Goal: Task Accomplishment & Management: Use online tool/utility

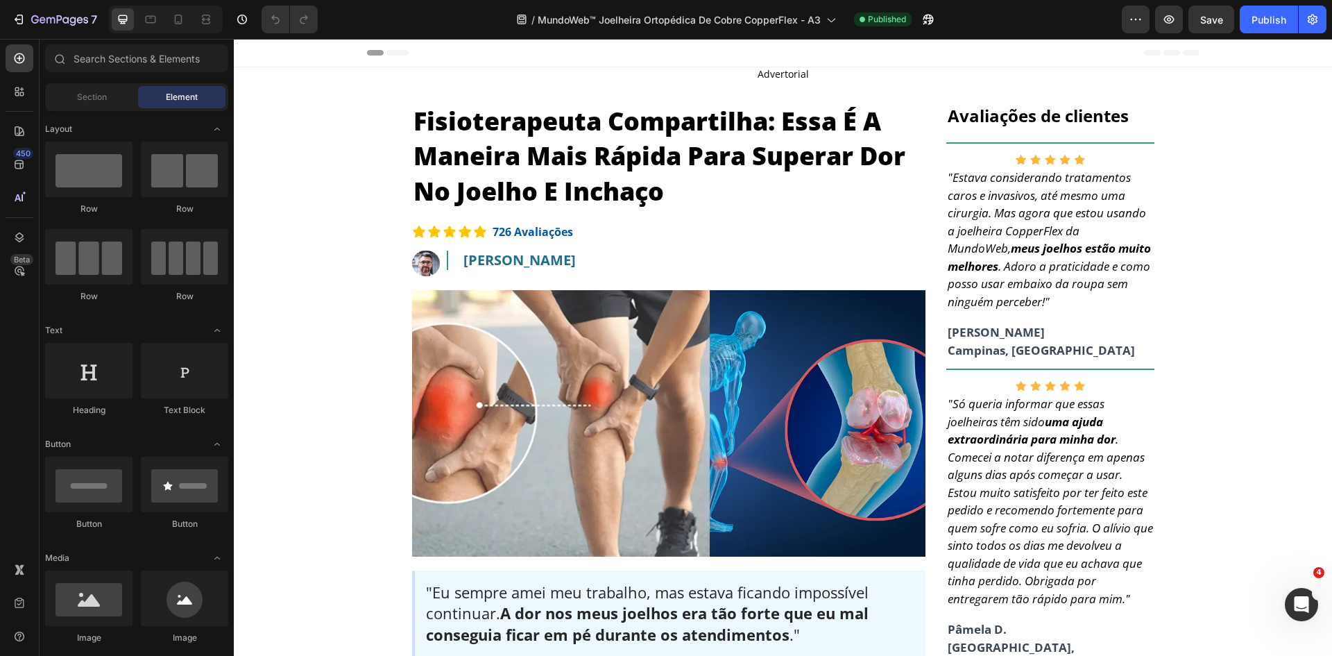
click at [191, 21] on div at bounding box center [166, 20] width 114 height 28
click at [184, 21] on icon at bounding box center [178, 19] width 14 height 14
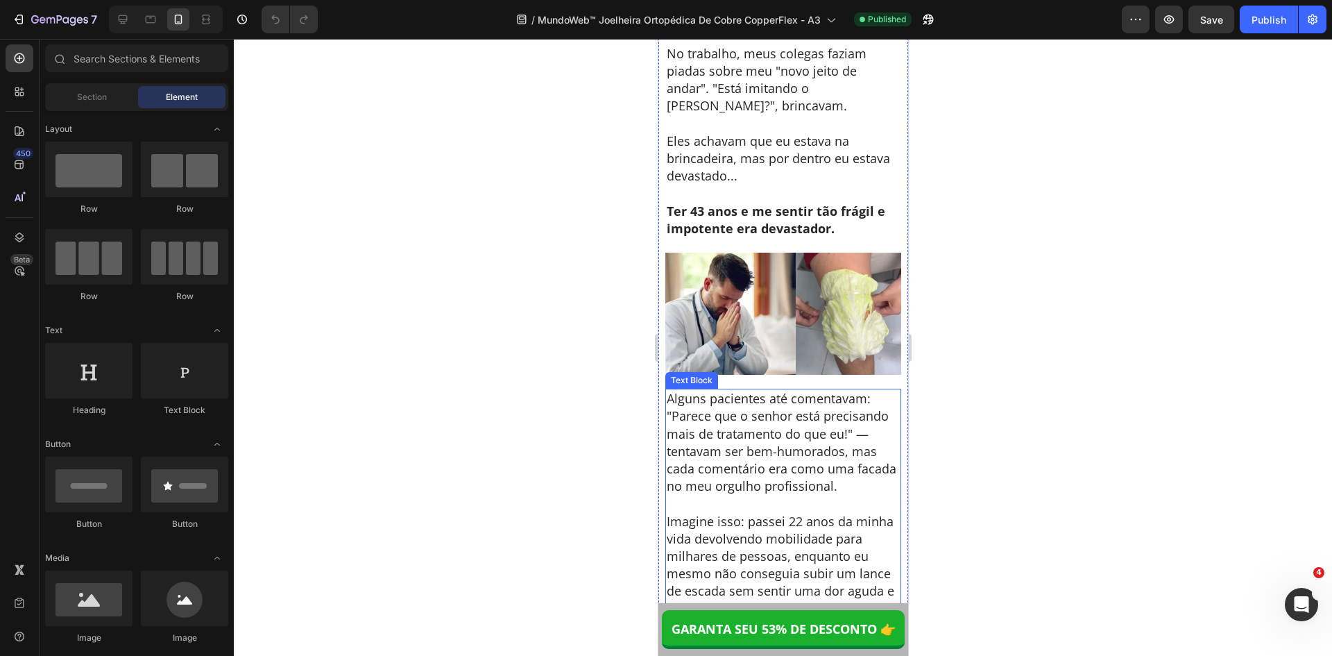
scroll to position [1180, 0]
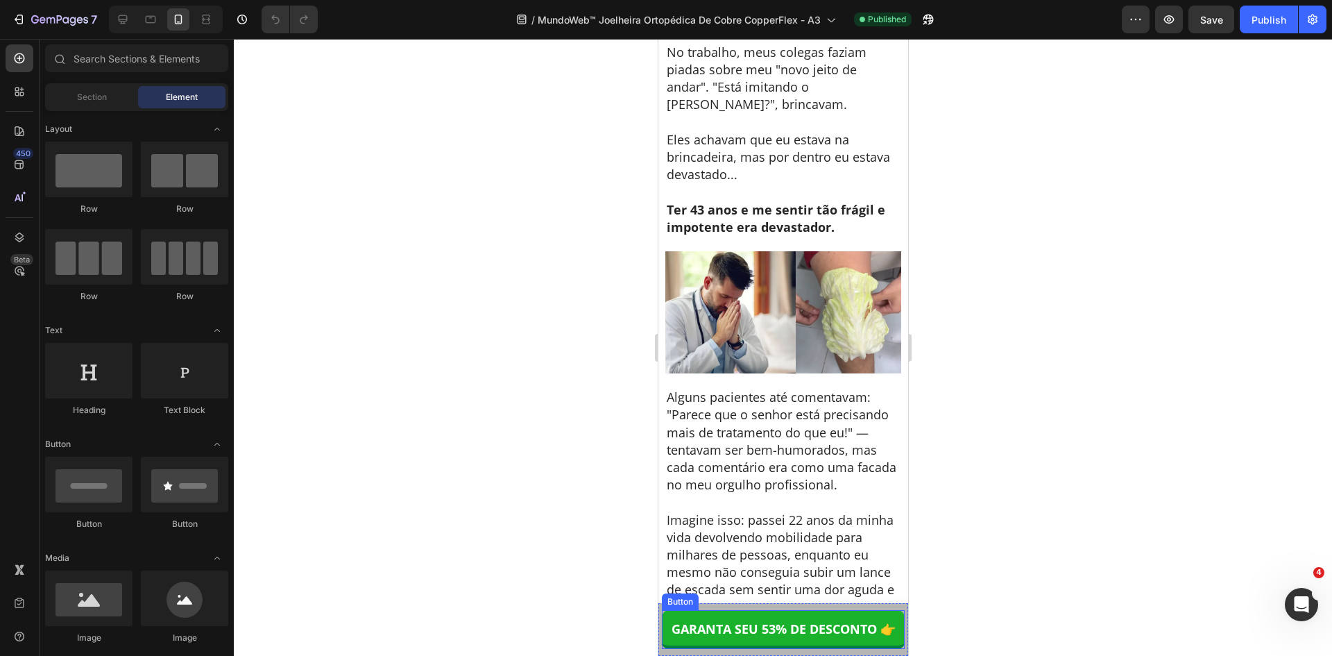
click at [815, 608] on div "GARANTA SEU 53% DE DESCONTO 👉 Button" at bounding box center [783, 629] width 250 height 53
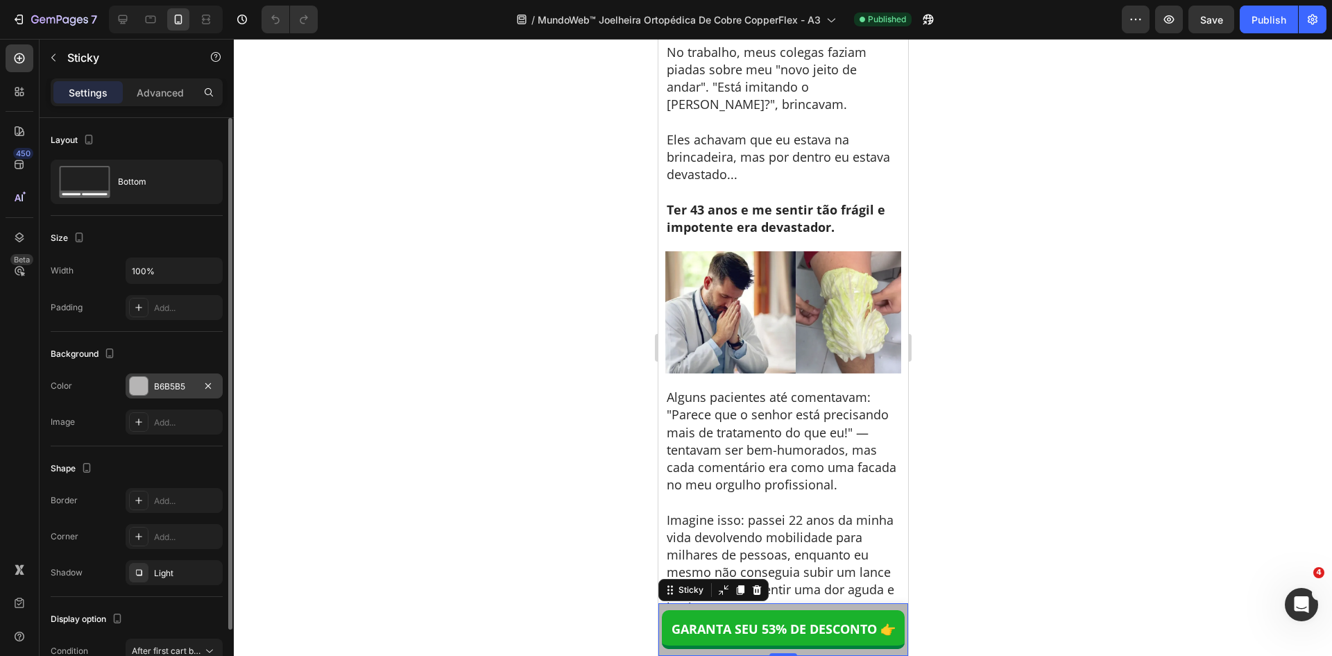
click at [177, 390] on div "B6B5B5" at bounding box center [174, 386] width 40 height 12
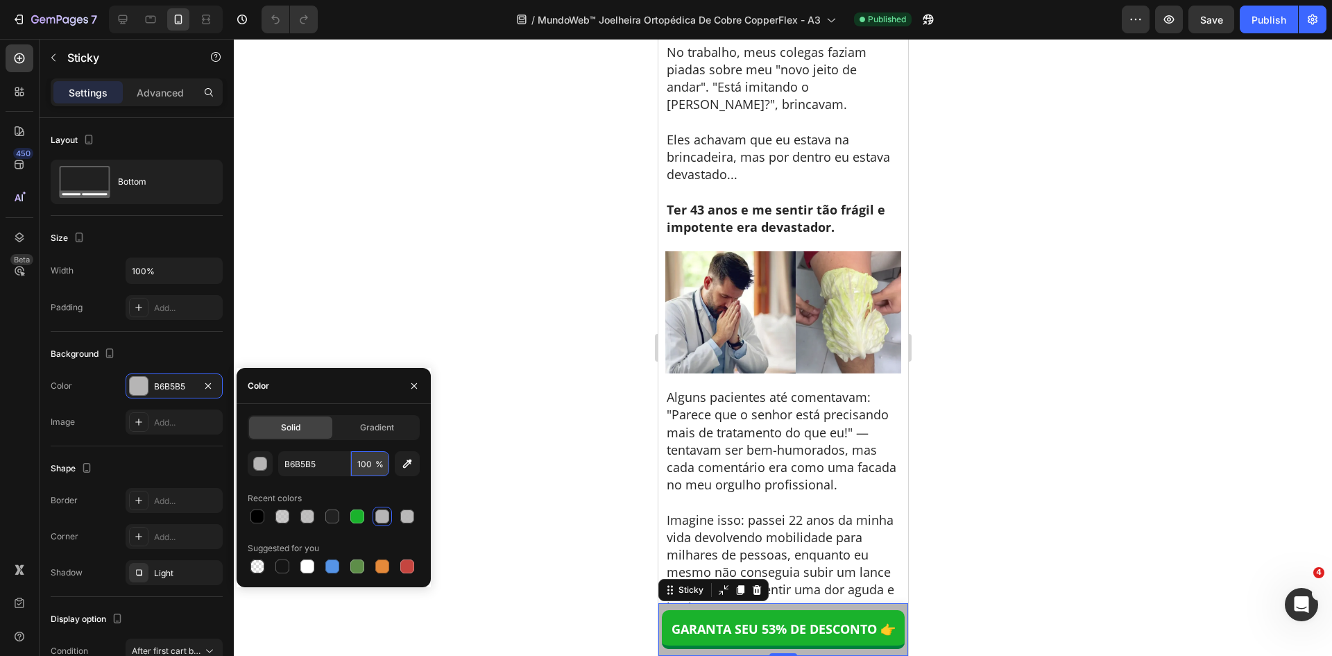
click at [369, 463] on input "100" at bounding box center [370, 463] width 38 height 25
type input "85"
click at [530, 486] on div at bounding box center [783, 347] width 1098 height 617
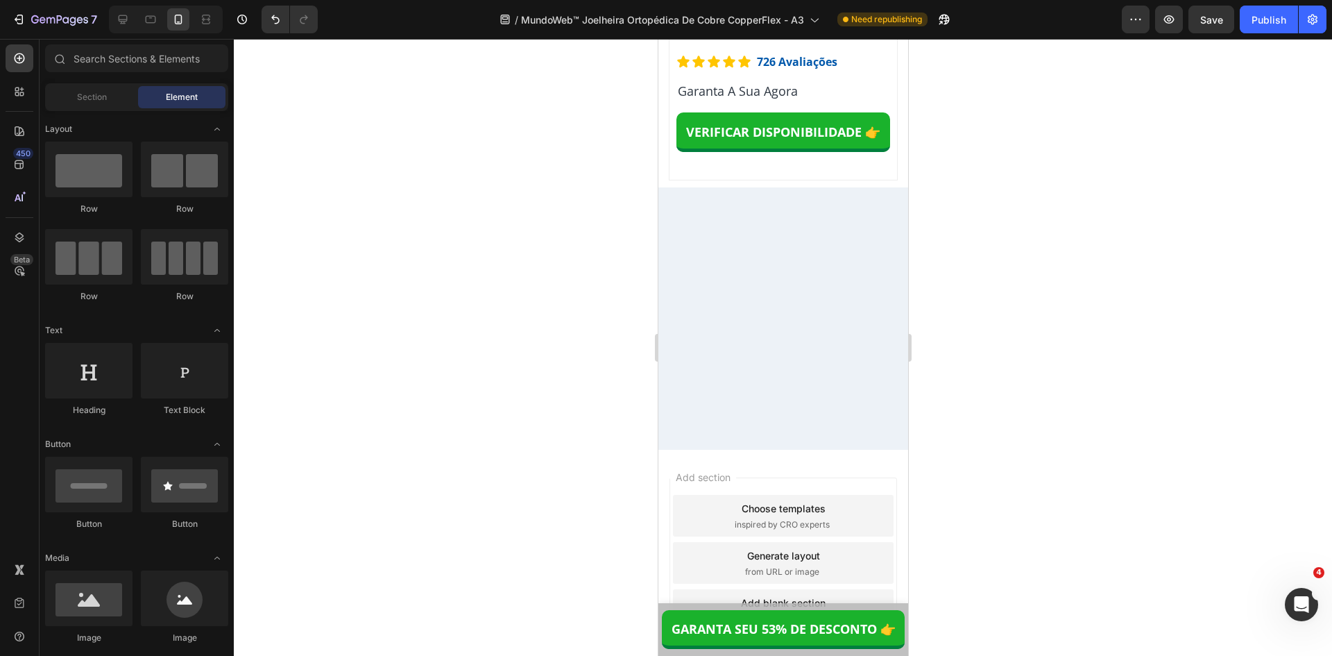
scroll to position [12713, 0]
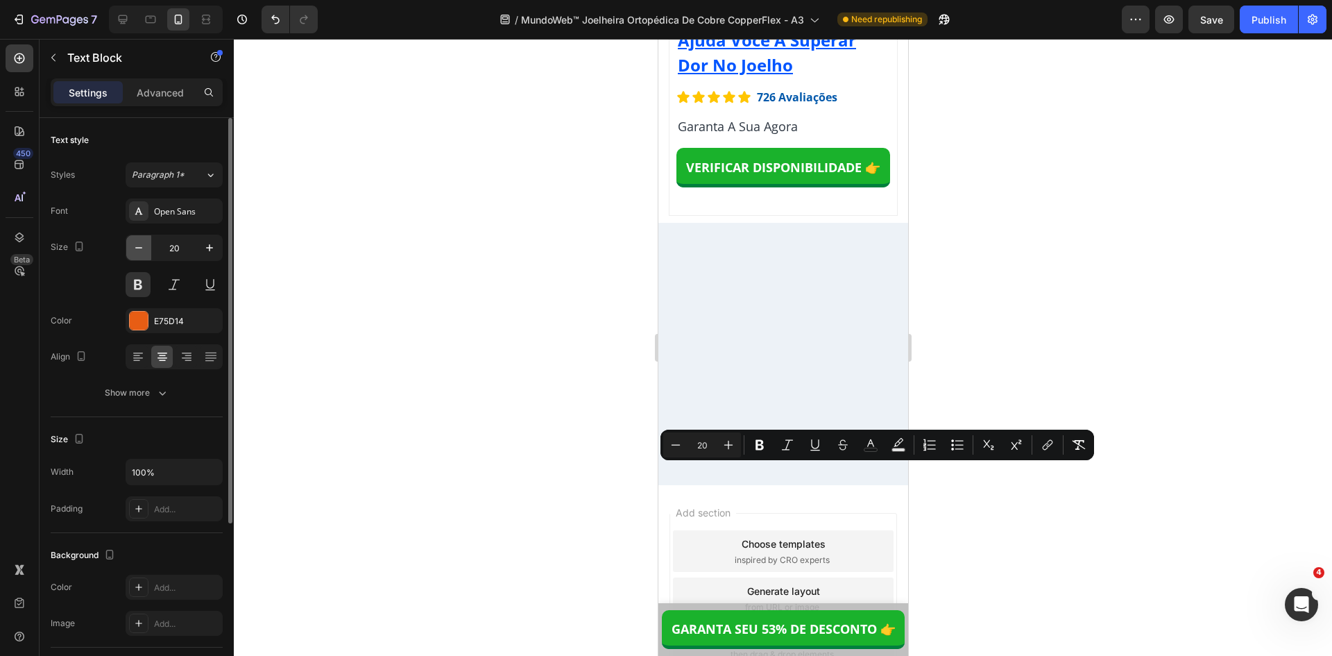
click at [142, 249] on icon "button" at bounding box center [139, 248] width 14 height 14
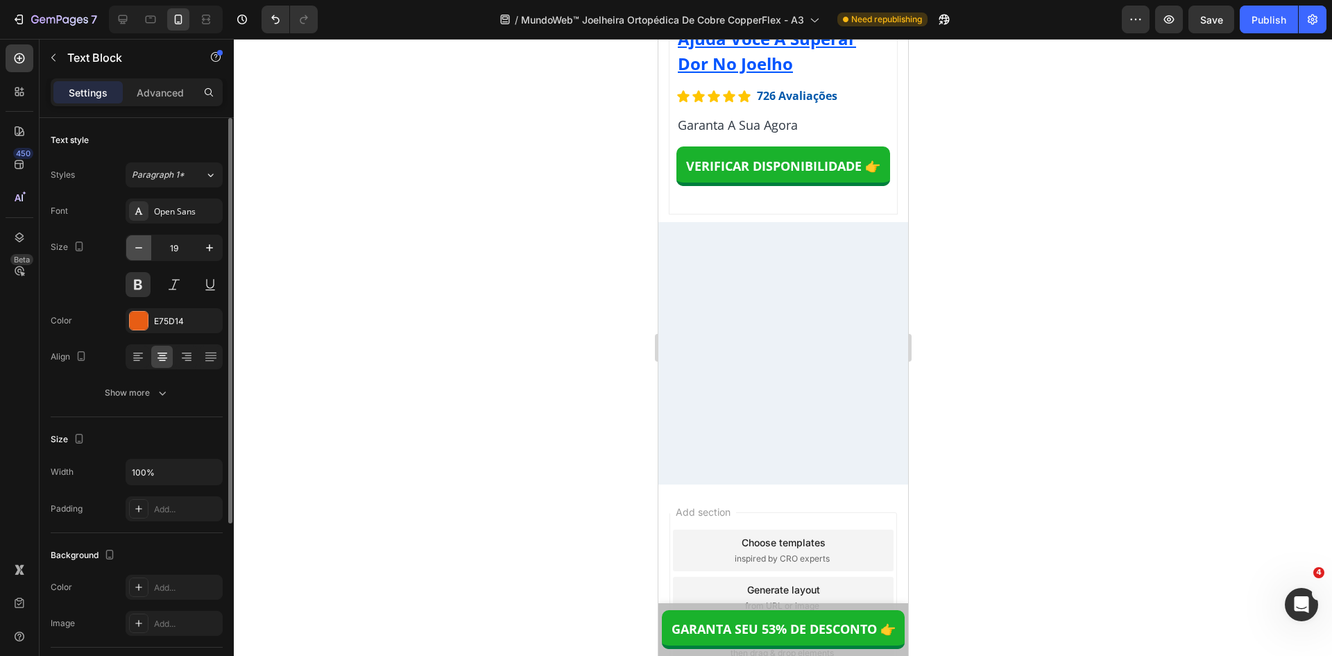
click at [142, 249] on icon "button" at bounding box center [139, 248] width 14 height 14
click at [151, 19] on icon at bounding box center [151, 19] width 14 height 14
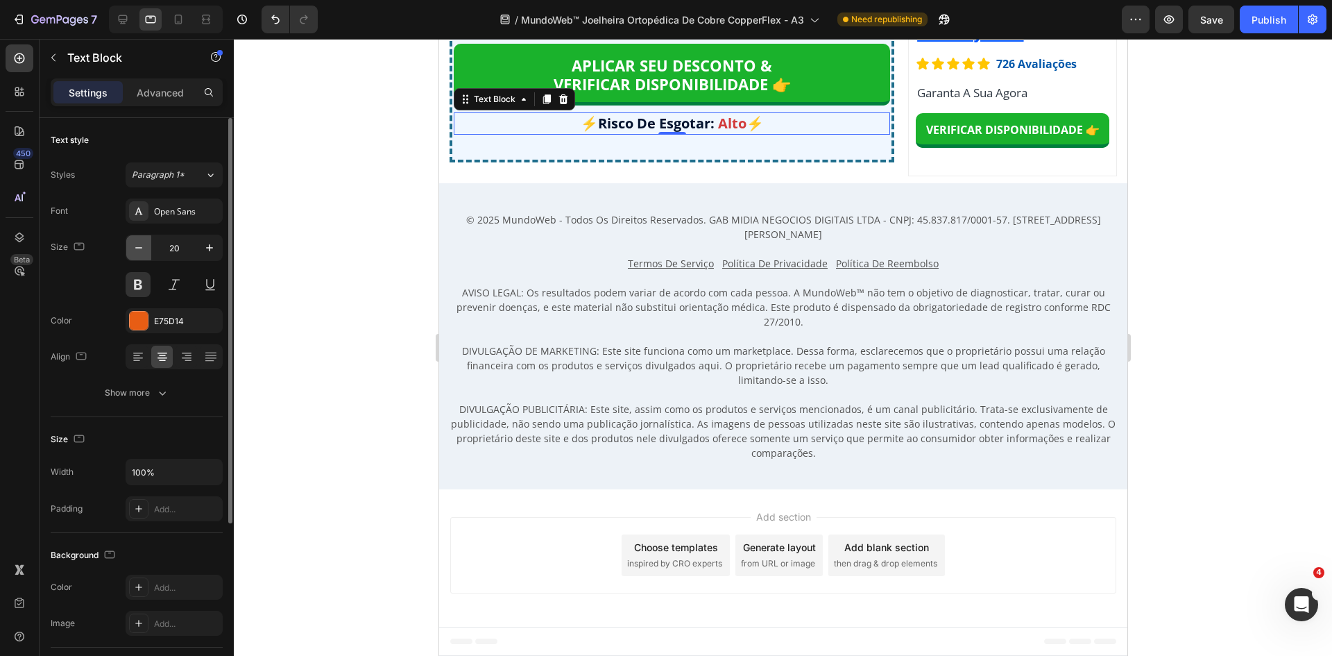
click at [142, 248] on icon "button" at bounding box center [139, 248] width 14 height 14
click at [142, 248] on icon "button" at bounding box center [138, 247] width 7 height 1
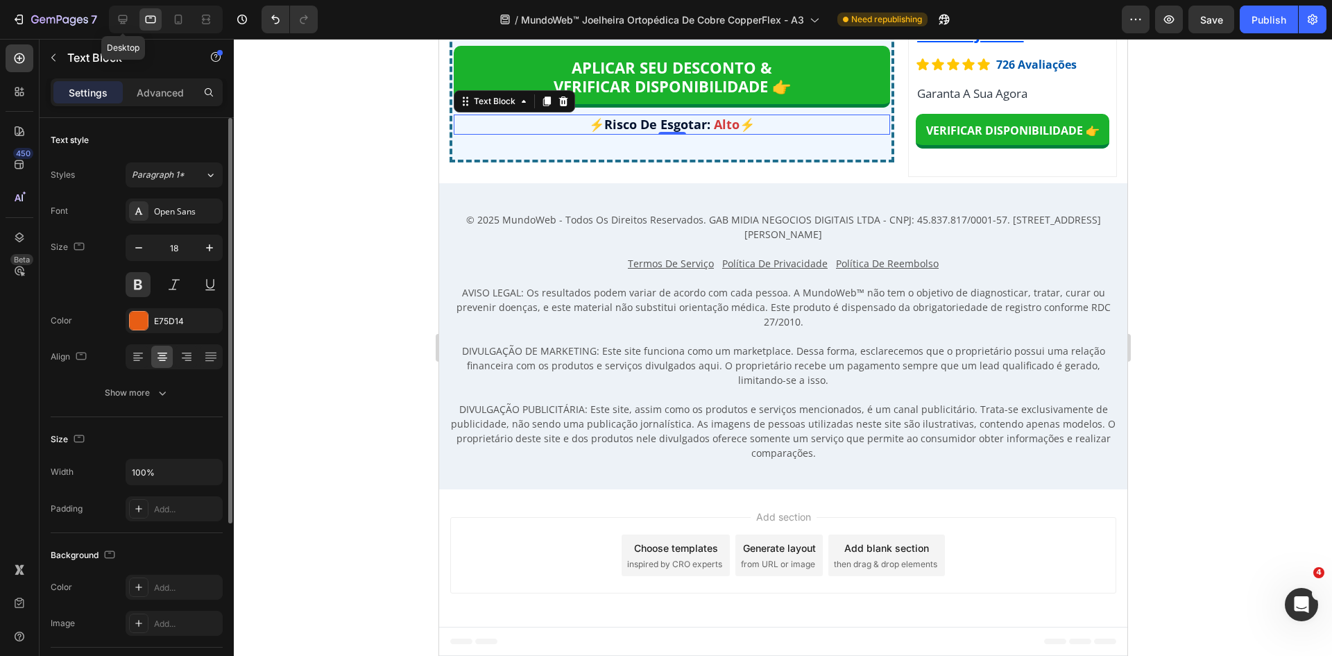
drag, startPoint x: 119, startPoint y: 21, endPoint x: 129, endPoint y: 149, distance: 128.8
click at [119, 20] on icon at bounding box center [123, 19] width 14 height 14
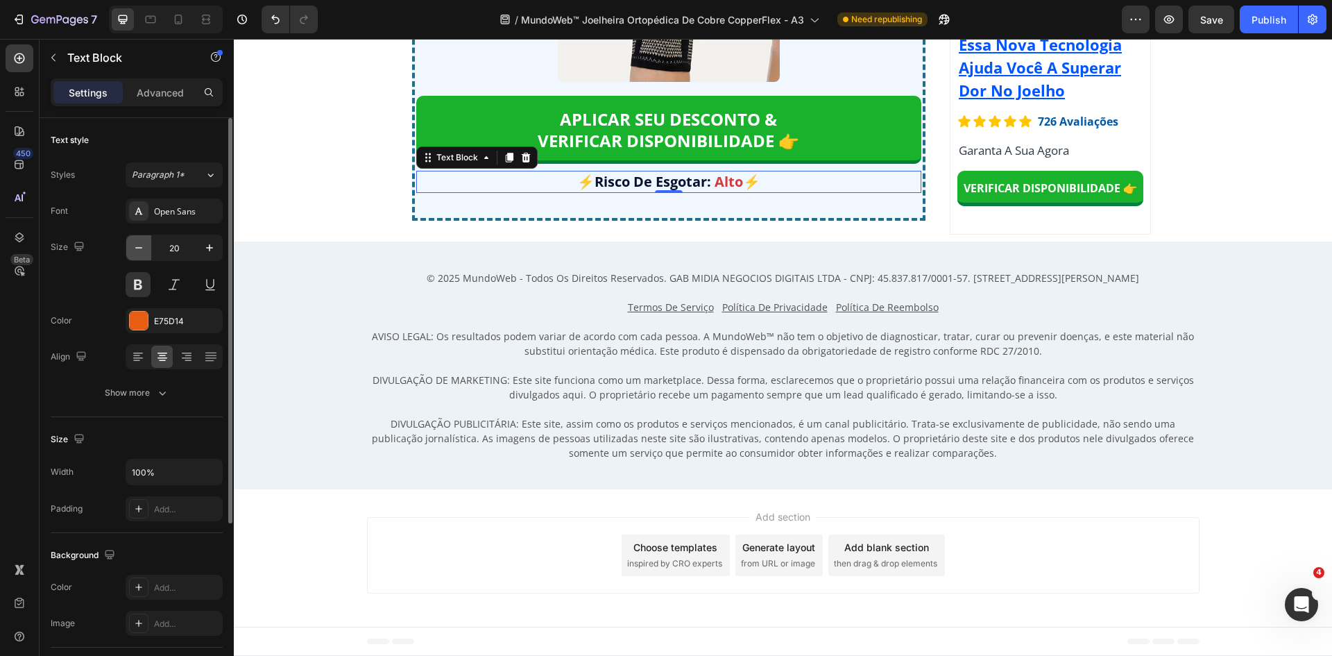
click at [137, 248] on icon "button" at bounding box center [139, 248] width 14 height 14
click at [138, 248] on icon "button" at bounding box center [139, 248] width 14 height 14
type input "18"
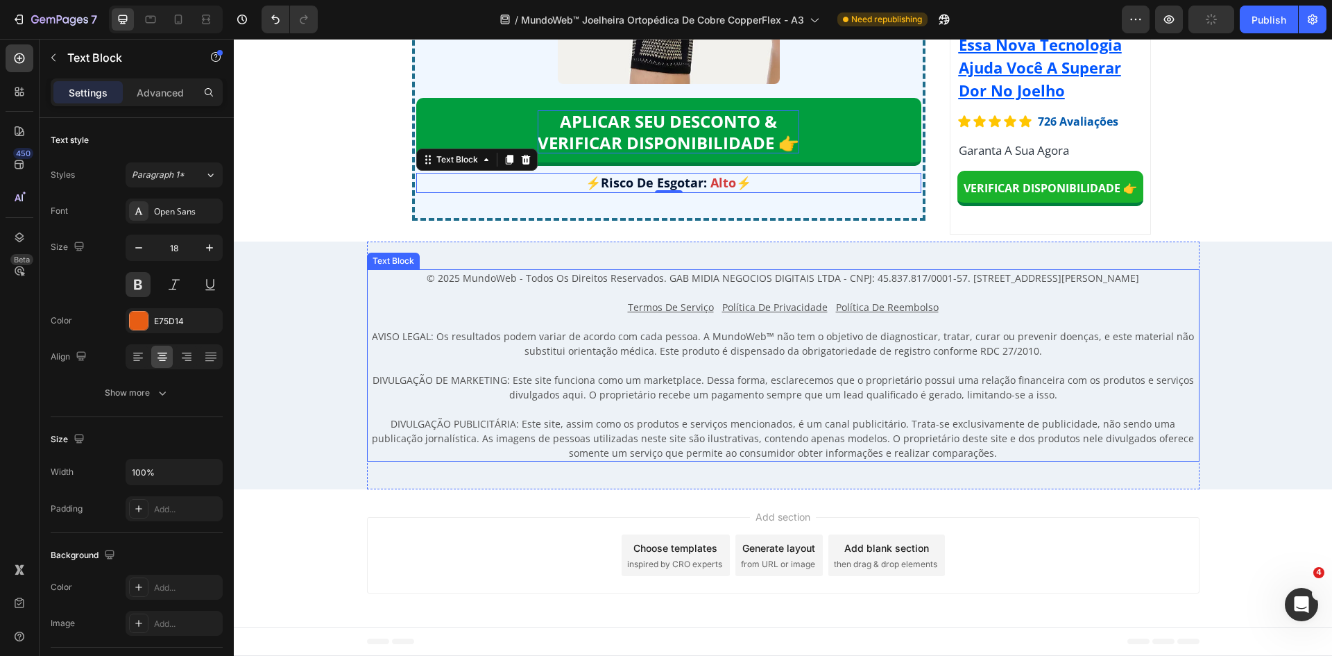
scroll to position [10693, 0]
click at [782, 153] on p "APLICAR SEU DESCONTO & VERIFICAR DISPONIBILIDADE 👉" at bounding box center [669, 131] width 262 height 43
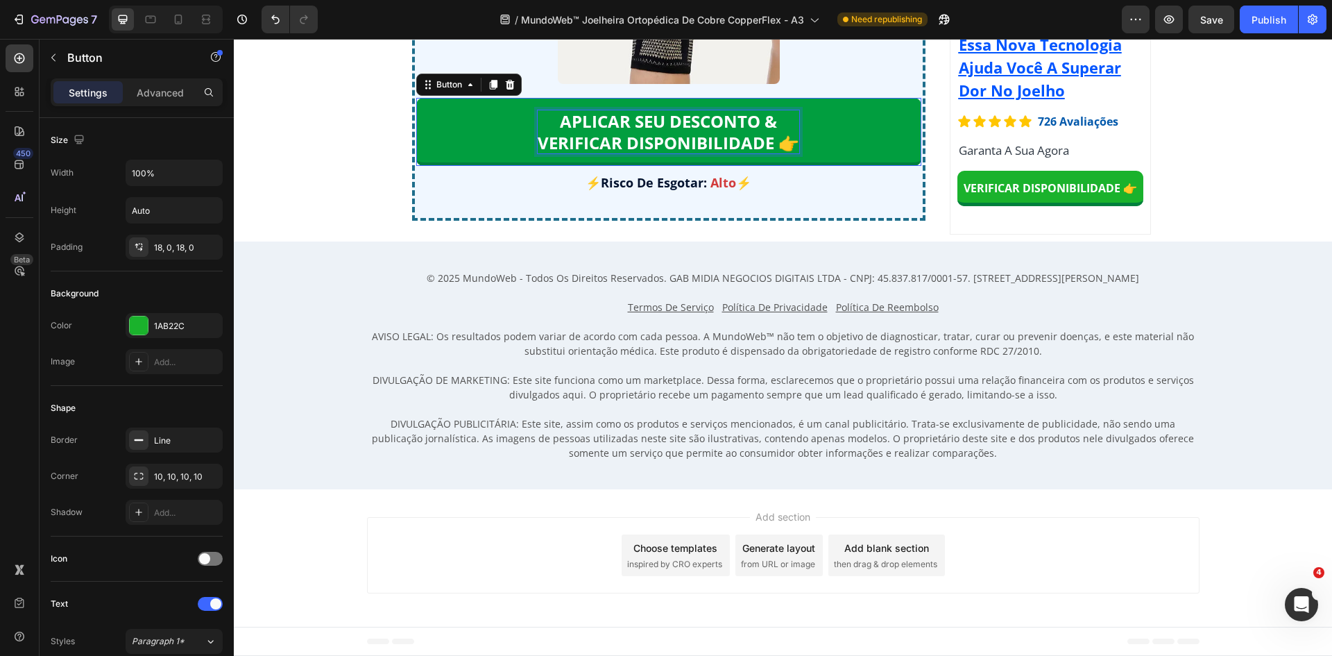
click at [782, 153] on p "APLICAR SEU DESCONTO & VERIFICAR DISPONIBILIDADE 👉" at bounding box center [669, 131] width 262 height 43
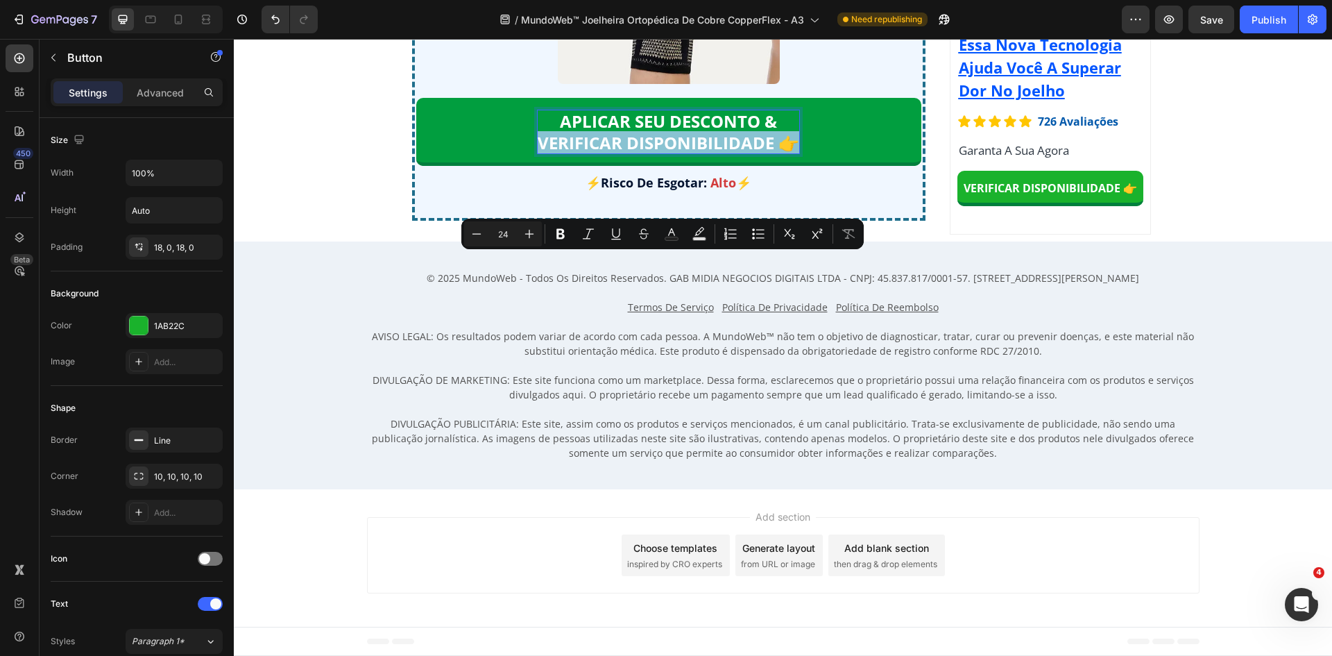
click at [782, 153] on p "APLICAR SEU DESCONTO & VERIFICAR DISPONIBILIDADE 👉" at bounding box center [669, 131] width 262 height 43
click at [777, 153] on p "APLICAR SEU DESCONTO & VERIFICAR DISPONIBILIDADE 👉" at bounding box center [669, 131] width 262 height 43
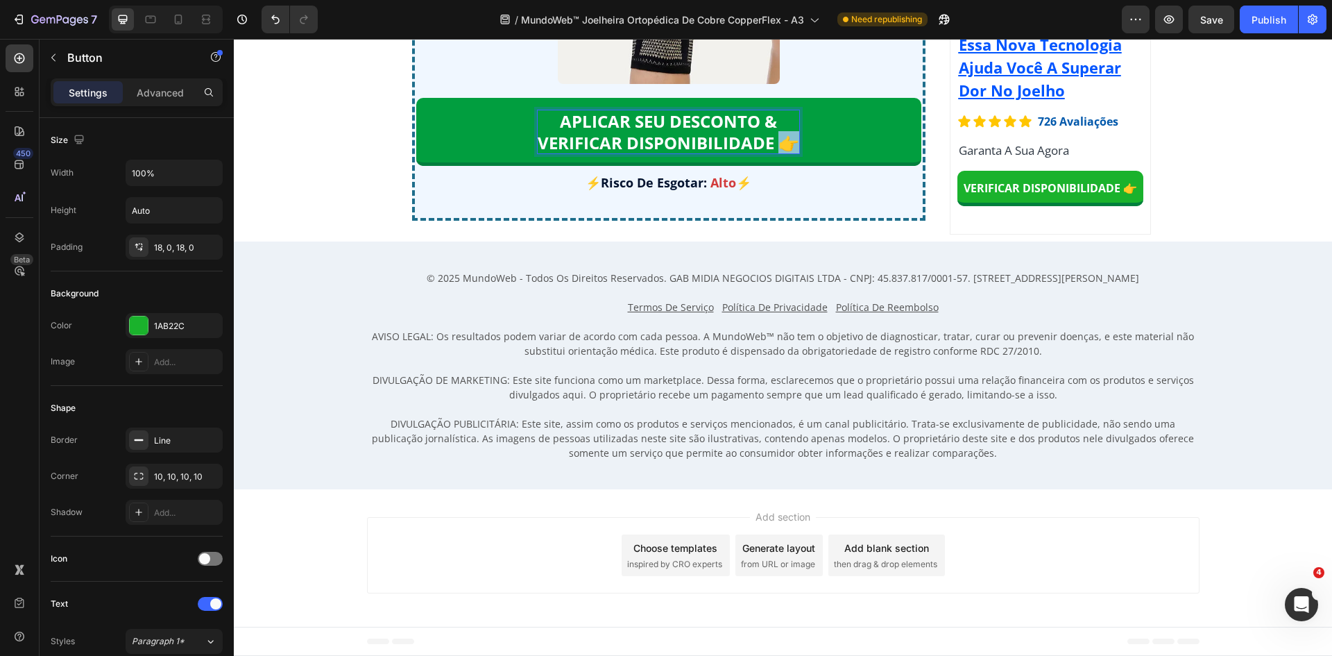
drag, startPoint x: 781, startPoint y: 264, endPoint x: 792, endPoint y: 265, distance: 11.2
click at [792, 153] on p "APLICAR SEU DESCONTO & VERIFICAR DISPONIBILIDADE 👉" at bounding box center [669, 131] width 262 height 43
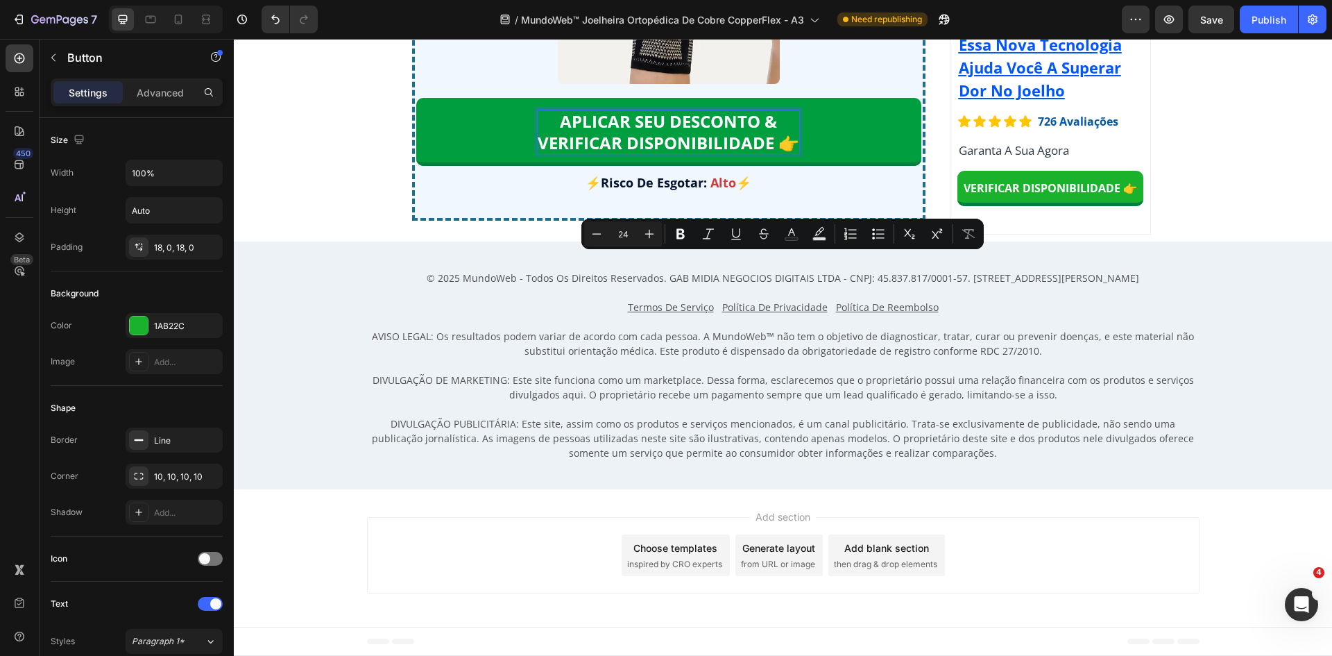
click at [633, 153] on p "APLICAR SEU DESCONTO & VERIFICAR DISPONIBILIDADE 👉" at bounding box center [669, 131] width 262 height 43
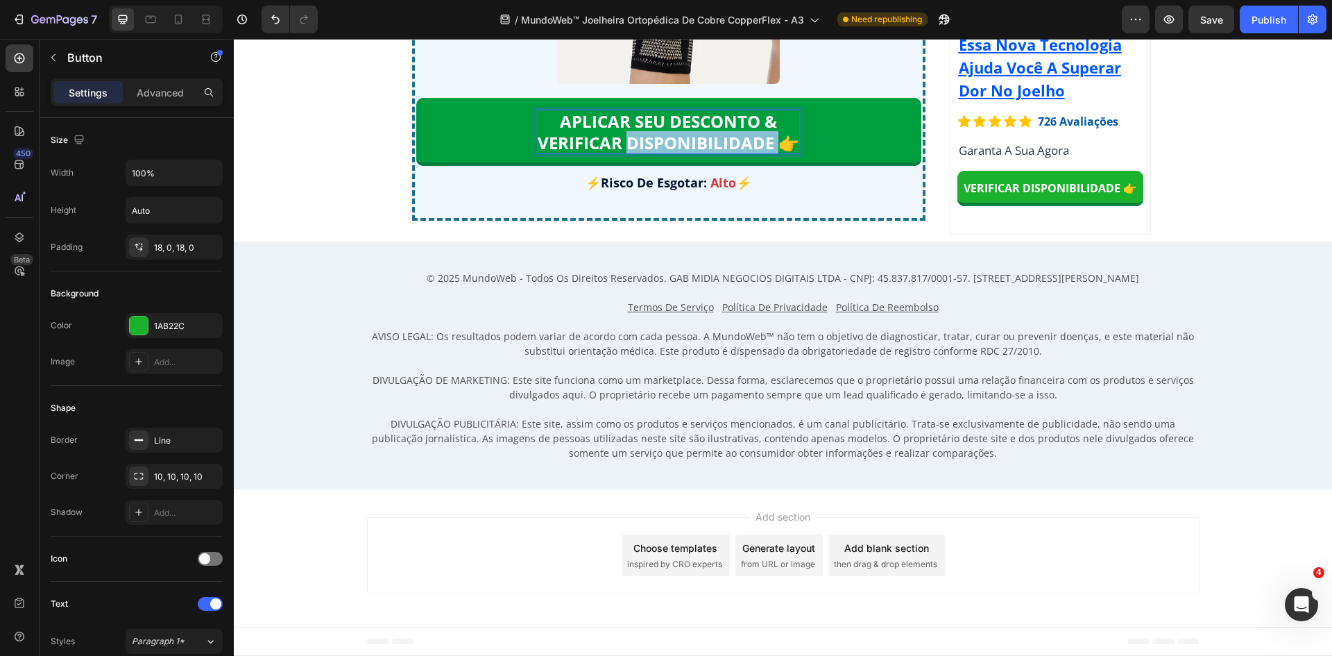
click at [633, 153] on p "APLICAR SEU DESCONTO & VERIFICAR DISPONIBILIDADE 👉" at bounding box center [669, 131] width 262 height 43
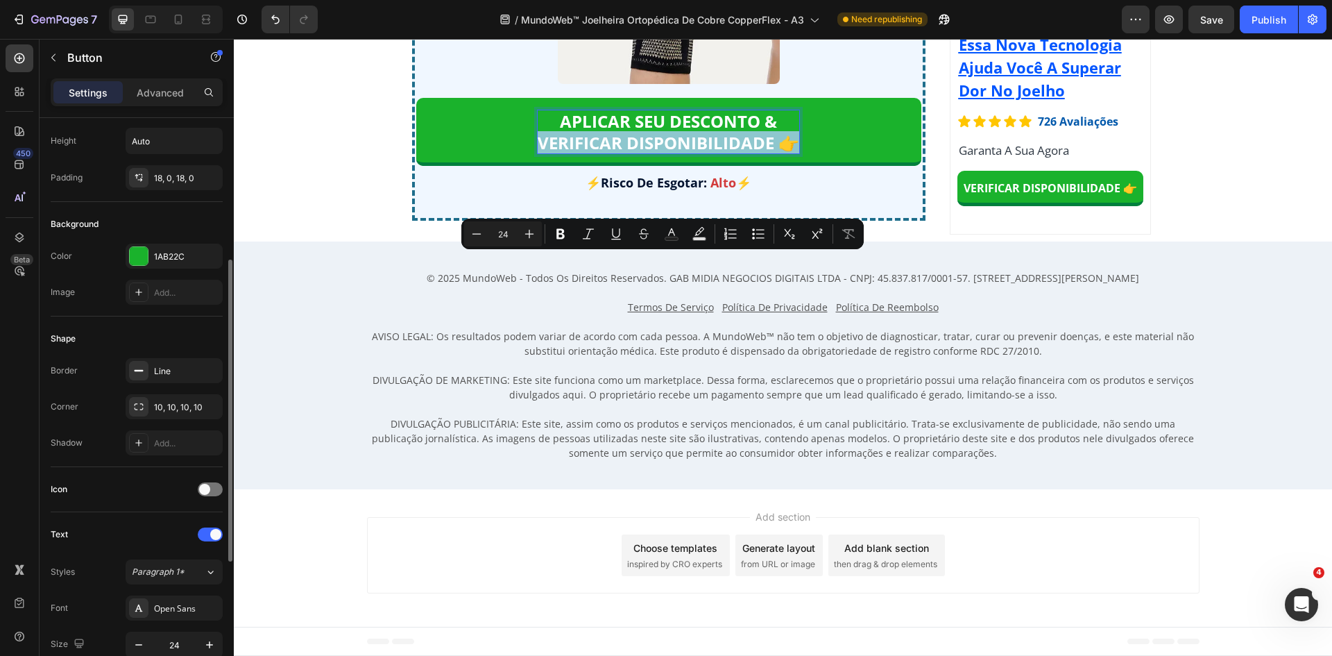
scroll to position [139, 0]
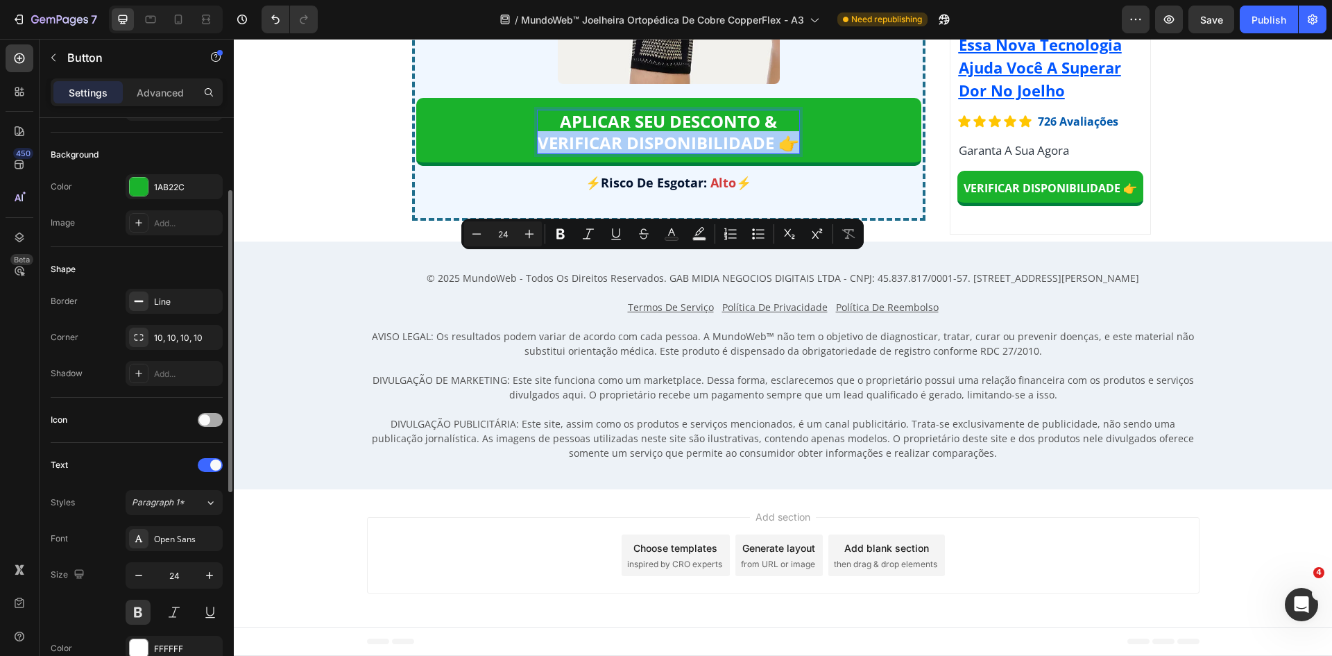
click at [210, 415] on div at bounding box center [210, 420] width 25 height 14
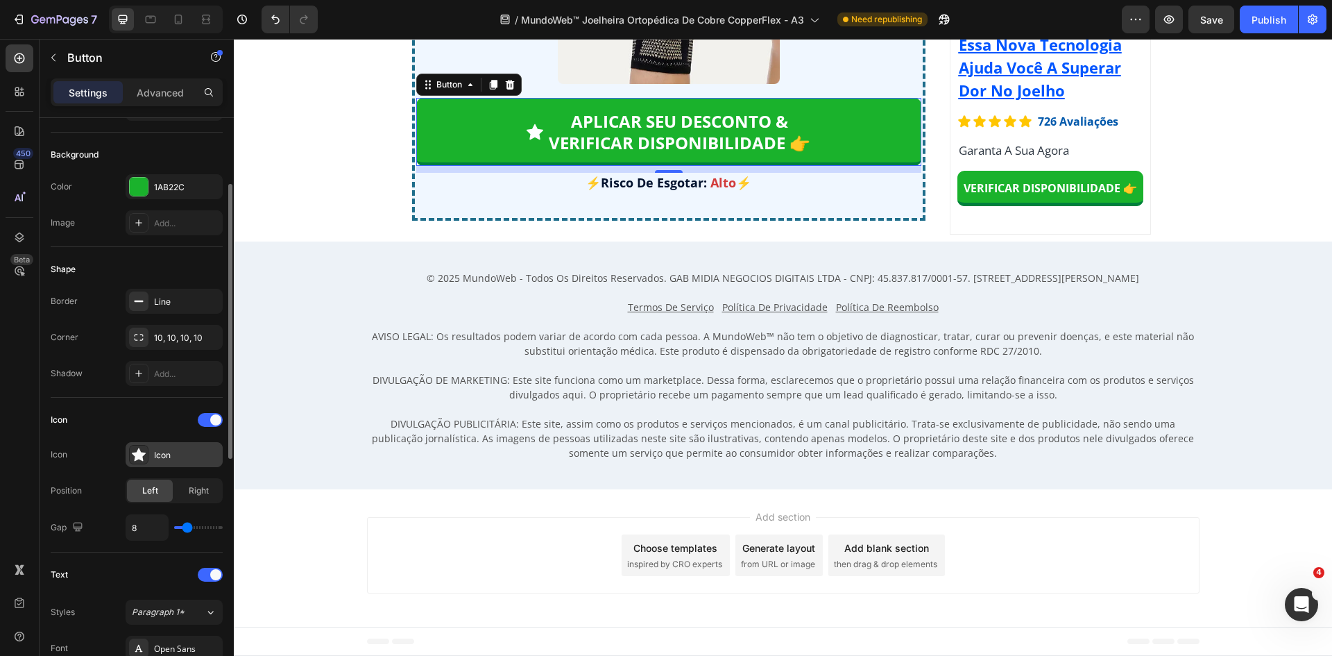
click at [179, 459] on div "Icon" at bounding box center [186, 455] width 65 height 12
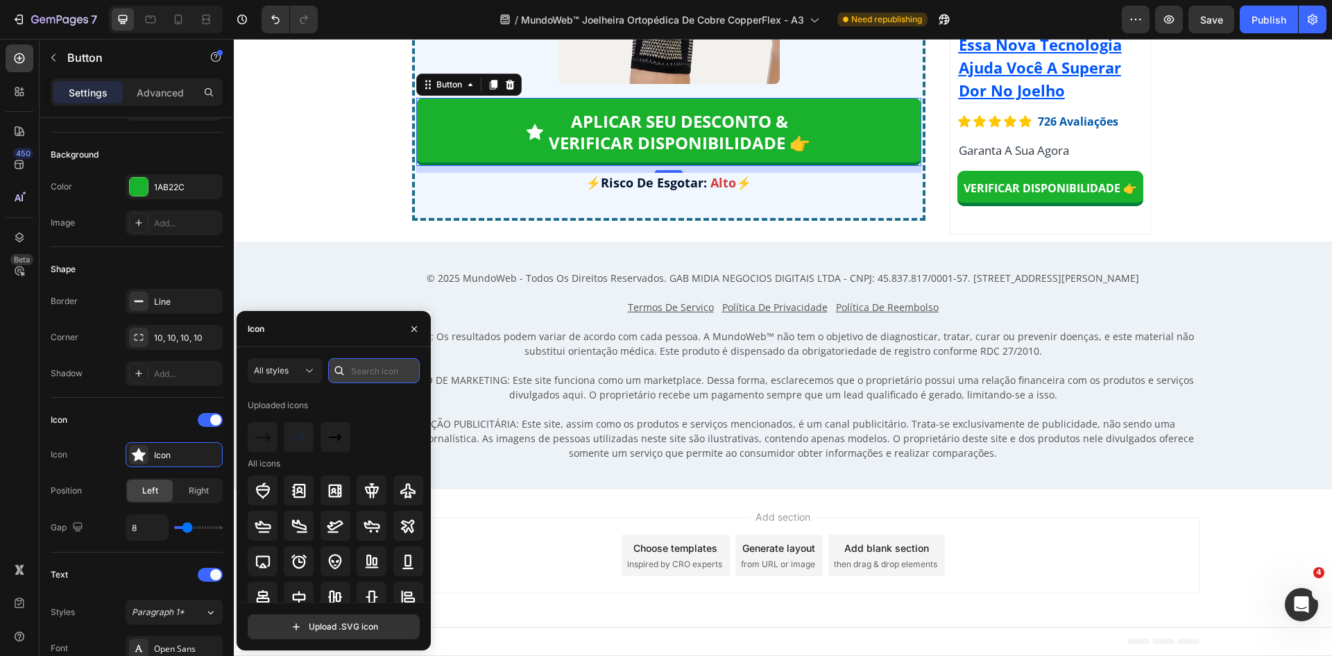
click at [359, 373] on input "text" at bounding box center [374, 370] width 92 height 25
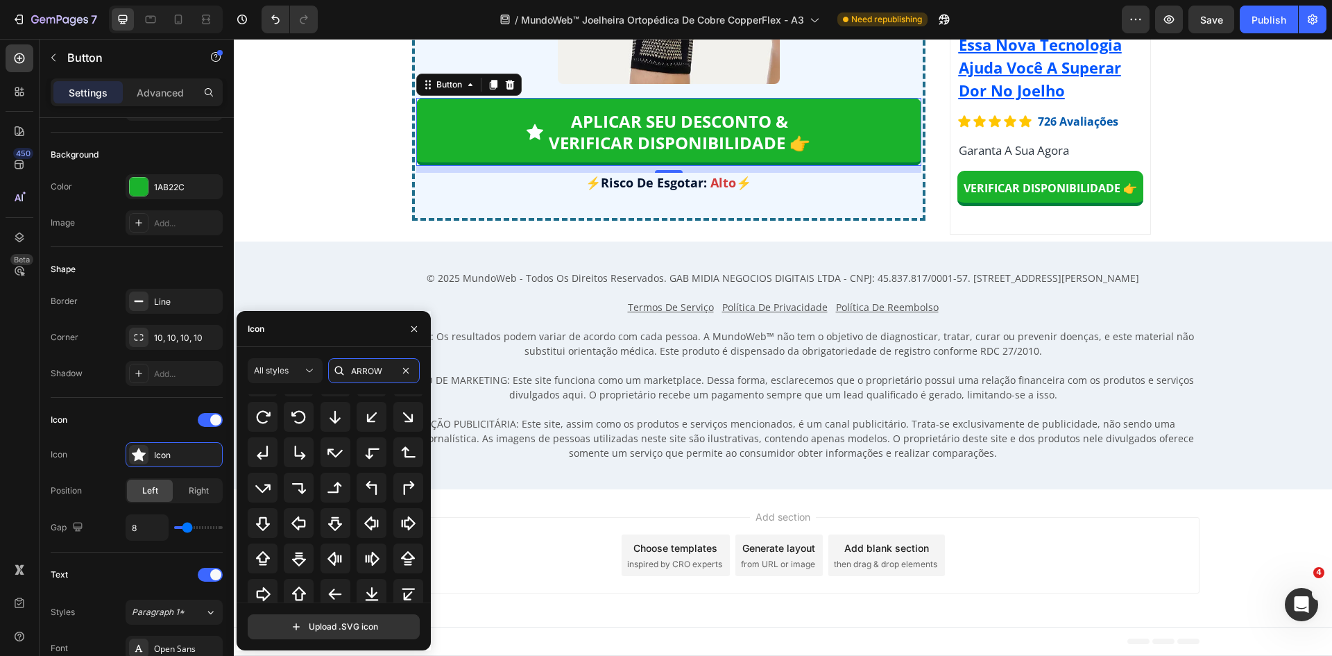
scroll to position [278, 0]
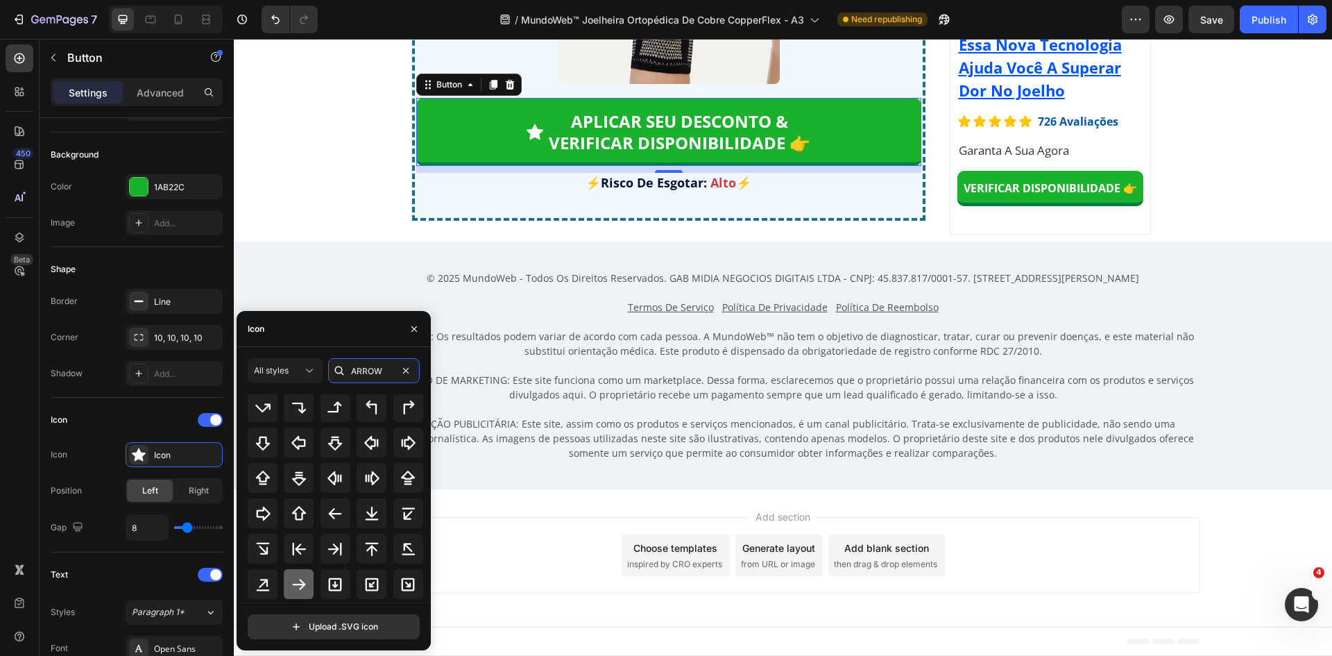
type input "ARROW"
click at [295, 587] on icon at bounding box center [299, 584] width 17 height 17
click at [195, 491] on span "Right" at bounding box center [199, 490] width 20 height 12
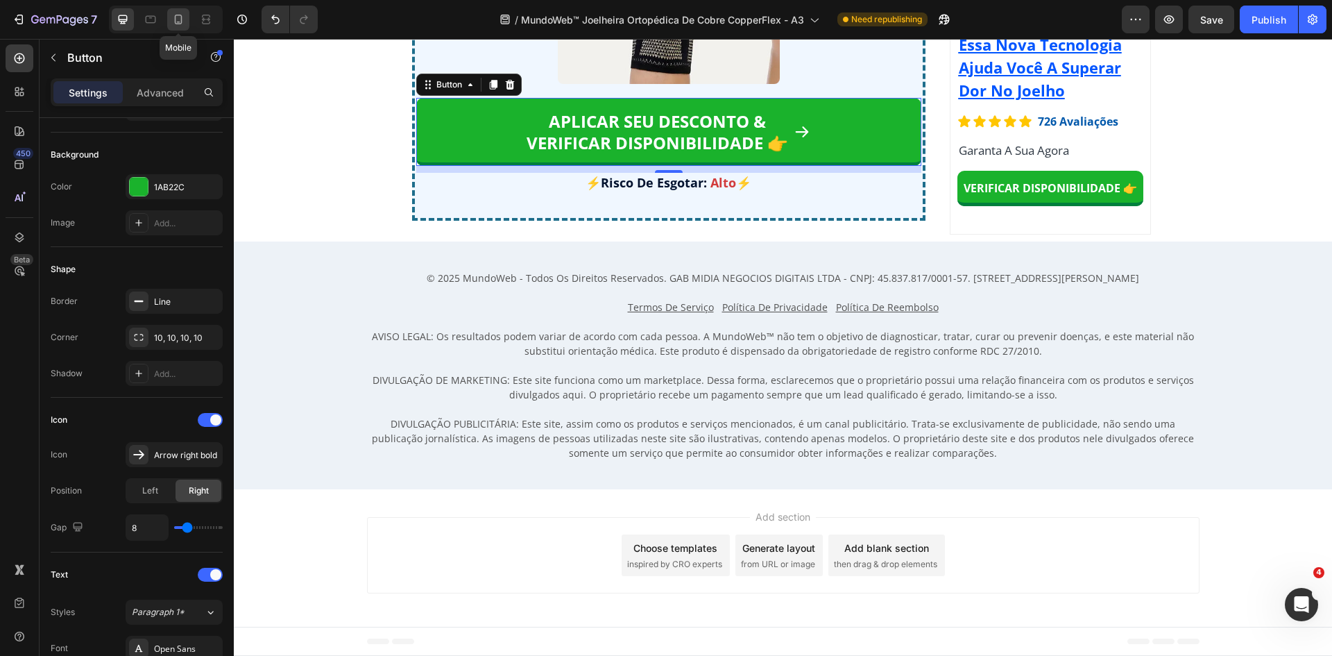
click at [173, 21] on icon at bounding box center [178, 19] width 14 height 14
type input "18"
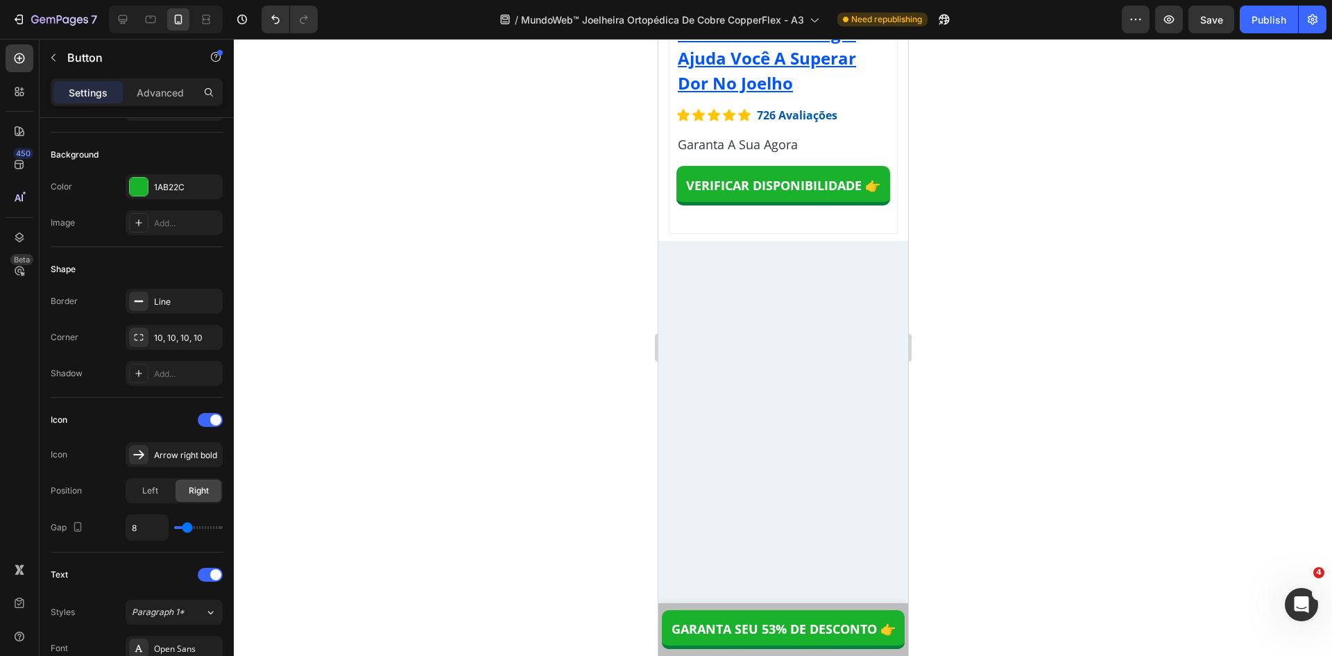
scroll to position [12686, 0]
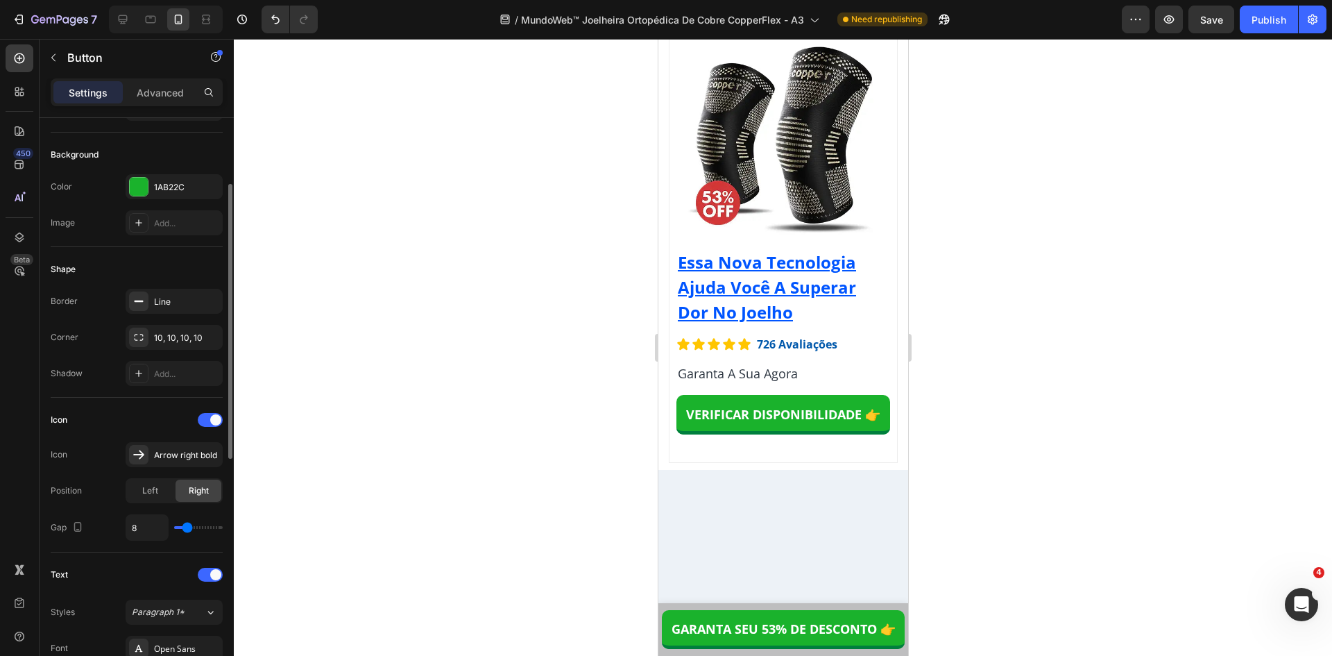
type input "5"
type input "4"
type input "3"
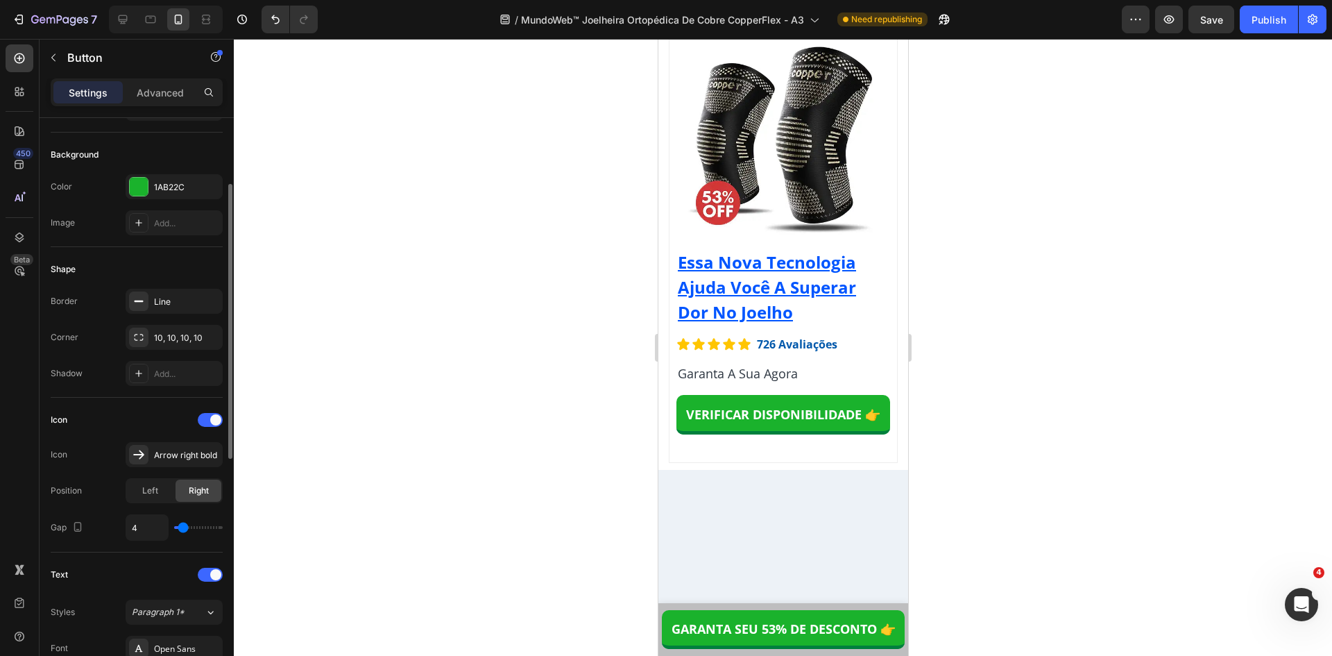
type input "3"
type input "1"
type input "0"
drag, startPoint x: 186, startPoint y: 529, endPoint x: 153, endPoint y: 527, distance: 33.3
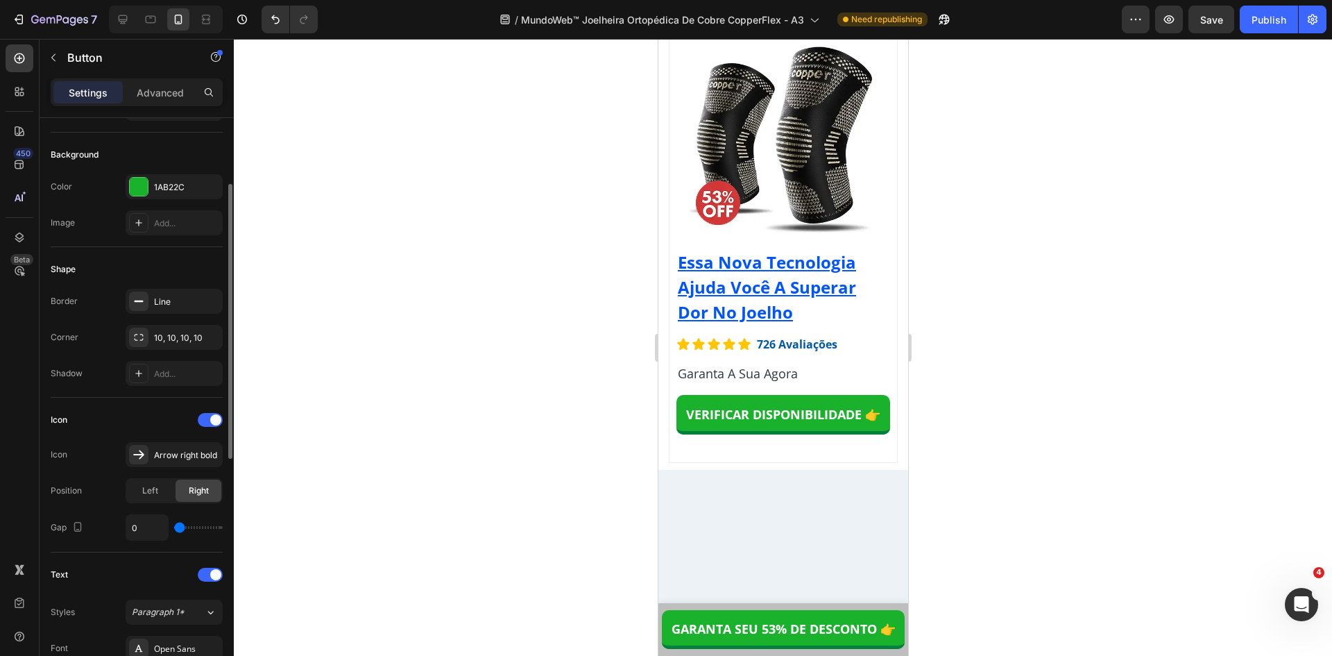
type input "0"
click at [174, 527] on input "range" at bounding box center [198, 527] width 49 height 3
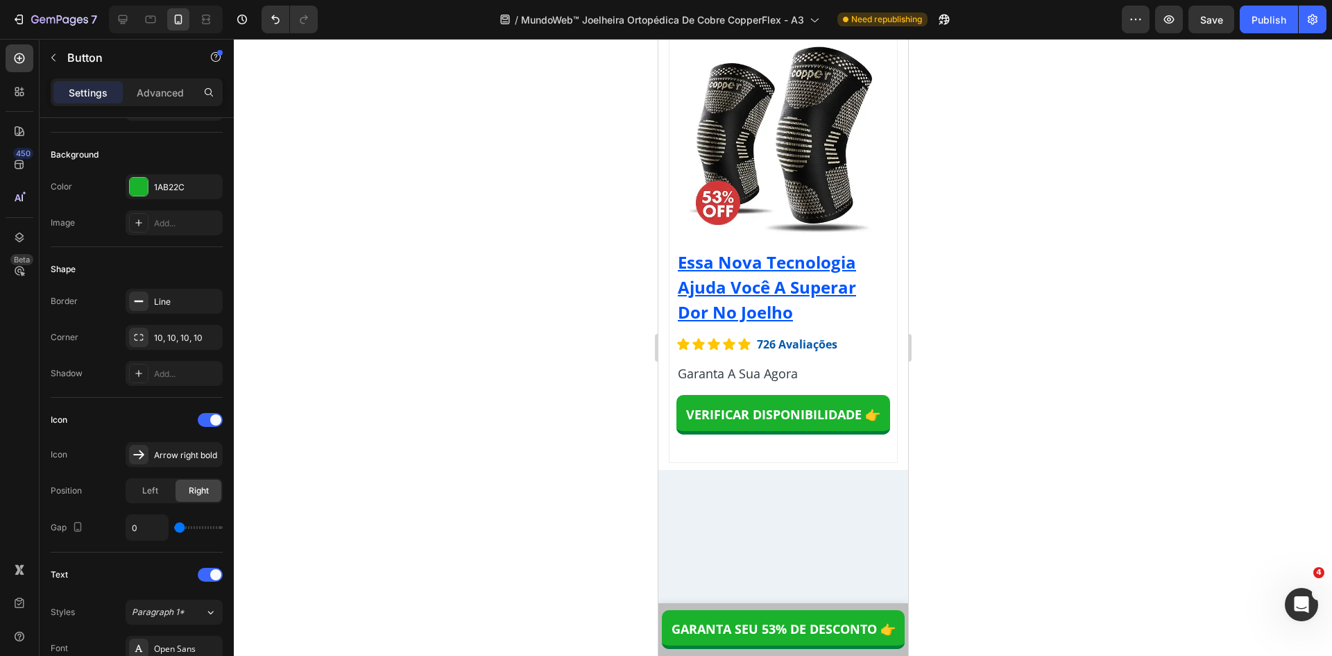
drag, startPoint x: 852, startPoint y: 465, endPoint x: 867, endPoint y: 465, distance: 14.6
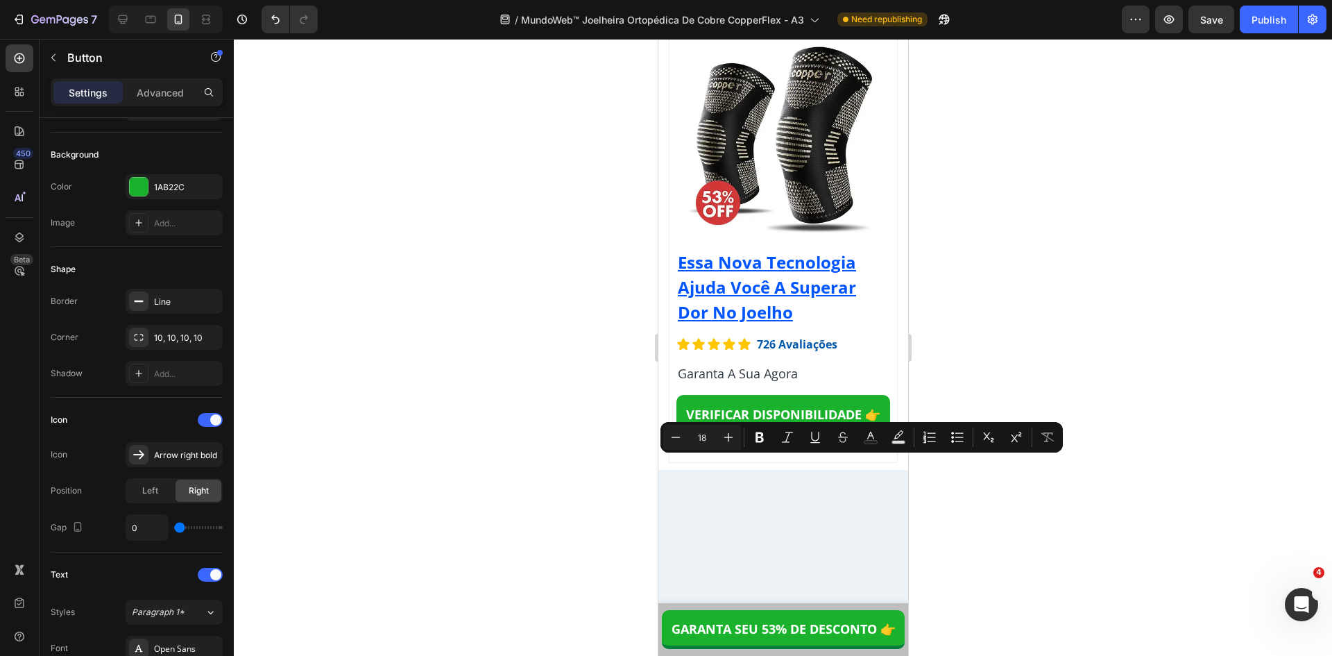
scroll to position [1, 0]
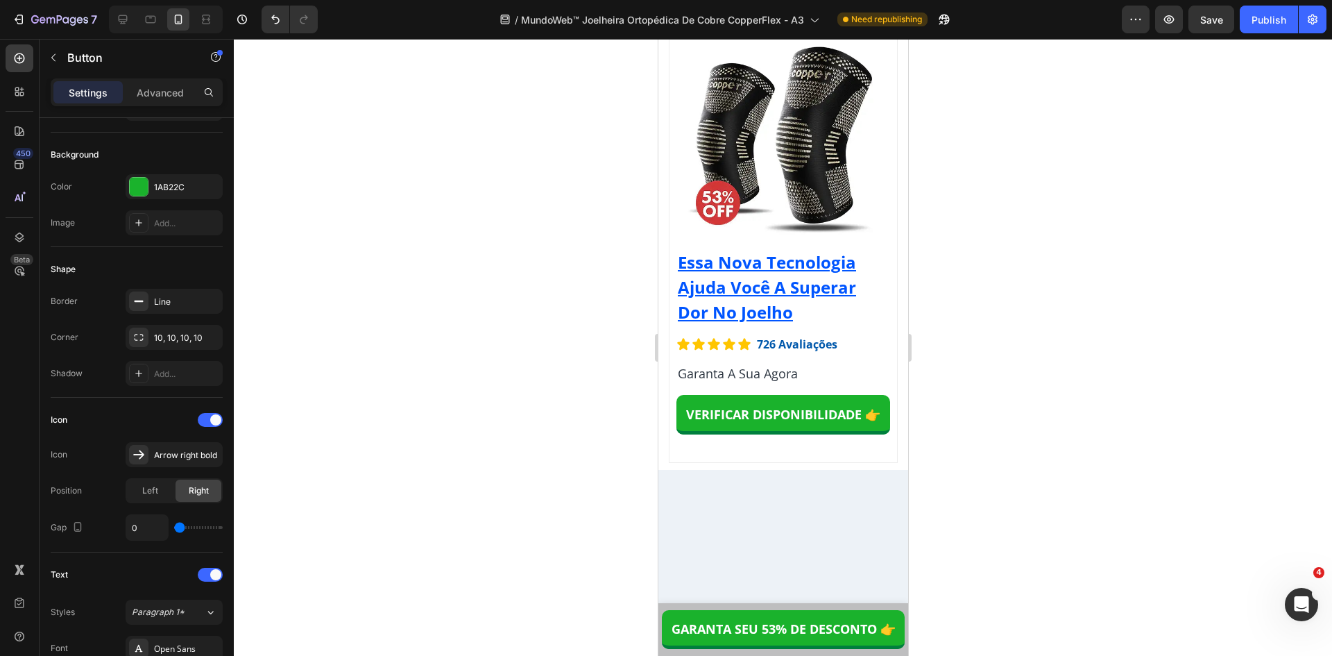
click at [962, 480] on div at bounding box center [783, 347] width 1098 height 617
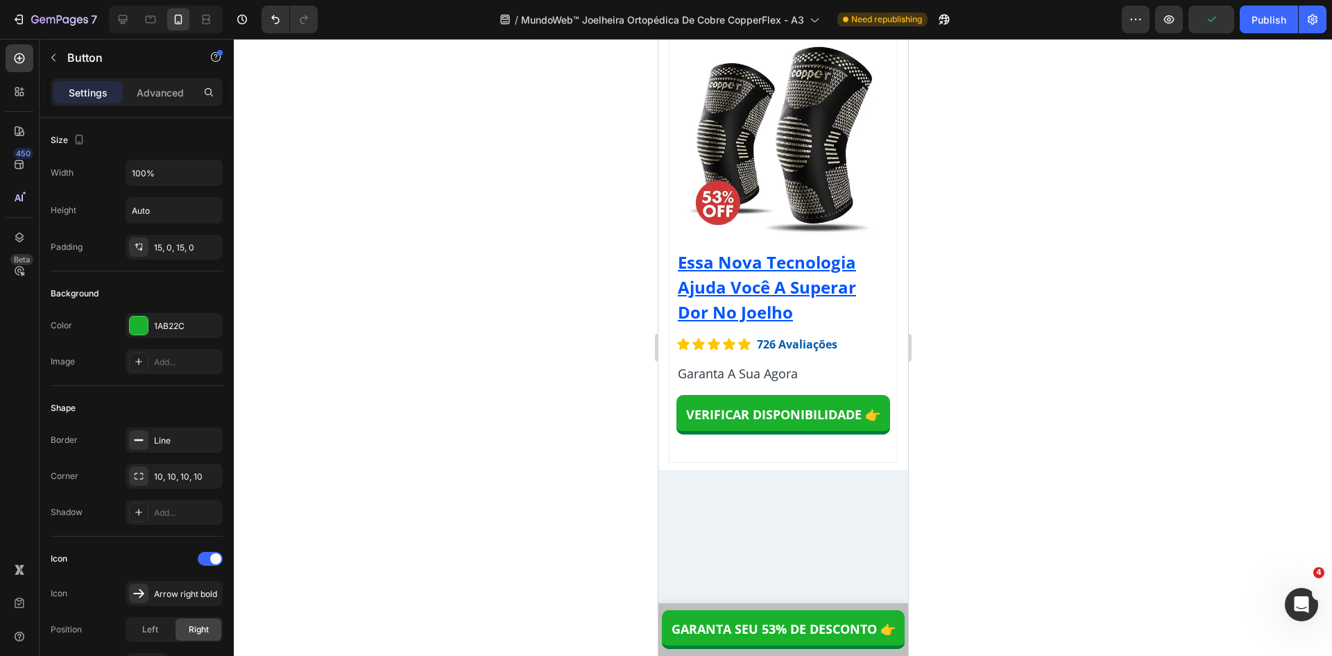
scroll to position [0, 0]
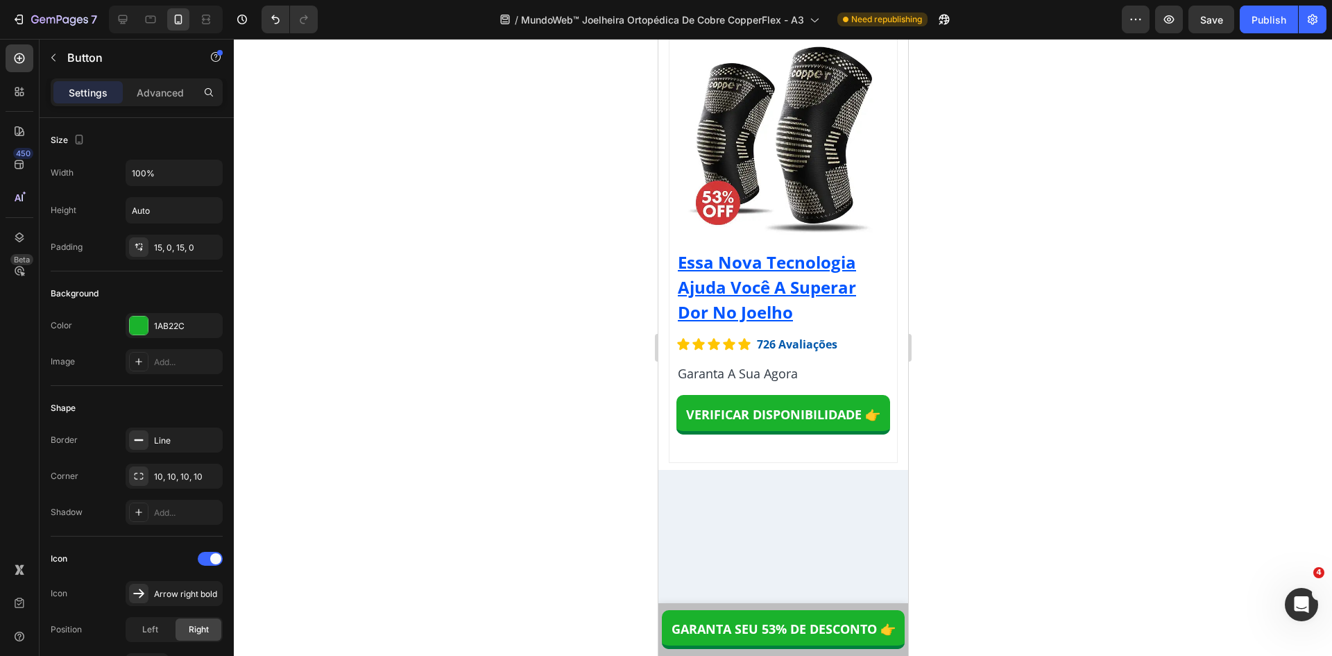
copy p "APLICAR DESCONTO & VERIFICAR DISPONIBILIDADE"
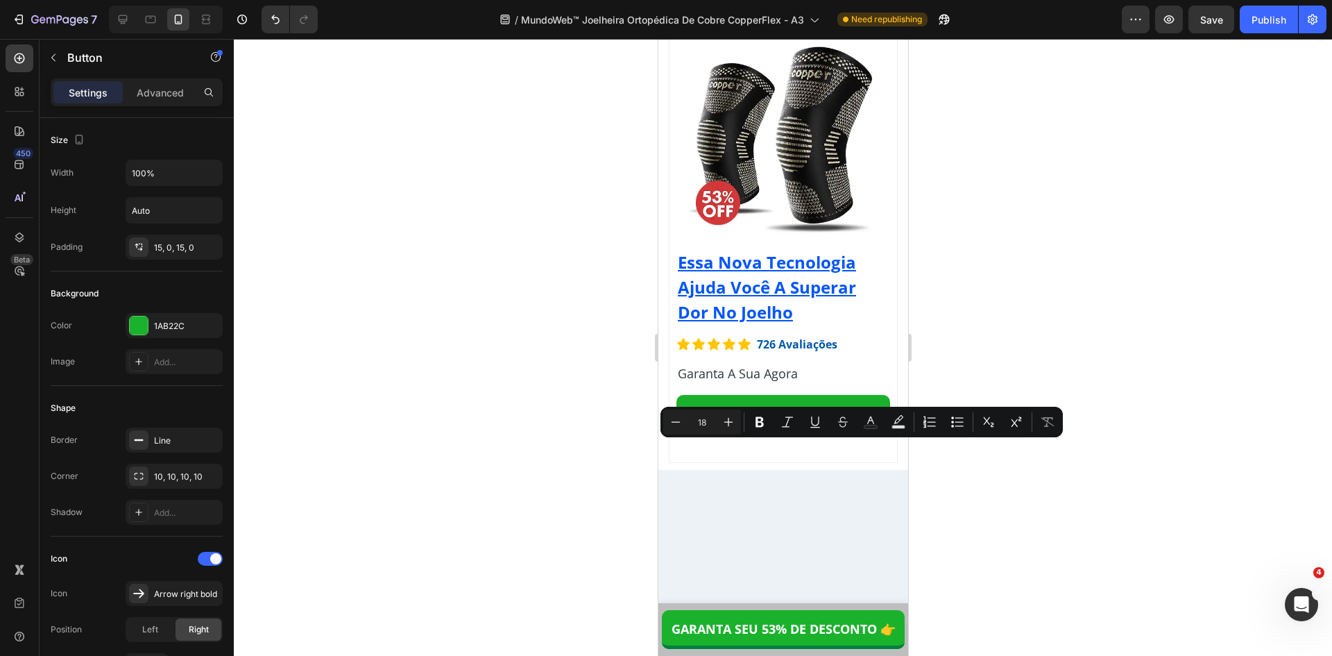
click at [1031, 504] on div at bounding box center [783, 347] width 1098 height 617
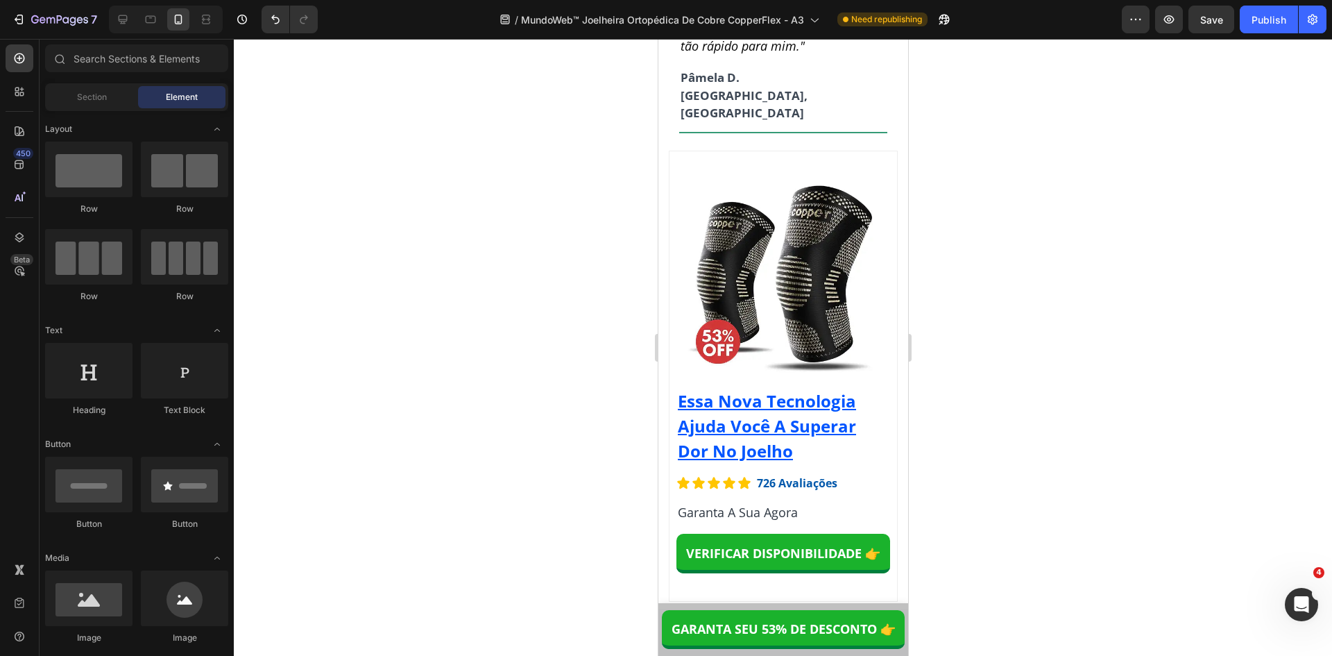
scroll to position [12825, 0]
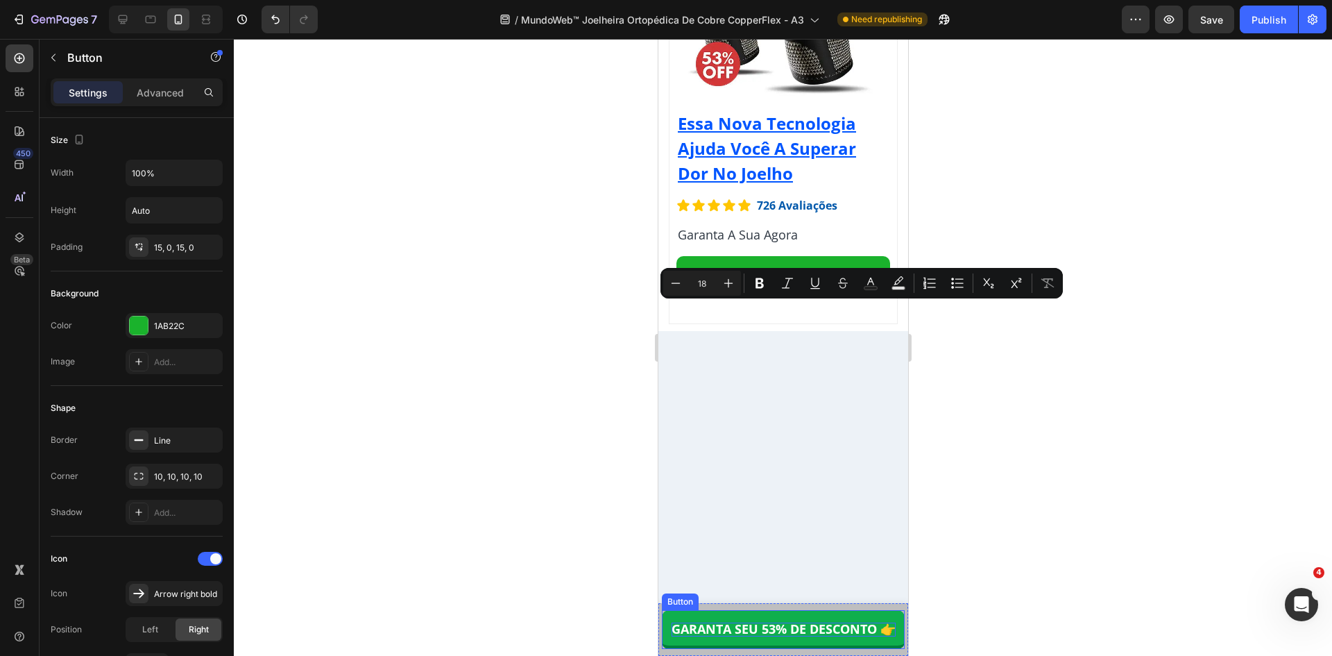
click at [792, 628] on strong "GARANTA SEU 53% DE DESCONTO 👉" at bounding box center [783, 628] width 224 height 17
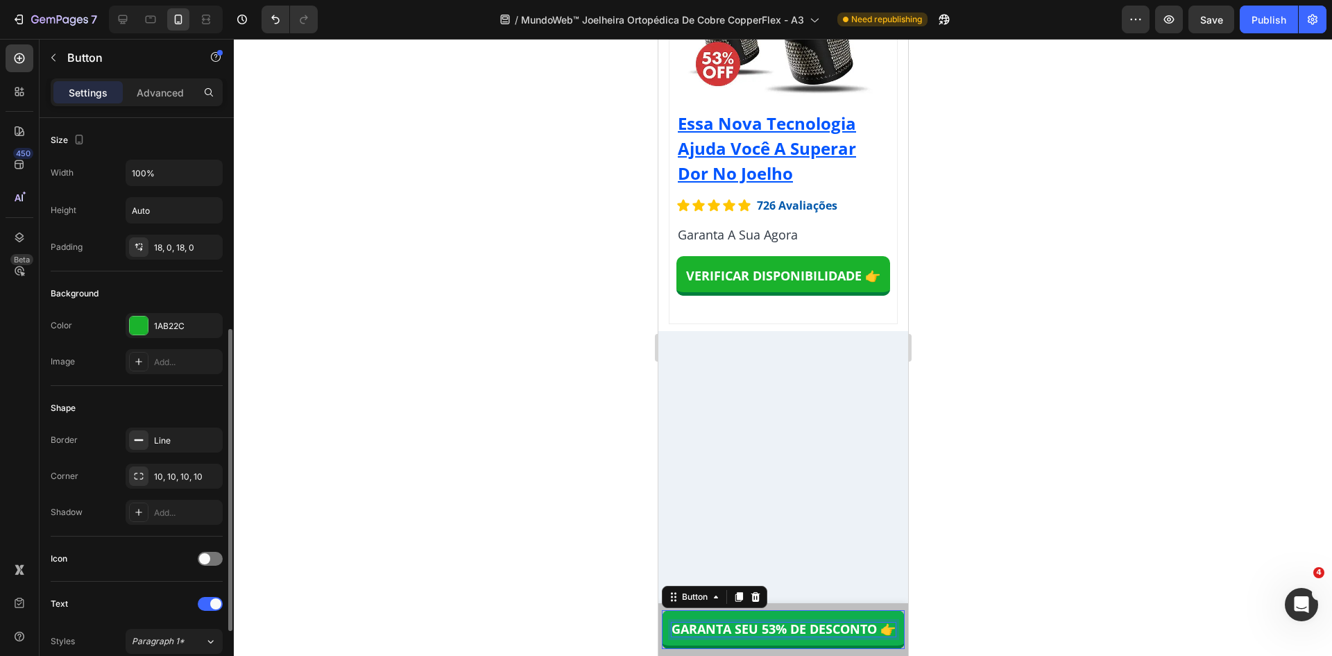
scroll to position [139, 0]
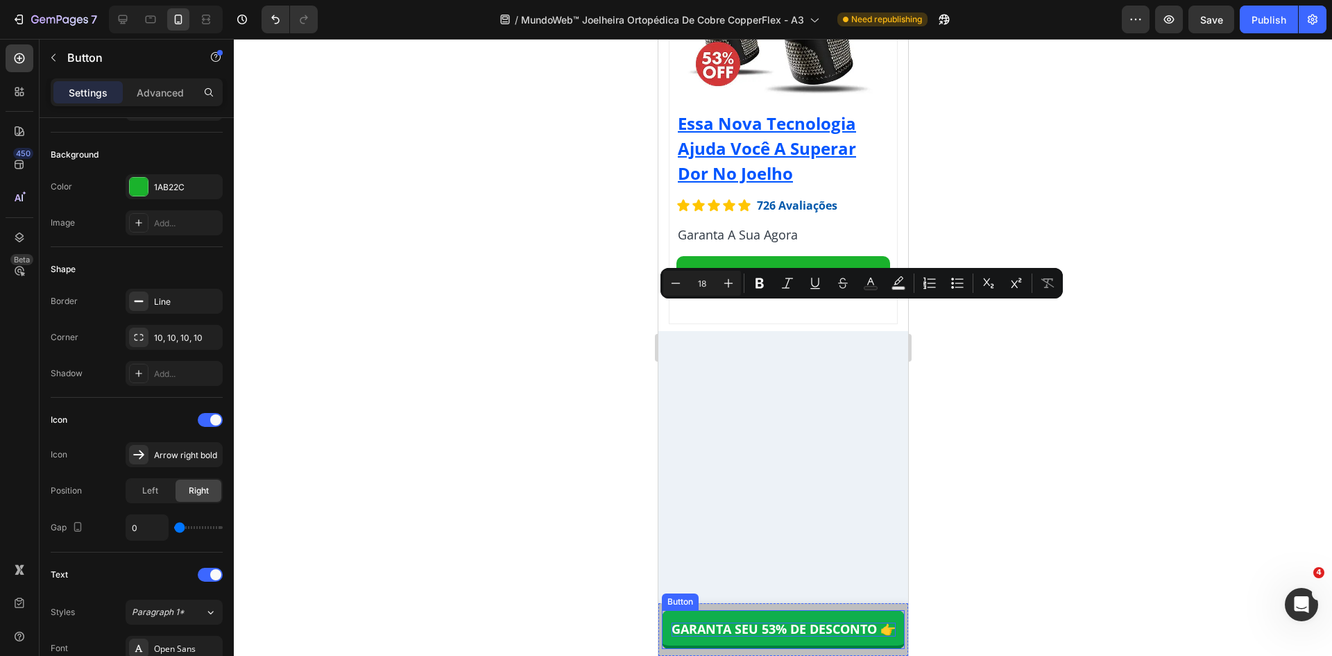
click at [756, 633] on strong "GARANTA SEU 53% DE DESCONTO 👉" at bounding box center [783, 628] width 224 height 17
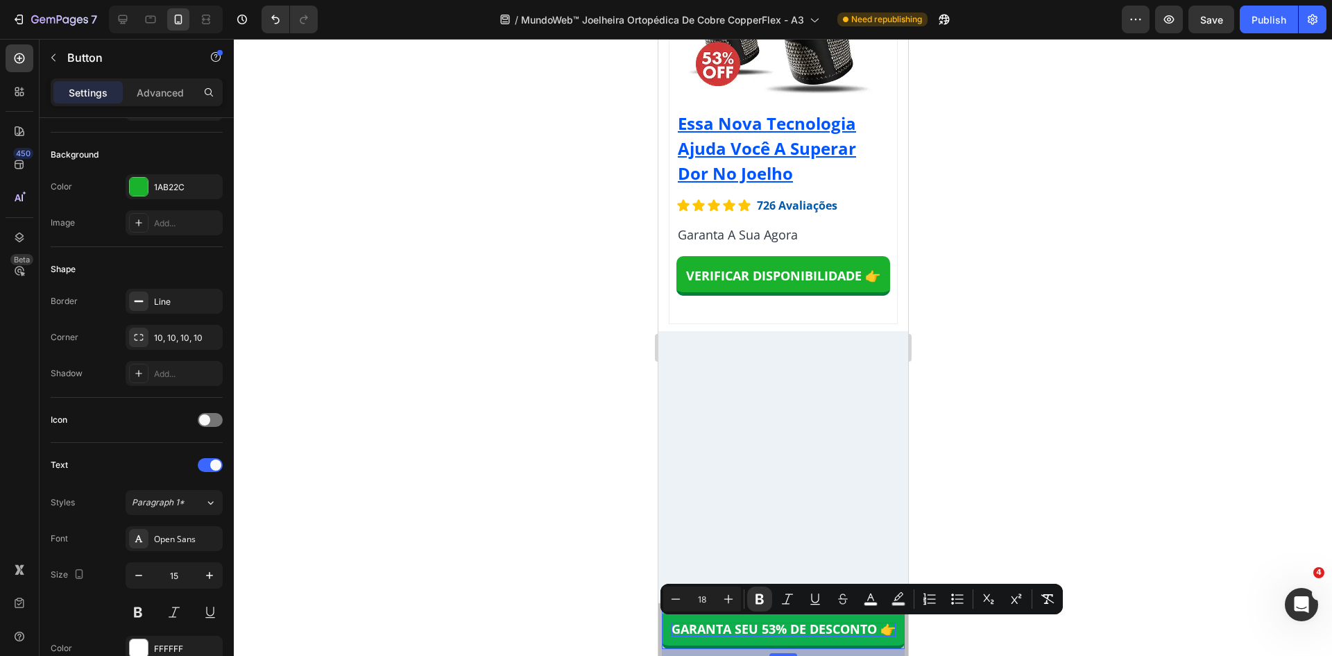
click at [820, 628] on strong "GARANTA SEU 53% DE DESCONTO 👉" at bounding box center [783, 628] width 224 height 17
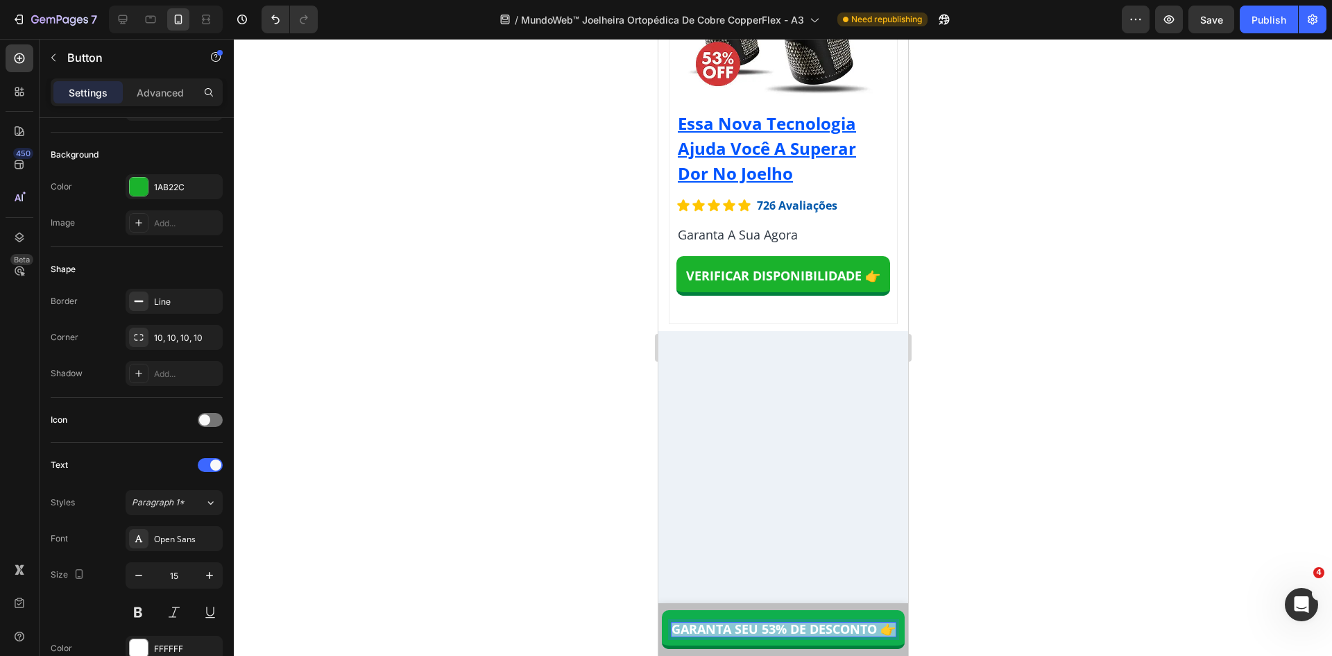
click at [820, 628] on strong "GARANTA SEU 53% DE DESCONTO 👉" at bounding box center [783, 628] width 224 height 17
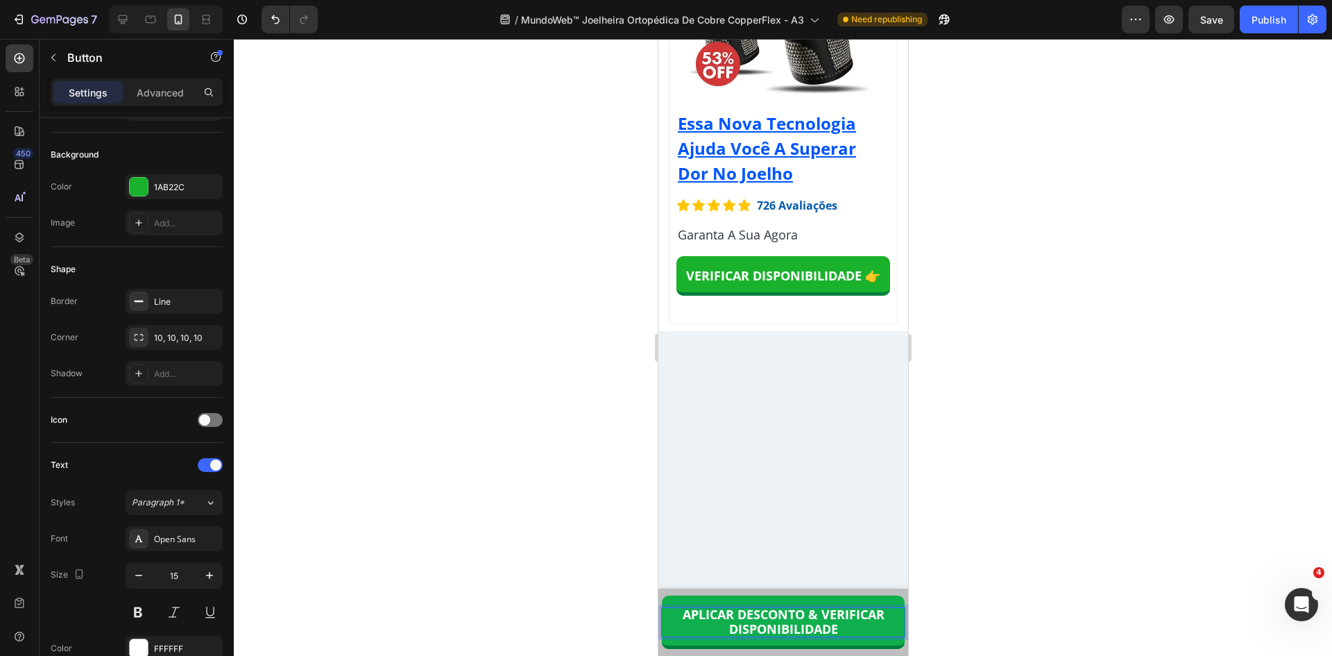
scroll to position [1, 0]
click at [815, 612] on strong "APLICAR DESCONTO & VERIFICAR DISPONIBILIDADE" at bounding box center [783, 620] width 202 height 31
click at [203, 424] on span at bounding box center [204, 419] width 11 height 11
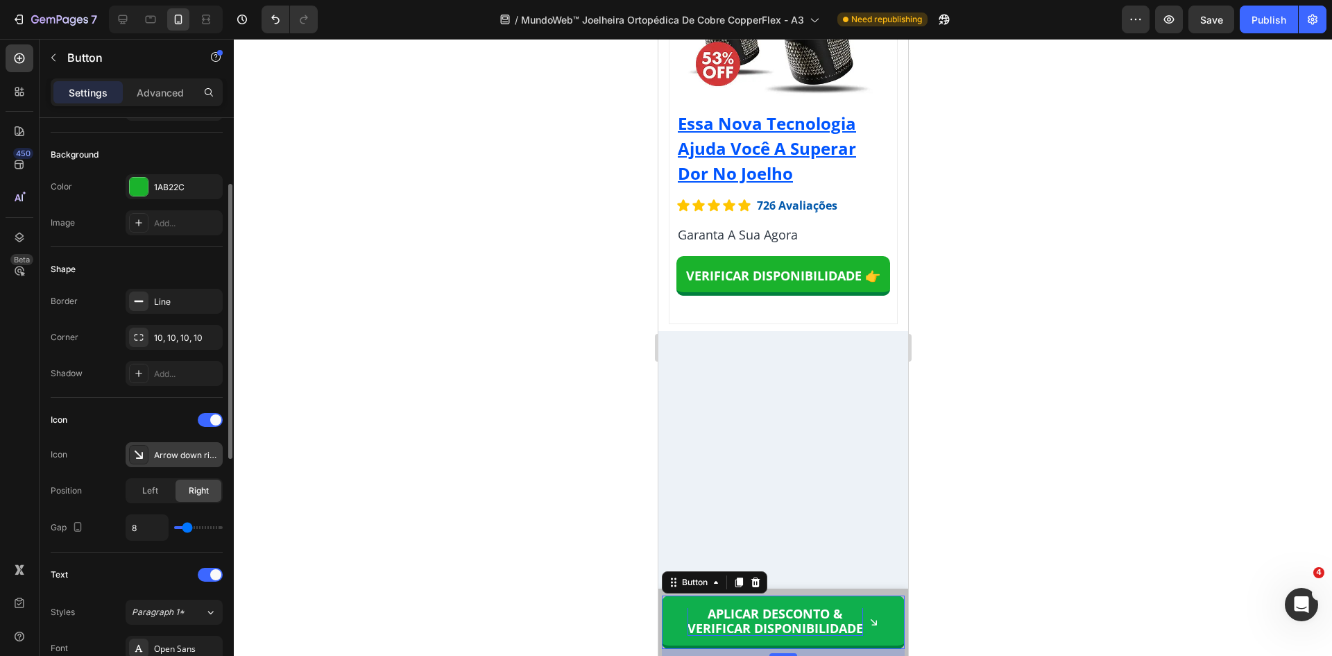
click at [167, 455] on div "Arrow down right bold" at bounding box center [186, 455] width 65 height 12
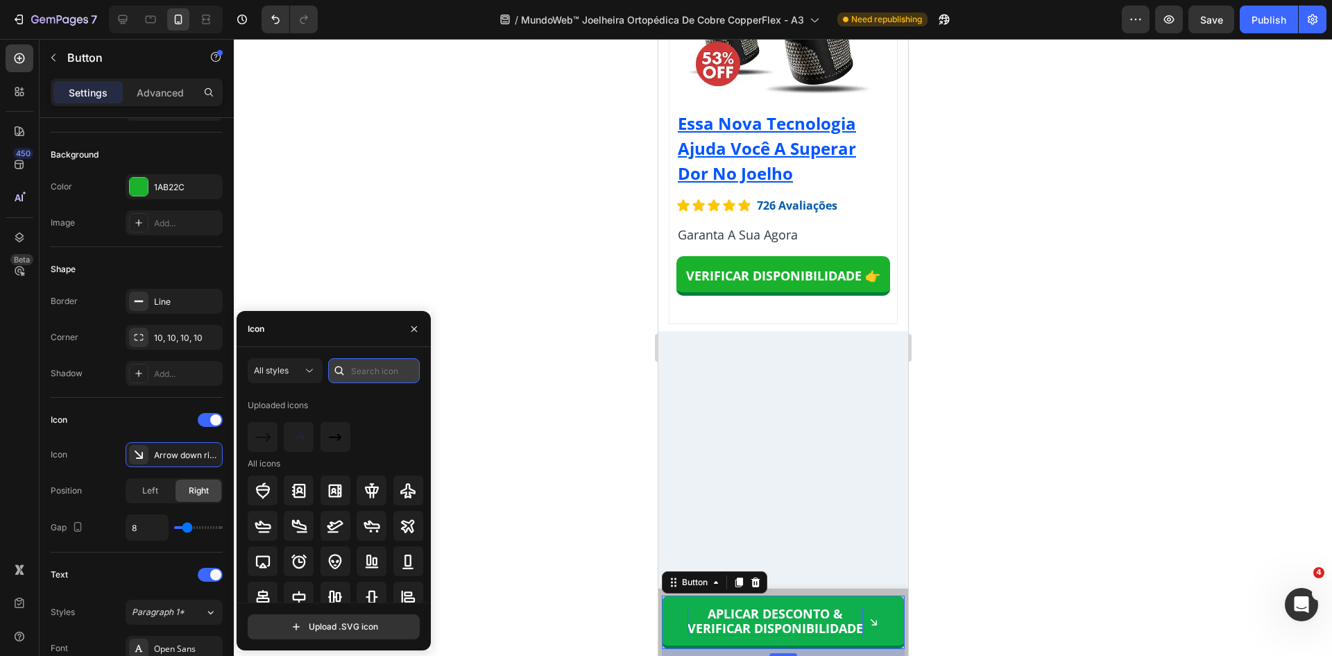
click at [359, 371] on input "text" at bounding box center [374, 370] width 92 height 25
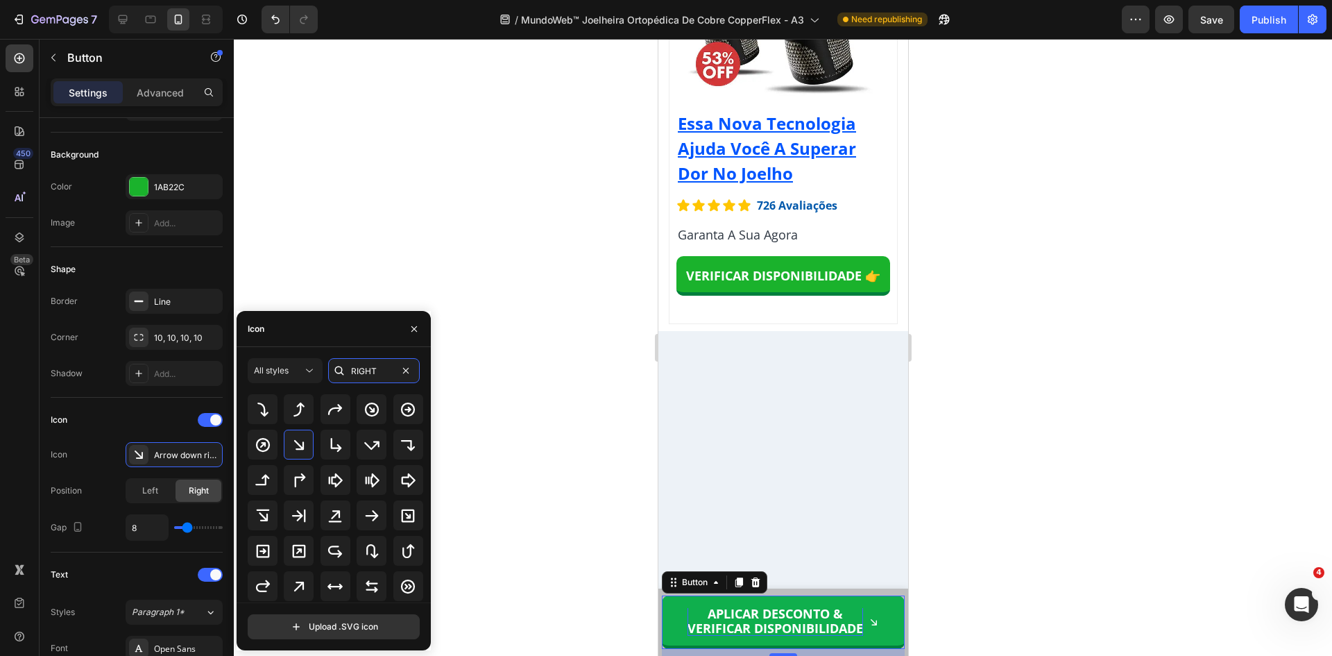
scroll to position [208, 0]
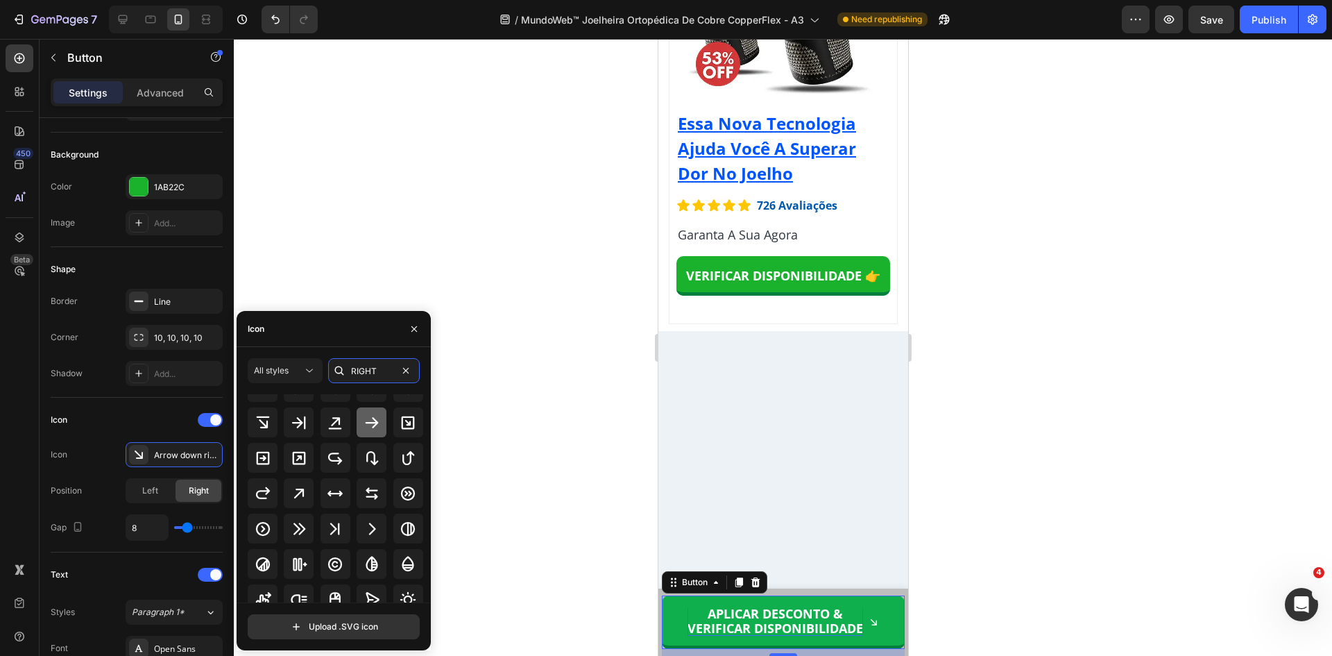
type input "RIGHT"
click at [372, 425] on icon at bounding box center [371, 422] width 13 height 11
type input "7"
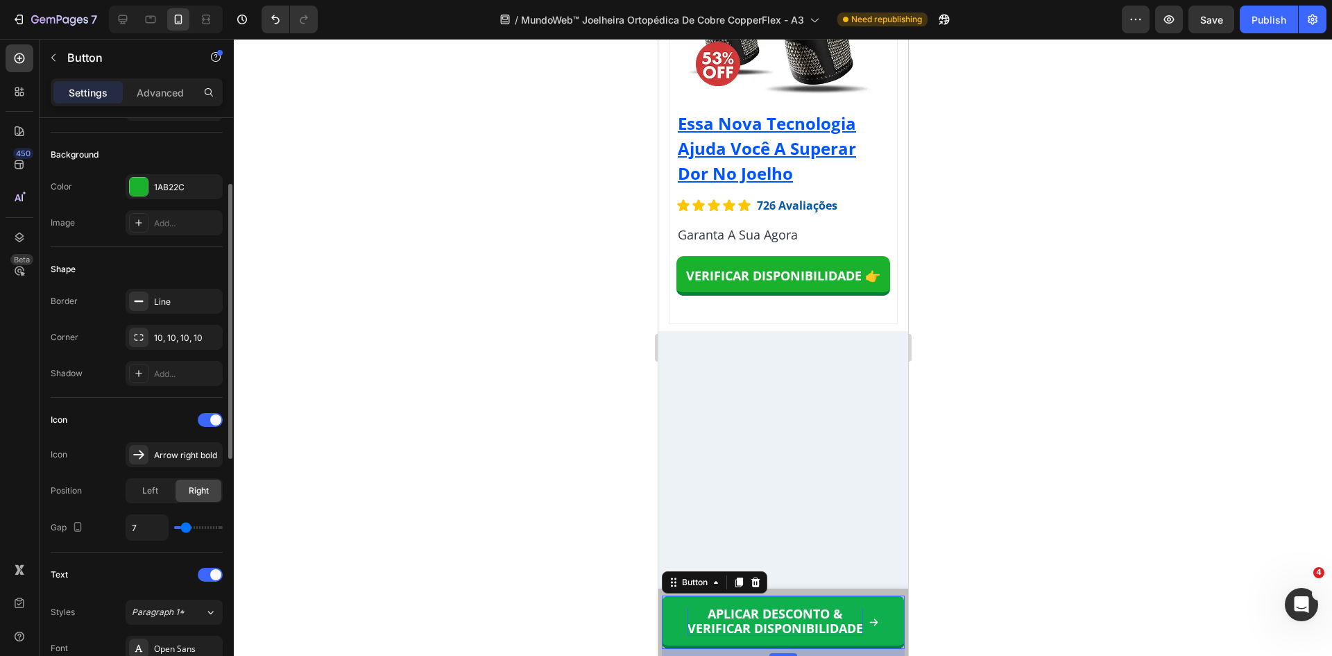
type input "0"
click at [174, 527] on input "range" at bounding box center [198, 527] width 49 height 3
click at [794, 618] on strong "APLICAR DESCONTO &" at bounding box center [777, 614] width 135 height 17
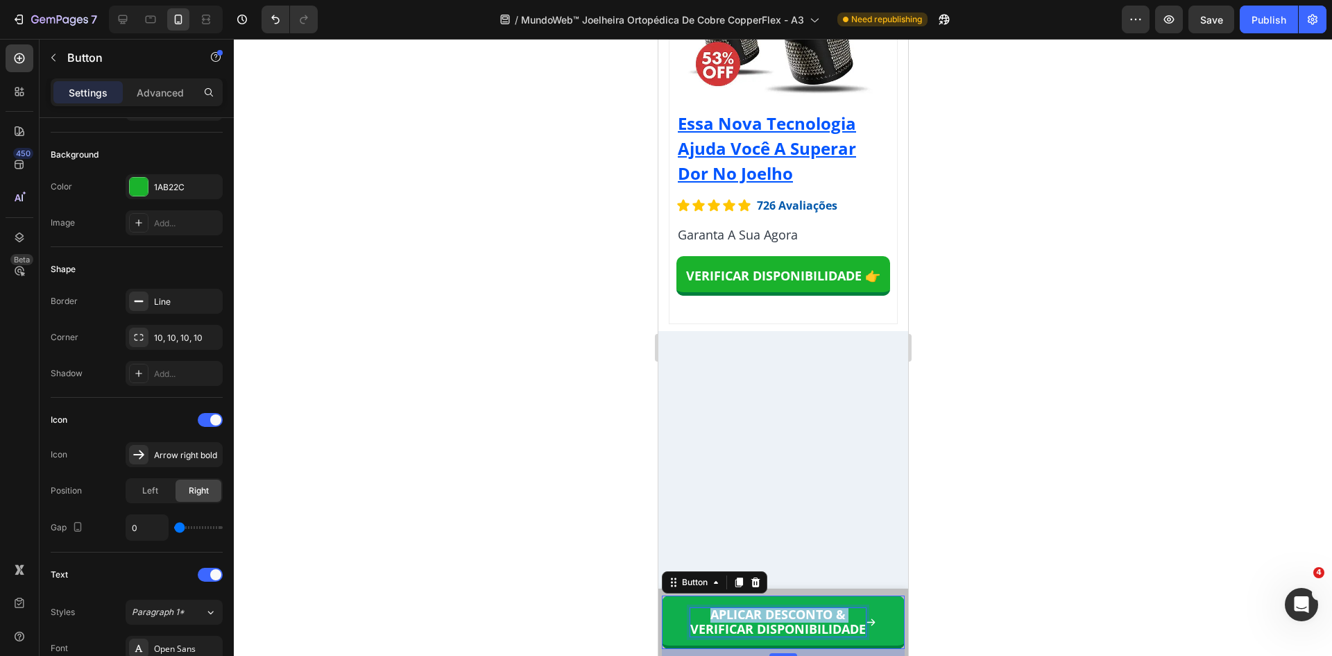
click at [794, 618] on strong "APLICAR DESCONTO &" at bounding box center [777, 614] width 135 height 17
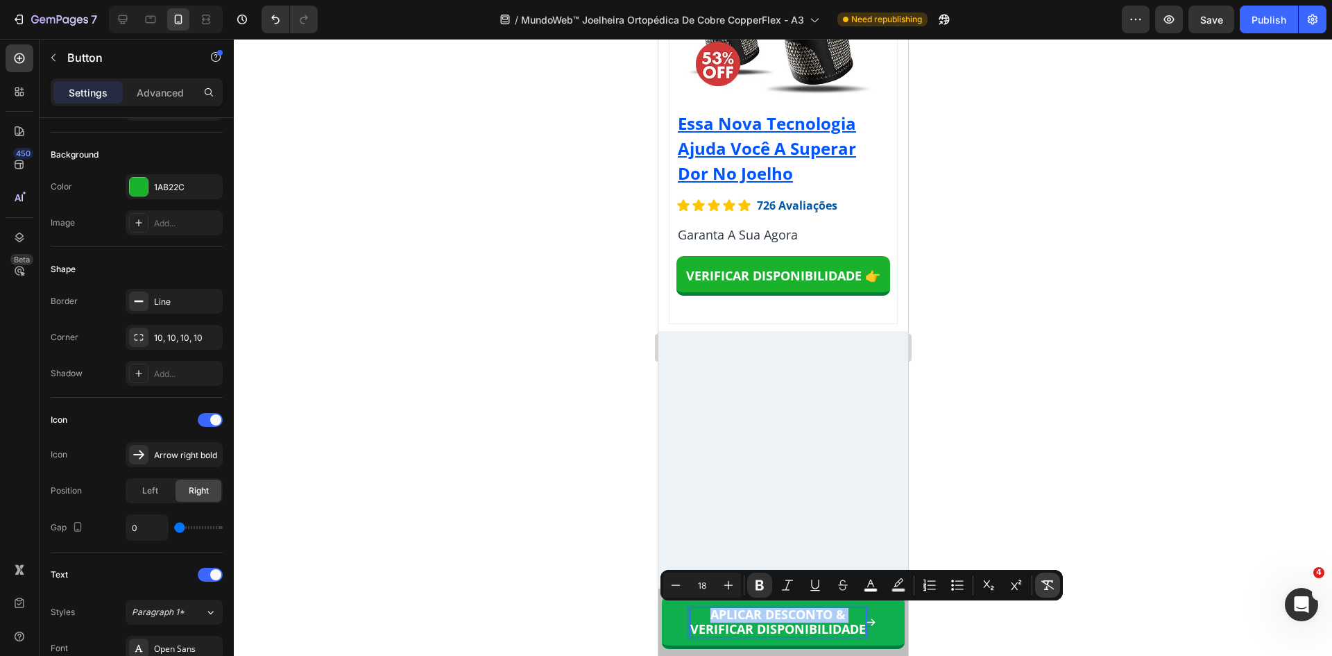
click at [1047, 588] on icon "Editor contextual toolbar" at bounding box center [1047, 585] width 13 height 10
click at [725, 585] on icon "Editor contextual toolbar" at bounding box center [728, 585] width 9 height 9
click at [726, 585] on icon "Editor contextual toolbar" at bounding box center [728, 585] width 9 height 9
type input "18"
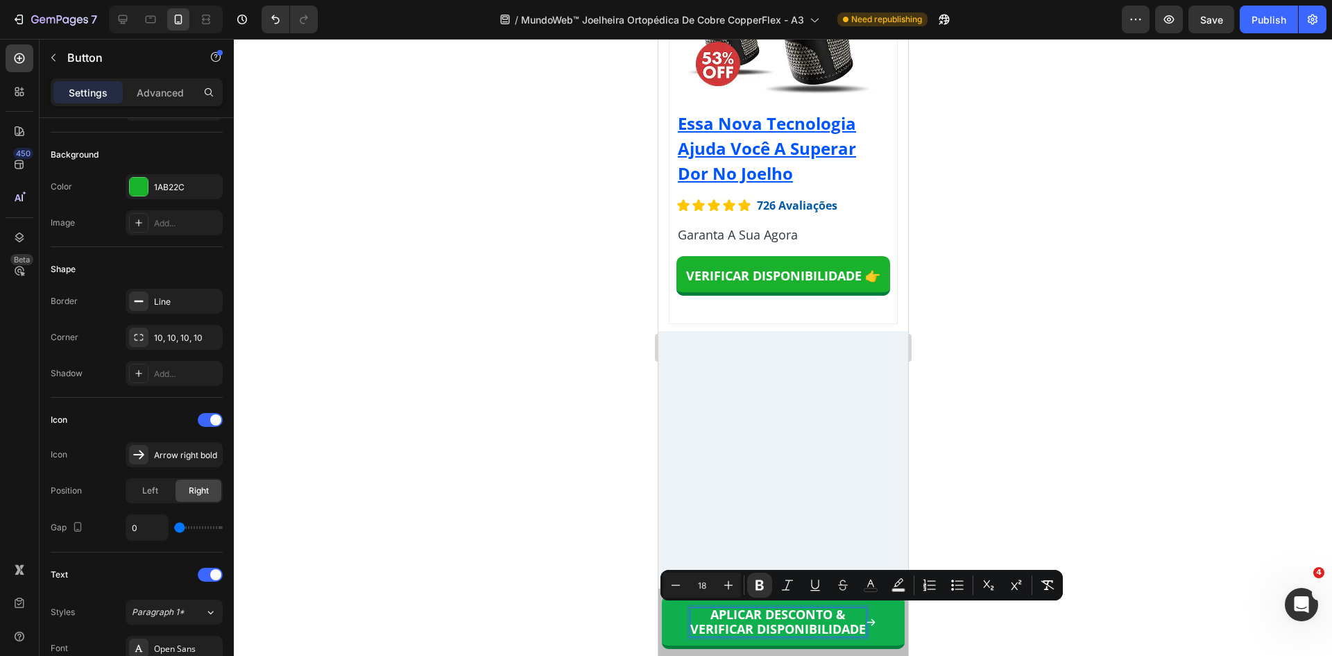
click at [758, 622] on strong "VERIFICAR DISPONIBILIDADE" at bounding box center [778, 628] width 176 height 17
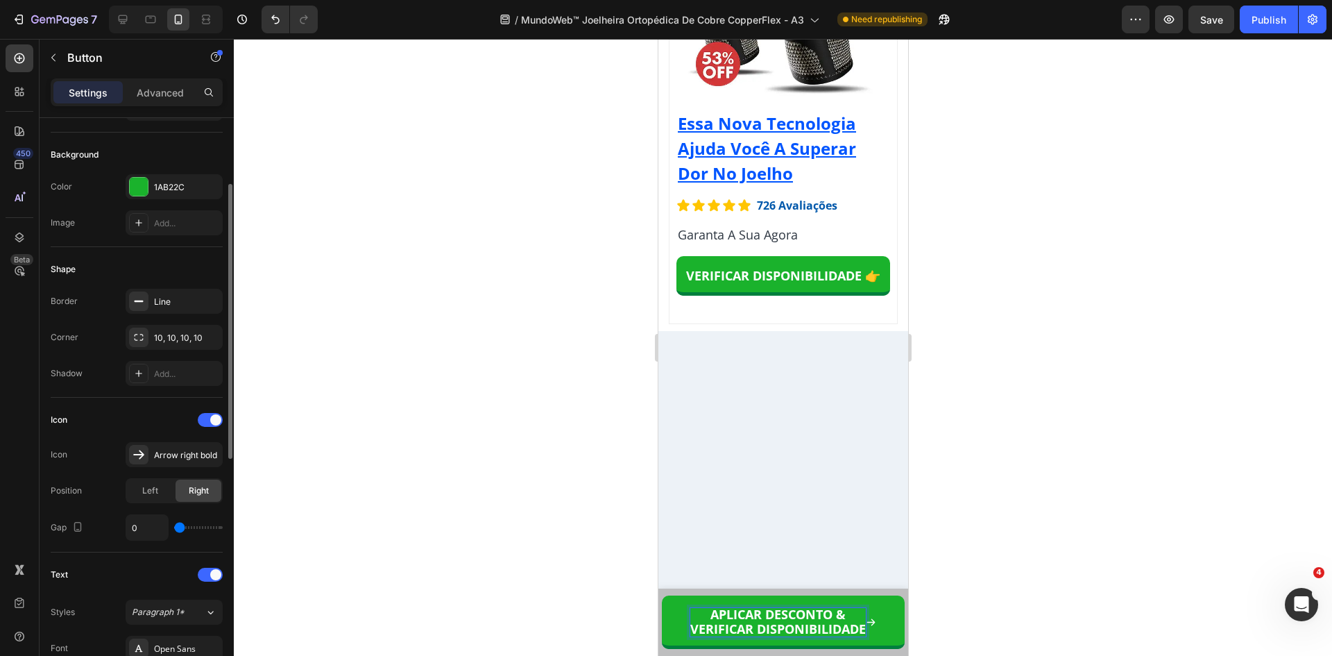
type input "1"
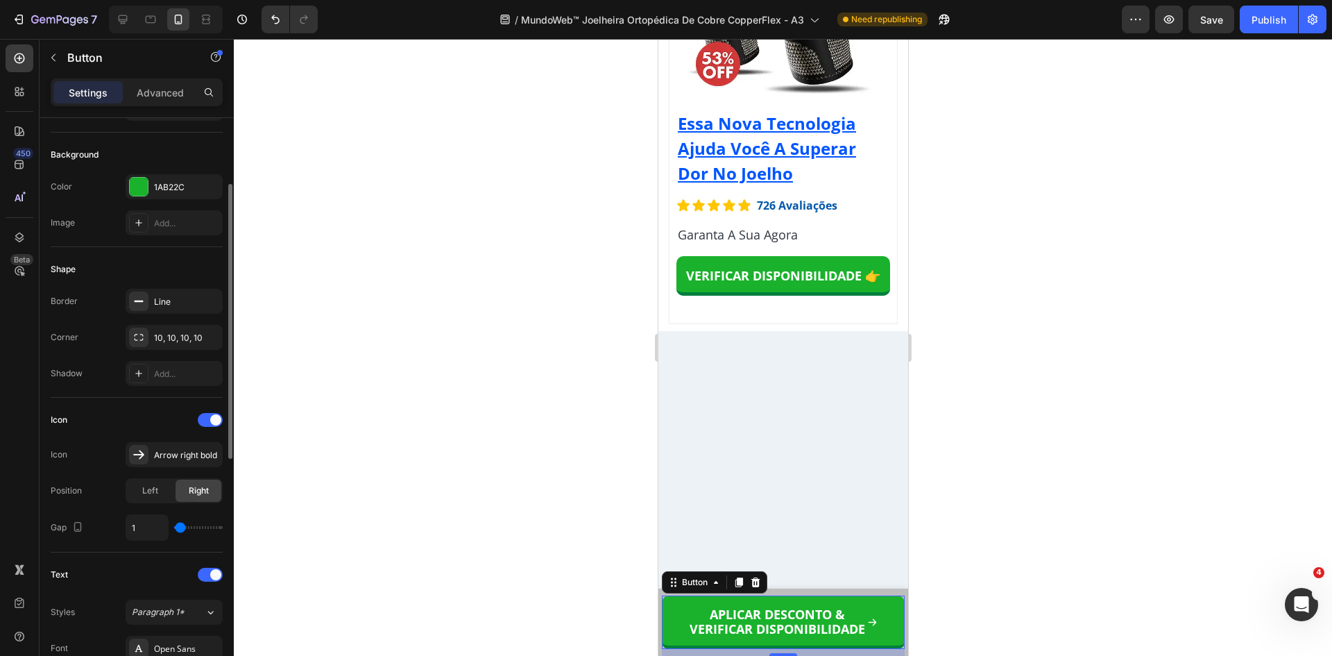
type input "3"
type input "4"
type input "5"
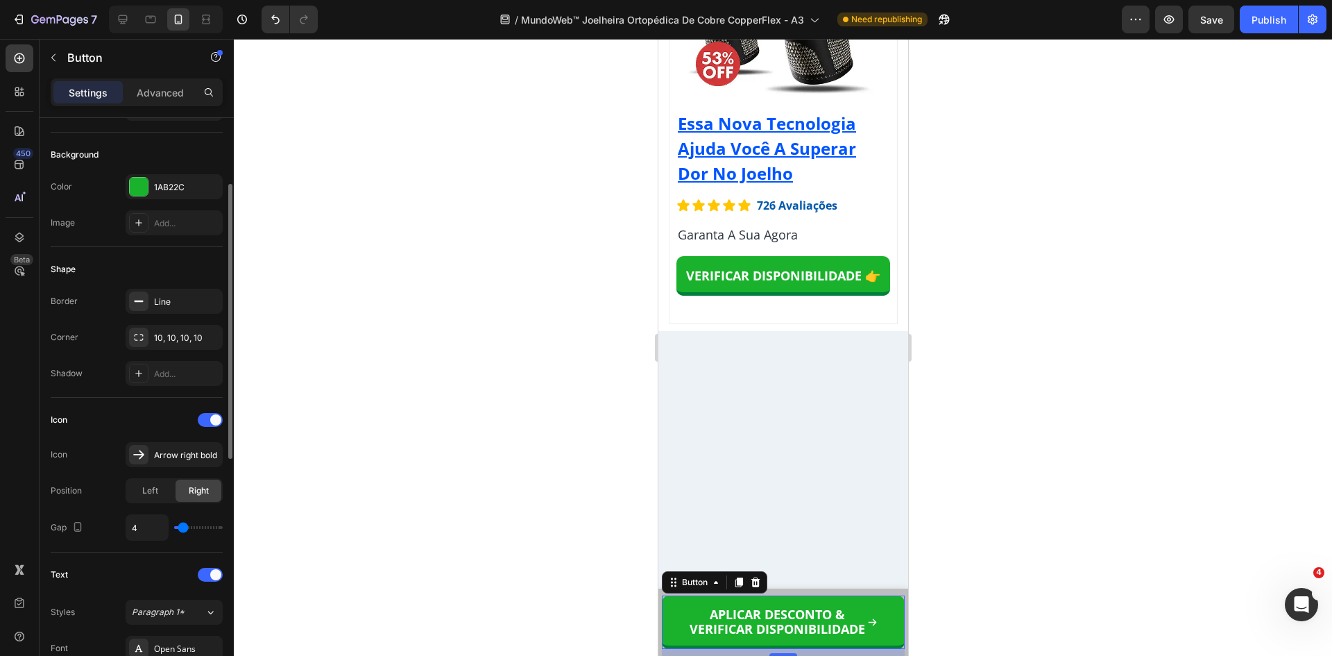
type input "5"
type input "6"
type input "7"
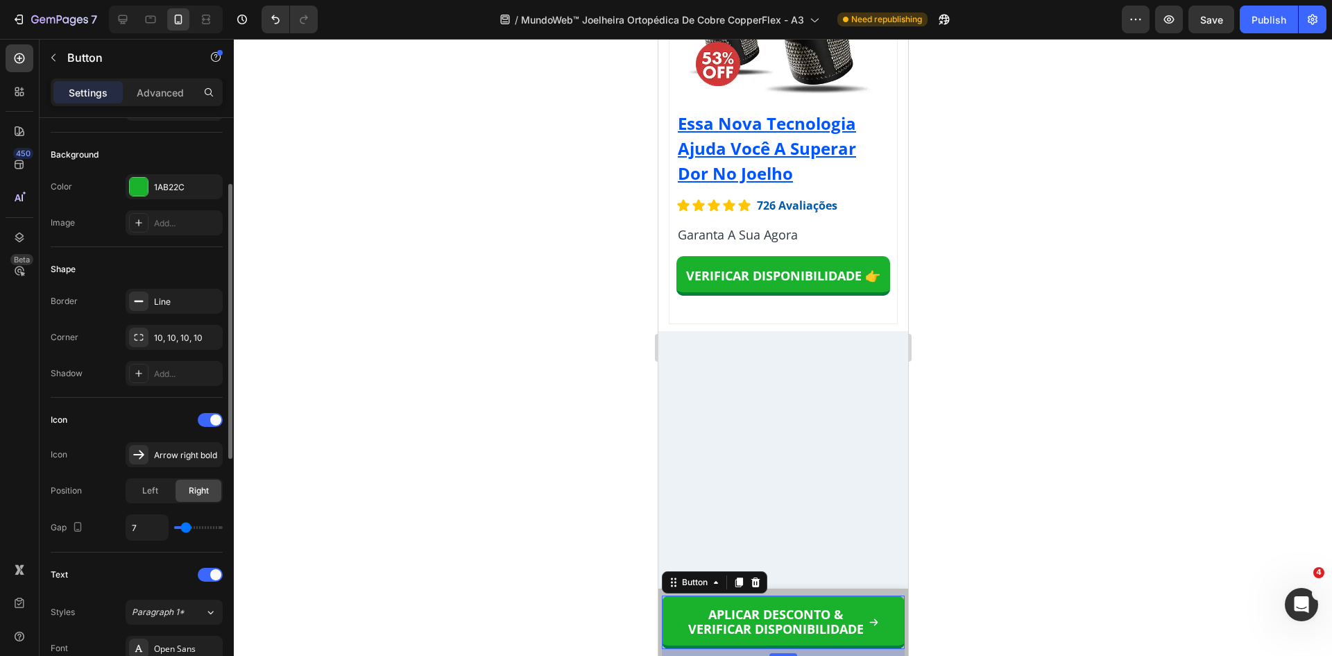
type input "6"
type input "5"
type input "4"
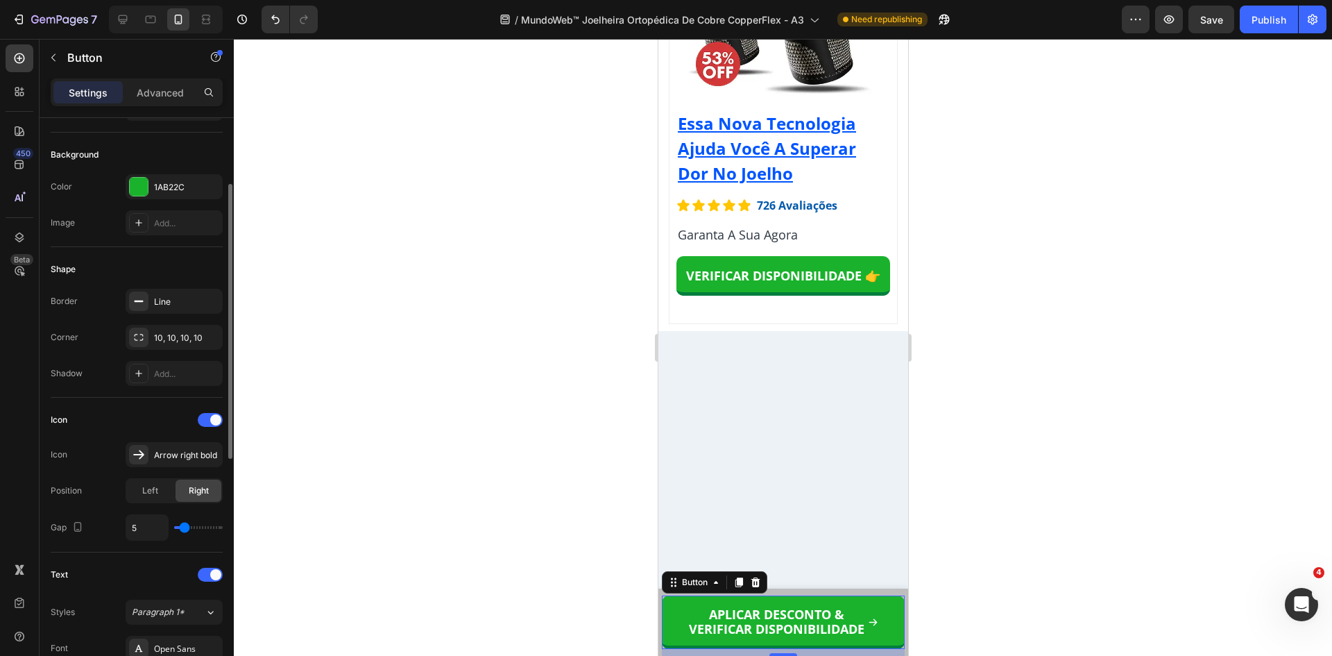
type input "4"
type input "3"
type input "2"
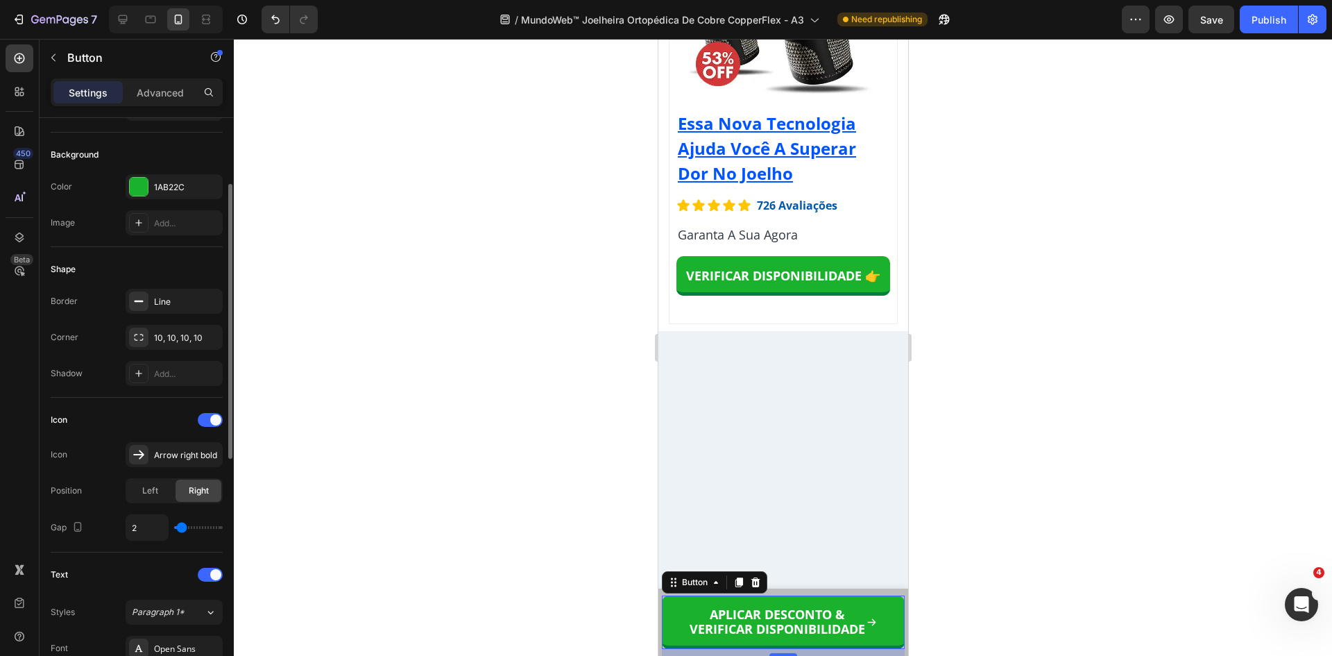
type input "1"
type input "2"
type input "3"
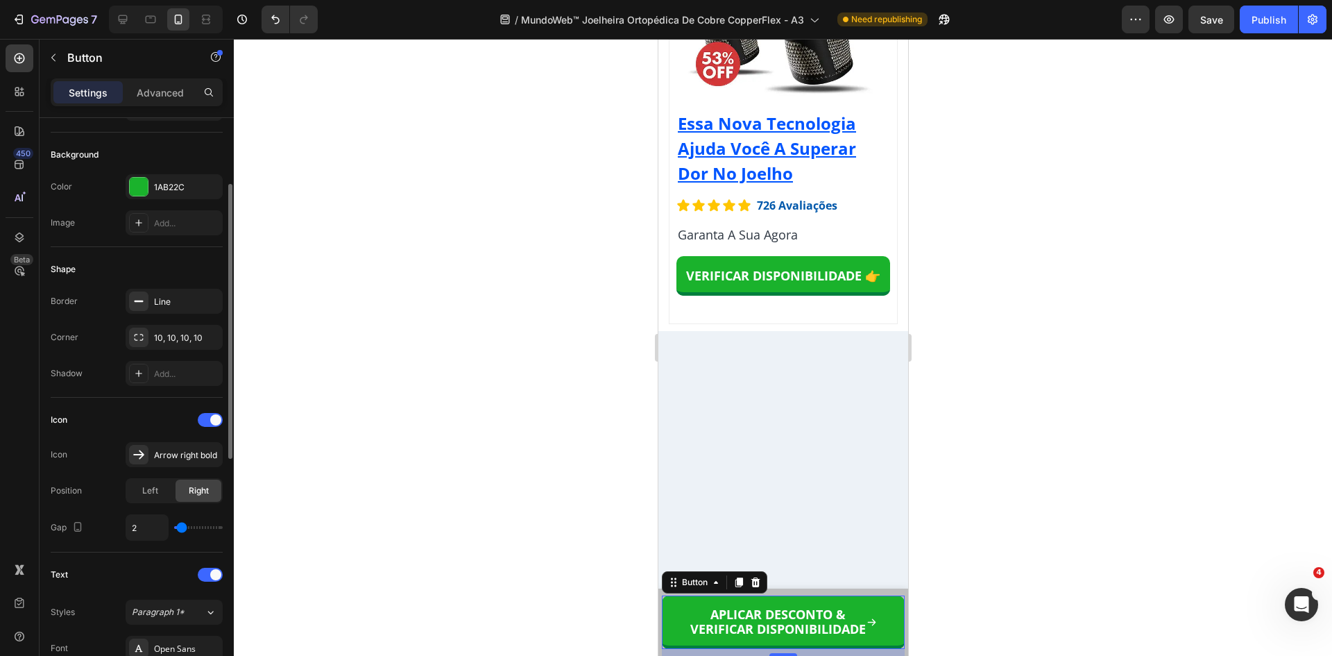
type input "3"
type input "4"
type input "5"
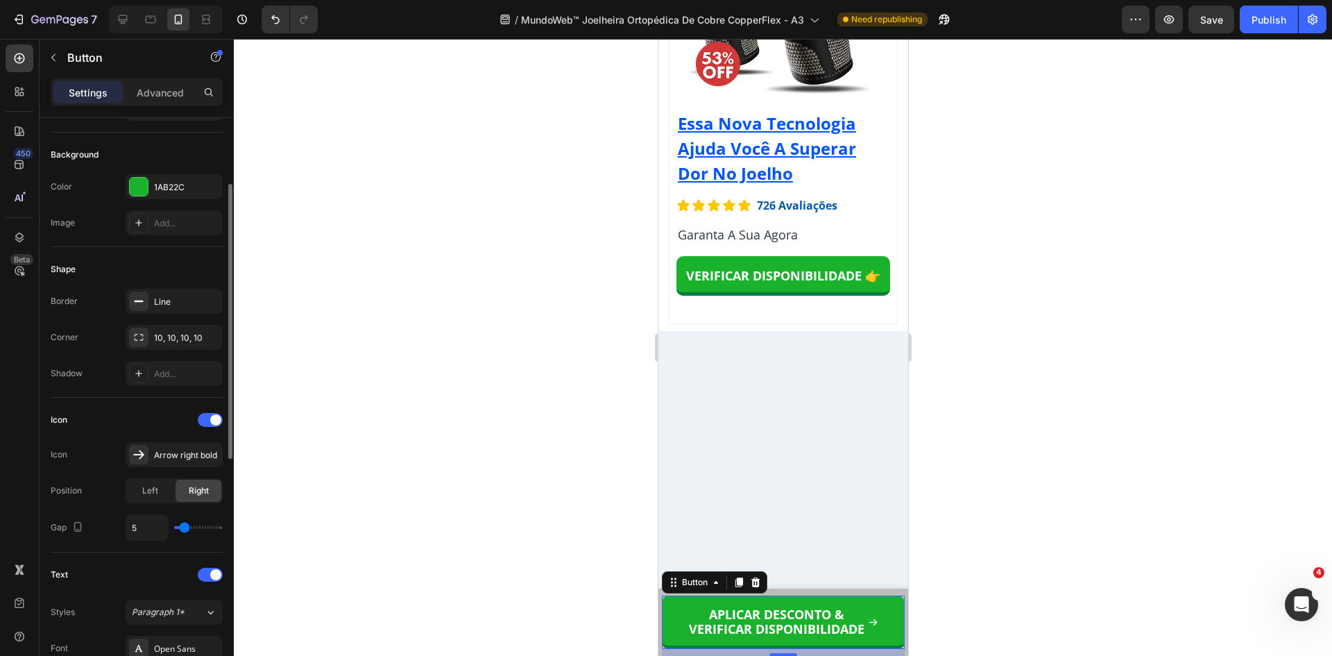
type input "4"
type input "3"
type input "2"
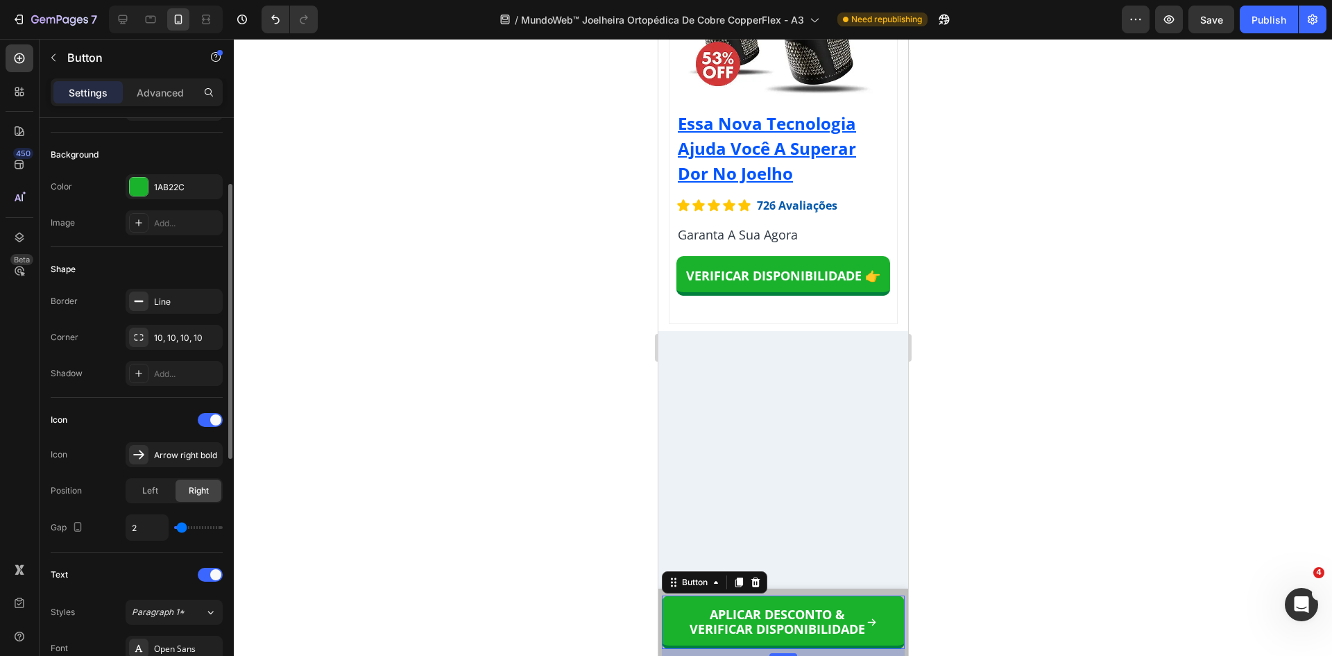
type input "2"
click at [182, 526] on input "range" at bounding box center [198, 527] width 49 height 3
click at [168, 459] on div "Arrow right bold" at bounding box center [186, 455] width 65 height 12
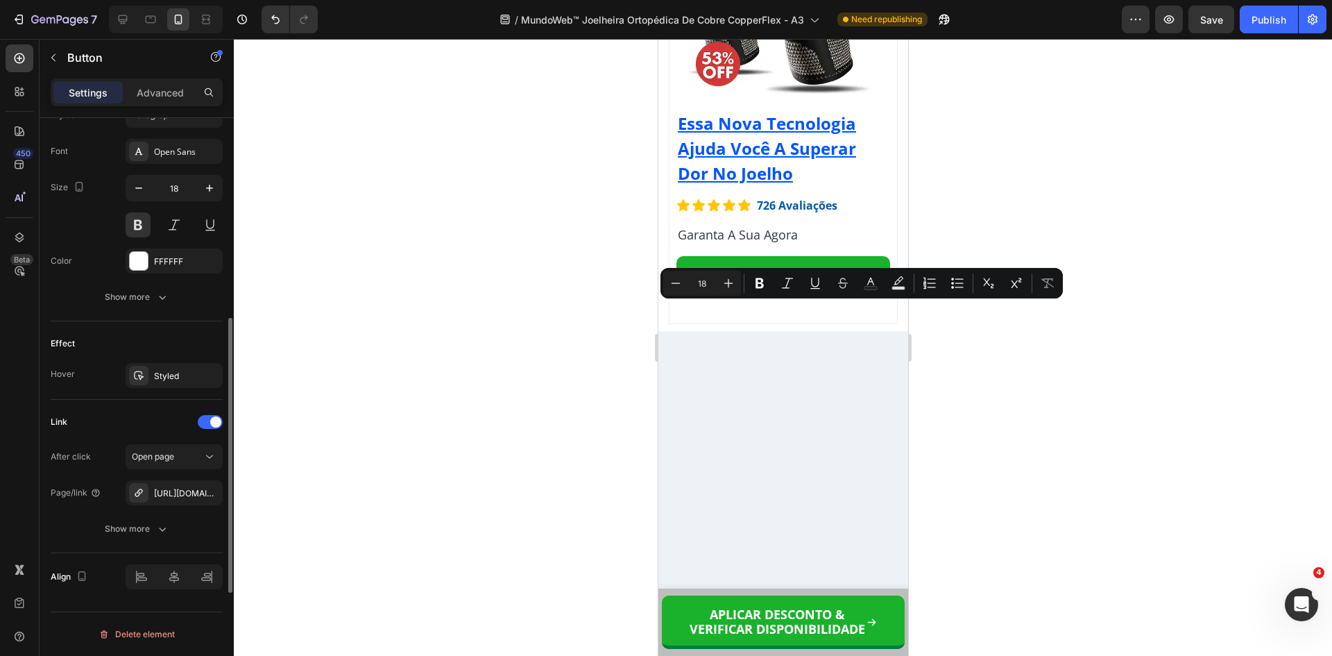
scroll to position [358, 0]
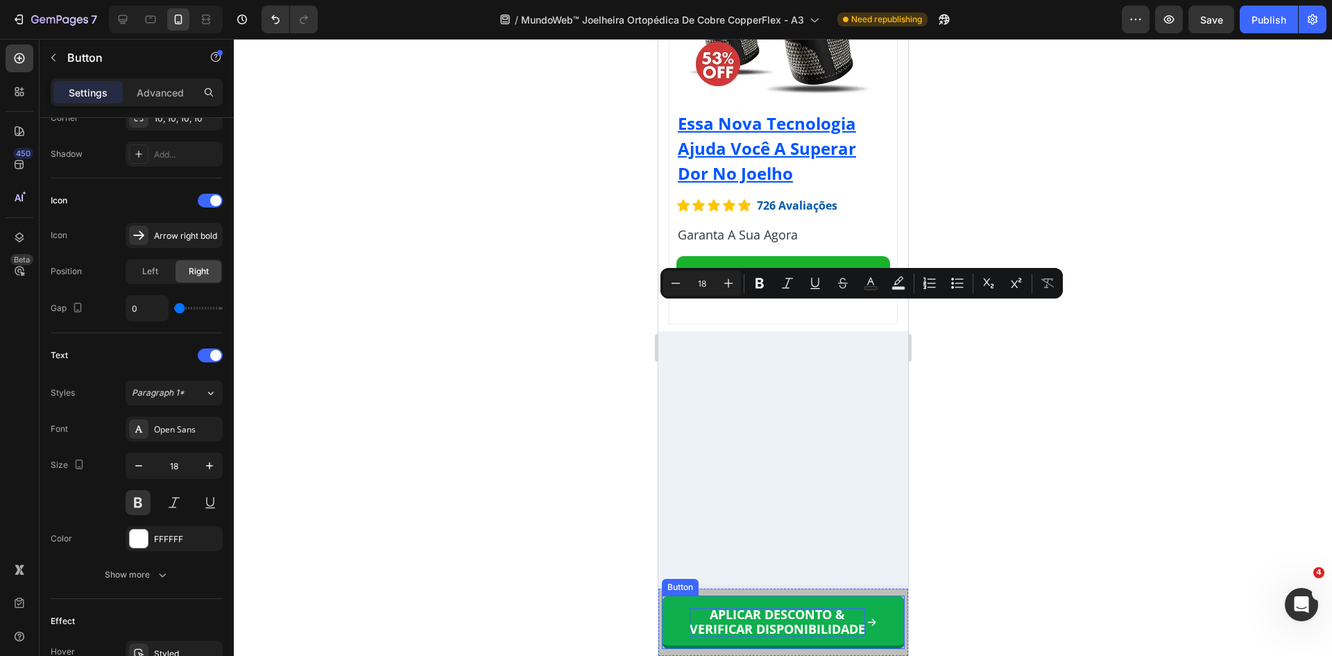
click at [726, 619] on strong "APLICAR DESCONTO &" at bounding box center [776, 614] width 135 height 17
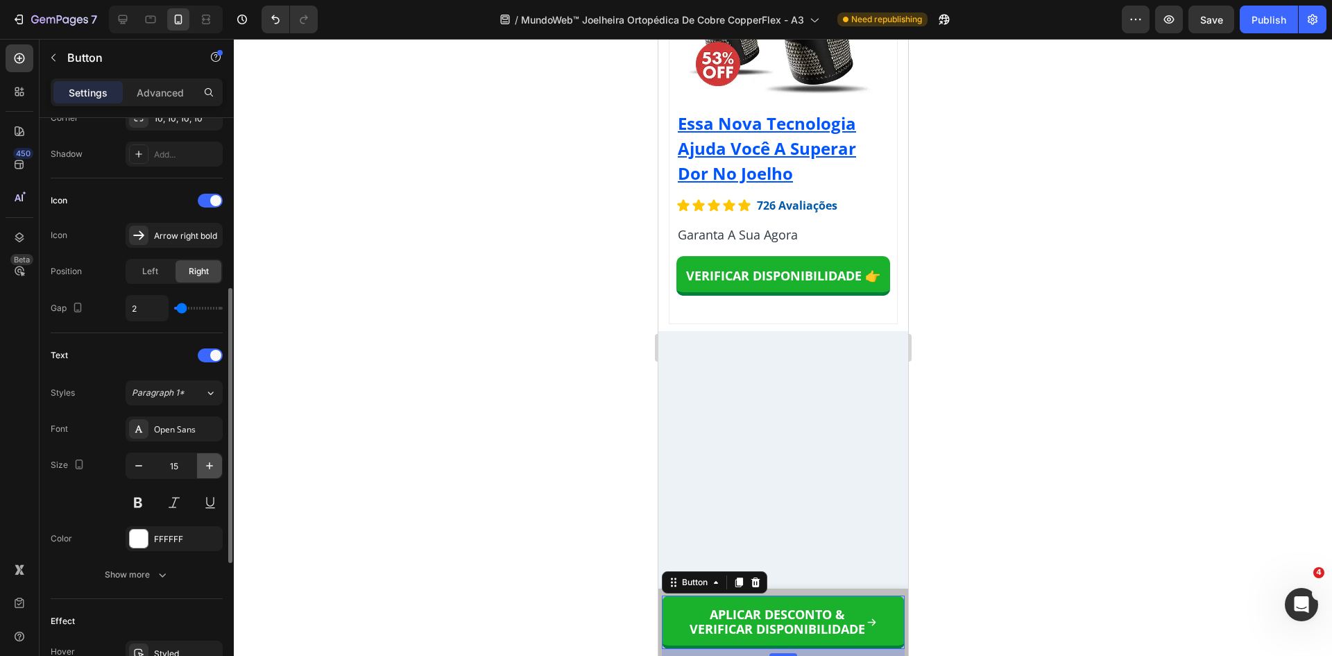
click at [214, 466] on icon "button" at bounding box center [210, 466] width 14 height 14
type input "18"
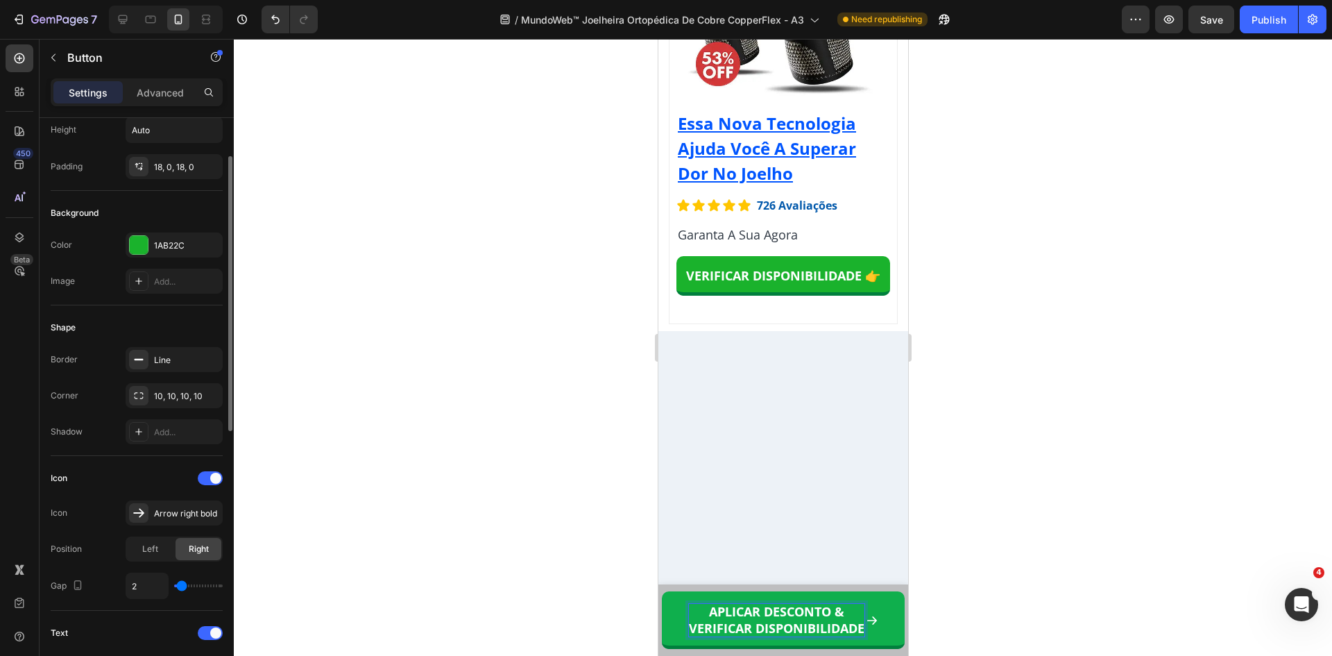
scroll to position [0, 0]
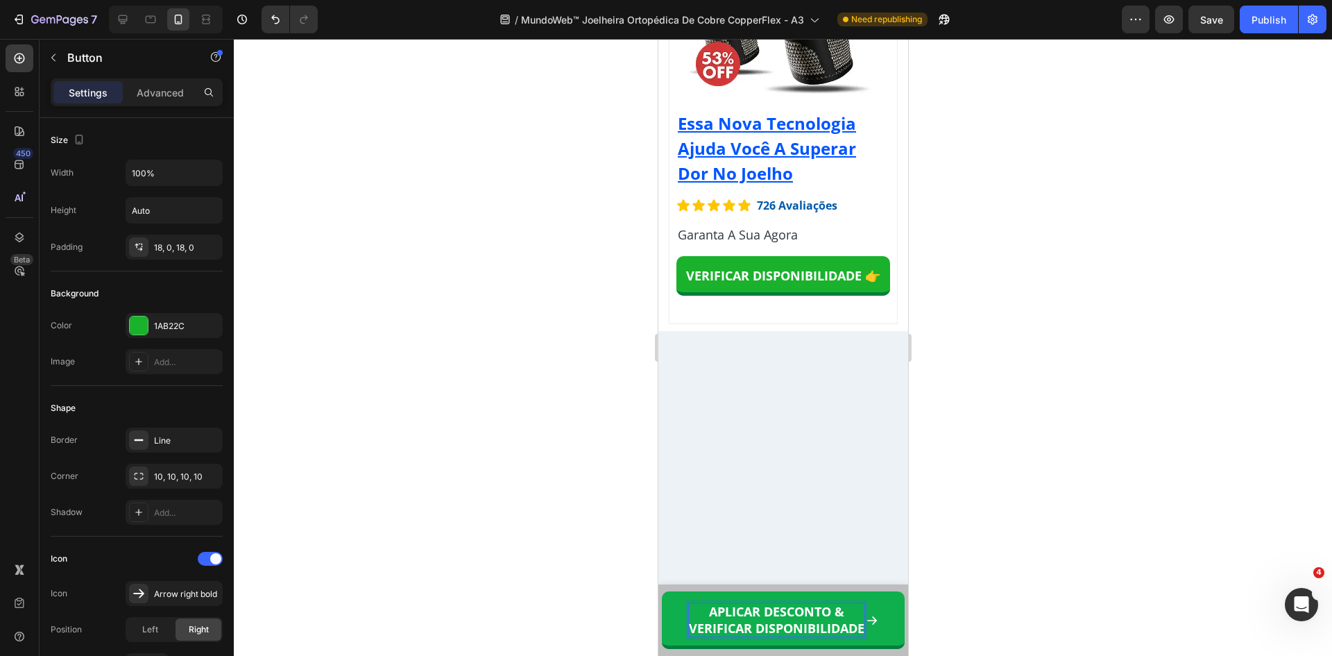
click at [805, 633] on strong "VERIFICAR DISPONIBILIDADE" at bounding box center [776, 628] width 176 height 17
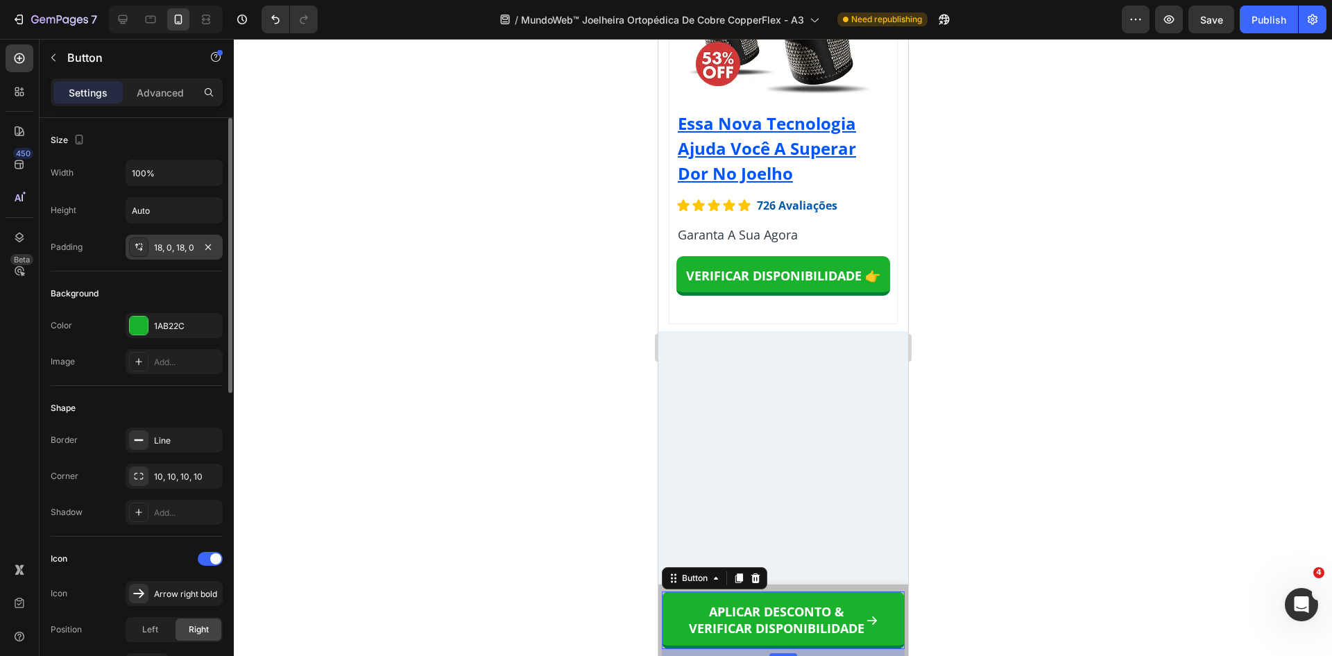
click at [166, 248] on div "18, 0, 18, 0" at bounding box center [174, 247] width 40 height 12
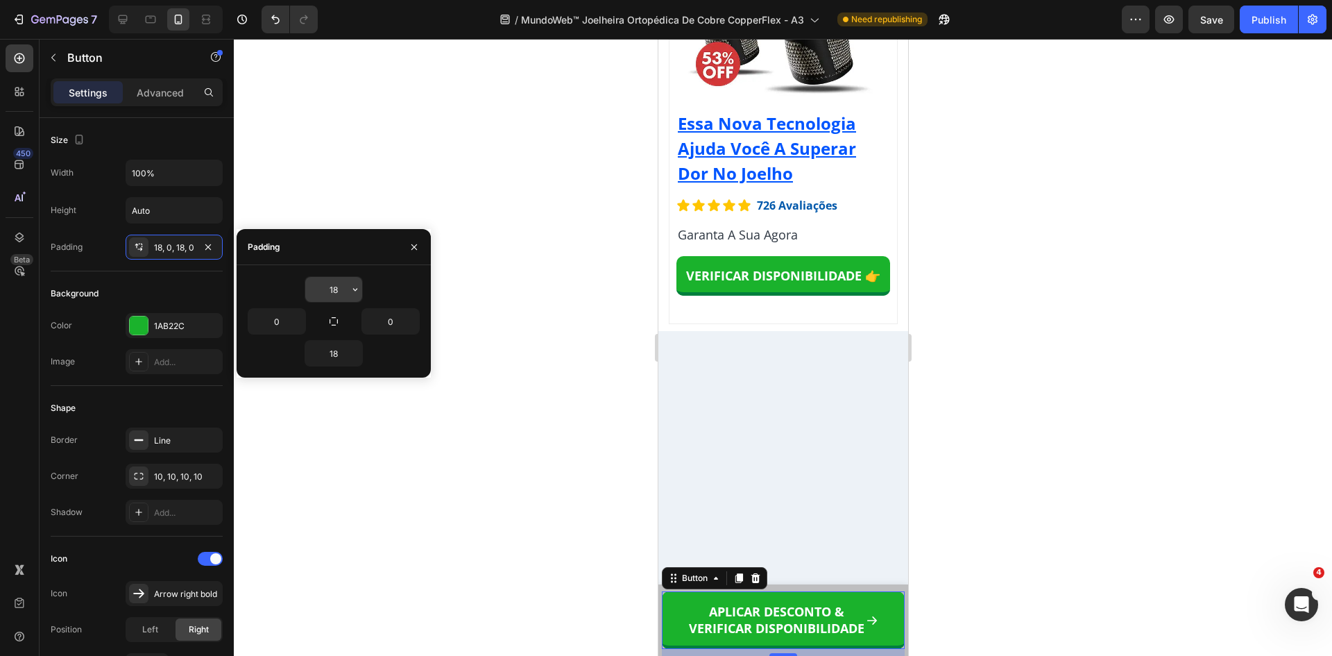
click at [332, 291] on input "18" at bounding box center [333, 289] width 57 height 25
type input "15"
click at [339, 356] on input "18" at bounding box center [333, 353] width 57 height 25
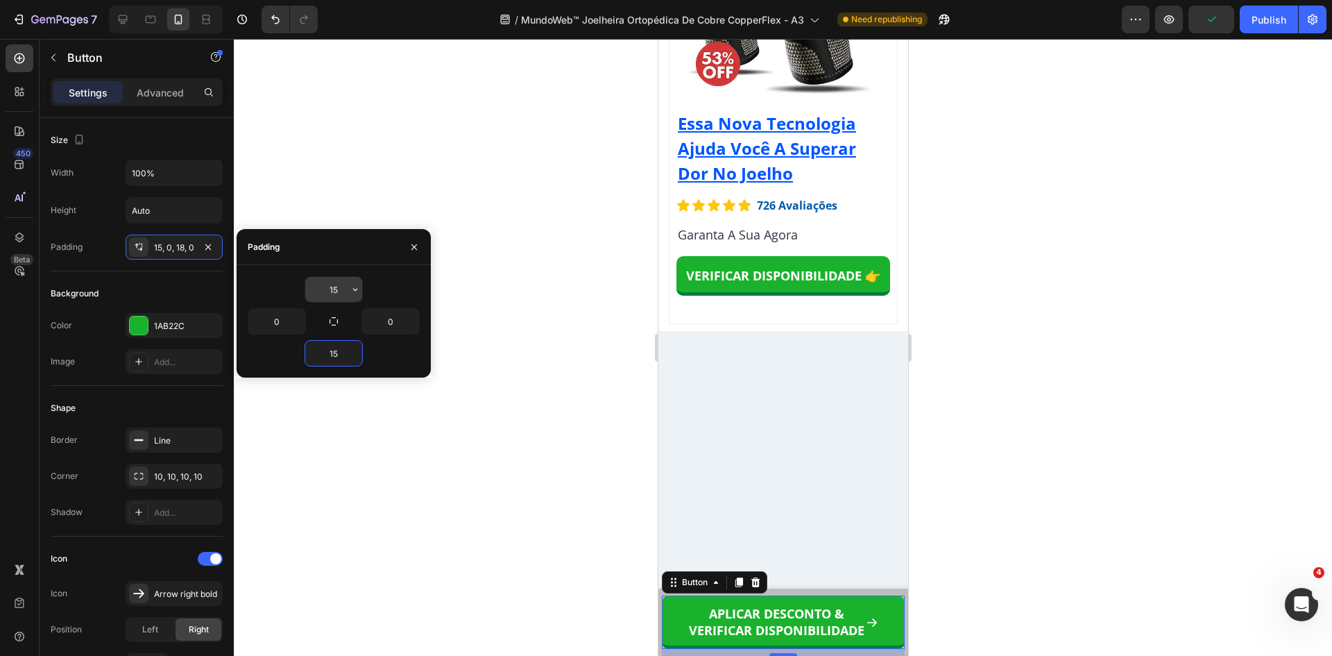
type input "15"
type input "12"
click at [338, 353] on input "15" at bounding box center [333, 353] width 57 height 25
type input "12"
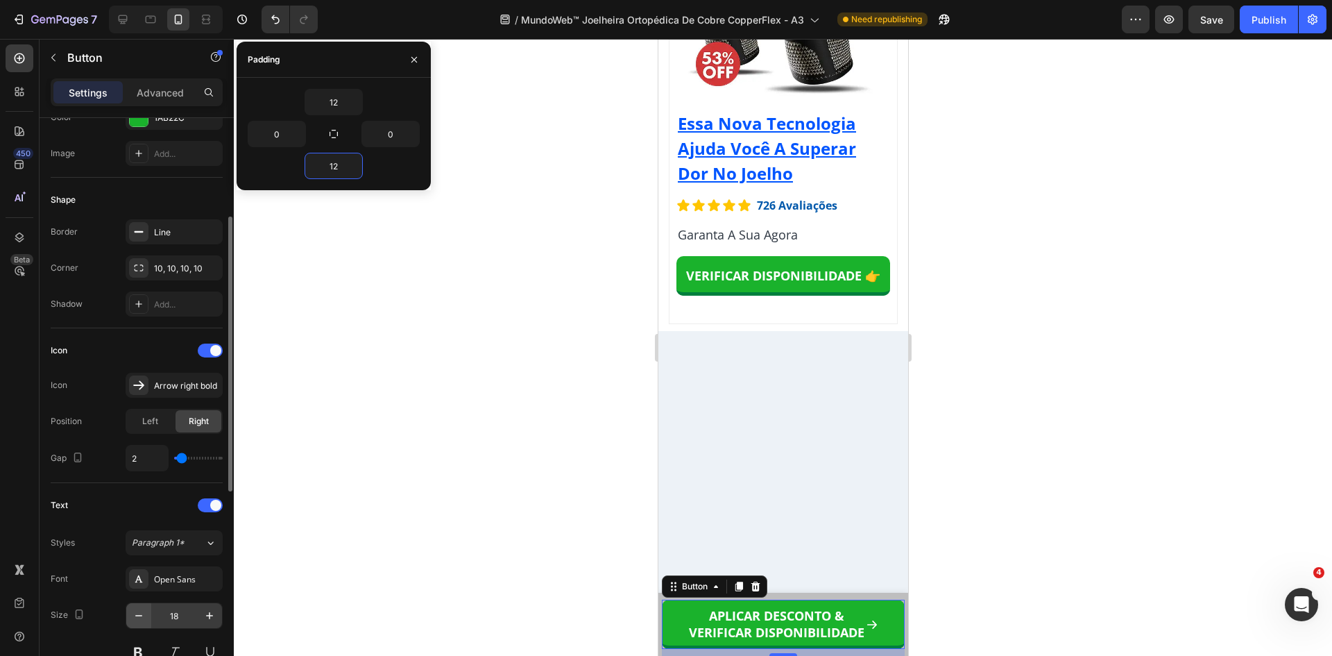
scroll to position [347, 0]
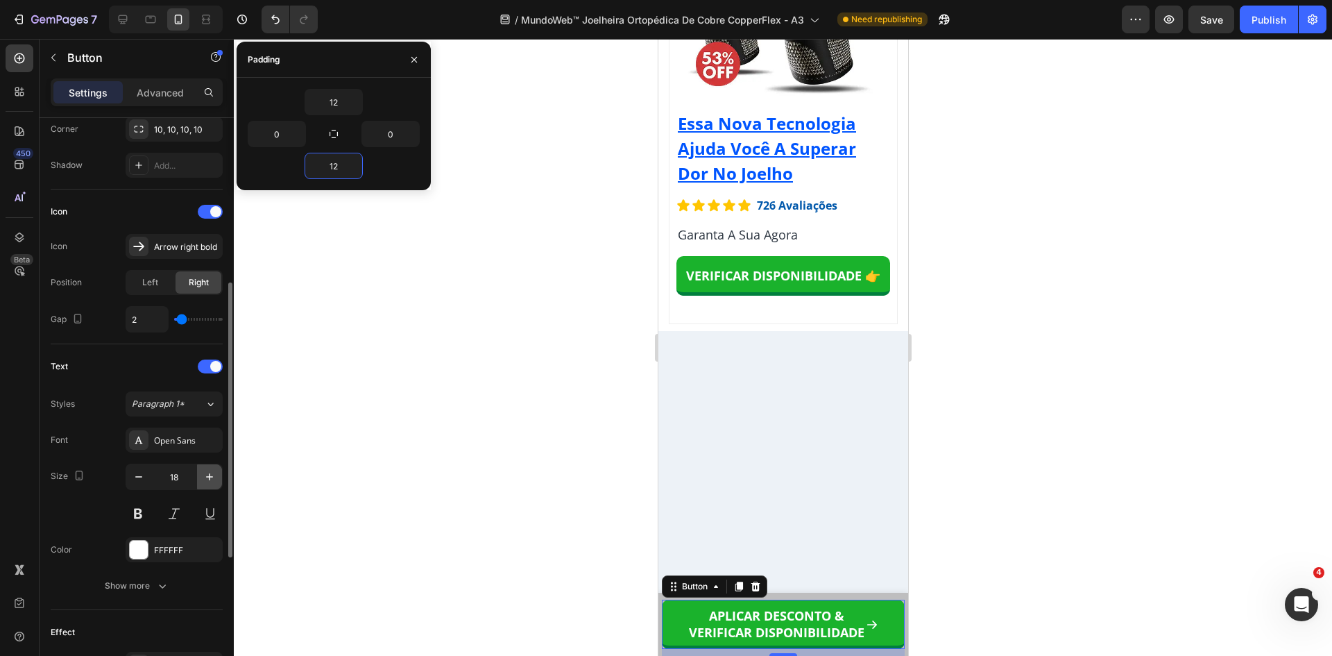
click at [210, 477] on icon "button" at bounding box center [209, 476] width 7 height 7
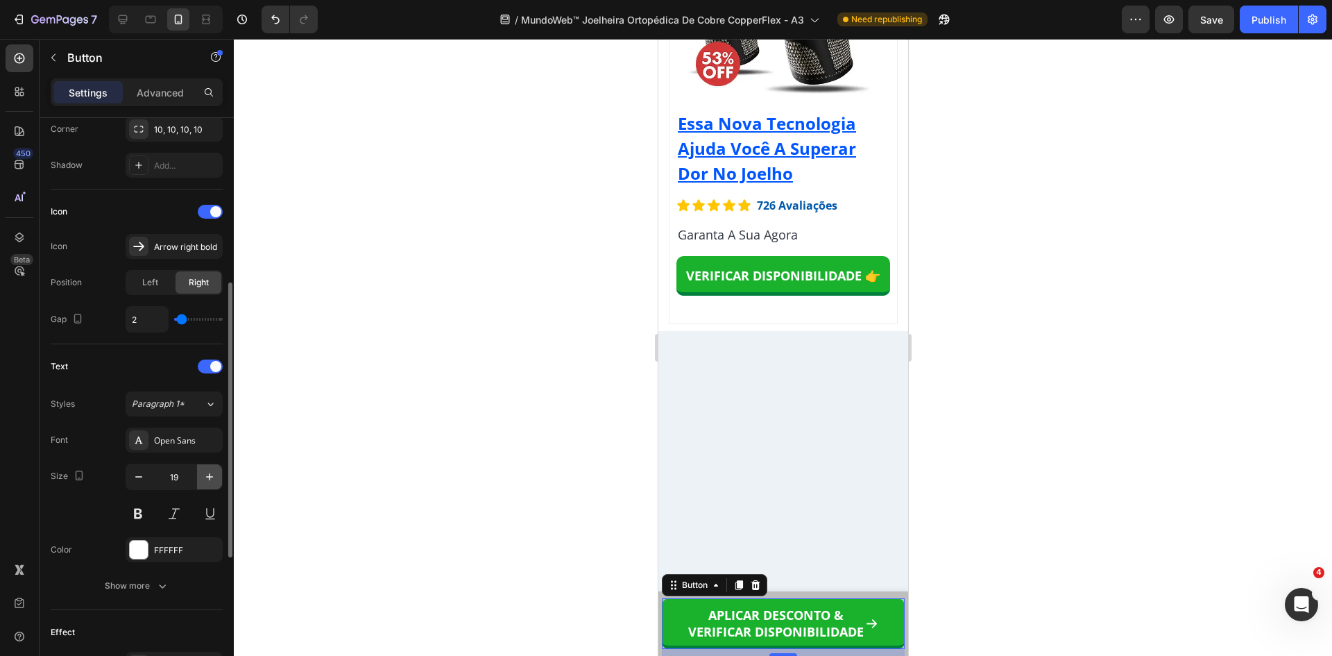
click at [210, 477] on icon "button" at bounding box center [209, 476] width 7 height 7
type input "20"
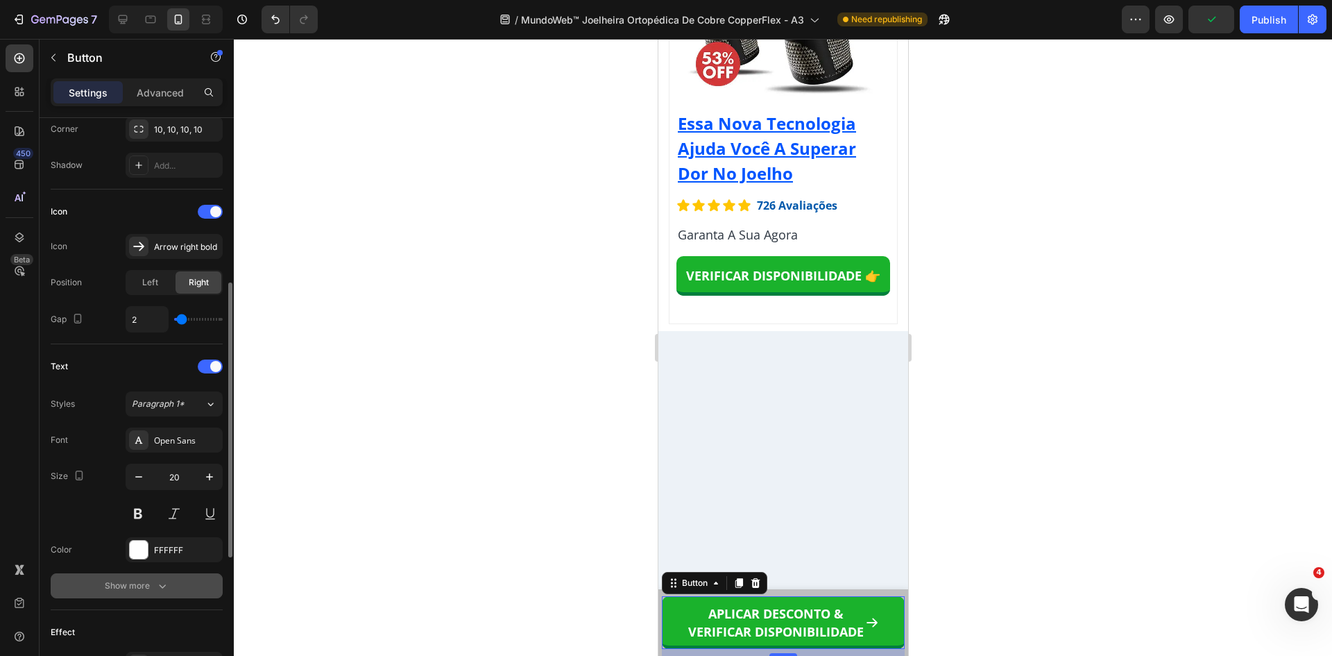
click at [163, 583] on icon "button" at bounding box center [162, 586] width 14 height 14
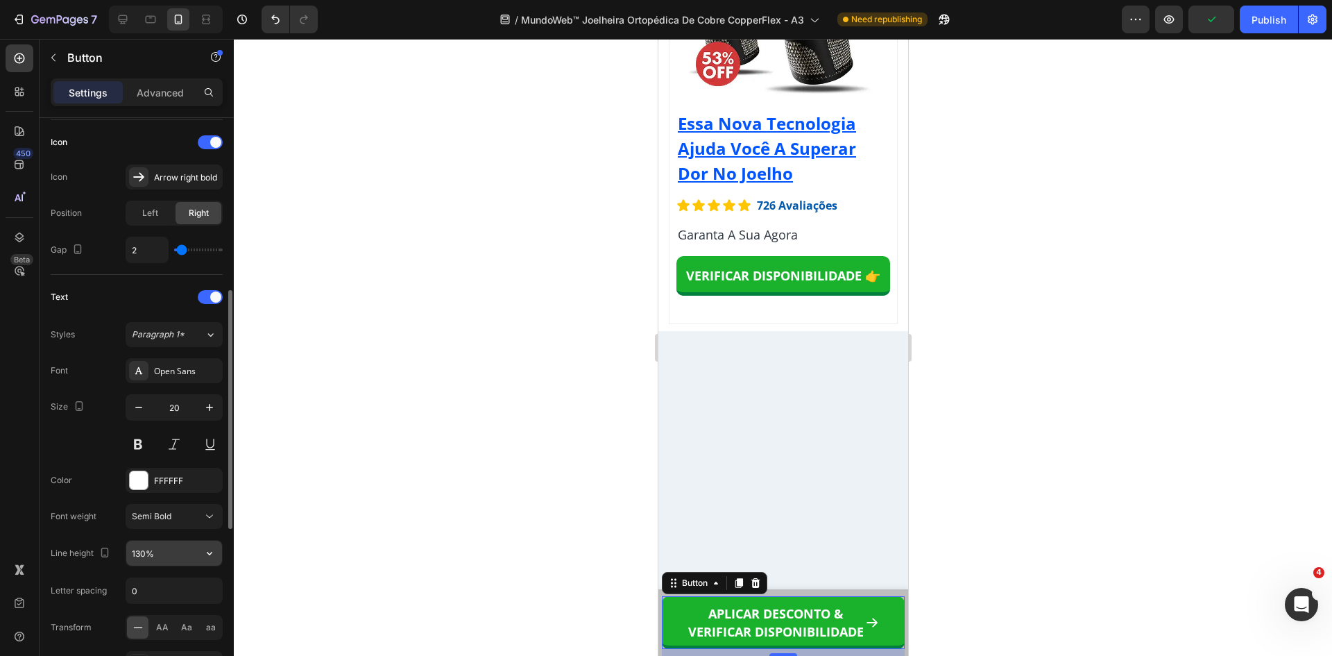
click at [171, 545] on input "130%" at bounding box center [174, 552] width 96 height 25
click at [211, 552] on icon "button" at bounding box center [210, 553] width 6 height 3
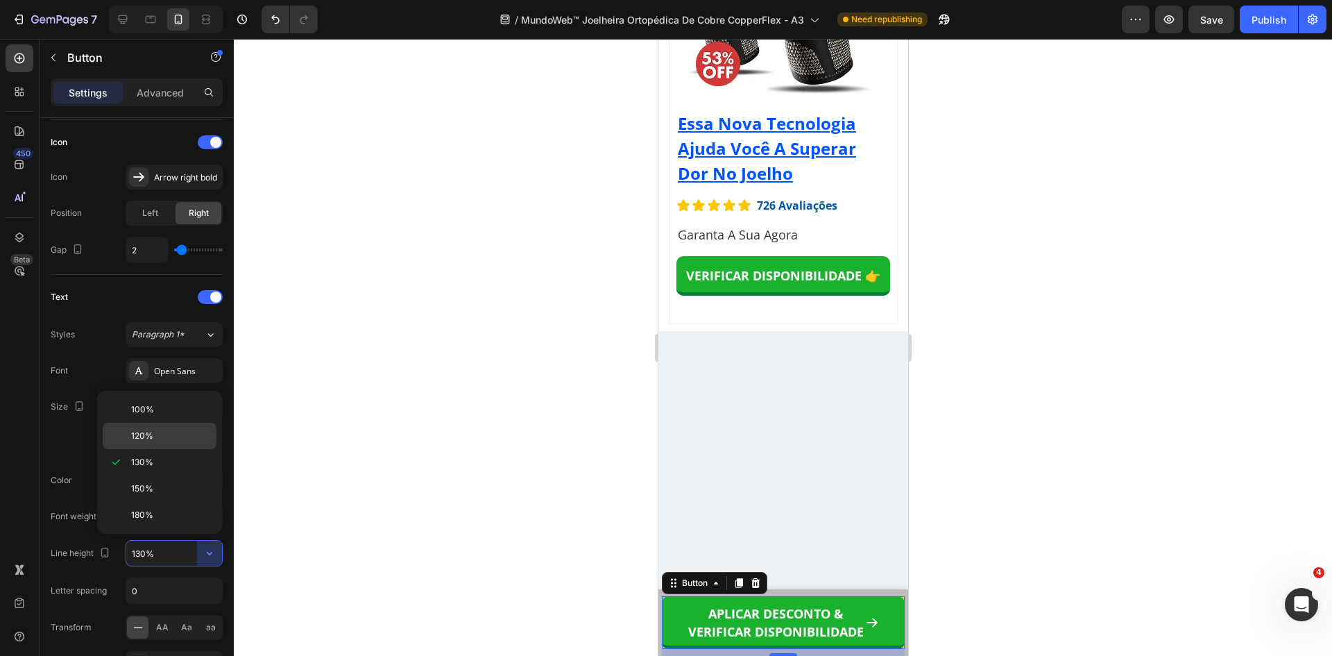
click at [144, 436] on span "120%" at bounding box center [142, 435] width 22 height 12
type input "120%"
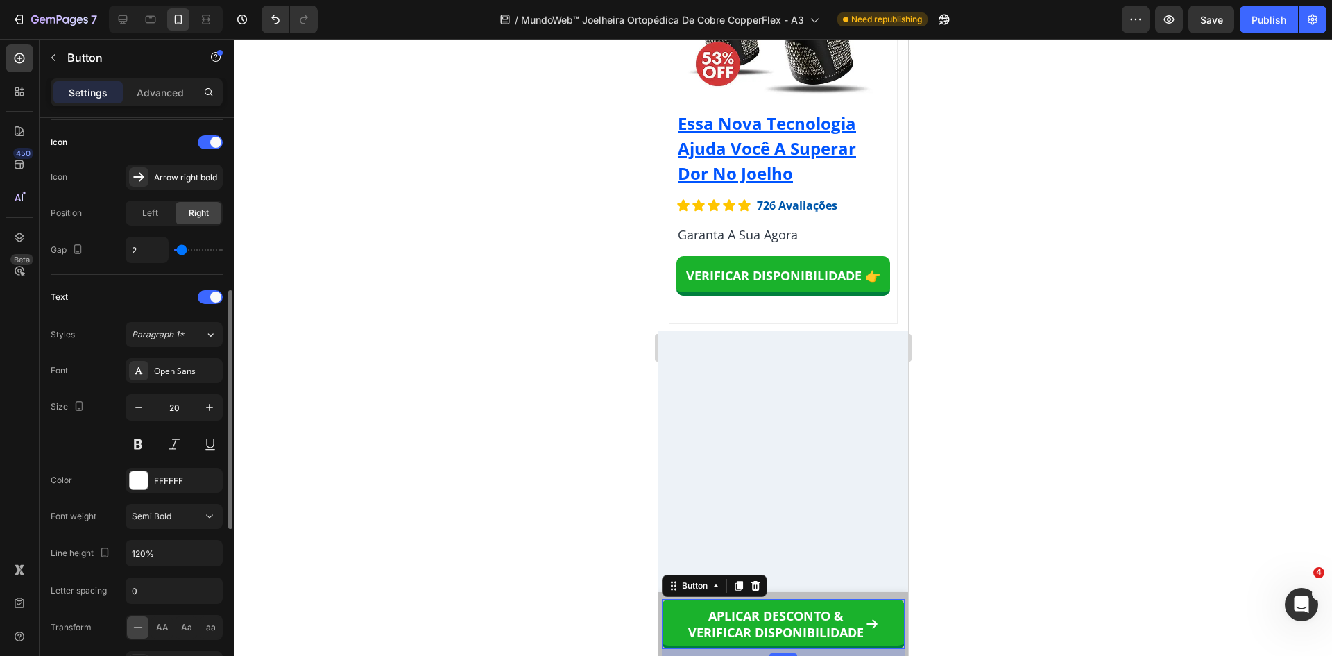
scroll to position [69, 0]
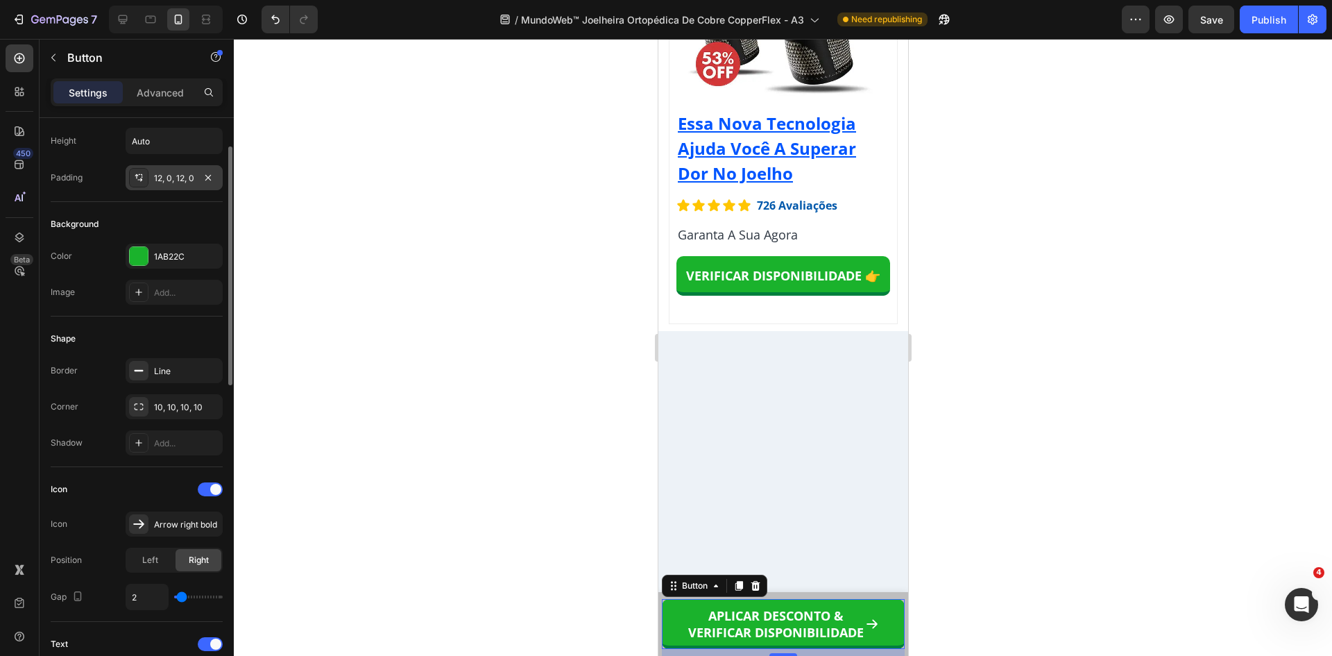
click at [173, 183] on div "12, 0, 12, 0" at bounding box center [174, 178] width 40 height 12
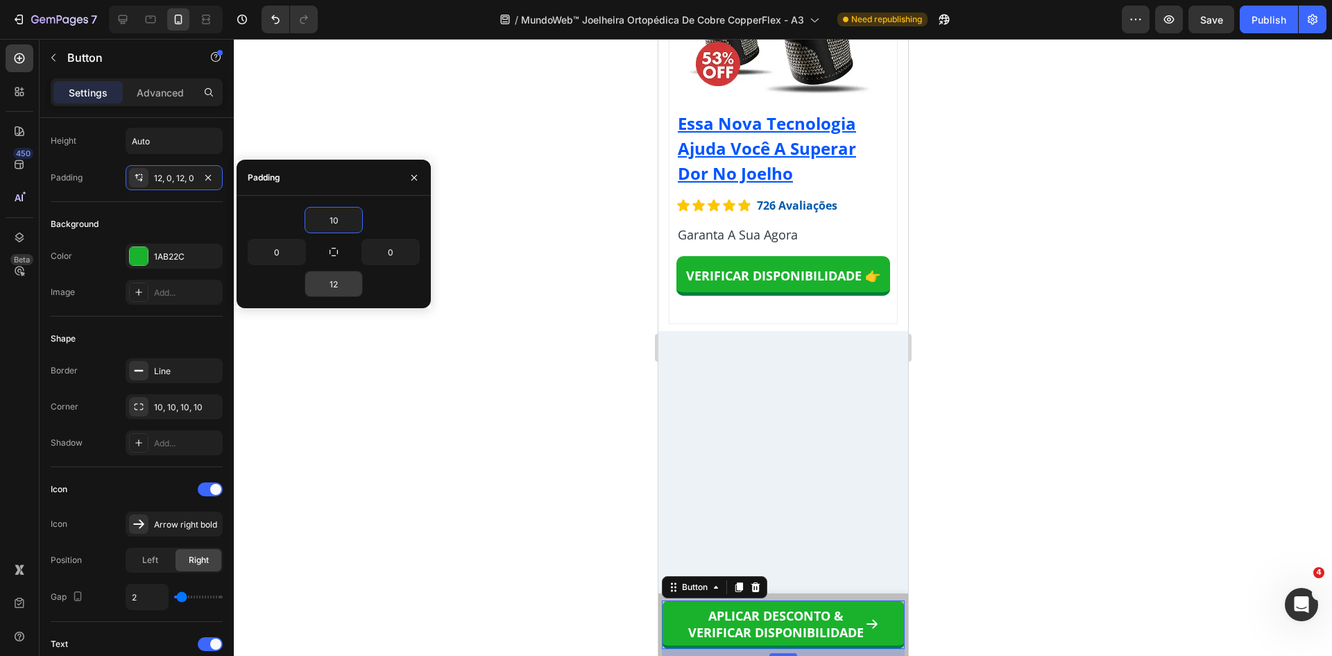
type input "10"
click at [340, 275] on input "12" at bounding box center [333, 283] width 57 height 25
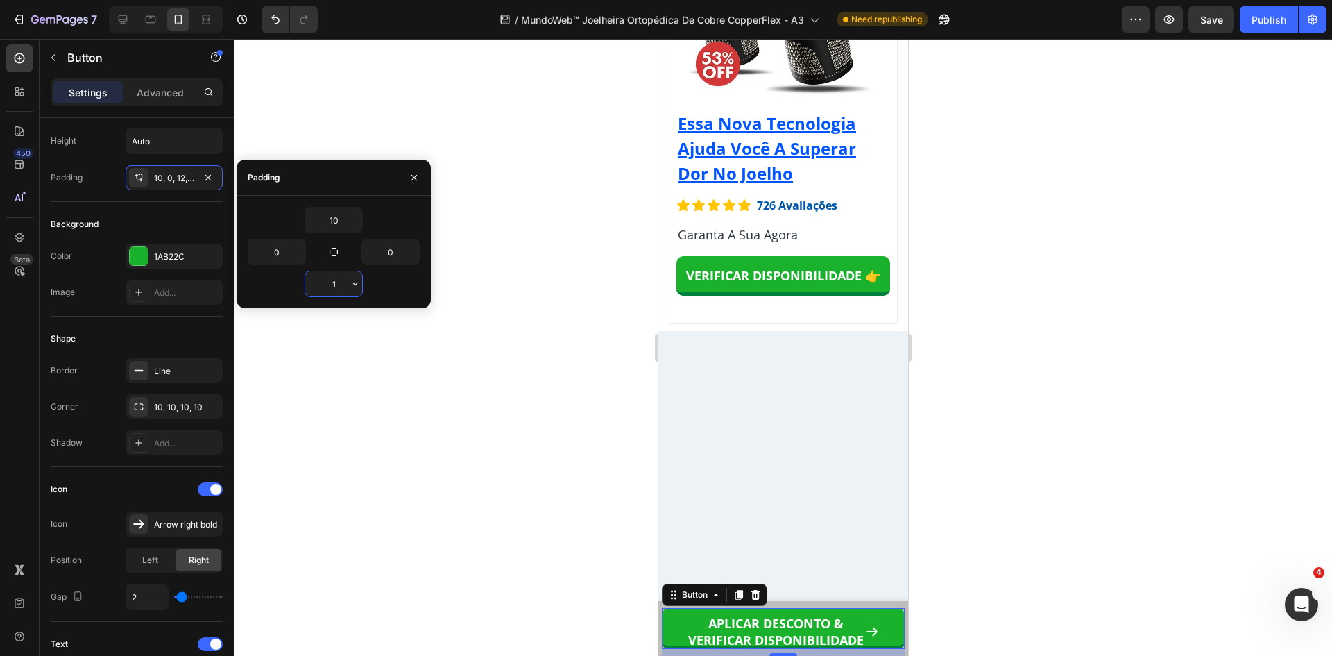
type input "10"
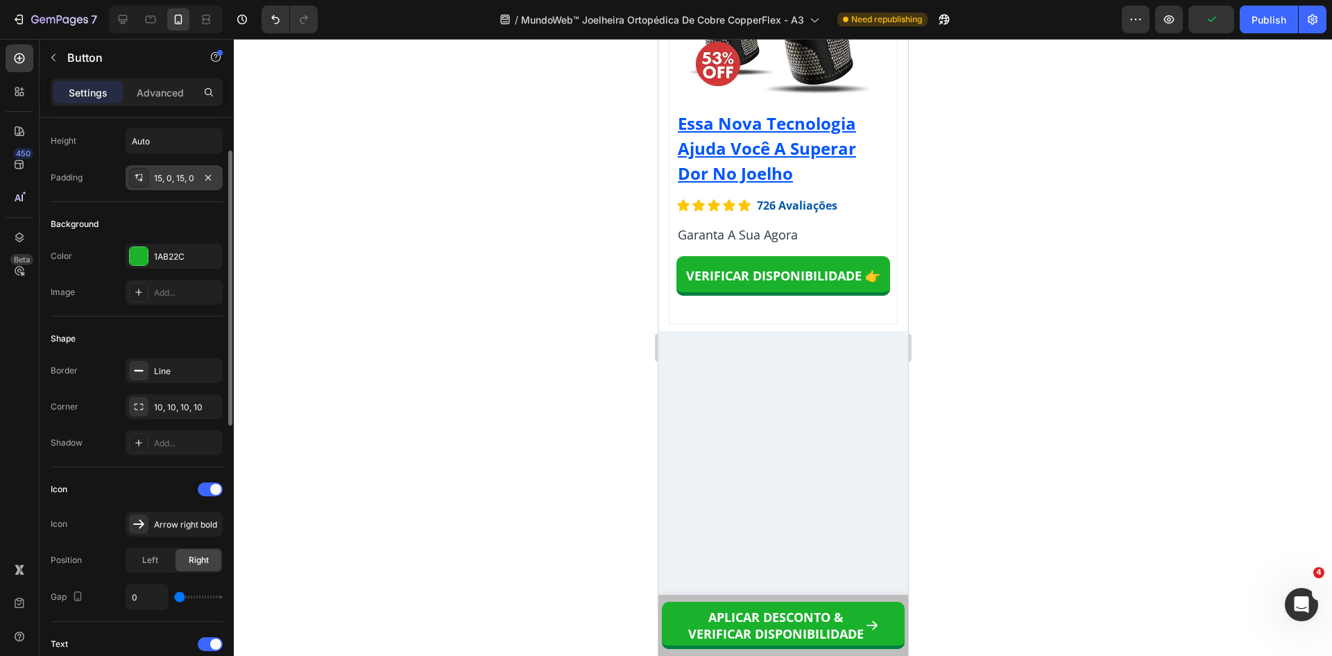
click at [175, 180] on div "15, 0, 15, 0" at bounding box center [174, 178] width 40 height 12
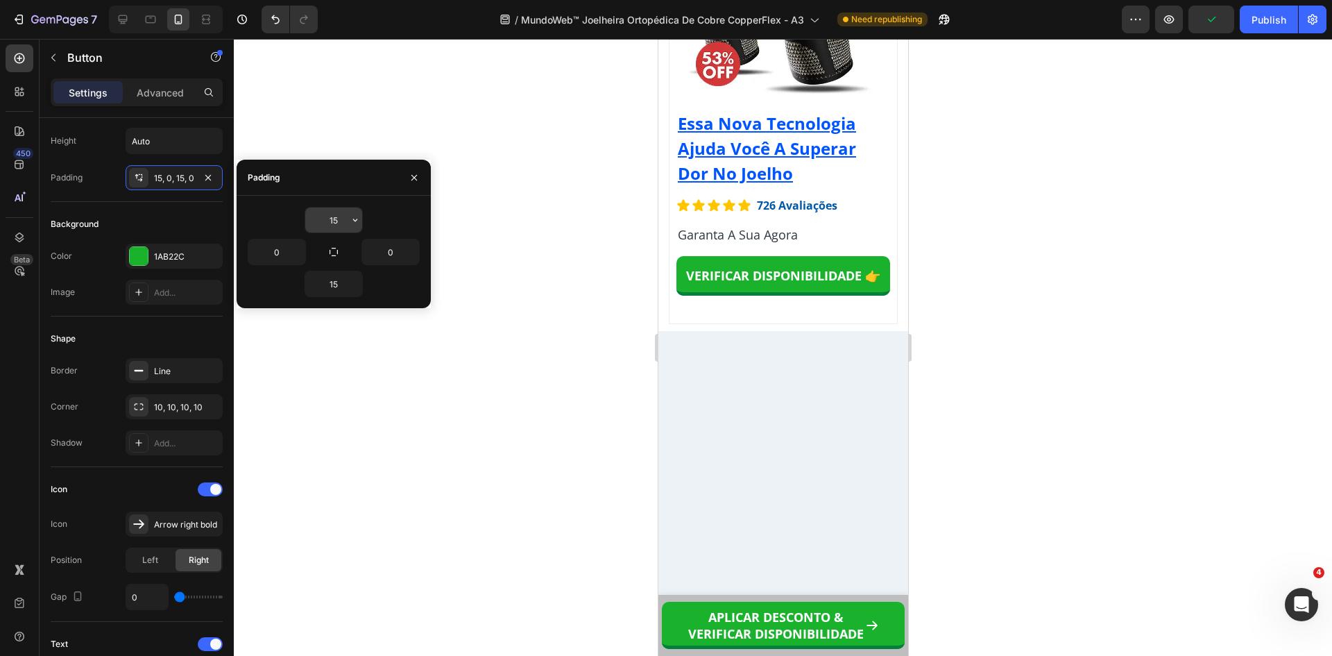
click at [346, 217] on input "15" at bounding box center [333, 219] width 57 height 25
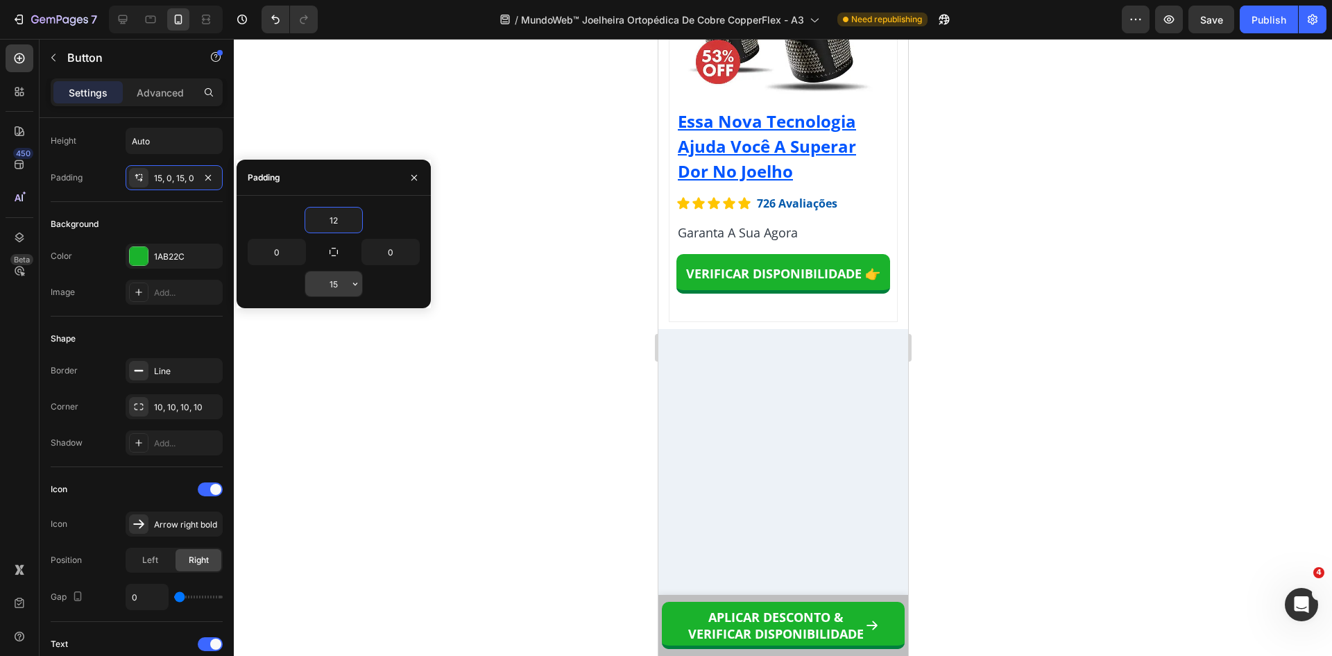
type input "12"
click at [334, 278] on input "15" at bounding box center [333, 283] width 57 height 25
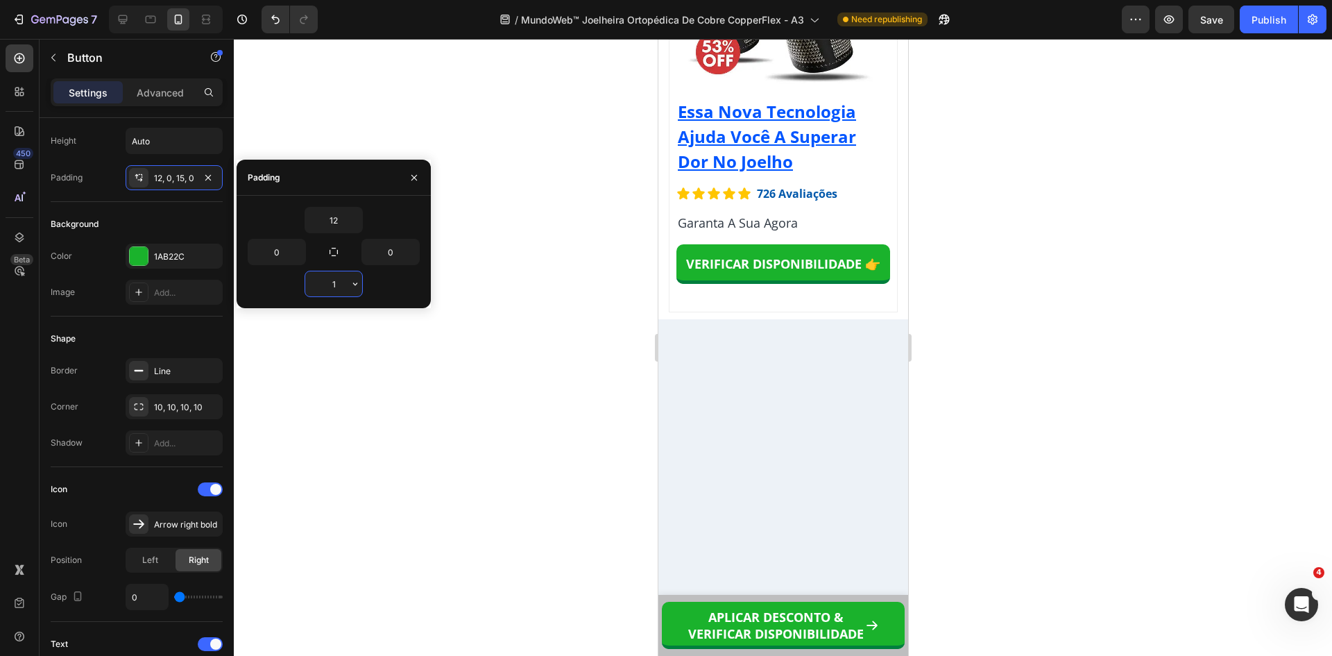
type input "12"
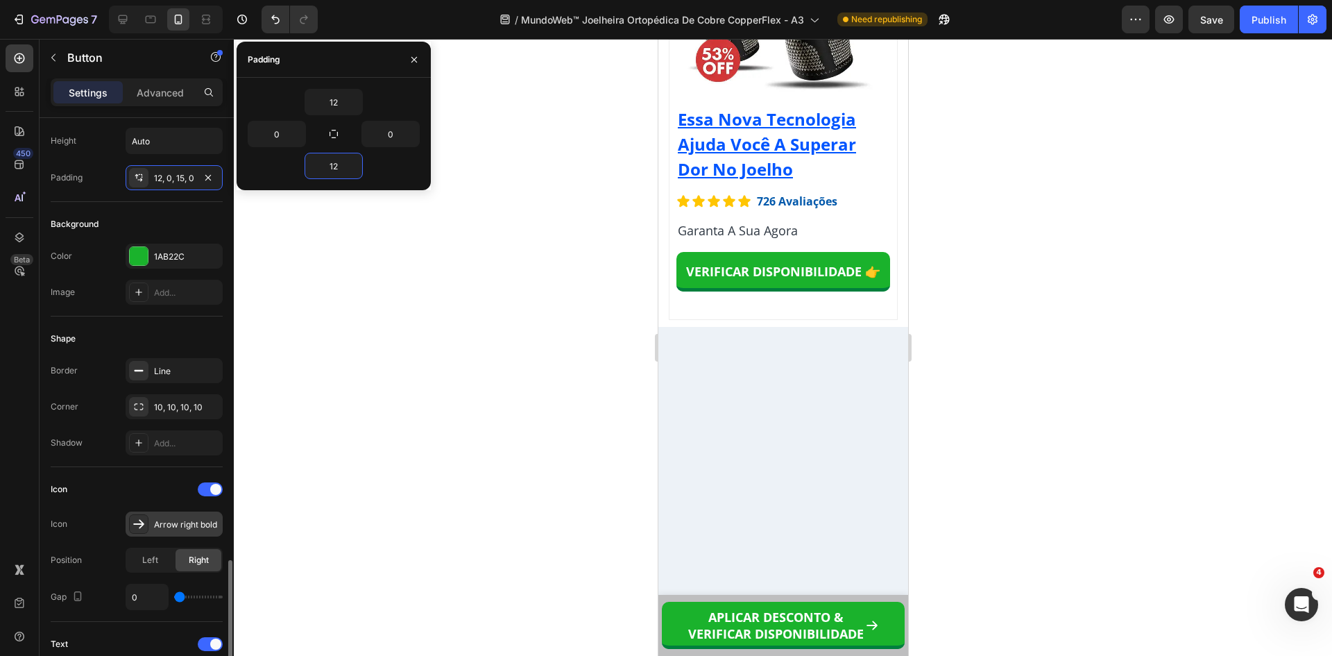
scroll to position [347, 0]
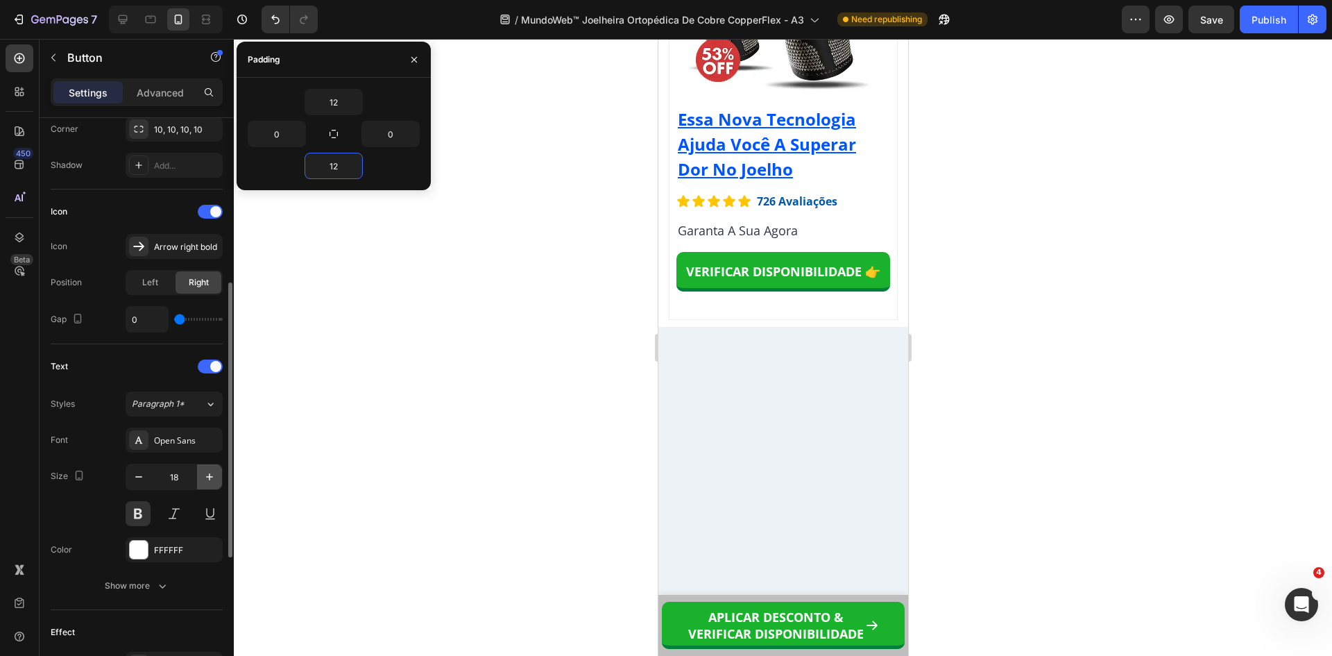
click at [213, 479] on icon "button" at bounding box center [210, 477] width 14 height 14
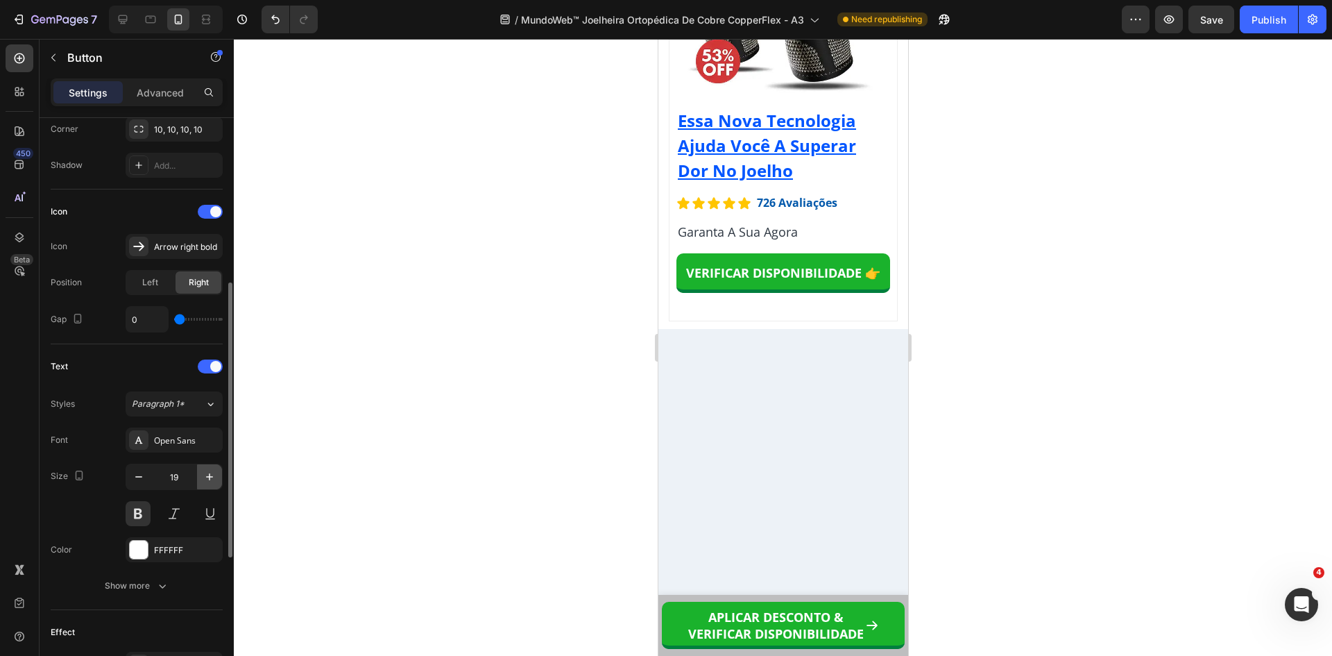
click at [213, 479] on icon "button" at bounding box center [210, 477] width 14 height 14
type input "20"
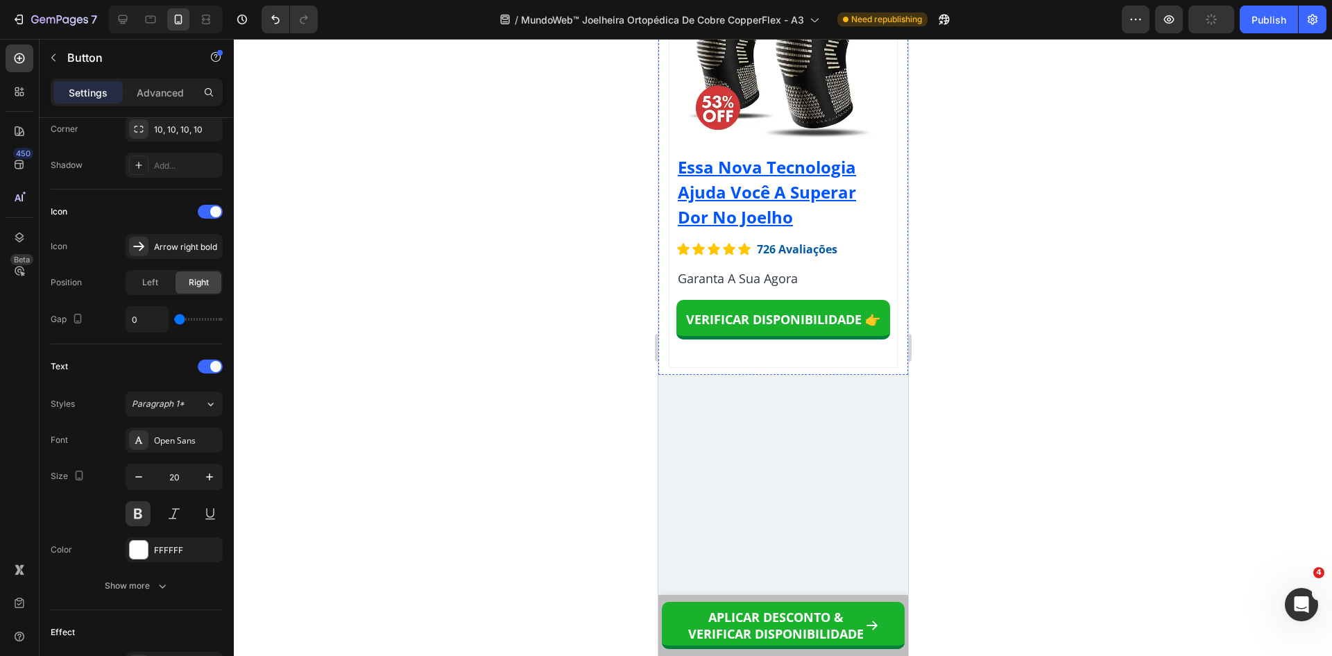
scroll to position [12755, 0]
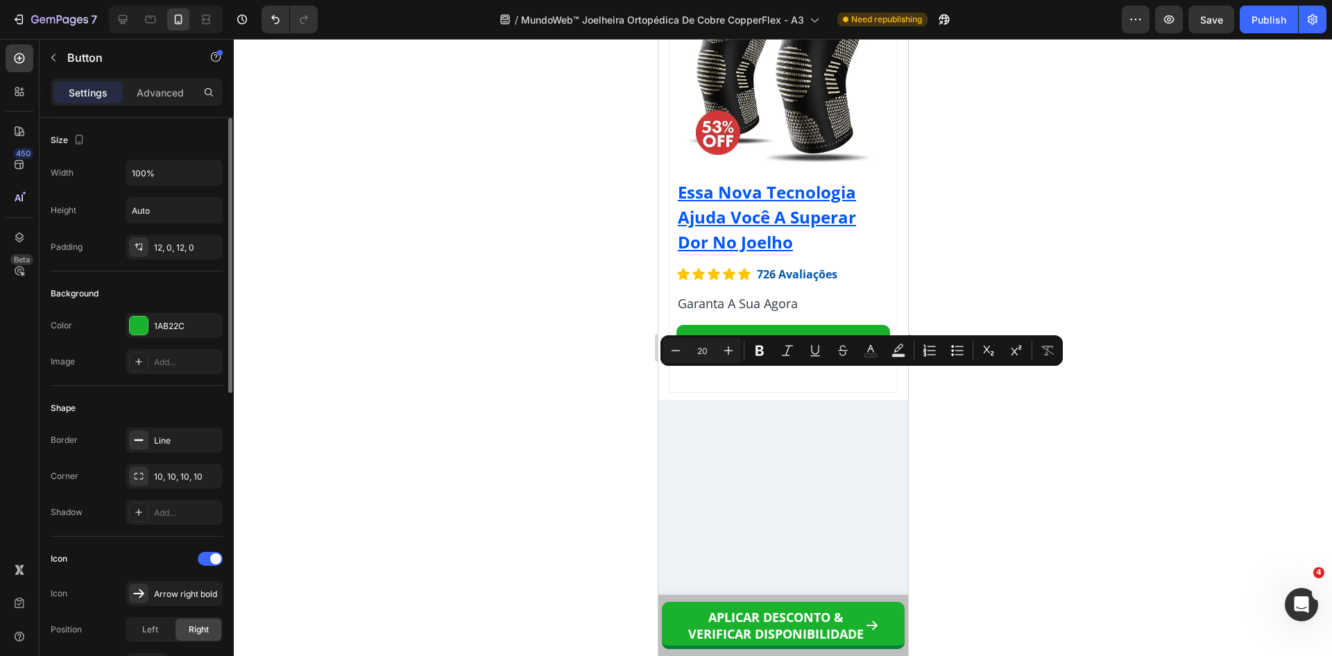
scroll to position [347, 0]
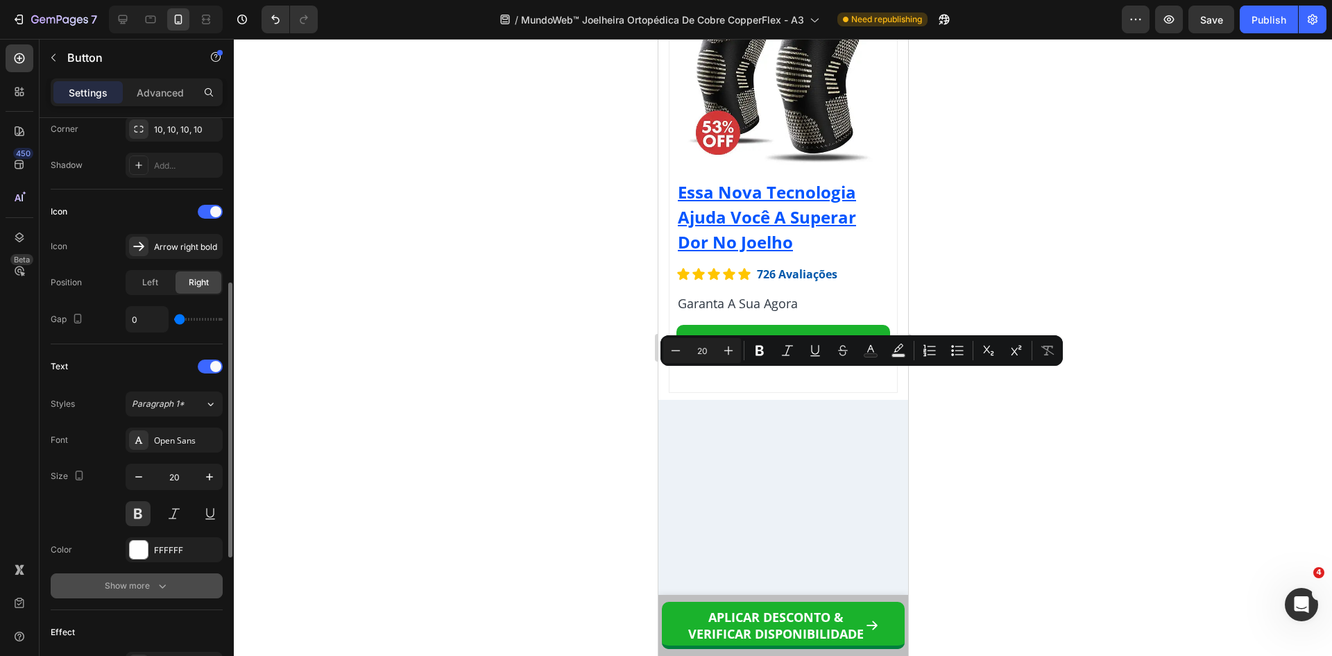
click at [162, 574] on div "Font Open Sans Size 20 Color FFFFFF Show more" at bounding box center [137, 512] width 172 height 171
click at [162, 584] on icon "button" at bounding box center [162, 586] width 14 height 14
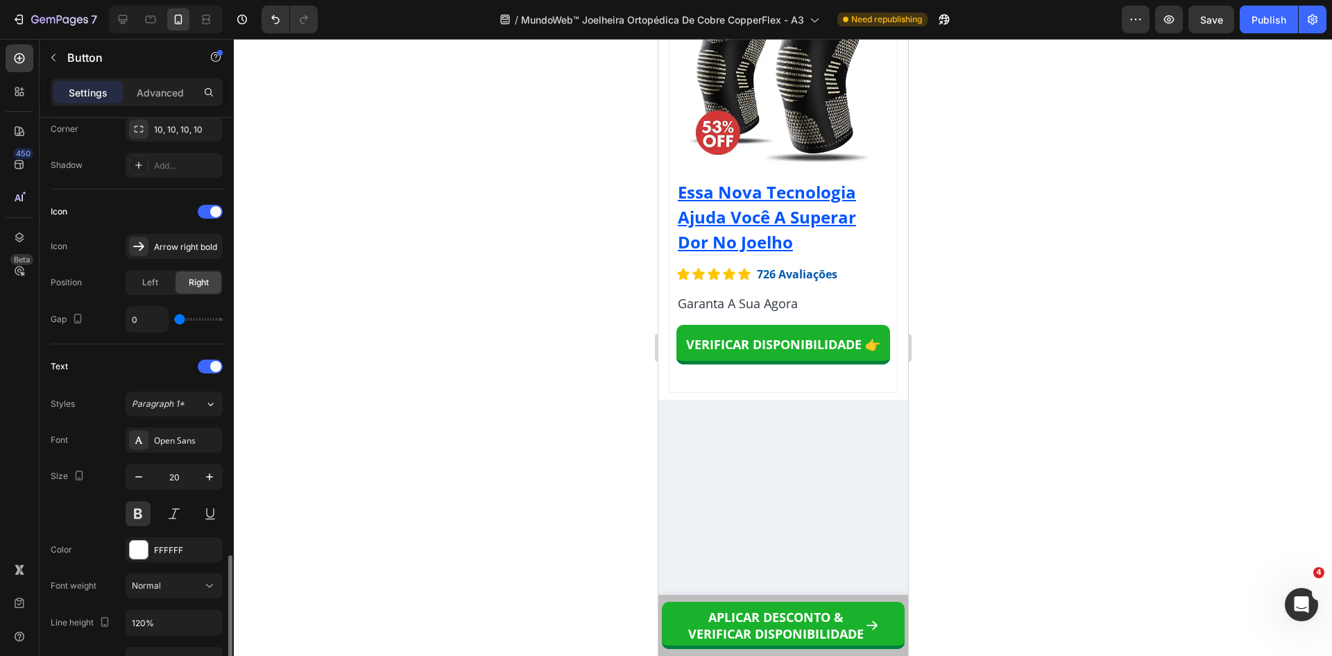
scroll to position [555, 0]
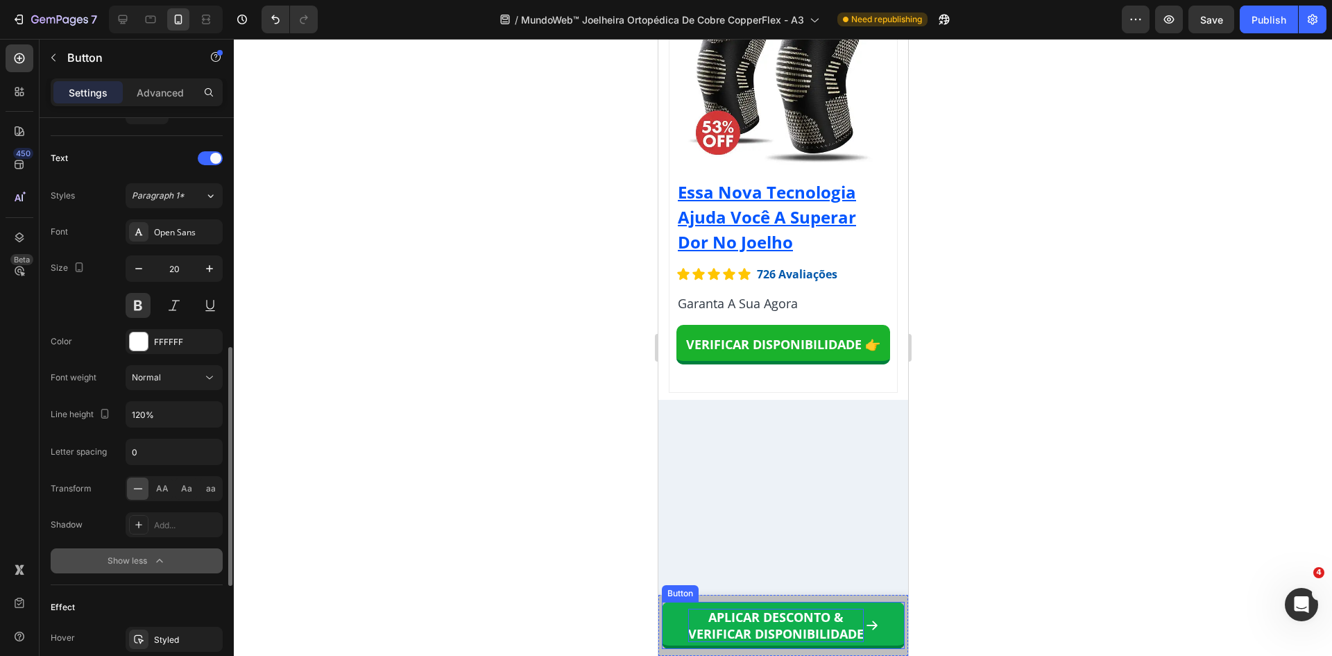
click at [813, 628] on strong "VERIFICAR DISPONIBILIDADE" at bounding box center [776, 633] width 176 height 17
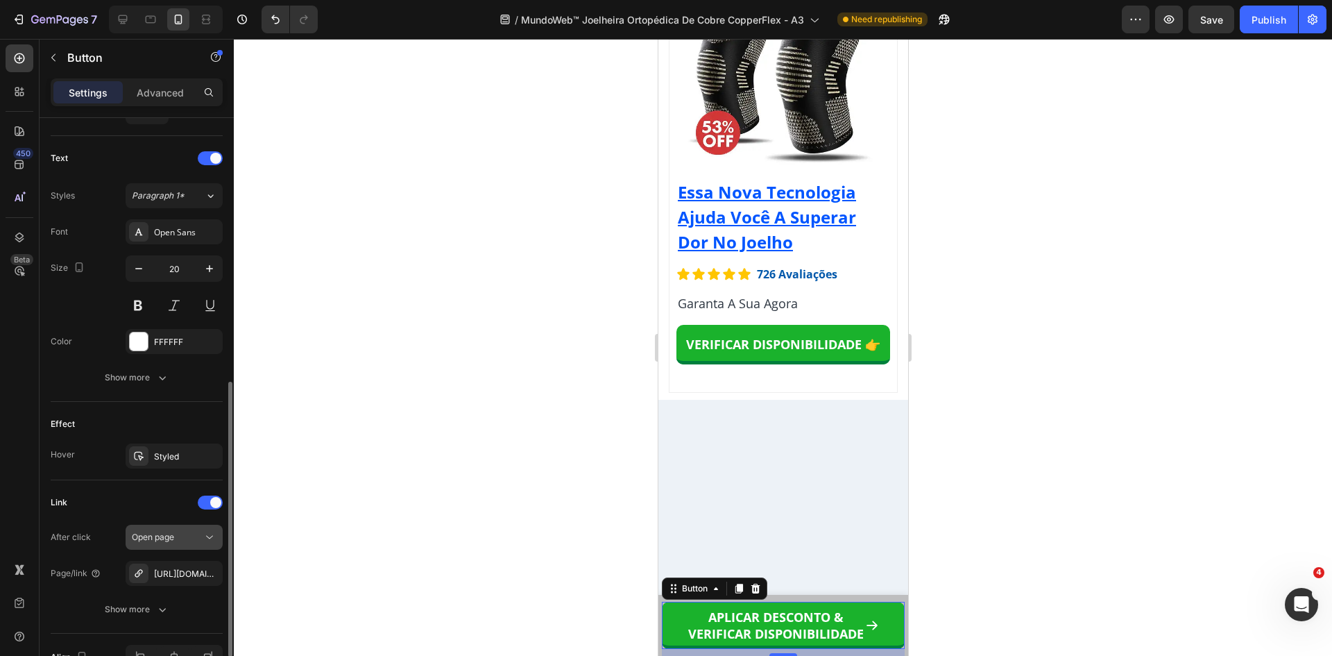
scroll to position [636, 0]
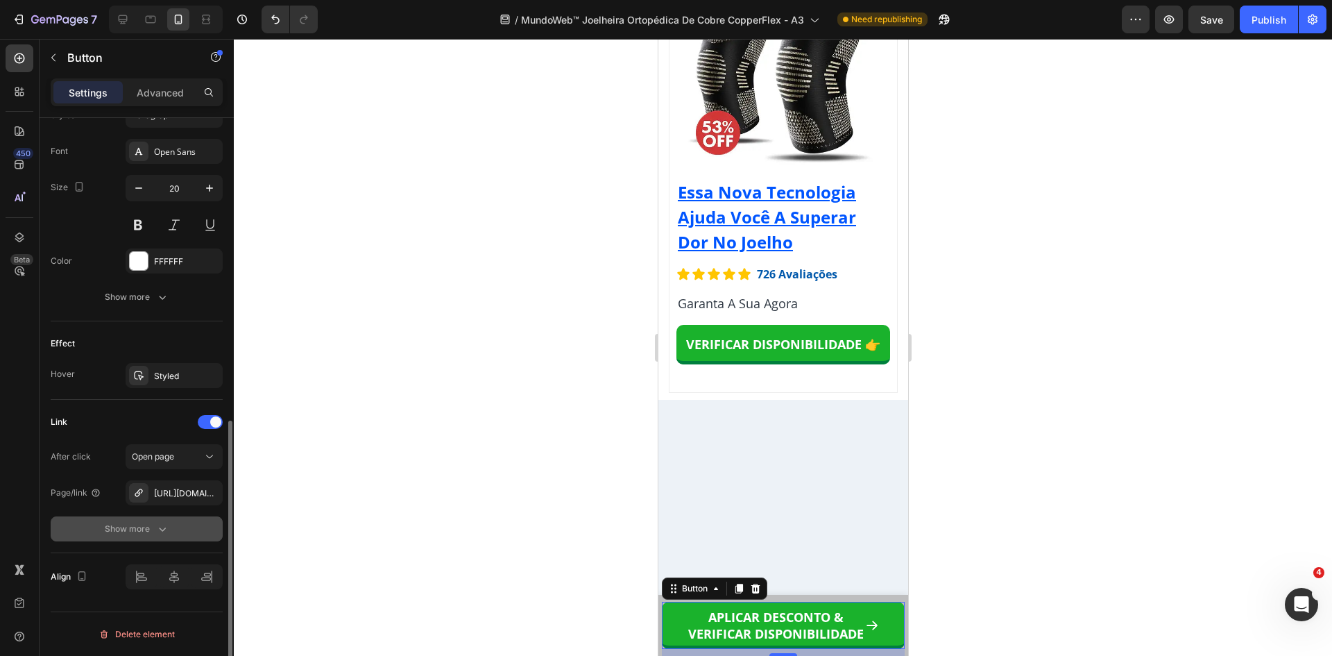
click at [148, 538] on button "Show more" at bounding box center [137, 528] width 172 height 25
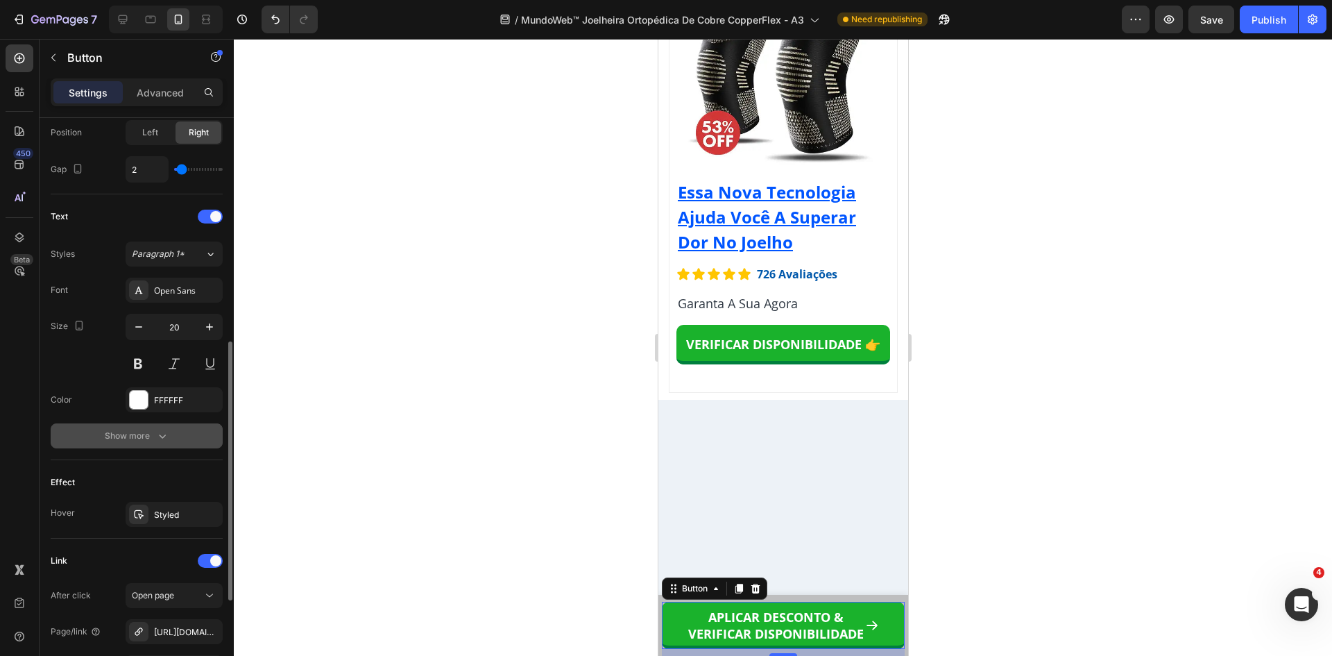
click at [140, 442] on div "Show more" at bounding box center [137, 436] width 65 height 14
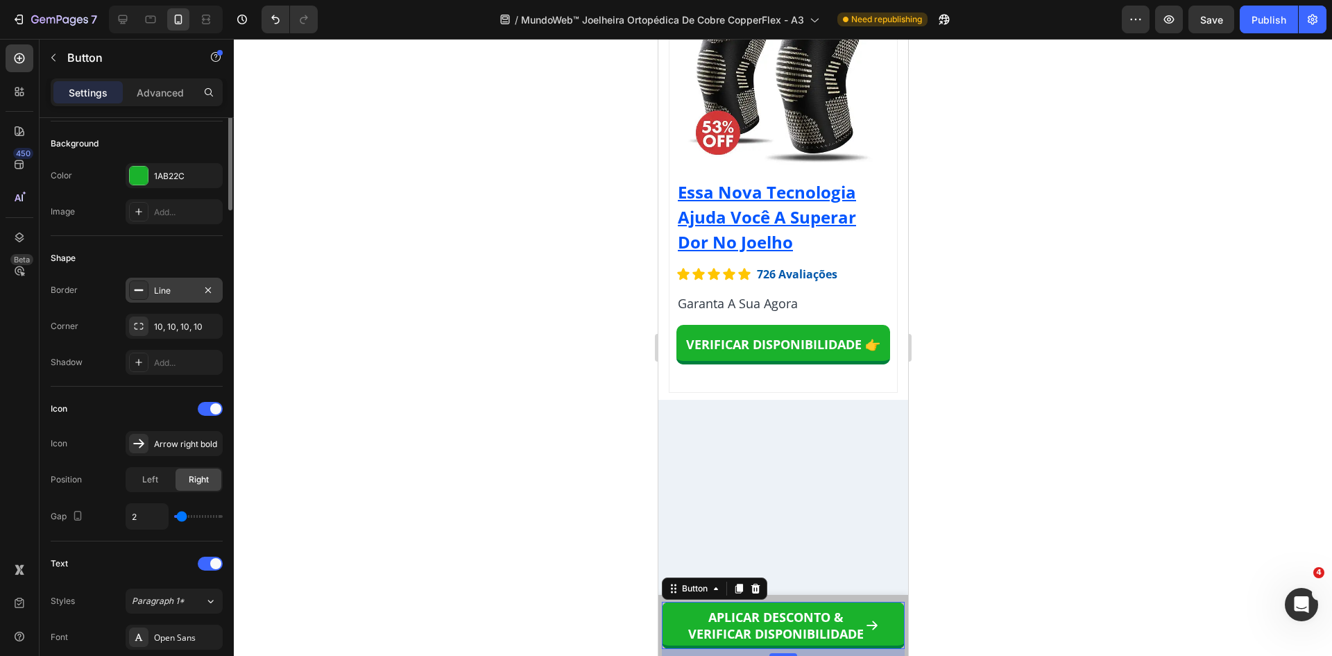
scroll to position [11, 0]
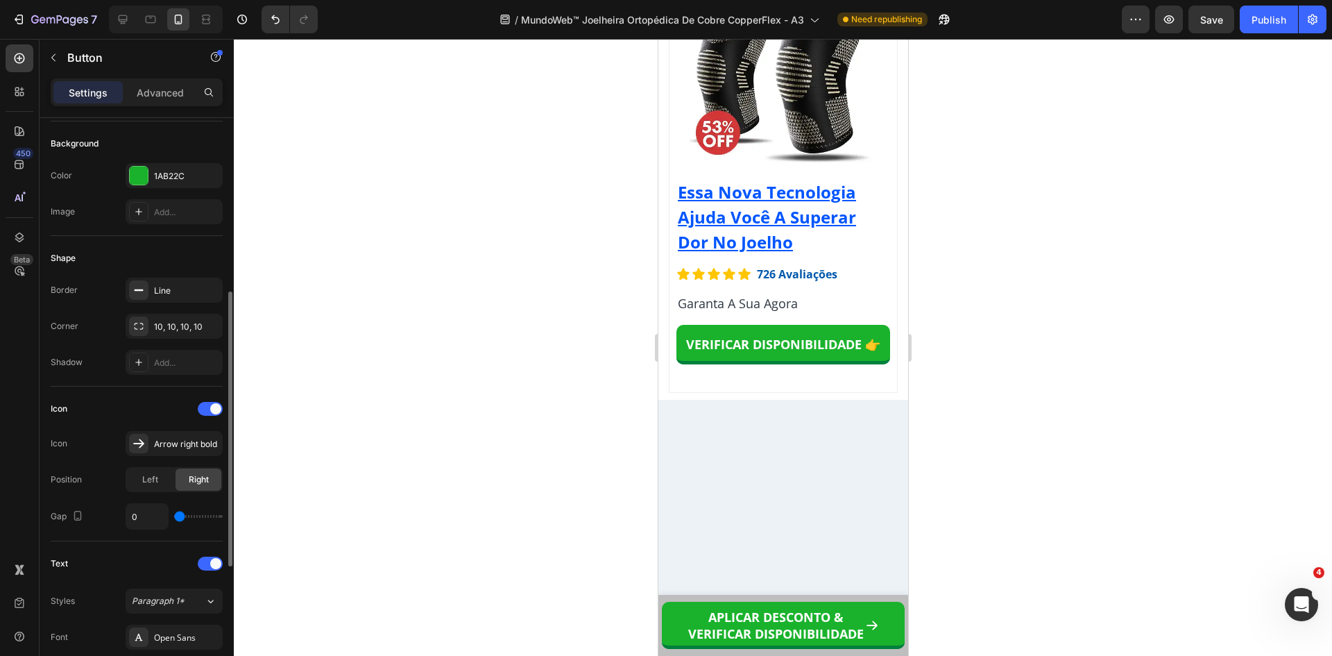
scroll to position [289, 0]
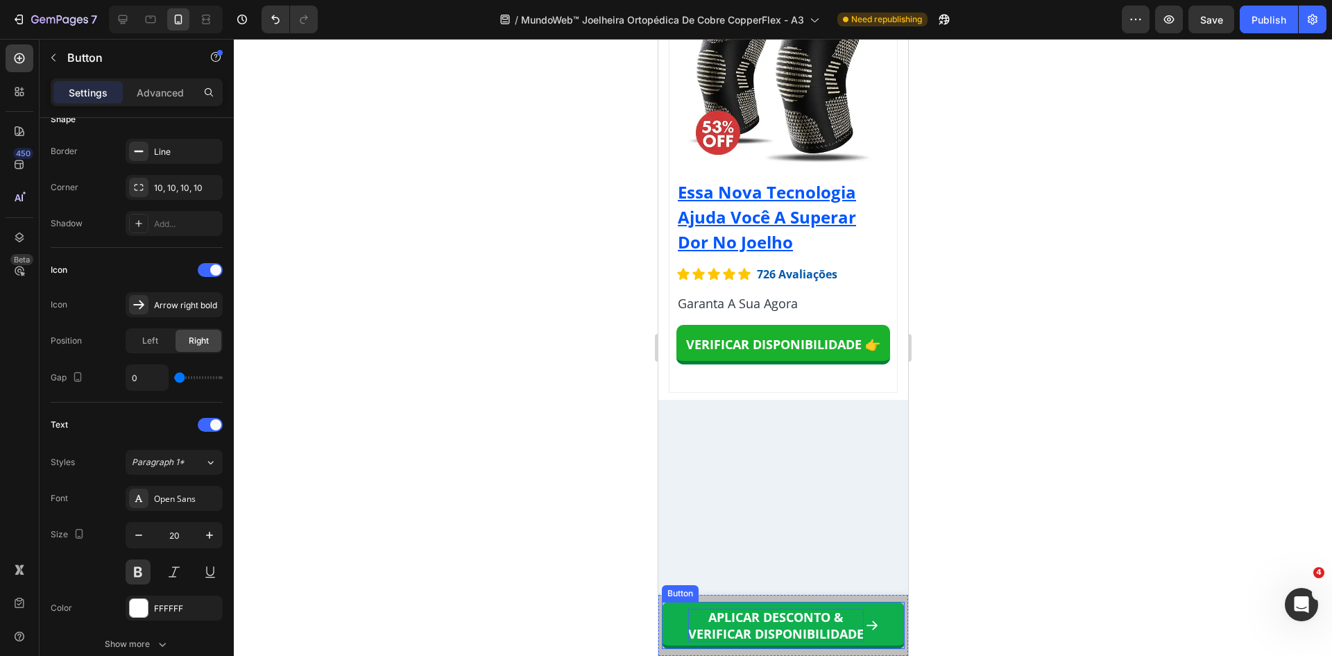
click at [818, 633] on strong "VERIFICAR DISPONIBILIDADE" at bounding box center [776, 633] width 176 height 17
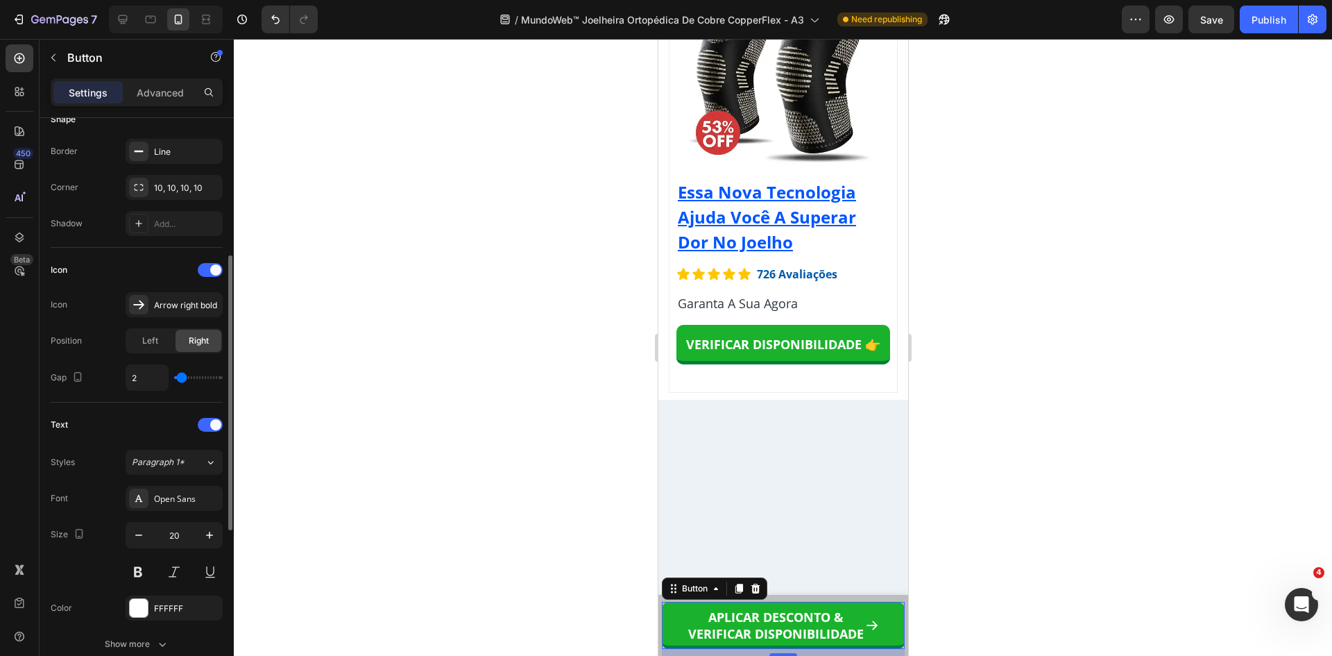
type input "0"
drag, startPoint x: 180, startPoint y: 375, endPoint x: 167, endPoint y: 373, distance: 14.2
type input "0"
click at [174, 376] on input "range" at bounding box center [198, 377] width 49 height 3
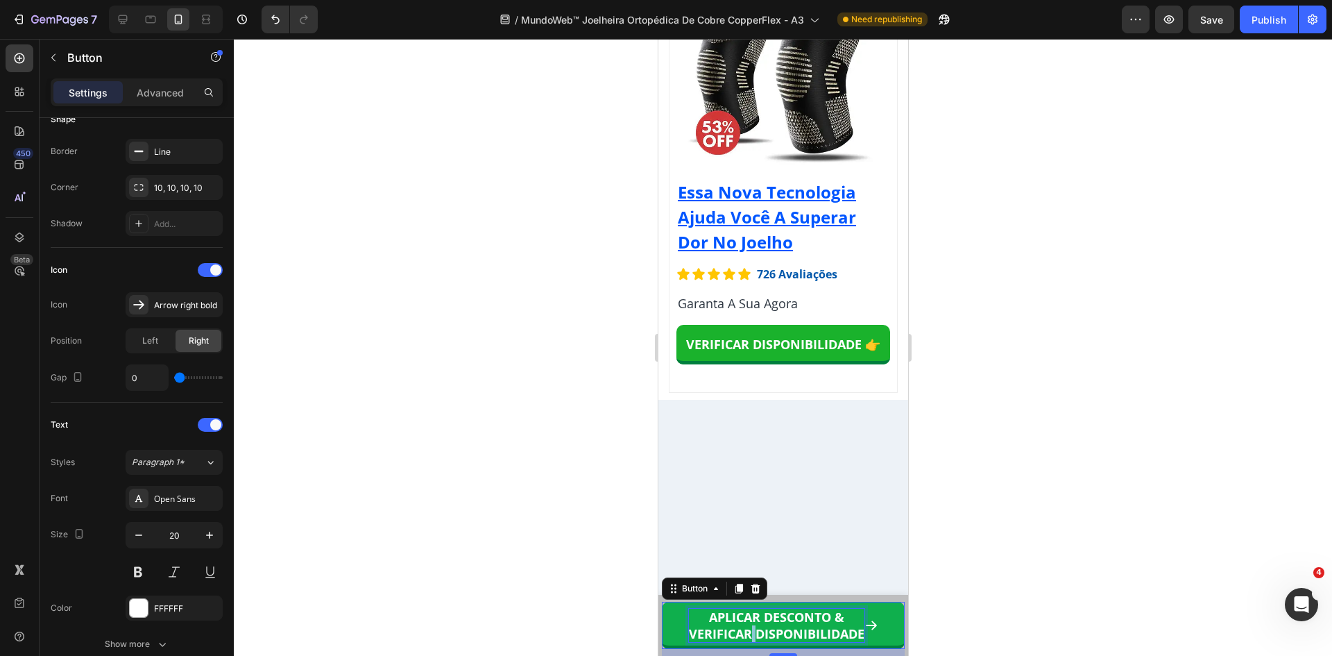
click at [744, 626] on strong "VERIFICAR DISPONIBILIDADE" at bounding box center [776, 633] width 176 height 17
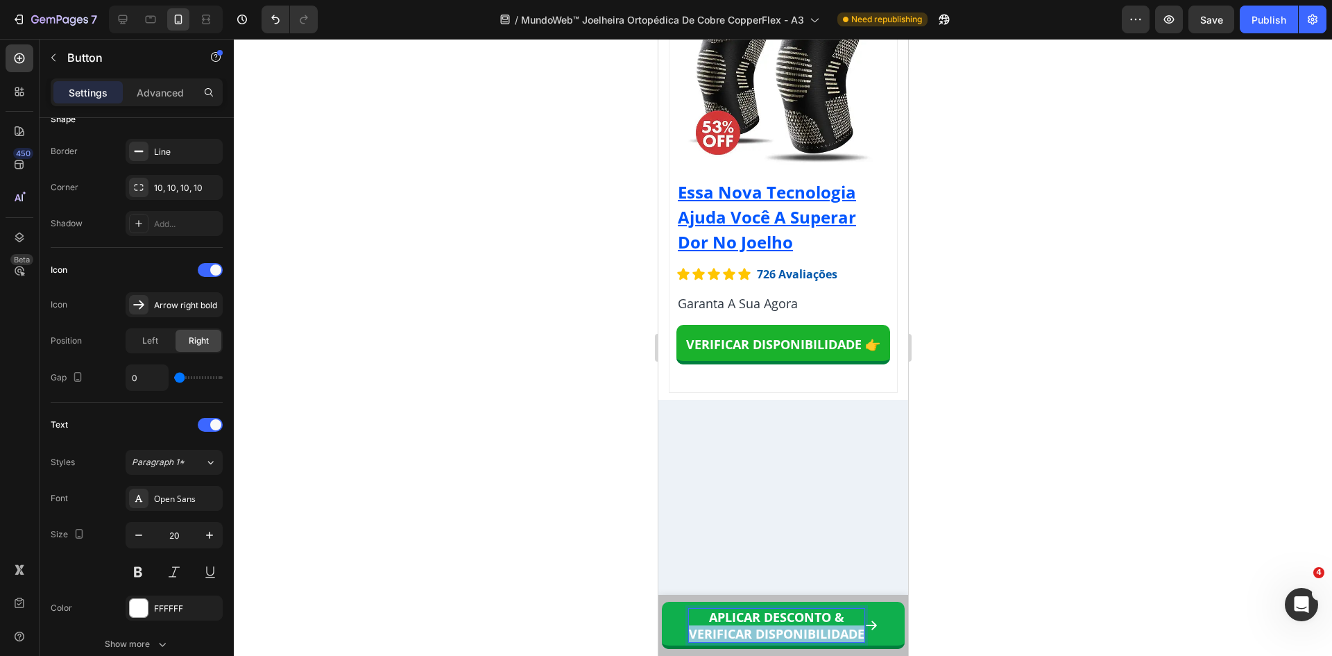
click at [744, 626] on strong "VERIFICAR DISPONIBILIDADE" at bounding box center [776, 633] width 176 height 17
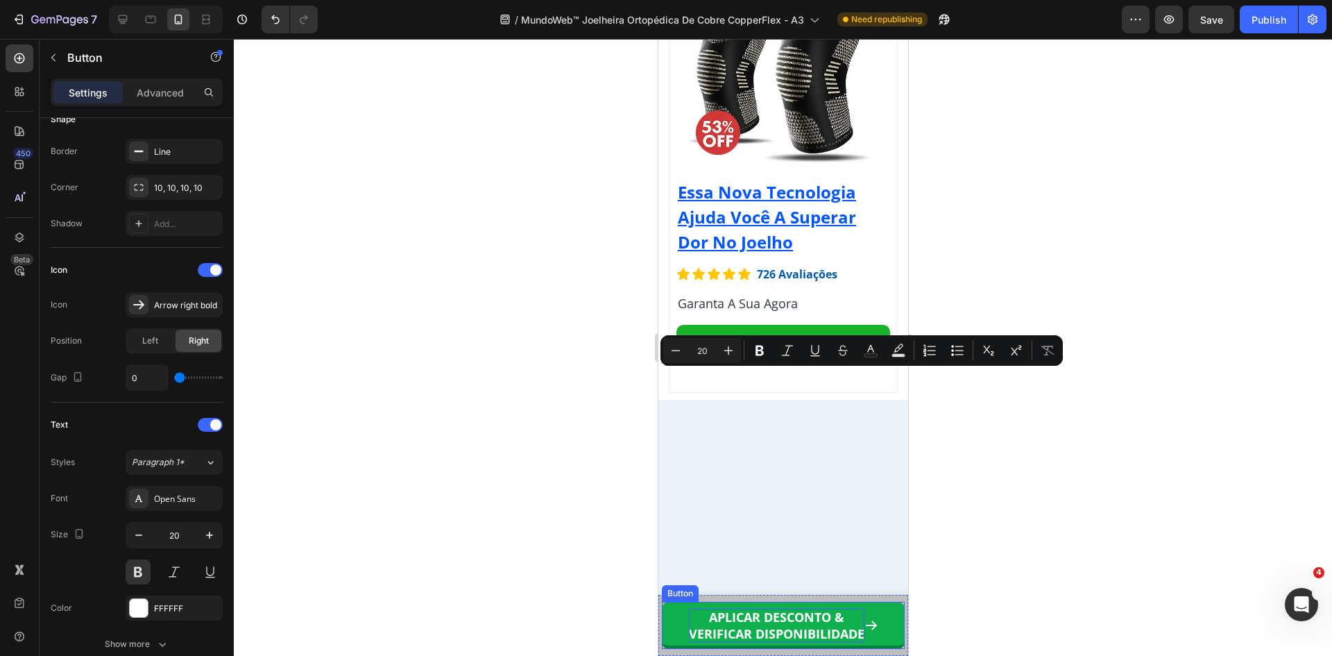
click at [794, 620] on strong "APLICAR DESCONTO &" at bounding box center [775, 616] width 135 height 17
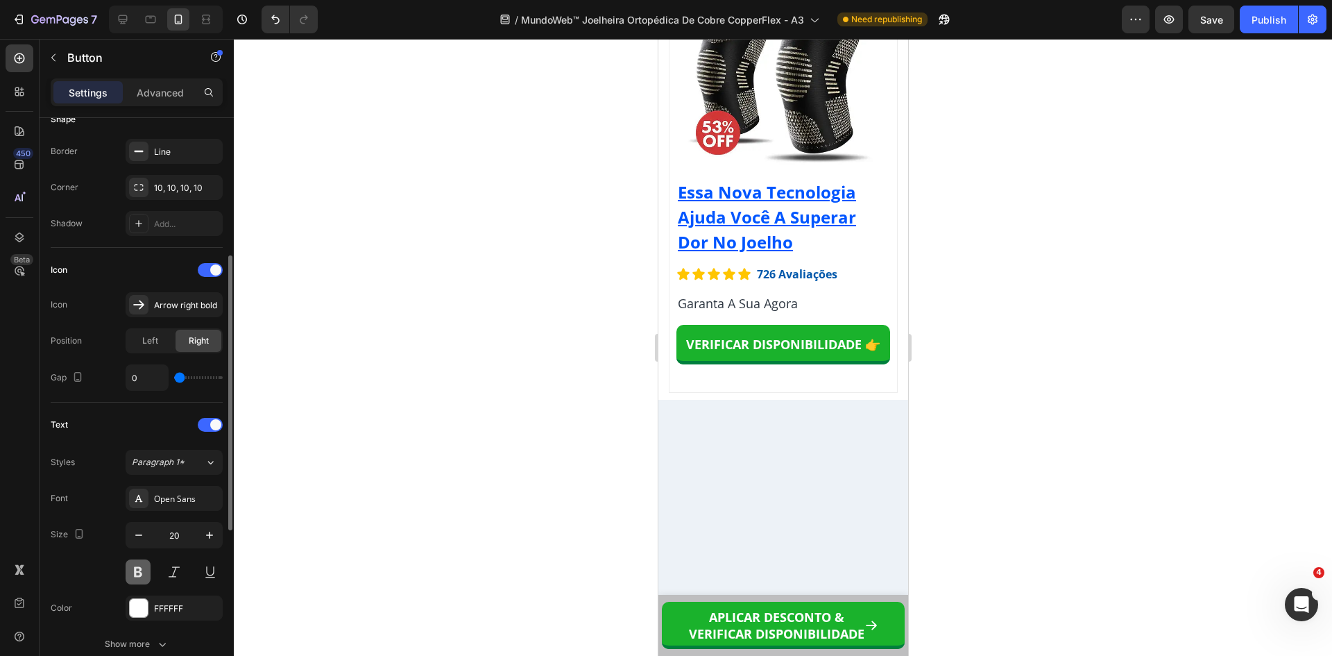
click at [148, 574] on button at bounding box center [138, 571] width 25 height 25
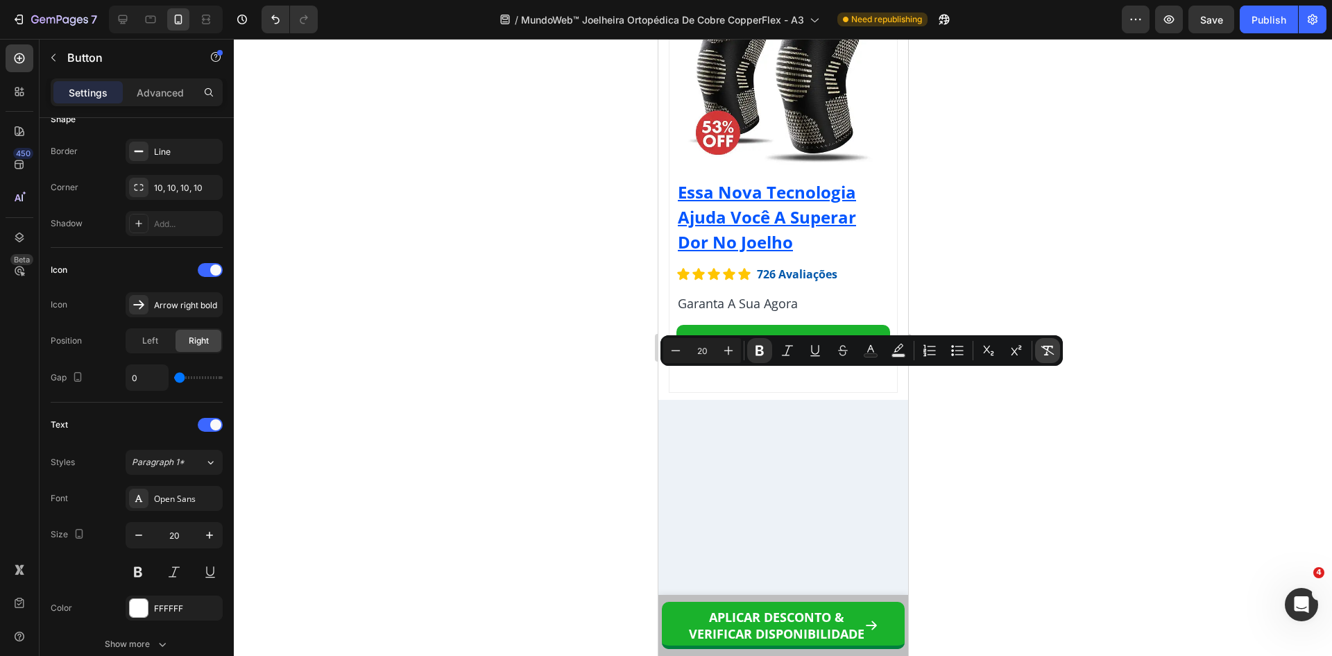
click at [1053, 352] on icon "Editor contextual toolbar" at bounding box center [1048, 350] width 14 height 14
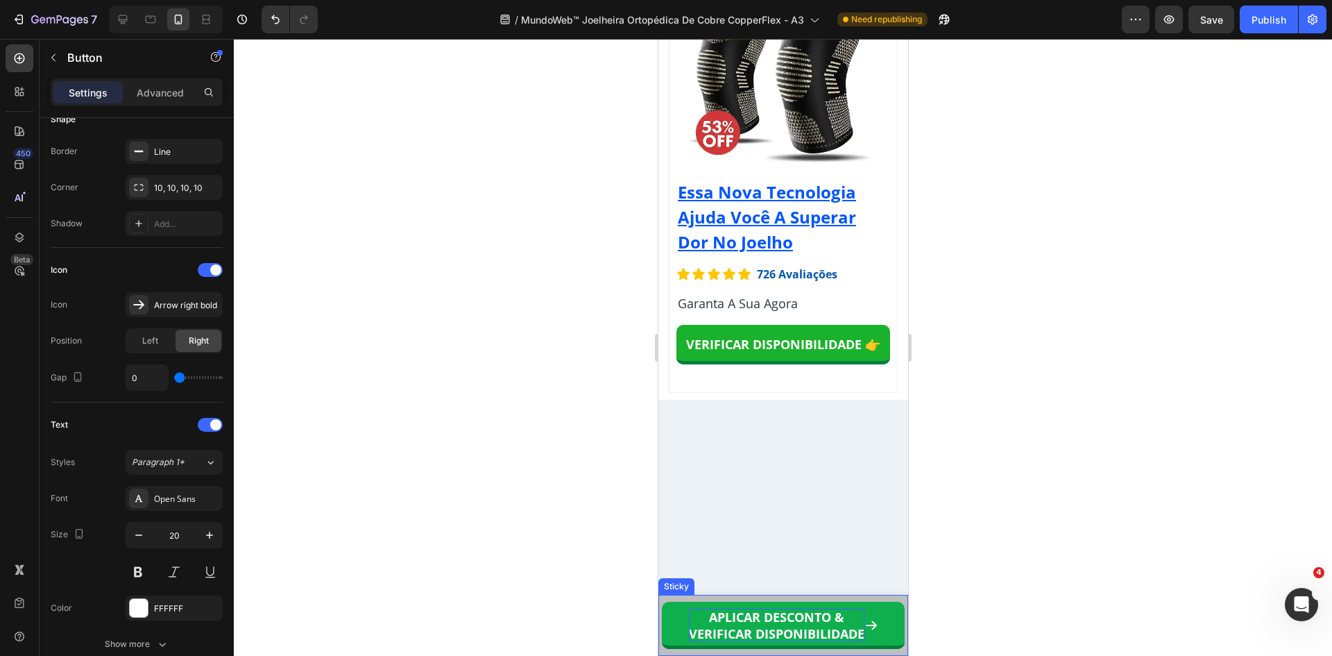
click at [762, 628] on strong "VERIFICAR DISPONIBILIDADE" at bounding box center [776, 633] width 176 height 17
click at [762, 627] on strong "VERIFICAR DISPONIBILIDADE" at bounding box center [776, 633] width 176 height 17
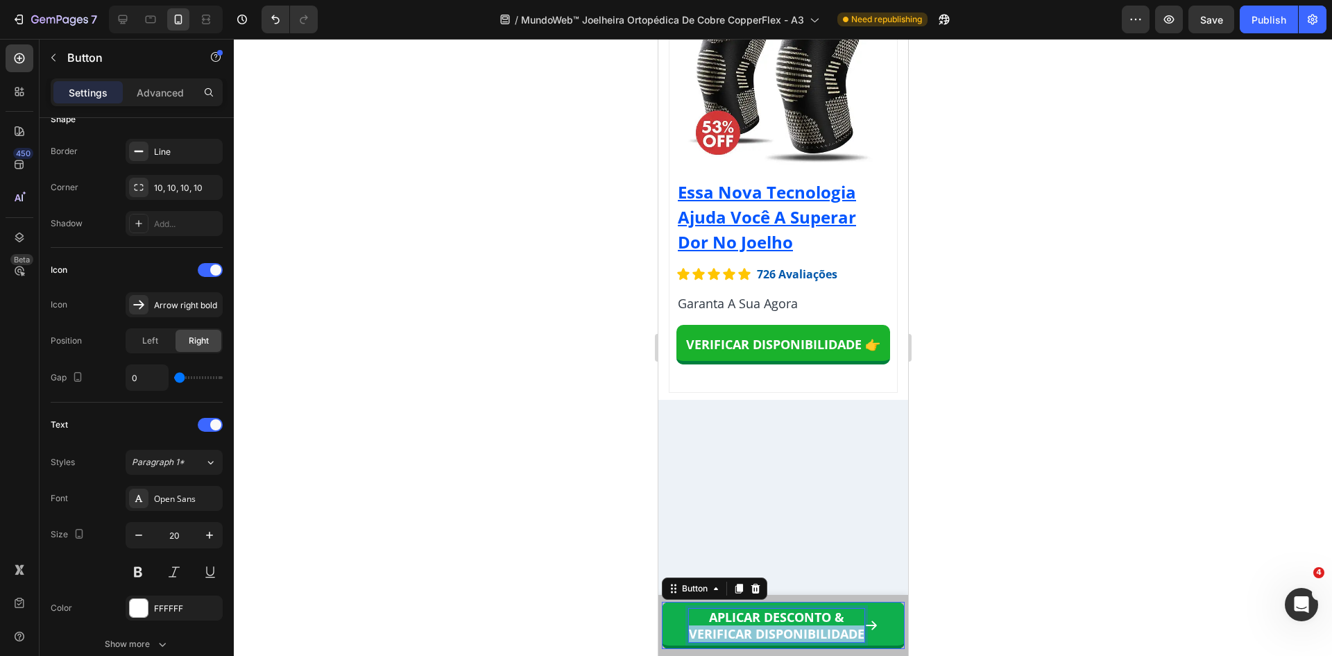
click at [762, 627] on strong "VERIFICAR DISPONIBILIDADE" at bounding box center [776, 633] width 176 height 17
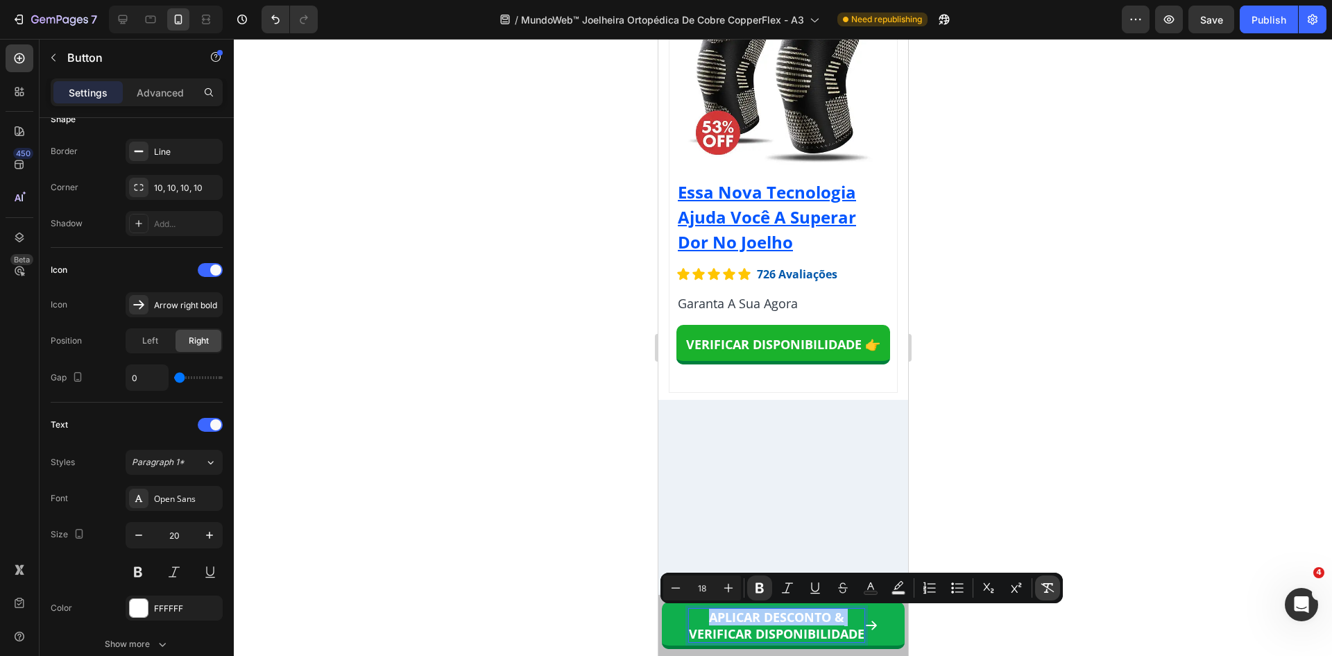
click at [1050, 586] on icon "Editor contextual toolbar" at bounding box center [1048, 588] width 14 height 14
type input "20"
click at [805, 631] on p "APLICAR DESCONTO & VERIFICAR DISPONIBILIDADE" at bounding box center [776, 624] width 191 height 33
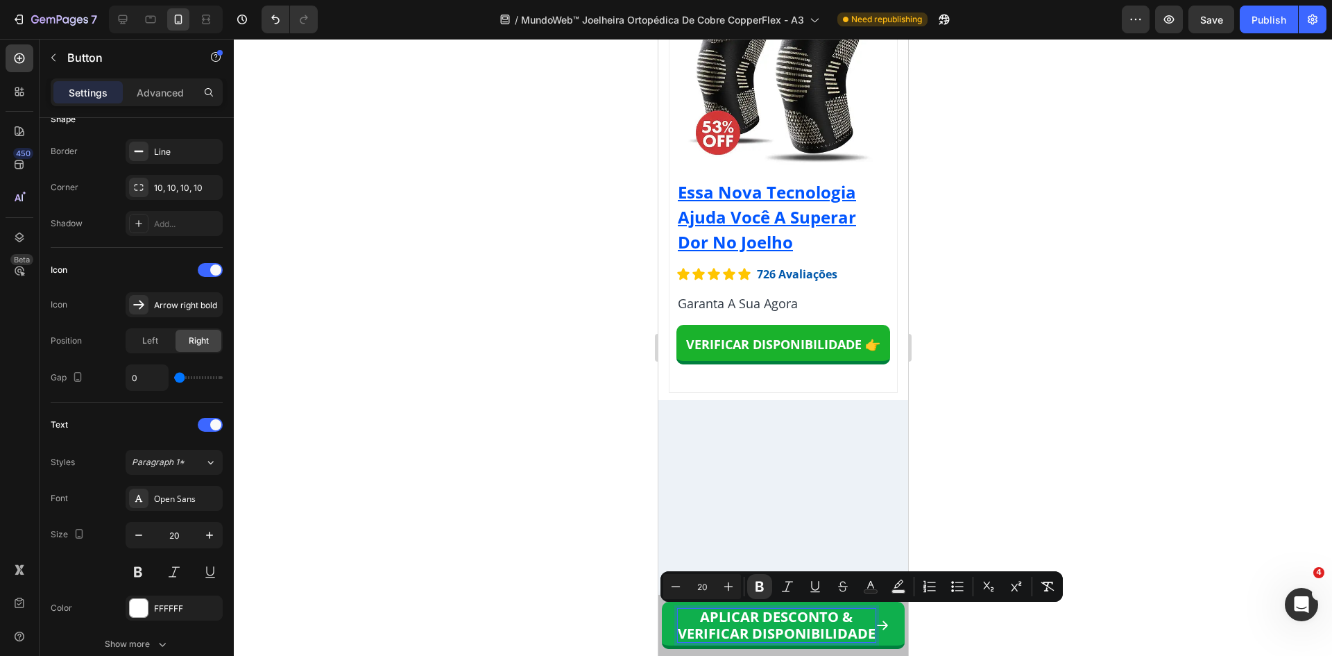
click at [810, 634] on strong "VERIFICAR DISPONIBILIDADE" at bounding box center [776, 633] width 198 height 19
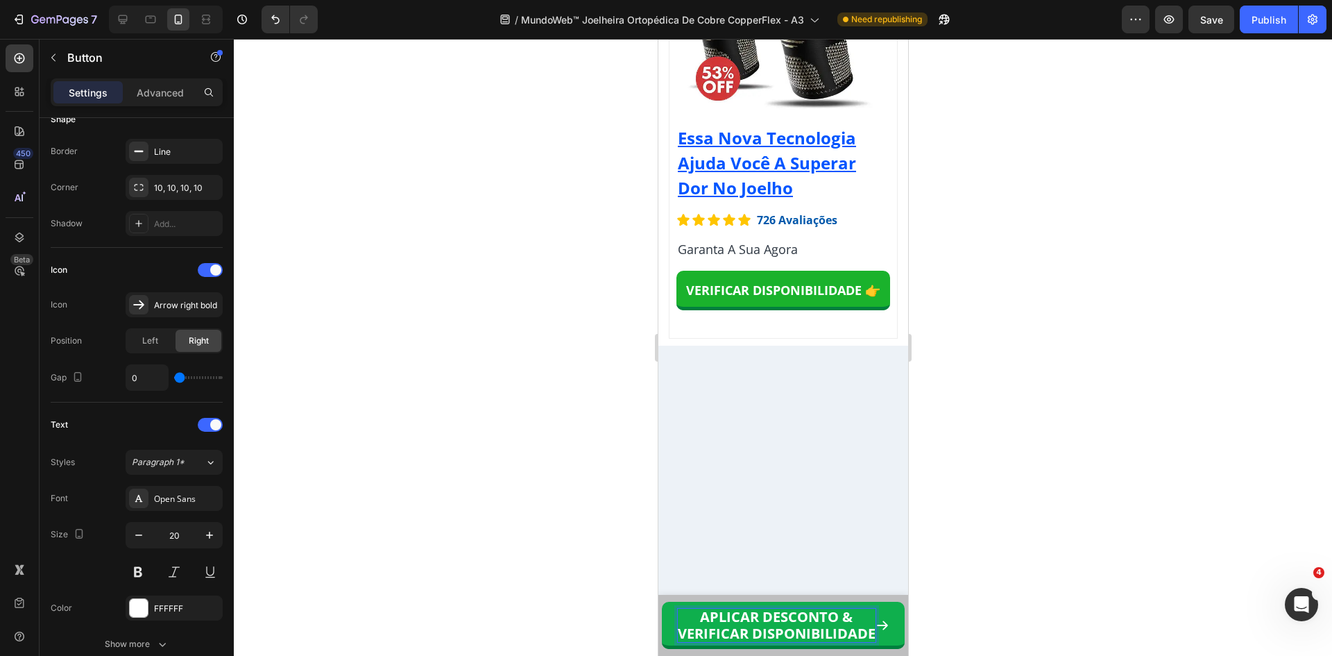
scroll to position [12825, 0]
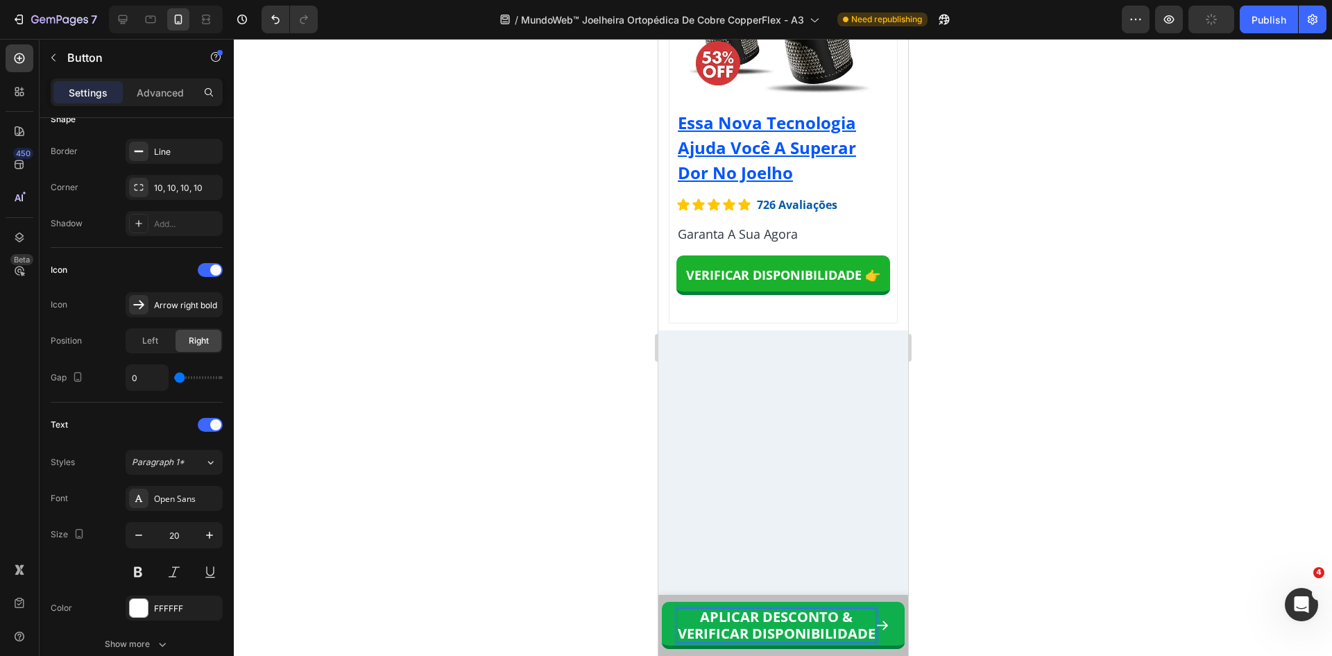
click at [779, 628] on strong "VERIFICAR DISPONIBILIDADE" at bounding box center [776, 633] width 198 height 19
click at [778, 636] on strong "VERIFICAR DISPONIBILIDADE" at bounding box center [776, 633] width 198 height 19
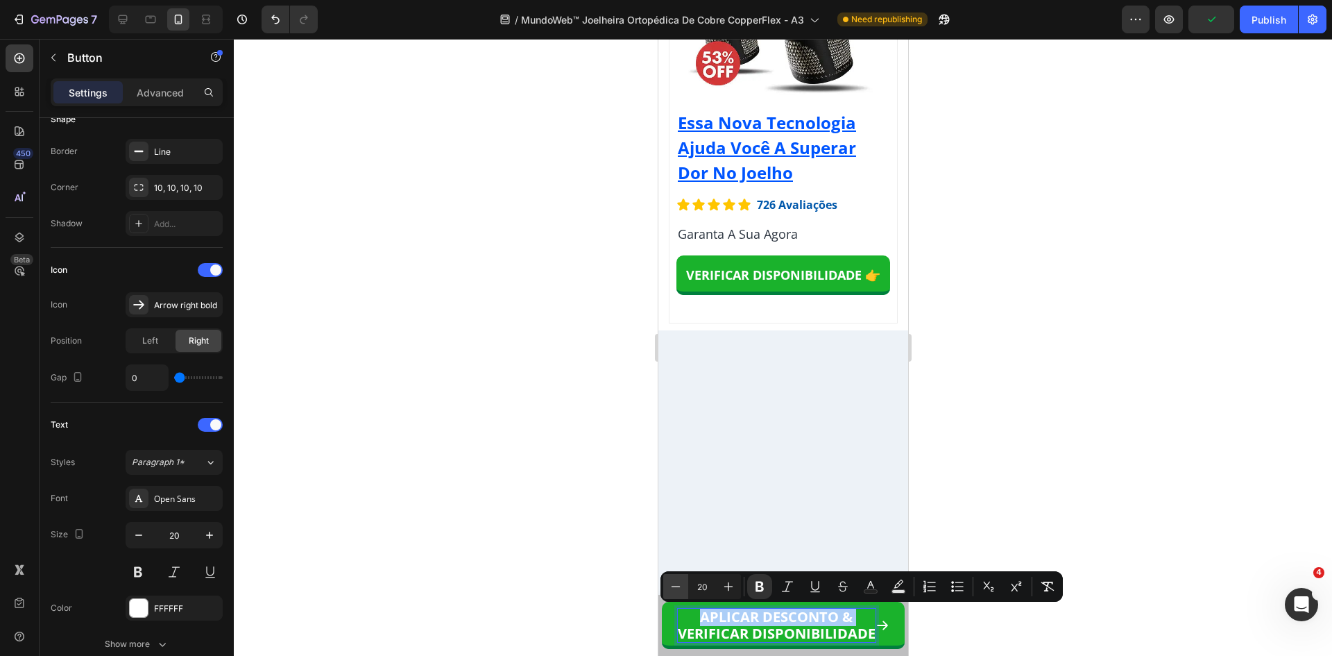
click at [670, 582] on icon "Editor contextual toolbar" at bounding box center [676, 586] width 14 height 14
type input "18"
click at [856, 623] on p "APLICAR DESCONTO & VERIFICAR DISPONIBILIDADE" at bounding box center [776, 624] width 176 height 33
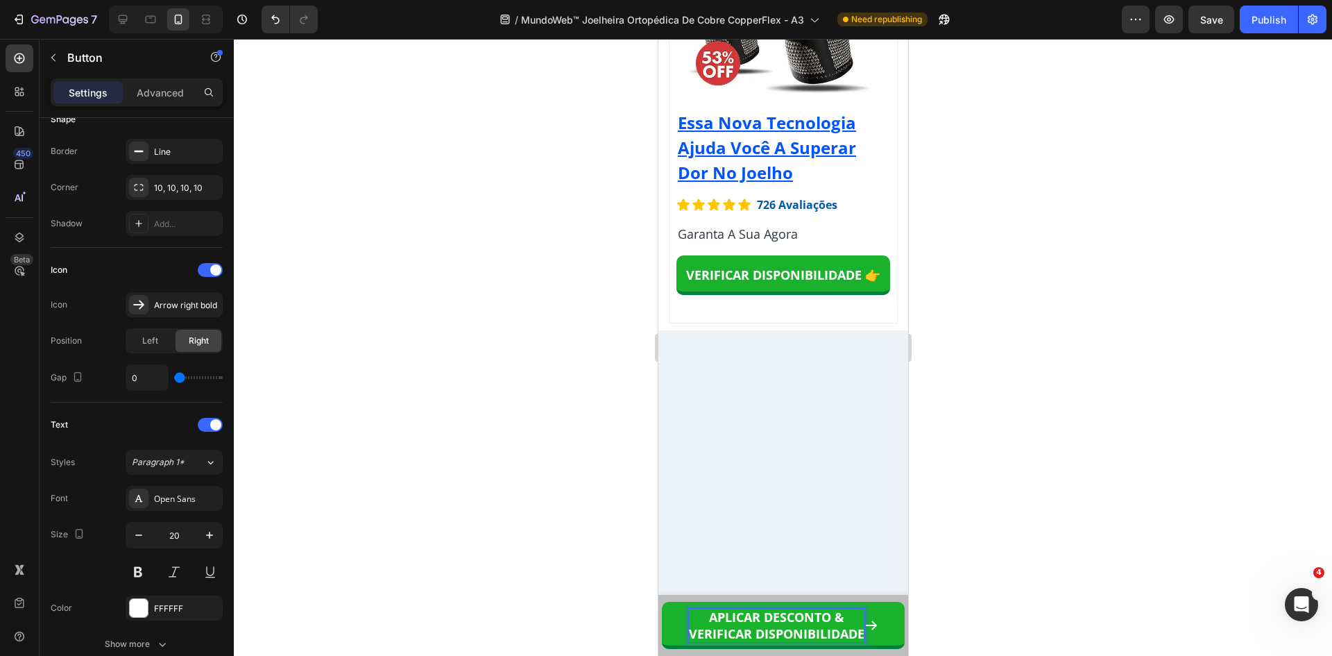
click at [994, 630] on div at bounding box center [783, 347] width 1098 height 617
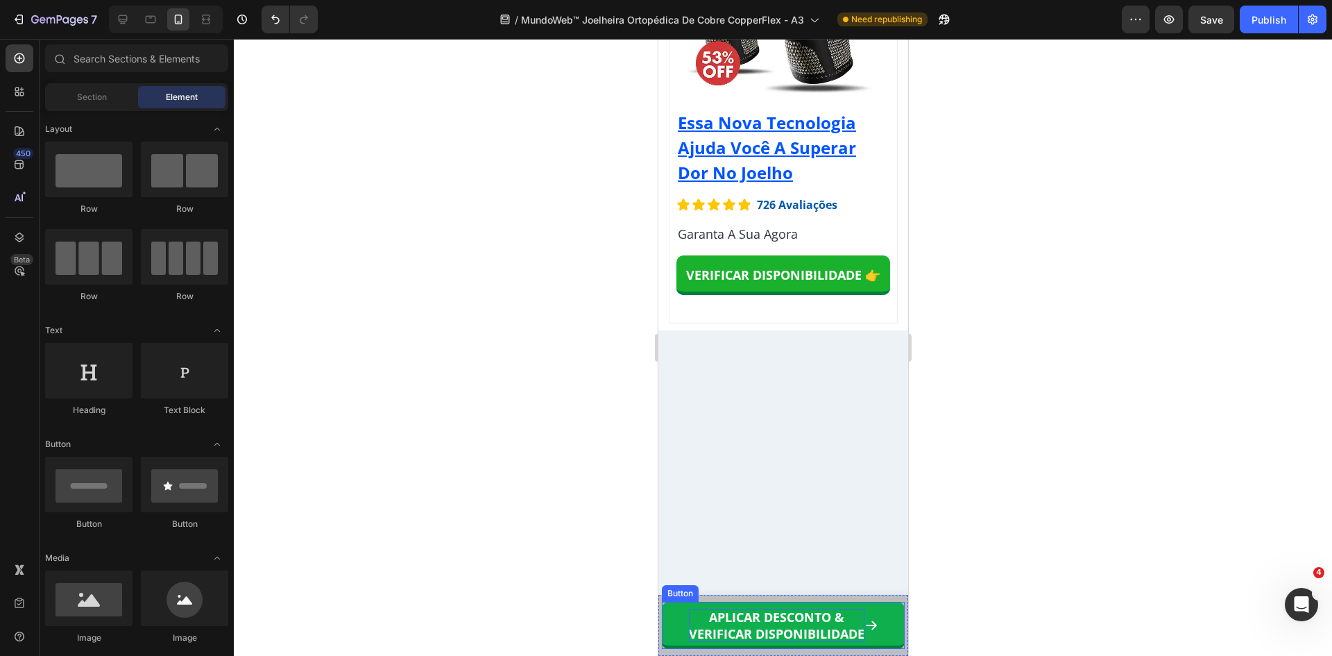
click at [699, 613] on p "APLICAR DESCONTO & VERIFICAR DISPONIBILIDADE" at bounding box center [776, 624] width 176 height 33
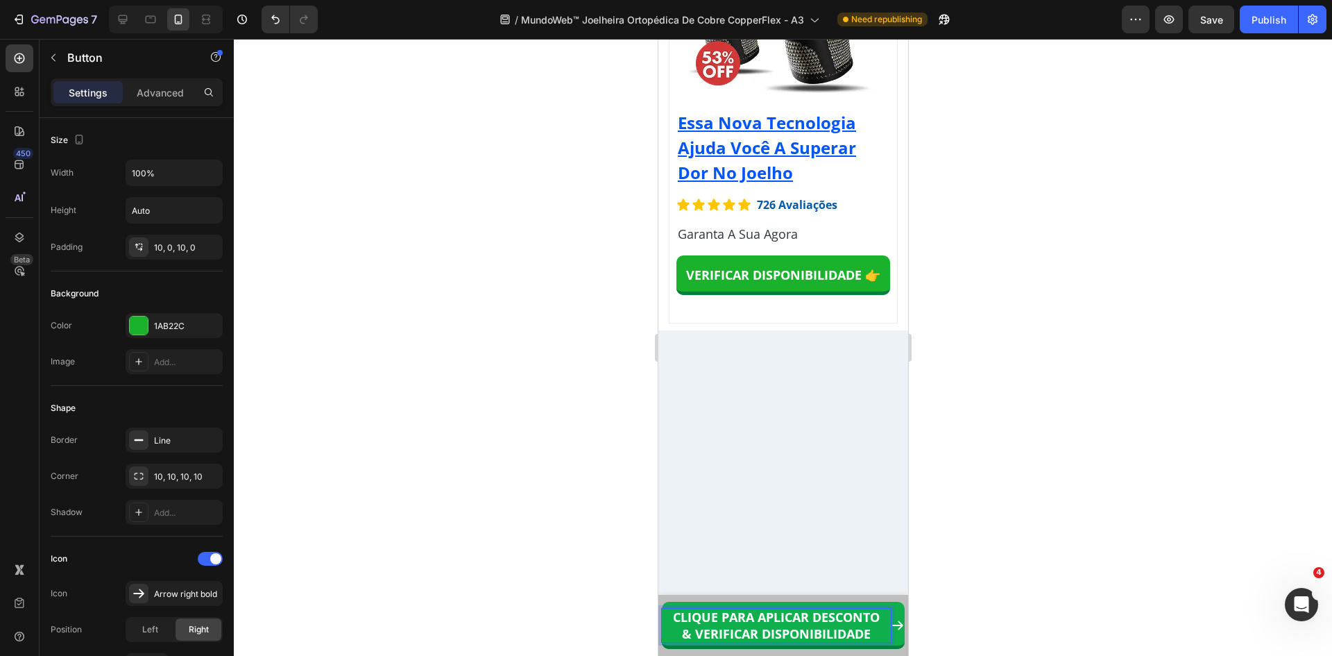
click at [833, 627] on strong "CLIQUE PARA APLICAR DESCONTO & VERIFICAR DISPONIBILIDADE" at bounding box center [775, 624] width 207 height 33
click at [853, 618] on strong "CLIQUE PARA APLICAR DESCONTO & VERIFICAR DISPONIBILIDADE" at bounding box center [775, 624] width 207 height 33
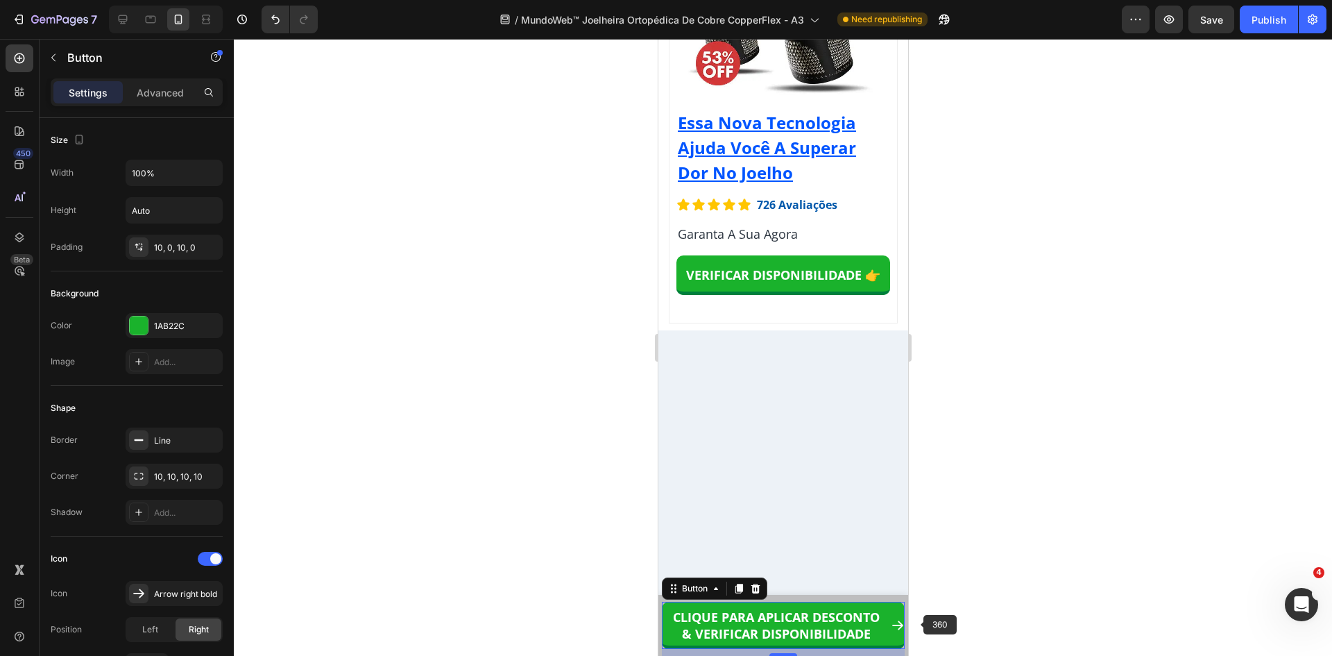
click at [1004, 629] on div at bounding box center [783, 347] width 1098 height 617
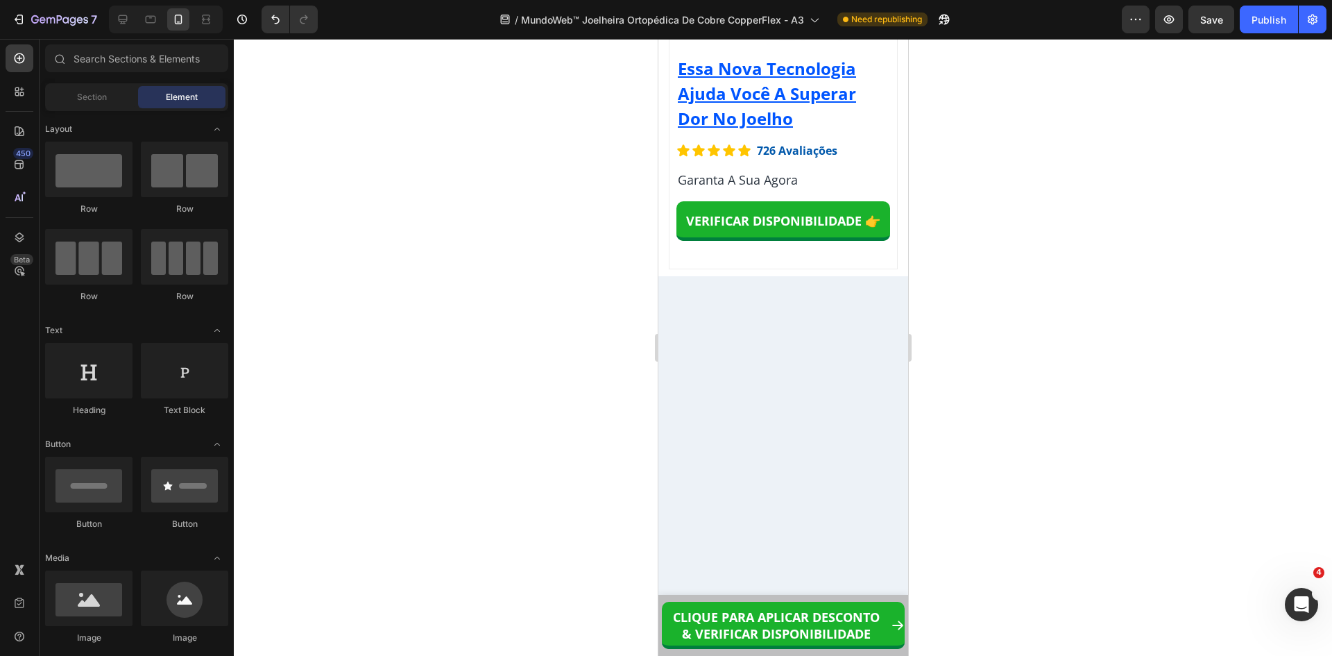
scroll to position [12894, 0]
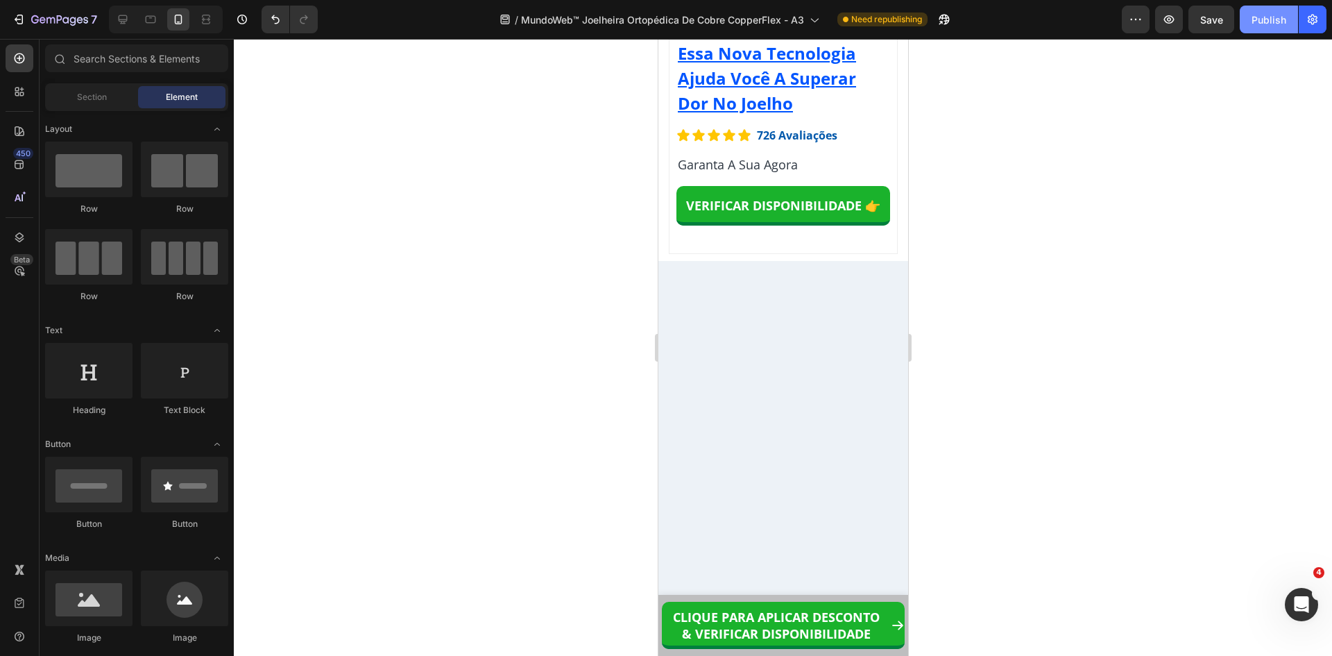
click at [1263, 18] on div "Publish" at bounding box center [1269, 19] width 35 height 15
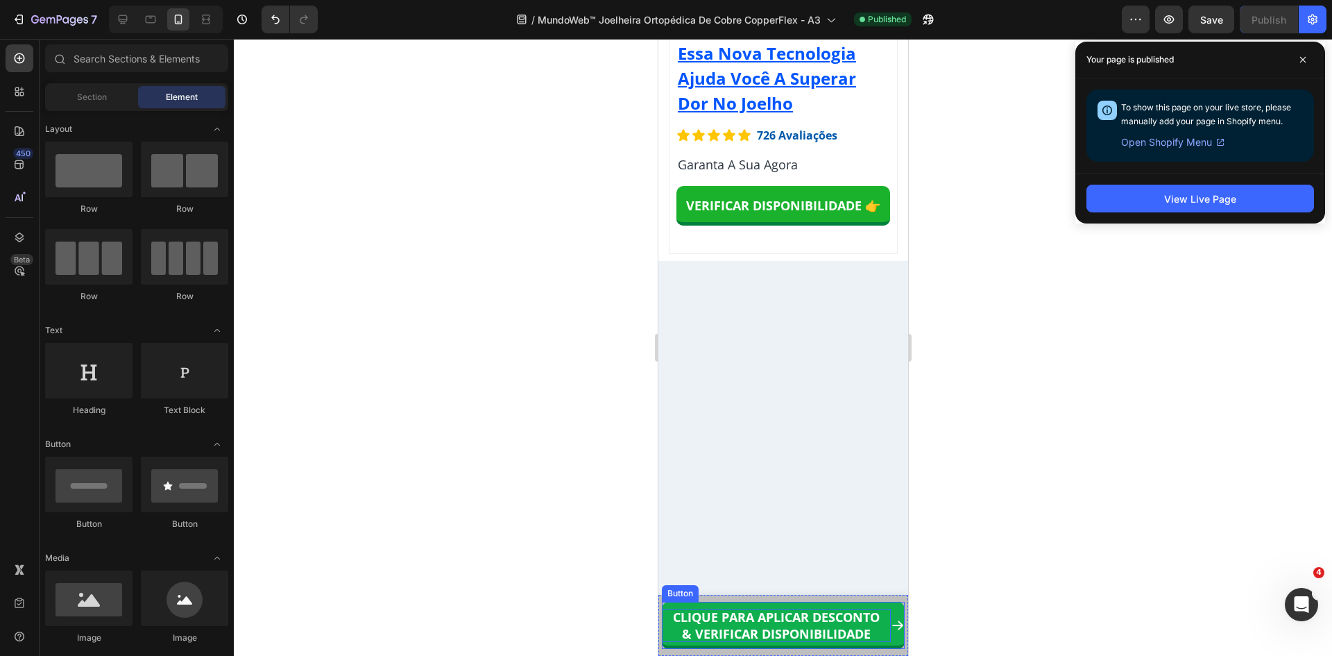
click at [810, 635] on strong "CLIQUE PARA APLICAR DESCONTO & VERIFICAR DISPONIBILIDADE" at bounding box center [775, 624] width 207 height 33
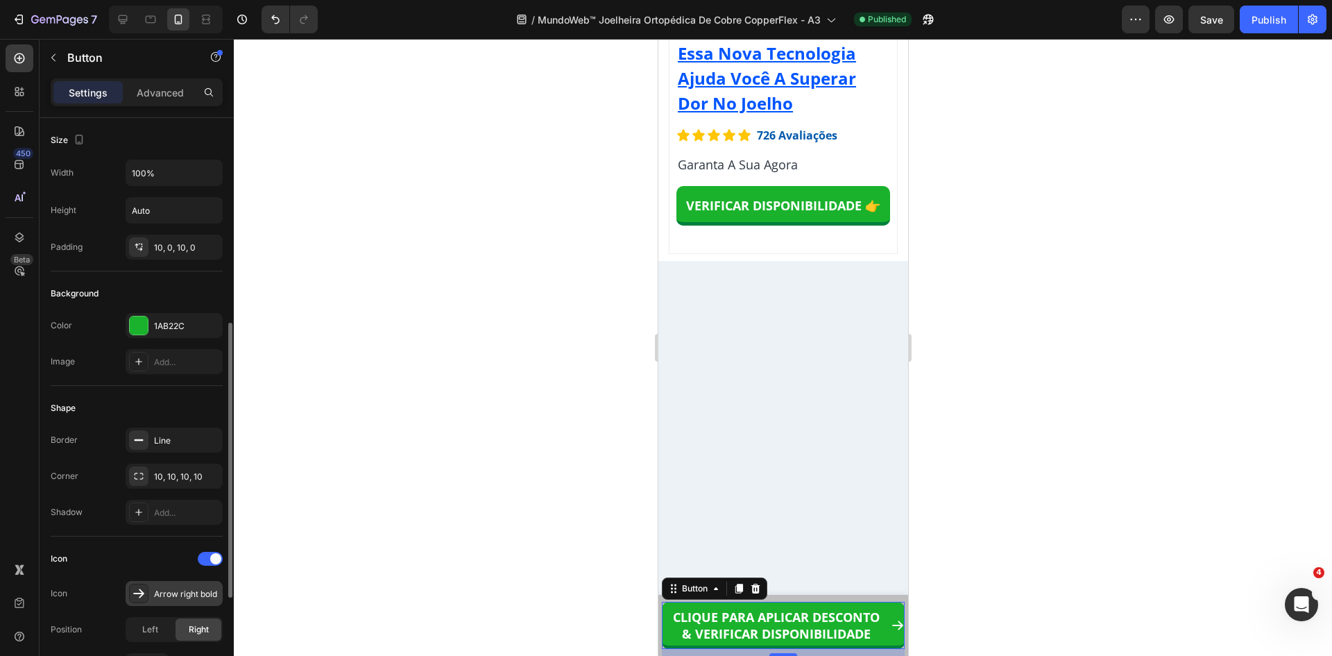
scroll to position [139, 0]
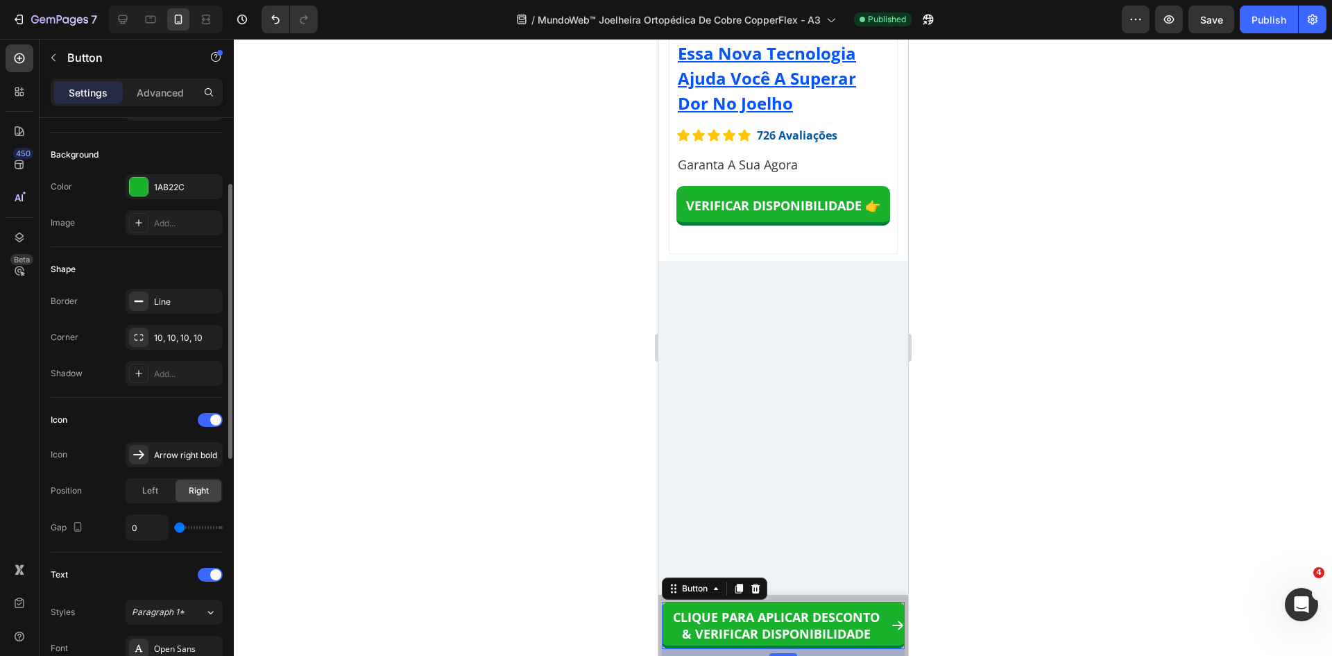
type input "1"
type input "2"
type input "6"
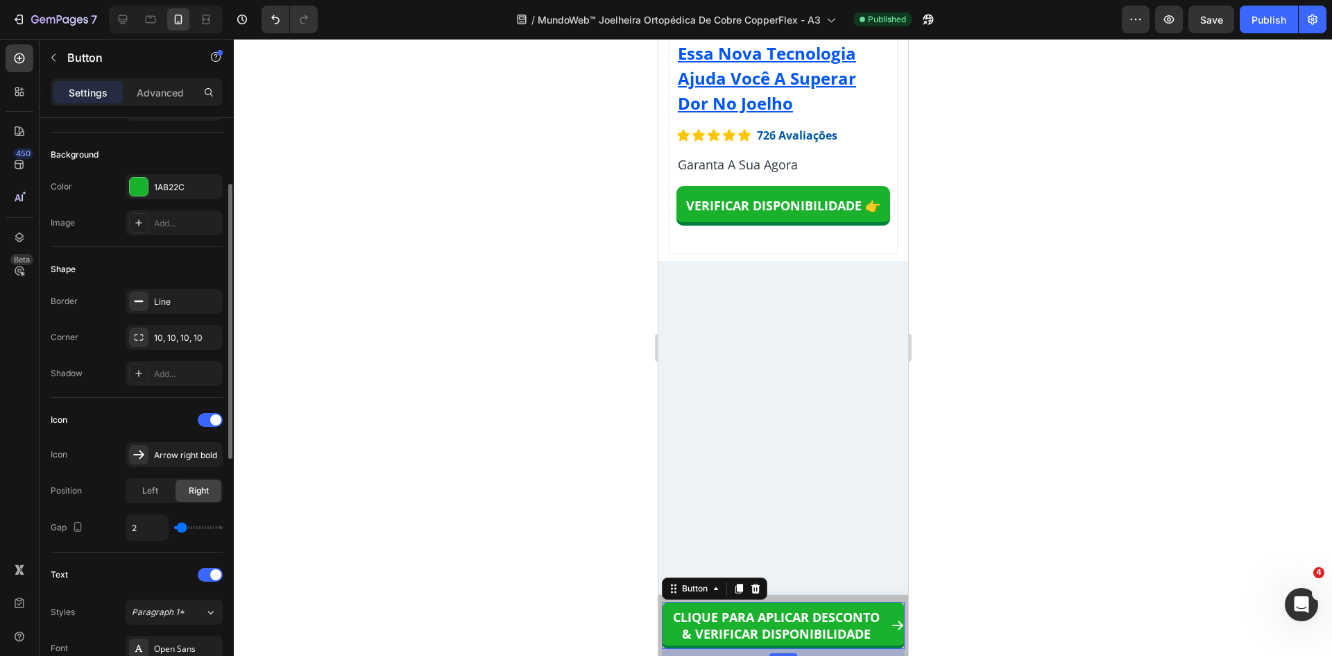
type input "6"
type input "7"
type input "8"
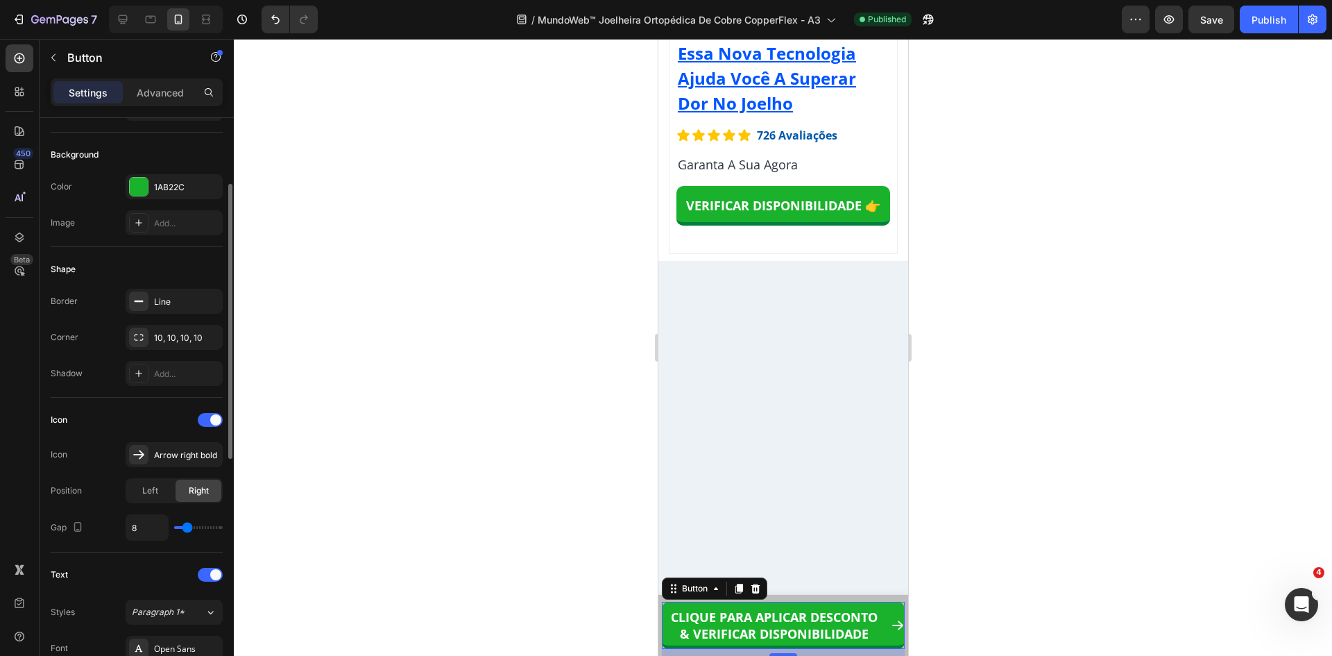
type input "9"
type input "10"
type input "11"
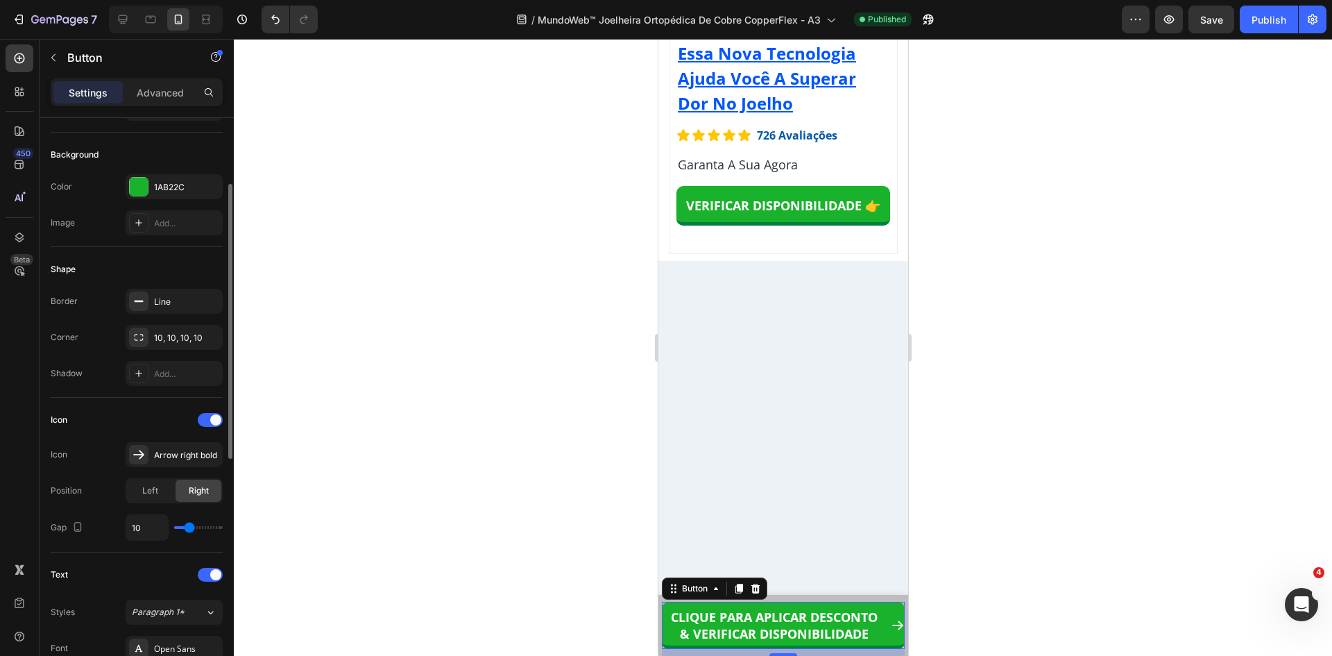
type input "11"
type input "12"
type input "13"
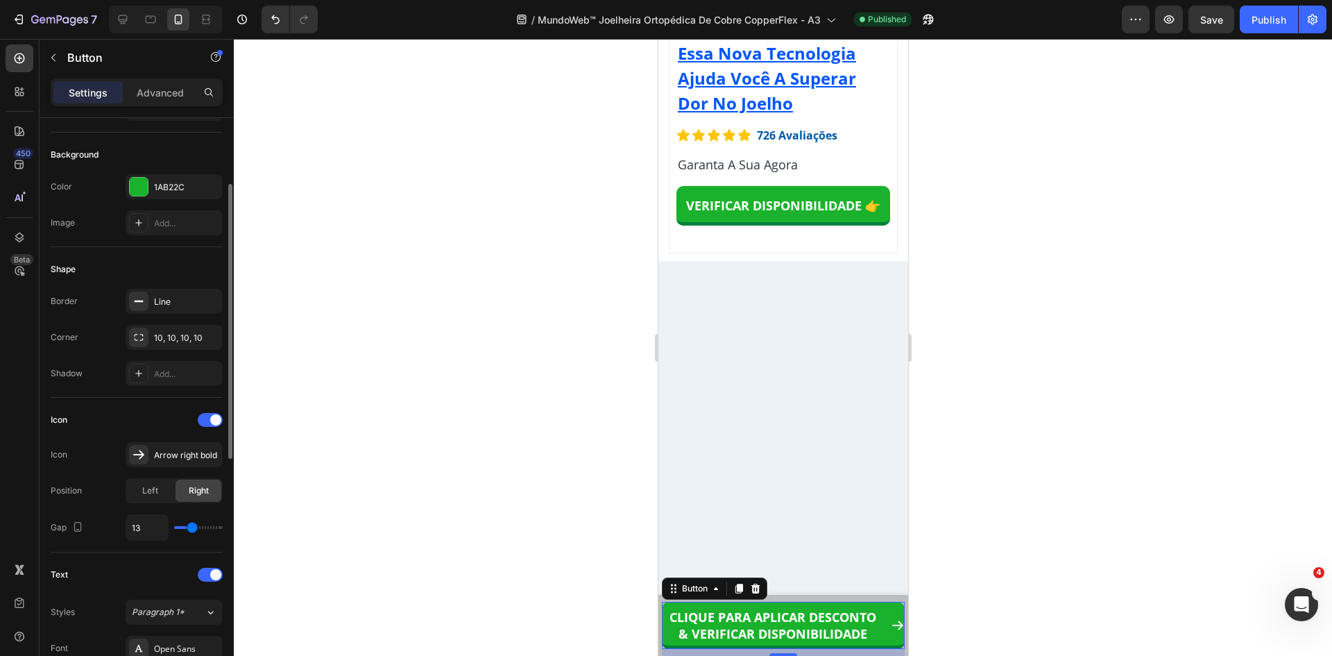
type input "16"
type input "17"
type input "18"
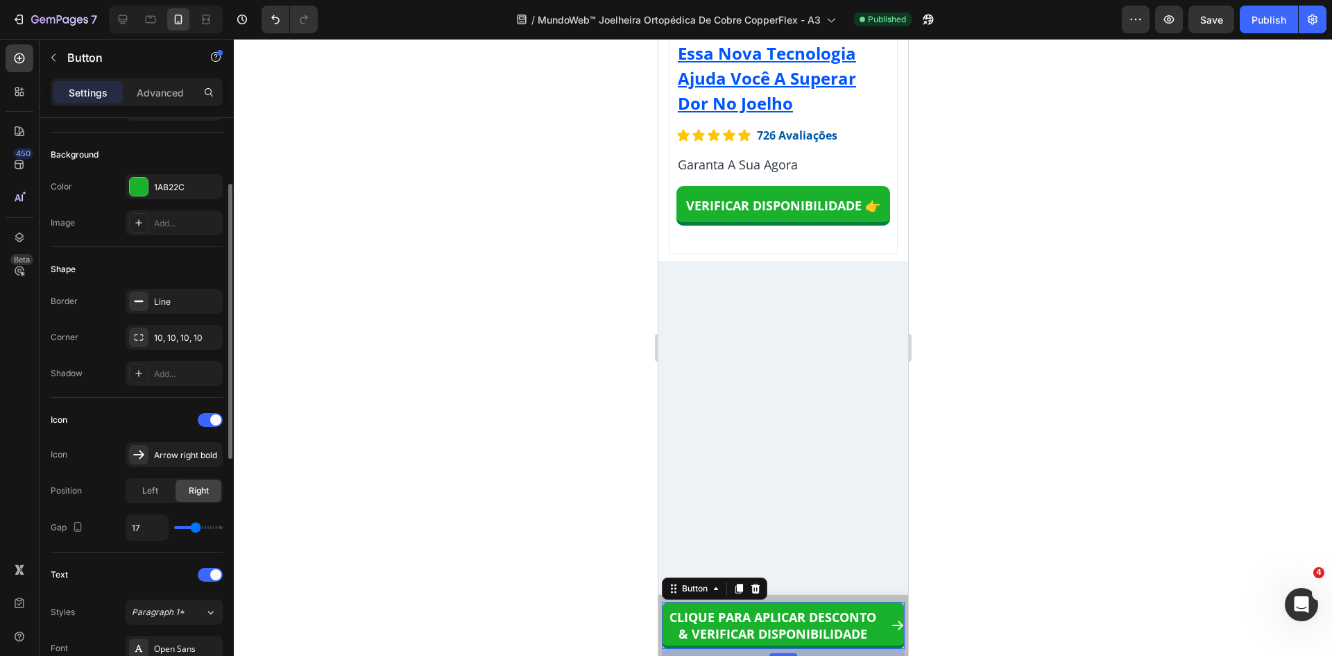
type input "18"
type input "16"
type input "15"
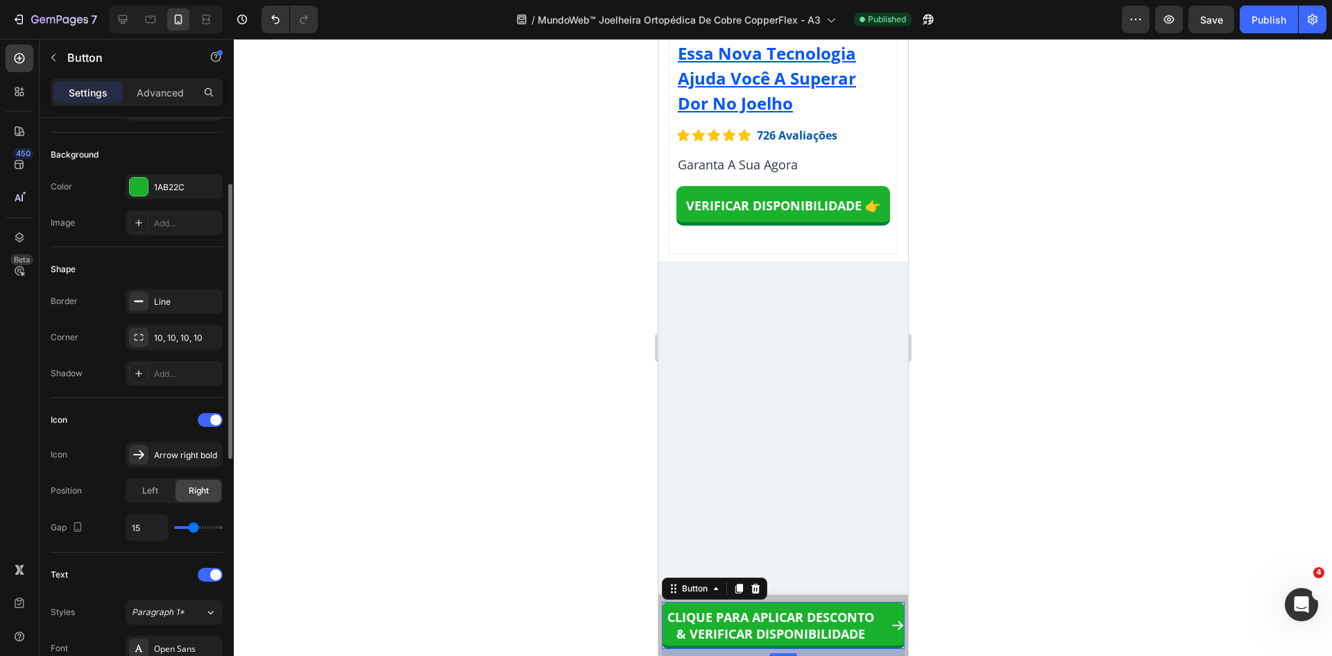
type input "12"
type input "10"
type input "7"
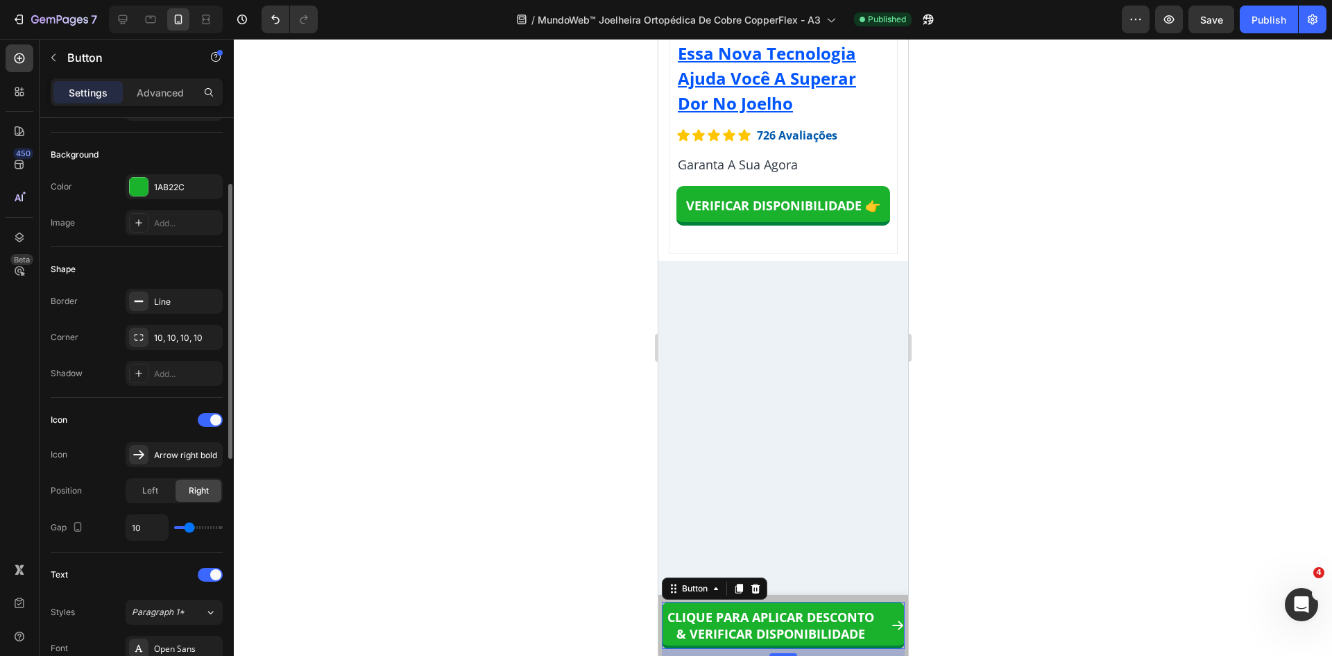
type input "7"
type input "6"
type input "5"
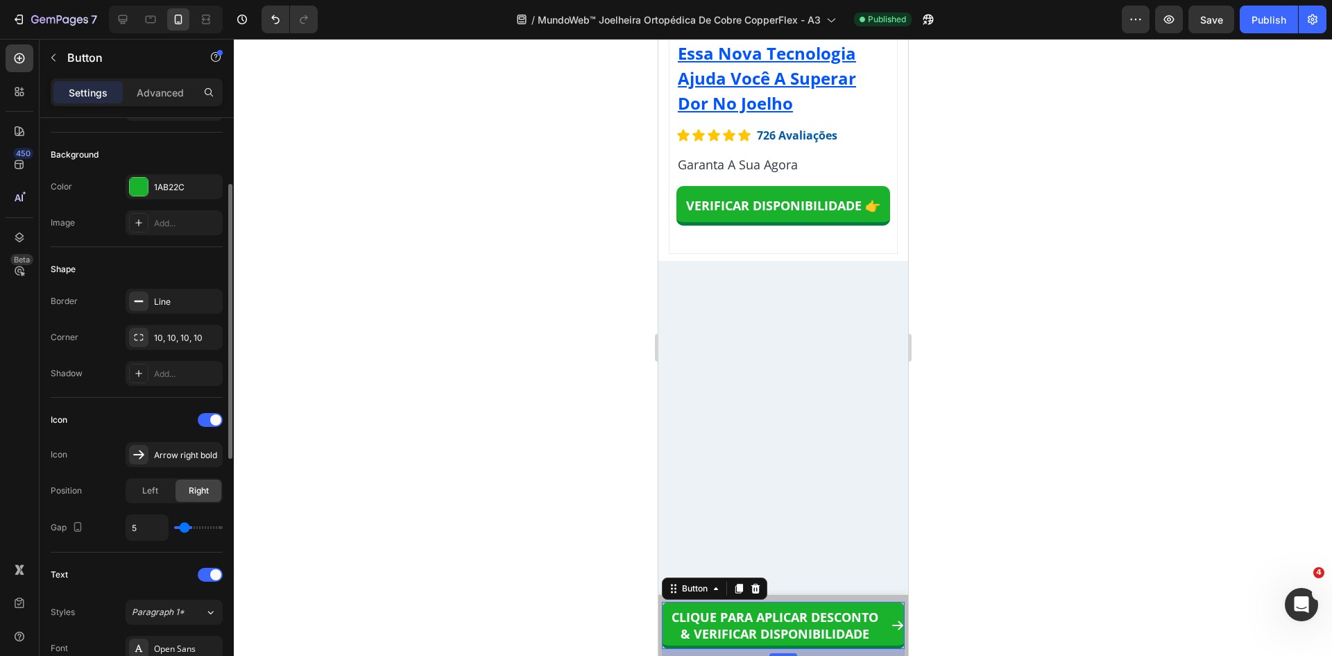
type input "4"
type input "3"
type input "2"
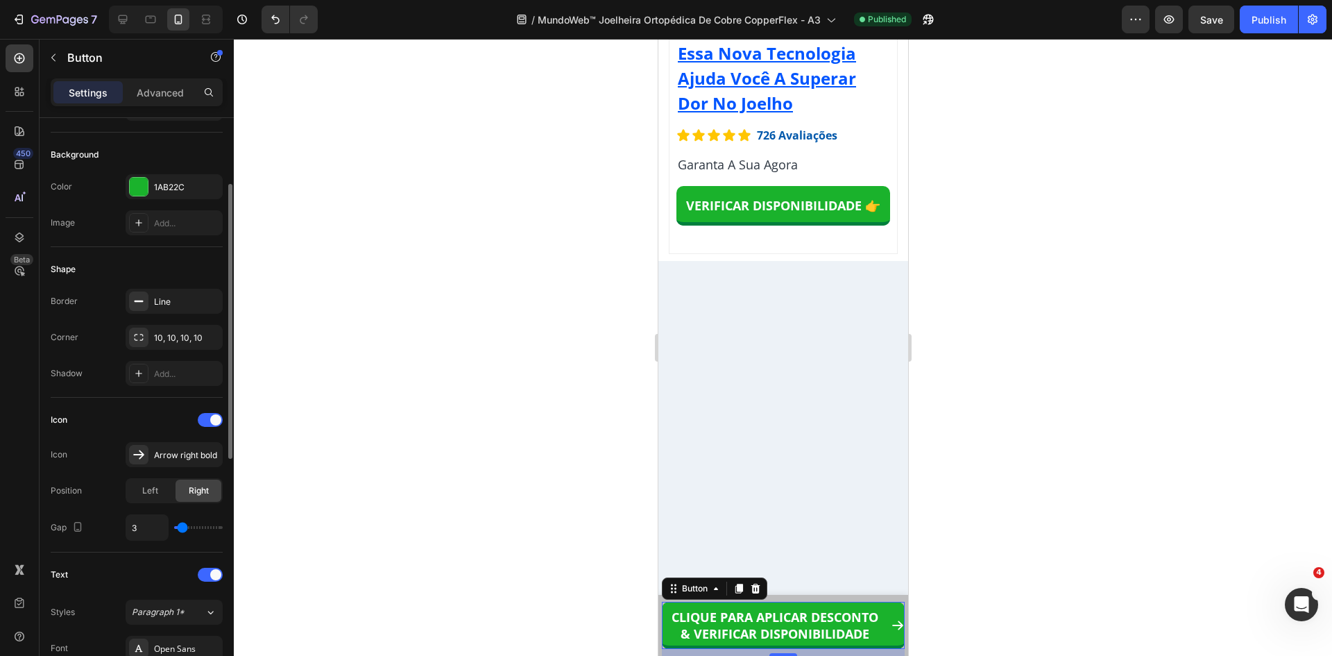
type input "2"
type input "1"
type input "0"
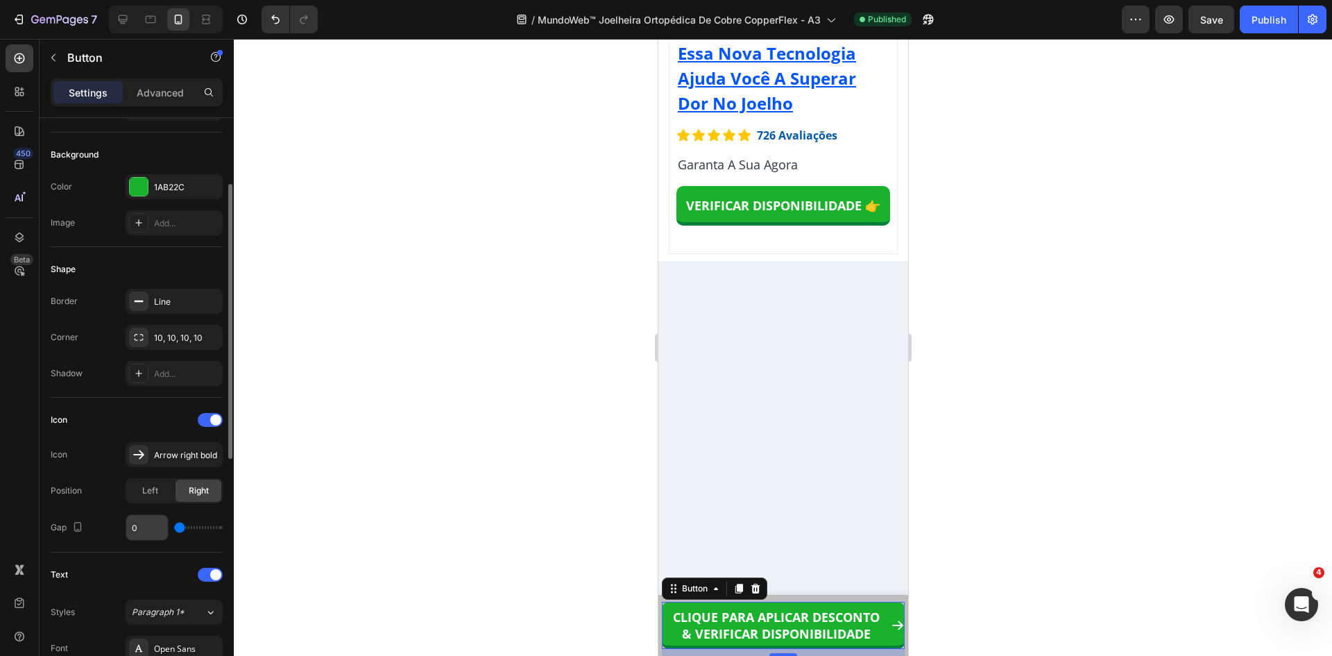
drag, startPoint x: 180, startPoint y: 525, endPoint x: 157, endPoint y: 529, distance: 22.5
click at [174, 529] on input "range" at bounding box center [198, 527] width 49 height 3
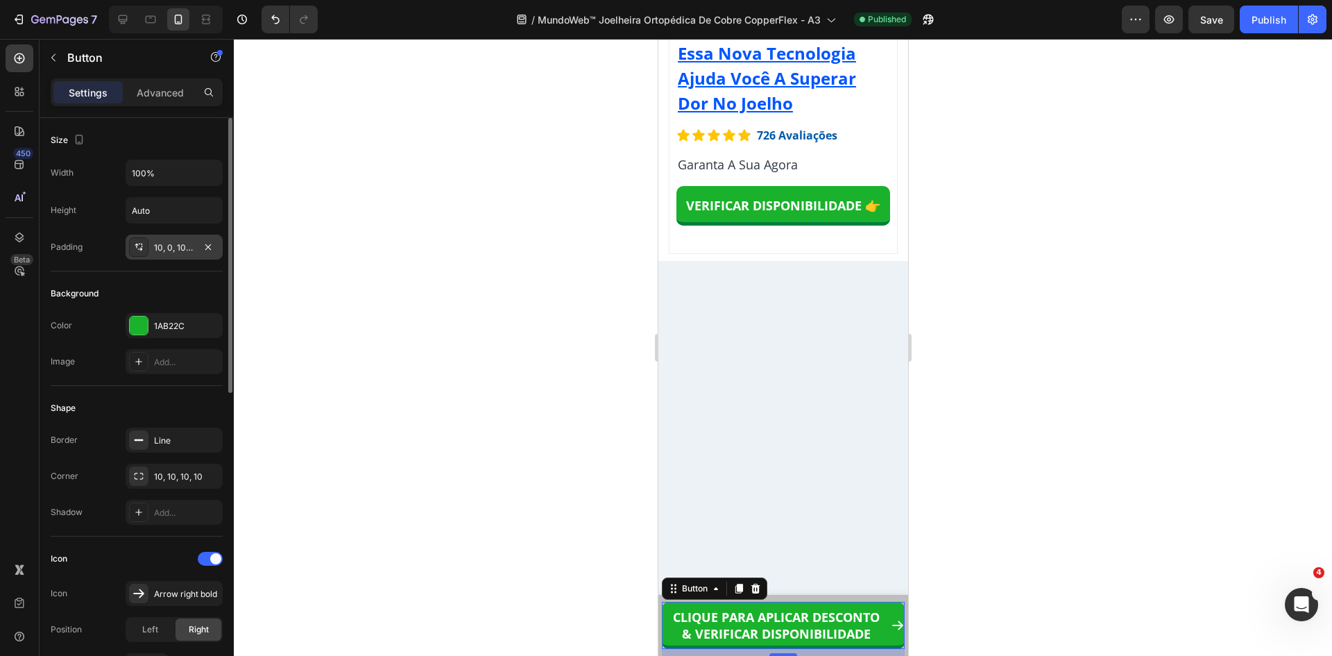
click at [172, 258] on div "10, 0, 10, 0" at bounding box center [174, 247] width 97 height 25
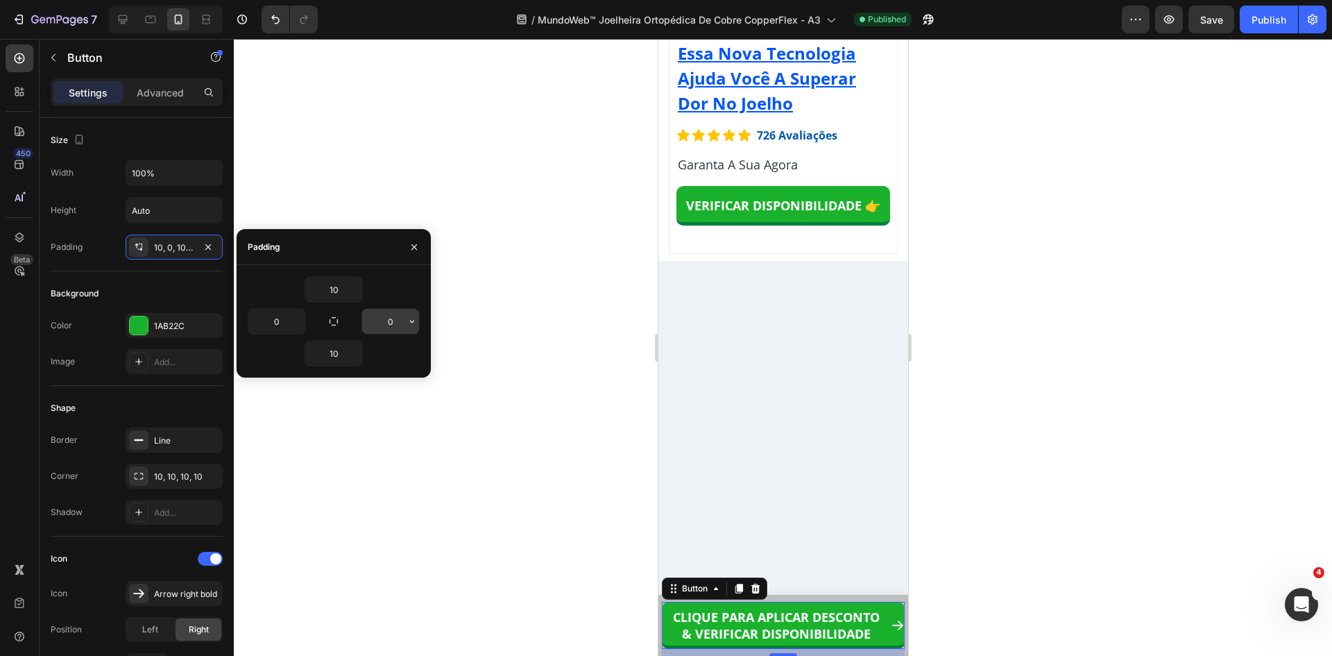
click at [393, 321] on input "0" at bounding box center [390, 321] width 57 height 25
type input "5"
click at [280, 325] on input "0" at bounding box center [276, 321] width 57 height 25
type input "5"
click at [389, 323] on input "5" at bounding box center [390, 321] width 57 height 25
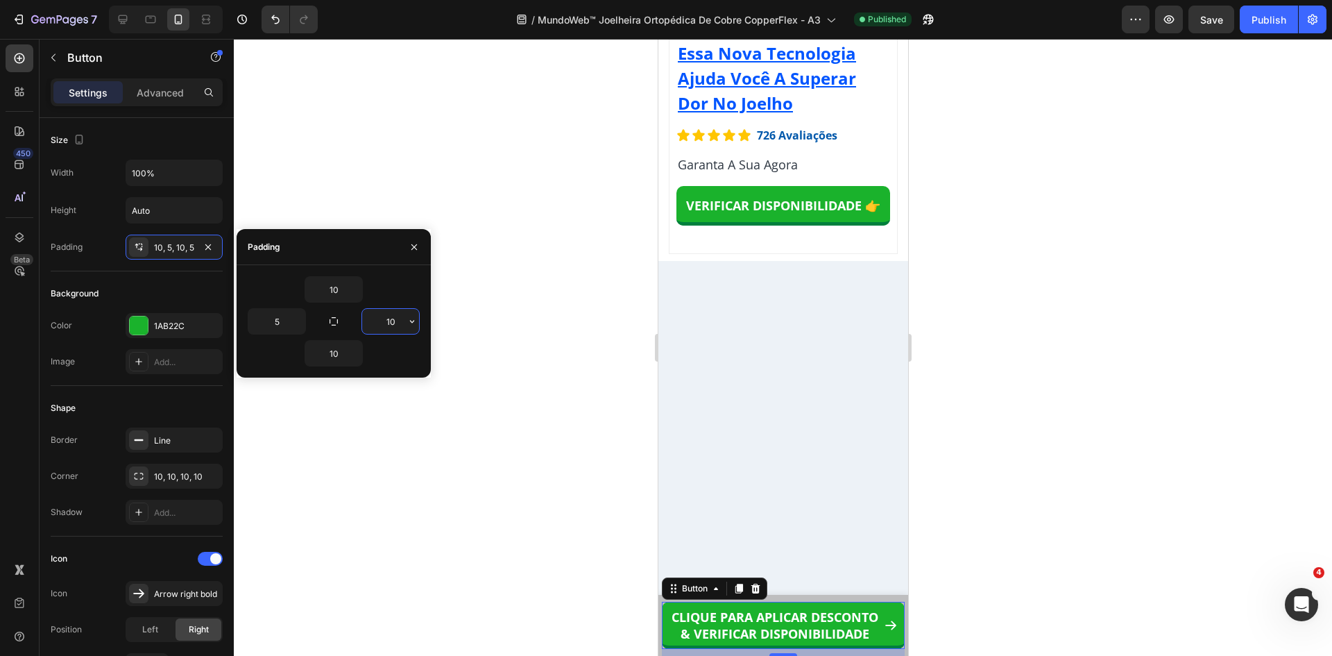
type input "10"
click at [398, 319] on input "10" at bounding box center [390, 321] width 57 height 25
type input "5"
click at [289, 316] on input "5" at bounding box center [276, 321] width 57 height 25
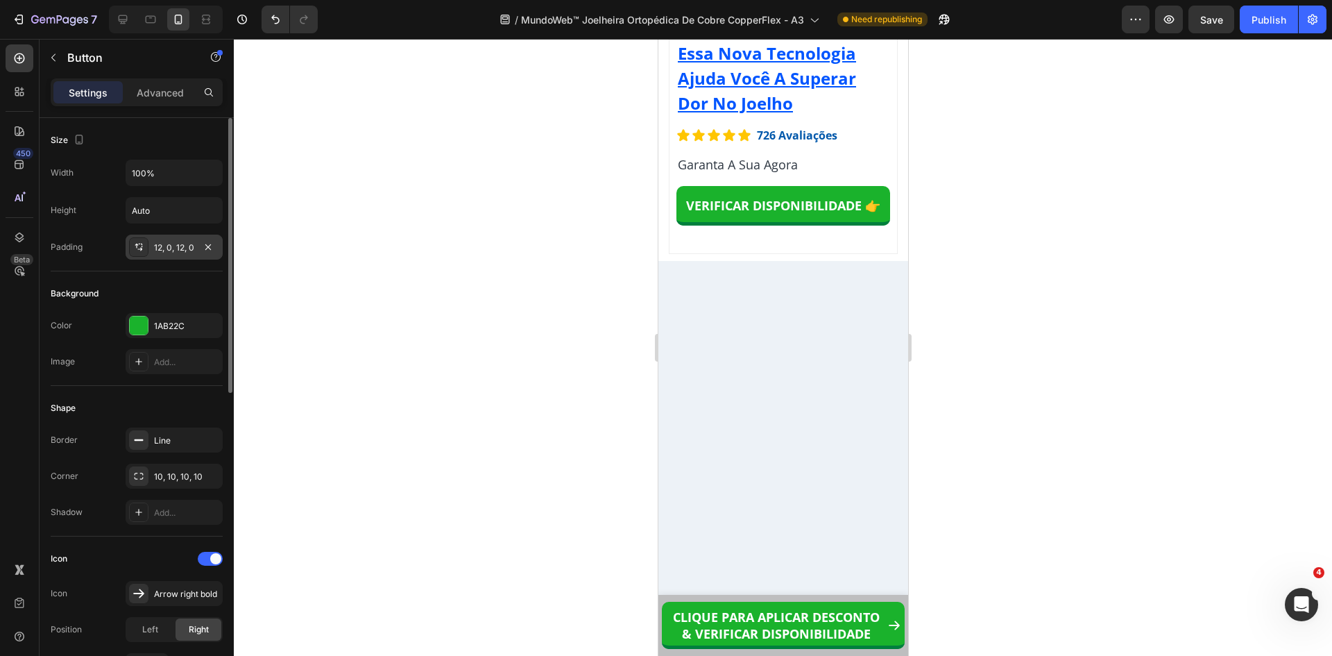
click at [164, 247] on div "12, 0, 12, 0" at bounding box center [174, 247] width 40 height 12
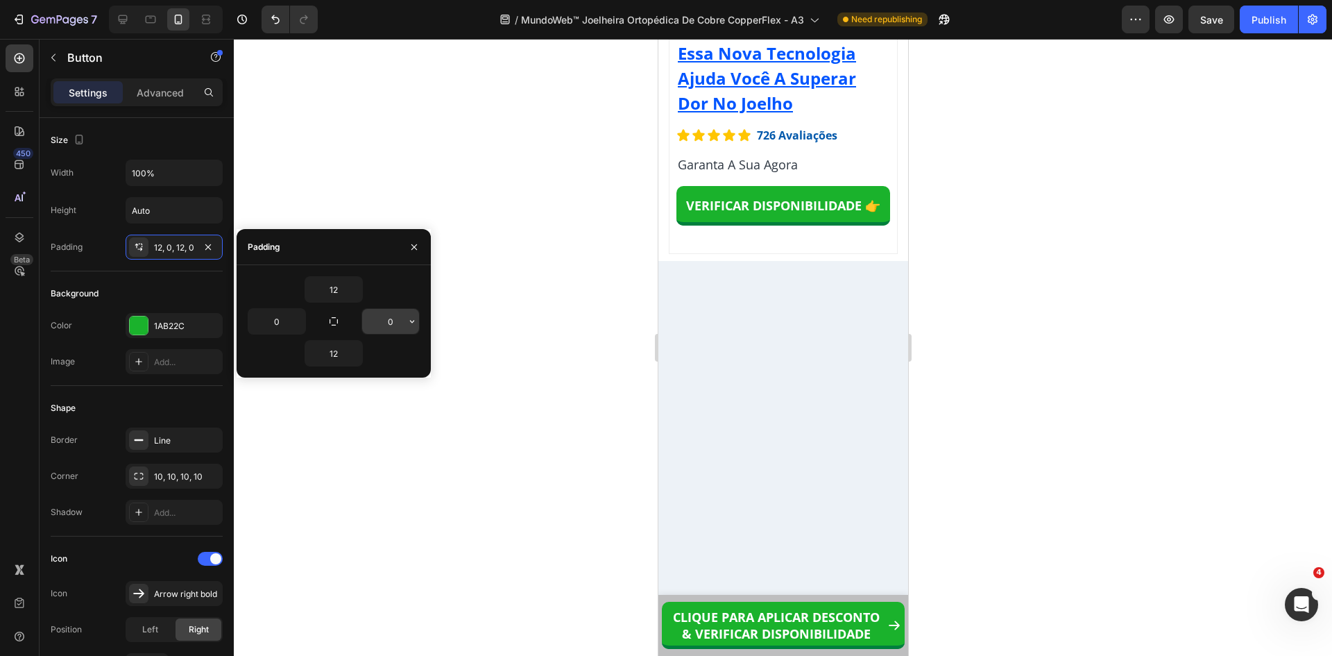
click at [389, 312] on input "0" at bounding box center [390, 321] width 57 height 25
type input "5"
click at [280, 322] on input "0" at bounding box center [276, 321] width 57 height 25
type input "5"
type input "0"
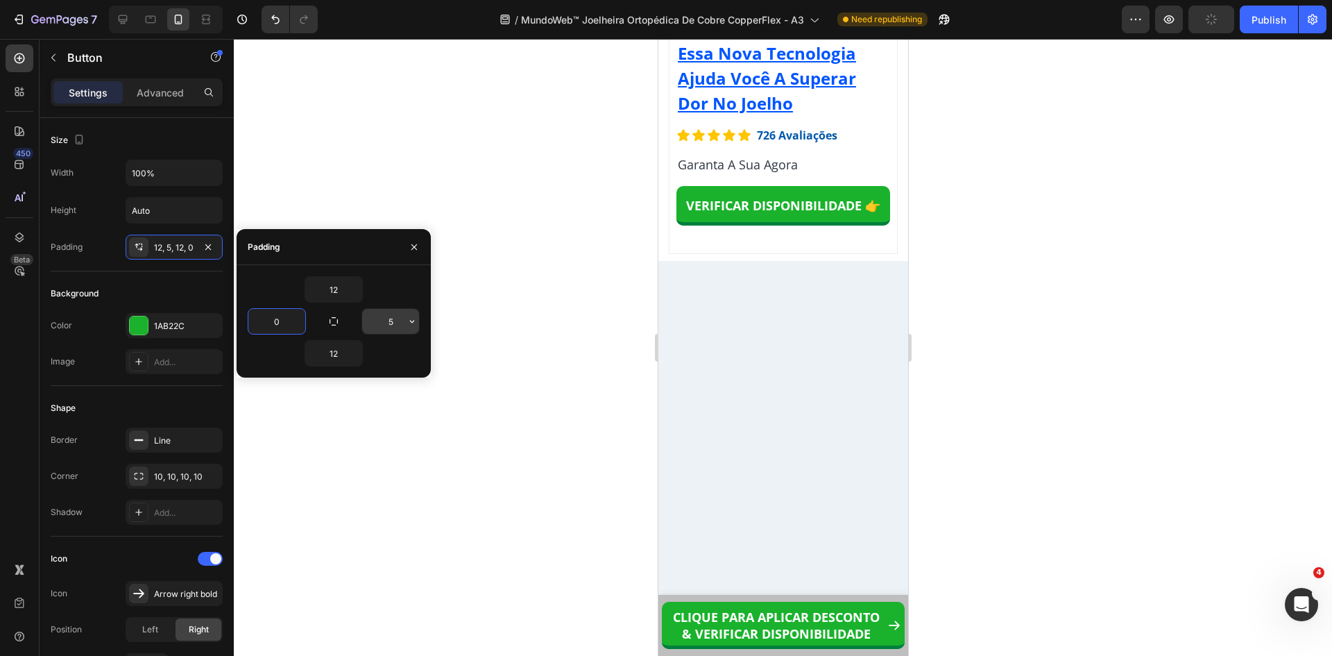
click at [390, 319] on input "5" at bounding box center [390, 321] width 57 height 25
type input "2"
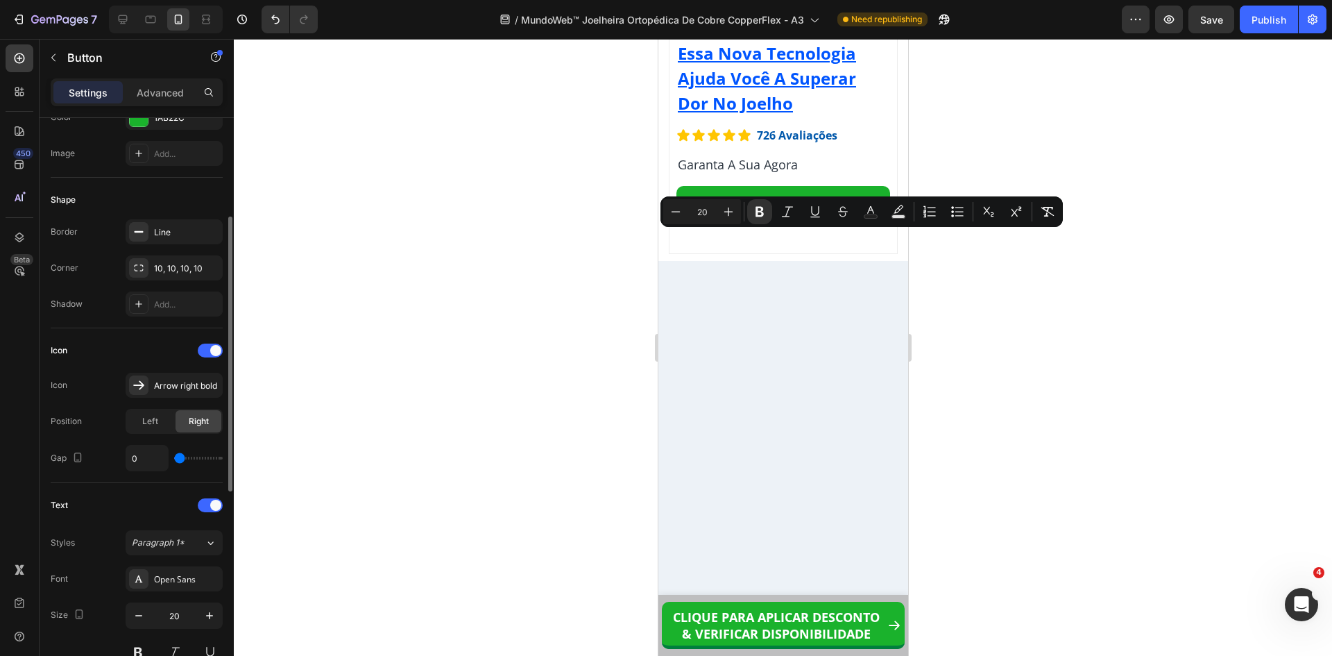
scroll to position [416, 0]
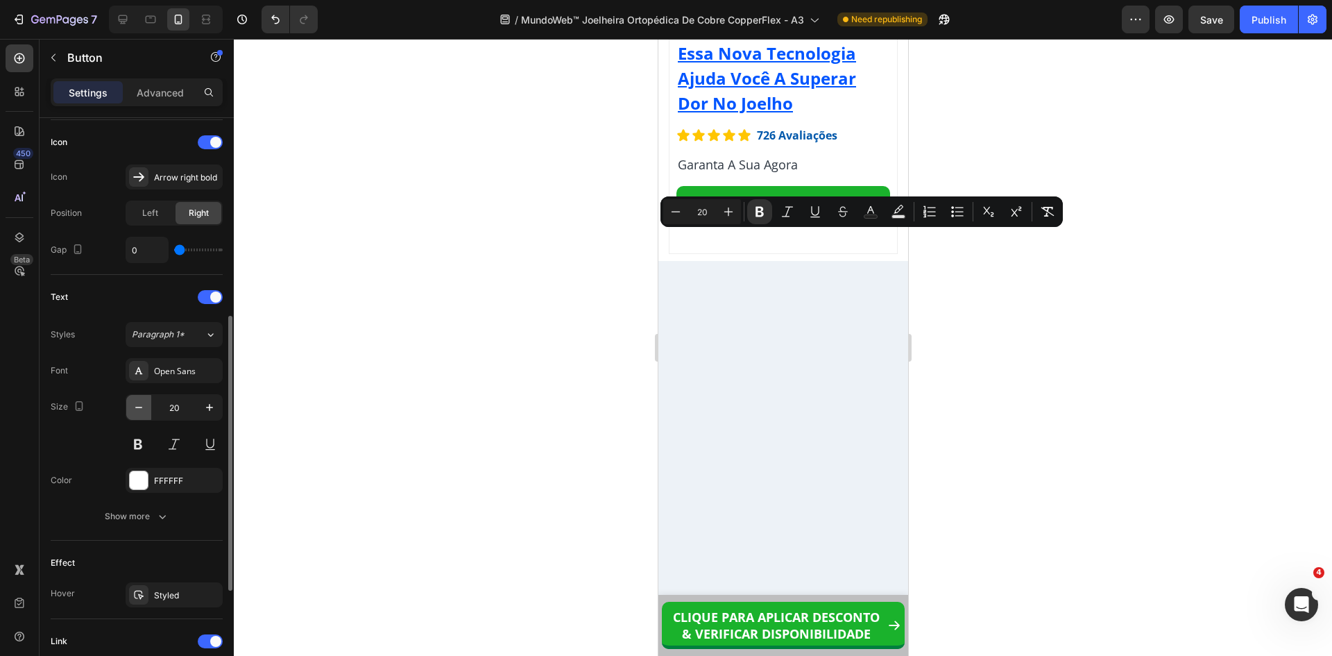
click at [142, 409] on icon "button" at bounding box center [139, 407] width 14 height 14
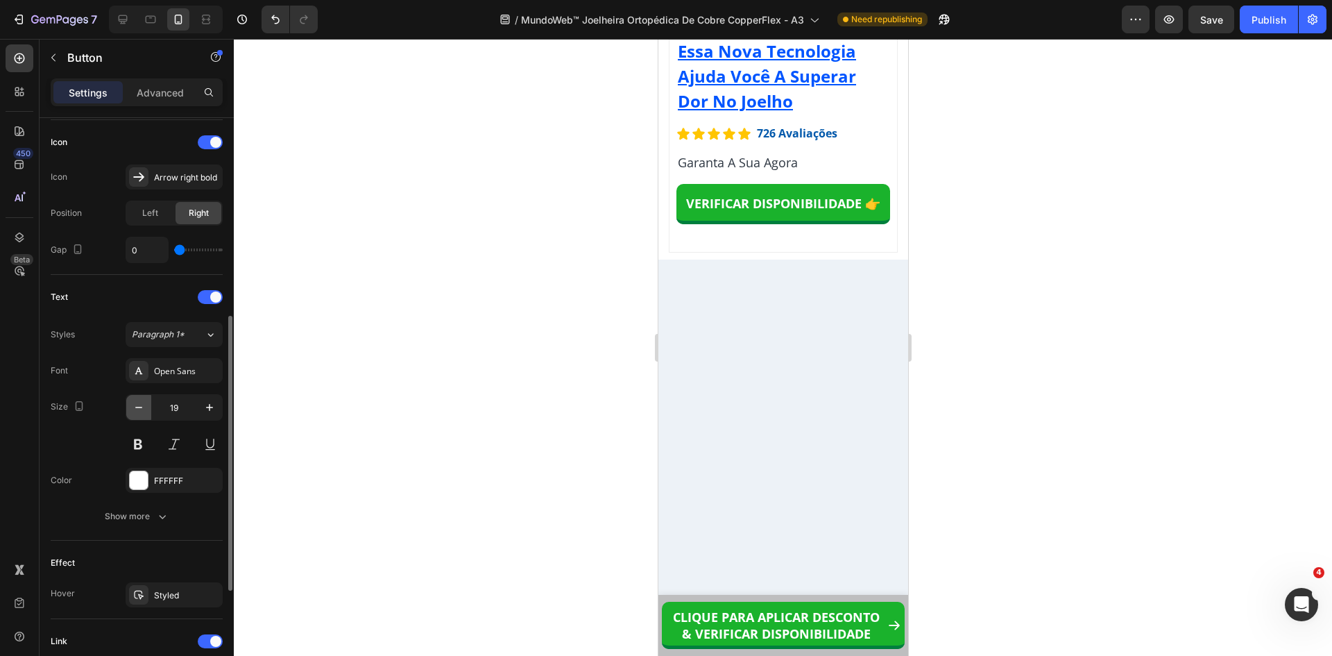
click at [142, 409] on icon "button" at bounding box center [139, 407] width 14 height 14
click at [214, 407] on icon "button" at bounding box center [210, 407] width 14 height 14
type input "20"
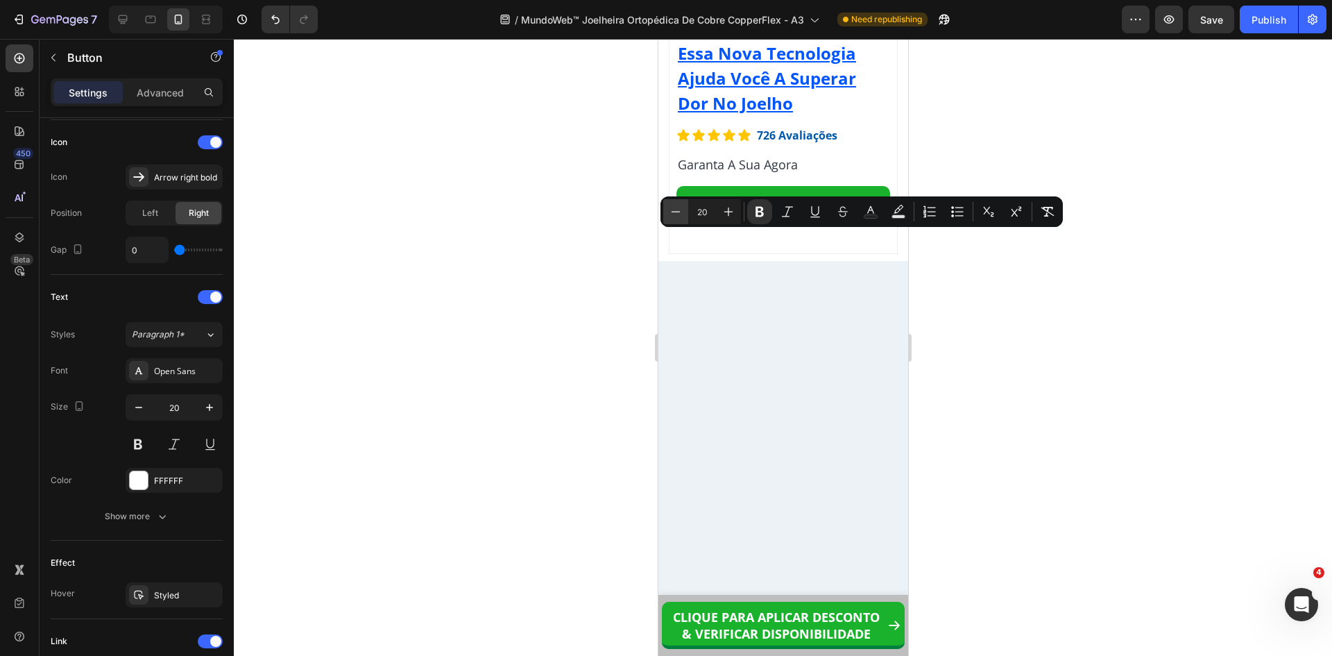
click at [677, 210] on icon "Editor contextual toolbar" at bounding box center [676, 212] width 14 height 14
type input "18"
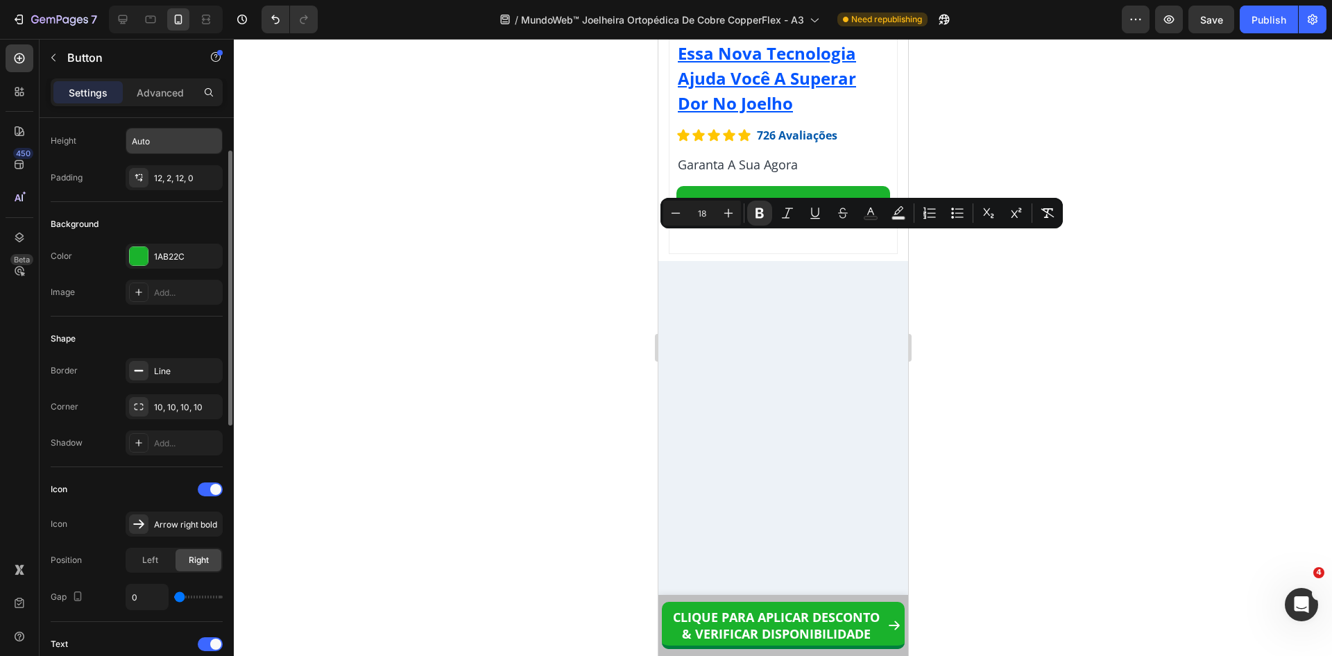
scroll to position [0, 0]
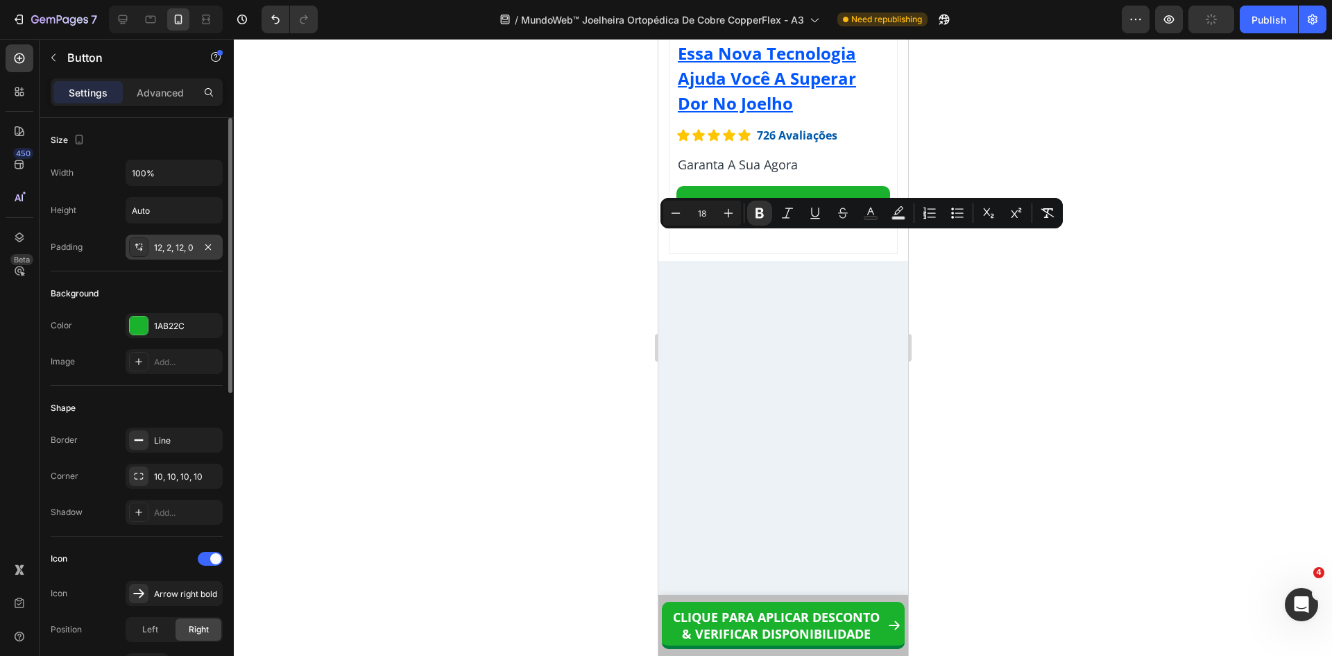
click at [180, 250] on div "12, 2, 12, 0" at bounding box center [174, 247] width 40 height 12
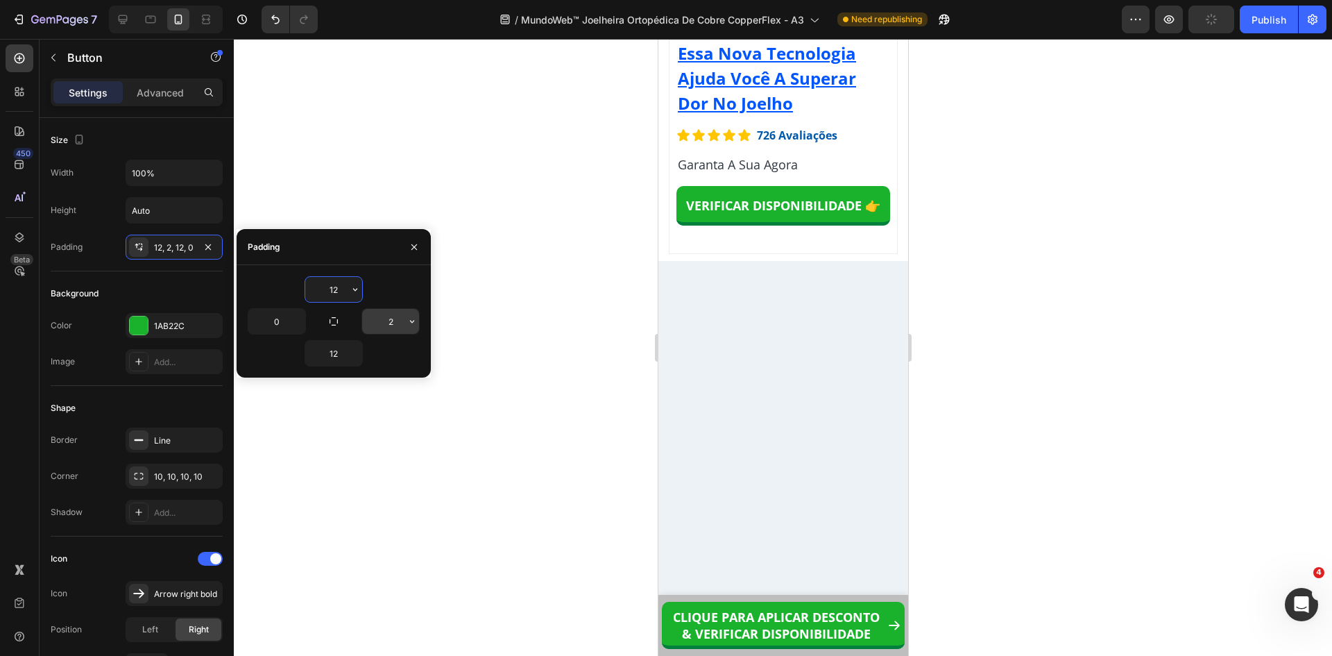
click at [380, 321] on input "2" at bounding box center [390, 321] width 57 height 25
type input "5"
click at [286, 319] on input "0" at bounding box center [276, 321] width 57 height 25
type input "5"
click at [157, 16] on icon at bounding box center [151, 19] width 14 height 14
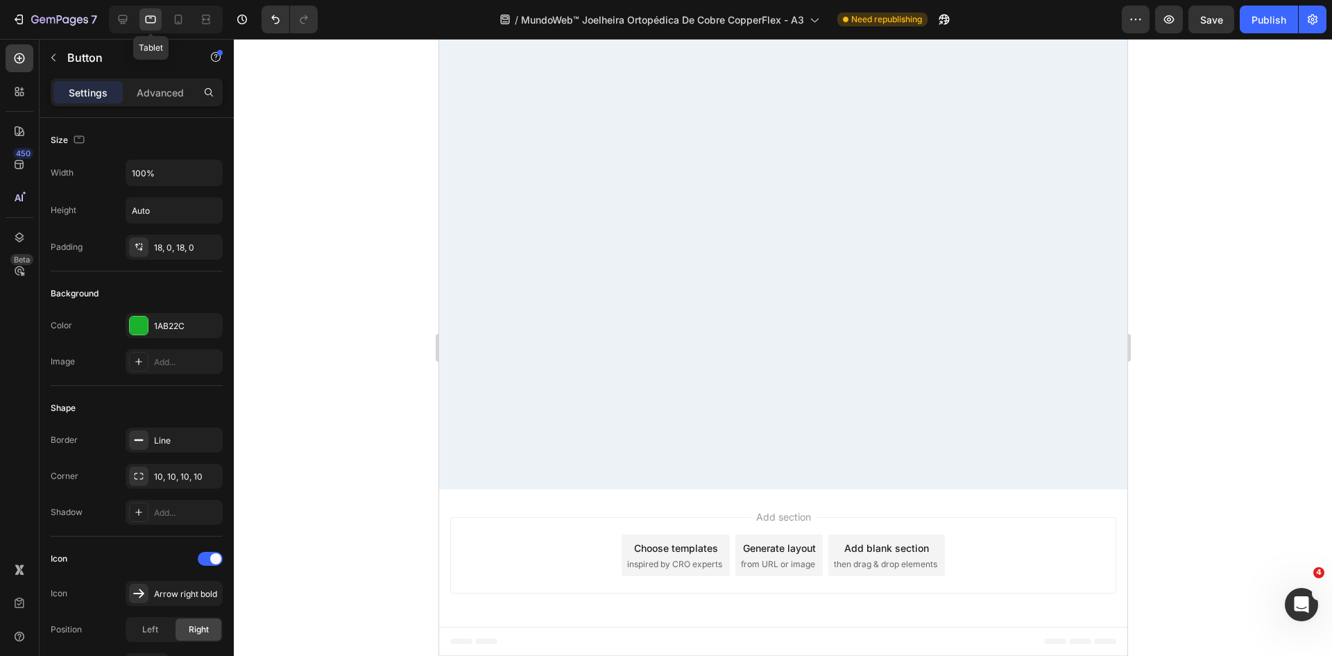
type input "8"
type input "22"
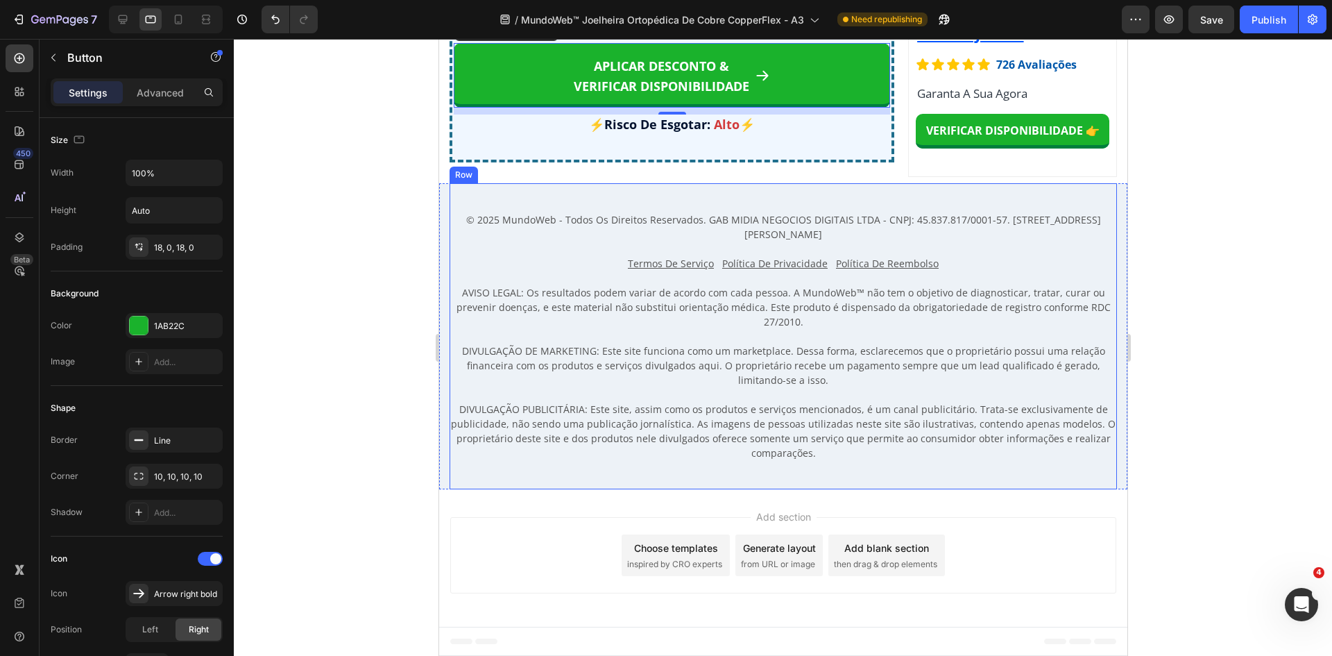
scroll to position [11756, 0]
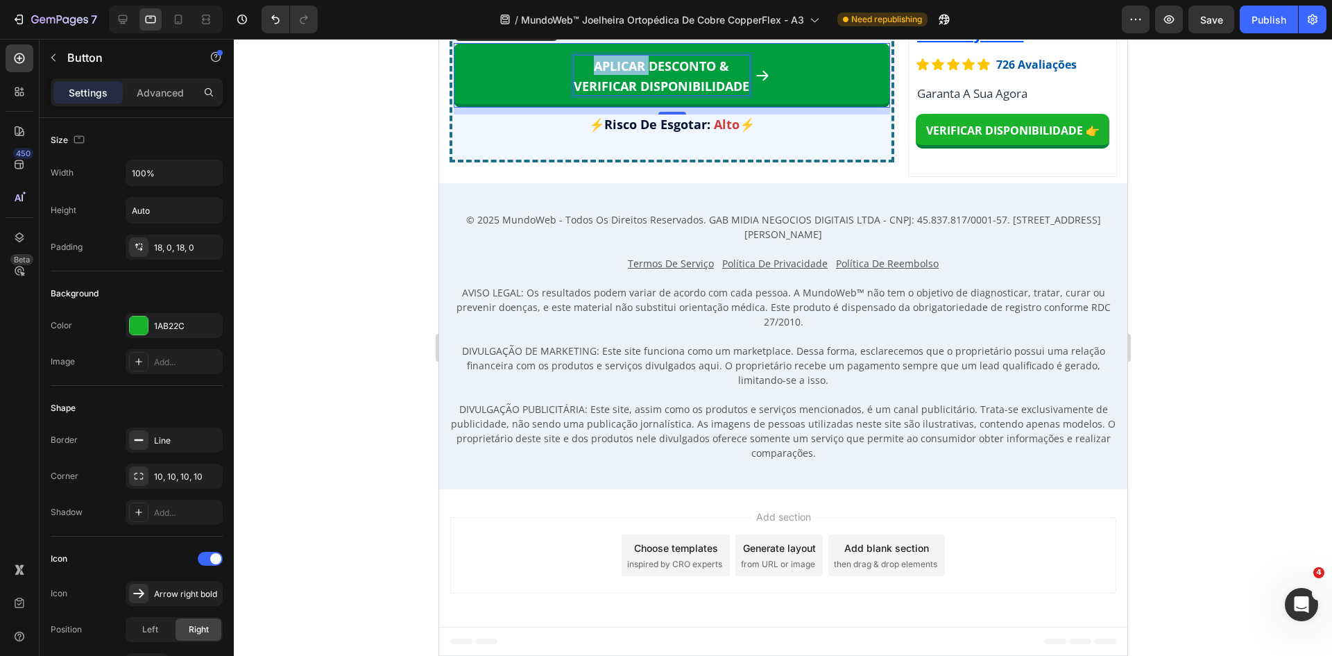
click at [597, 74] on strong "APLICAR DESCONTO &" at bounding box center [660, 66] width 135 height 17
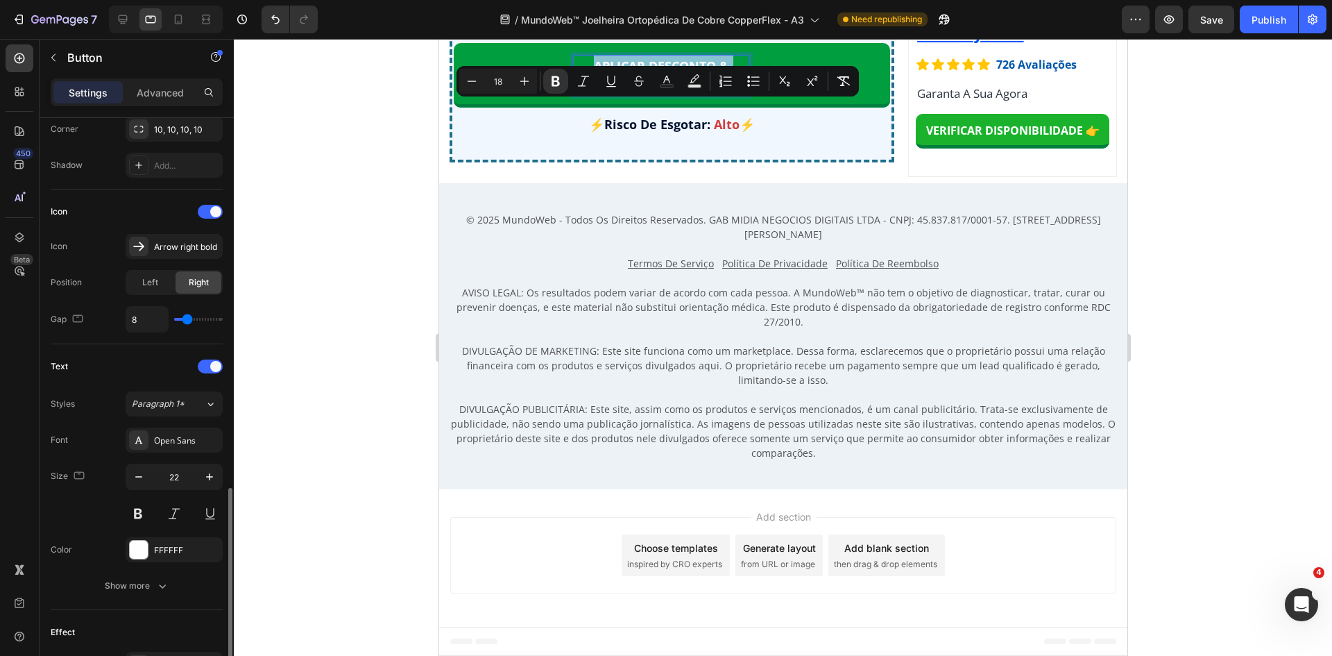
scroll to position [555, 0]
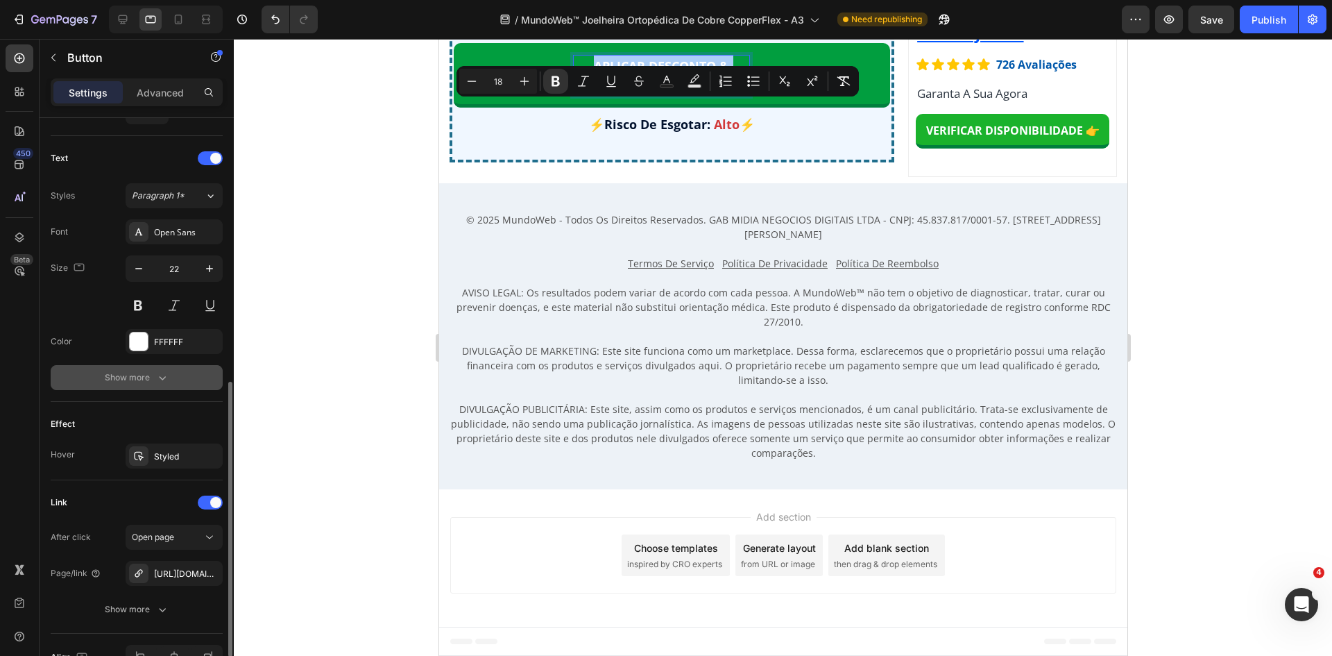
click at [162, 368] on button "Show more" at bounding box center [137, 377] width 172 height 25
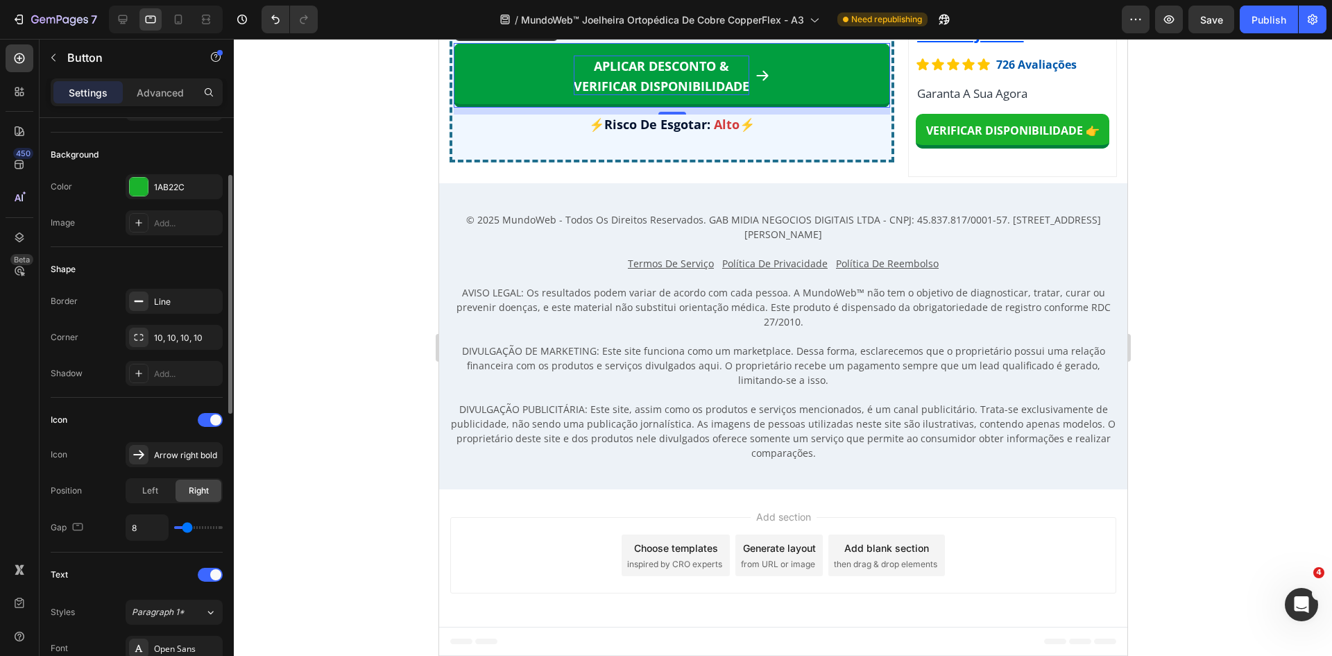
scroll to position [0, 0]
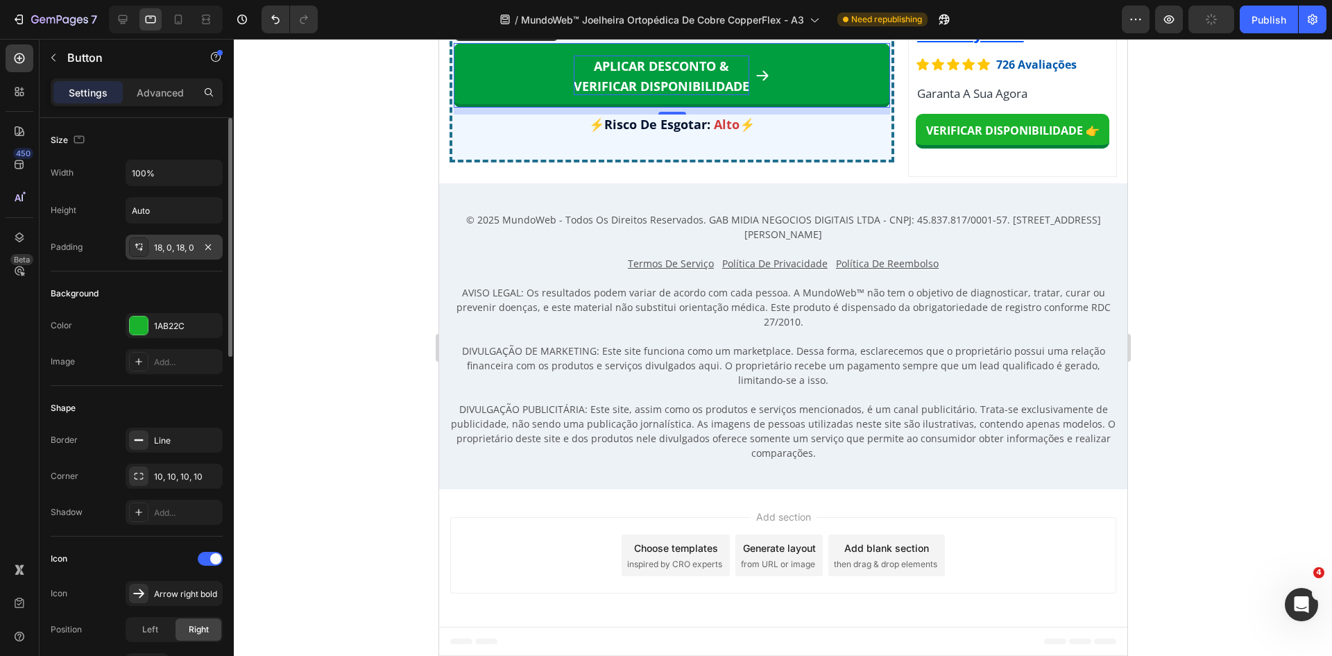
click at [173, 250] on div "18, 0, 18, 0" at bounding box center [174, 247] width 40 height 12
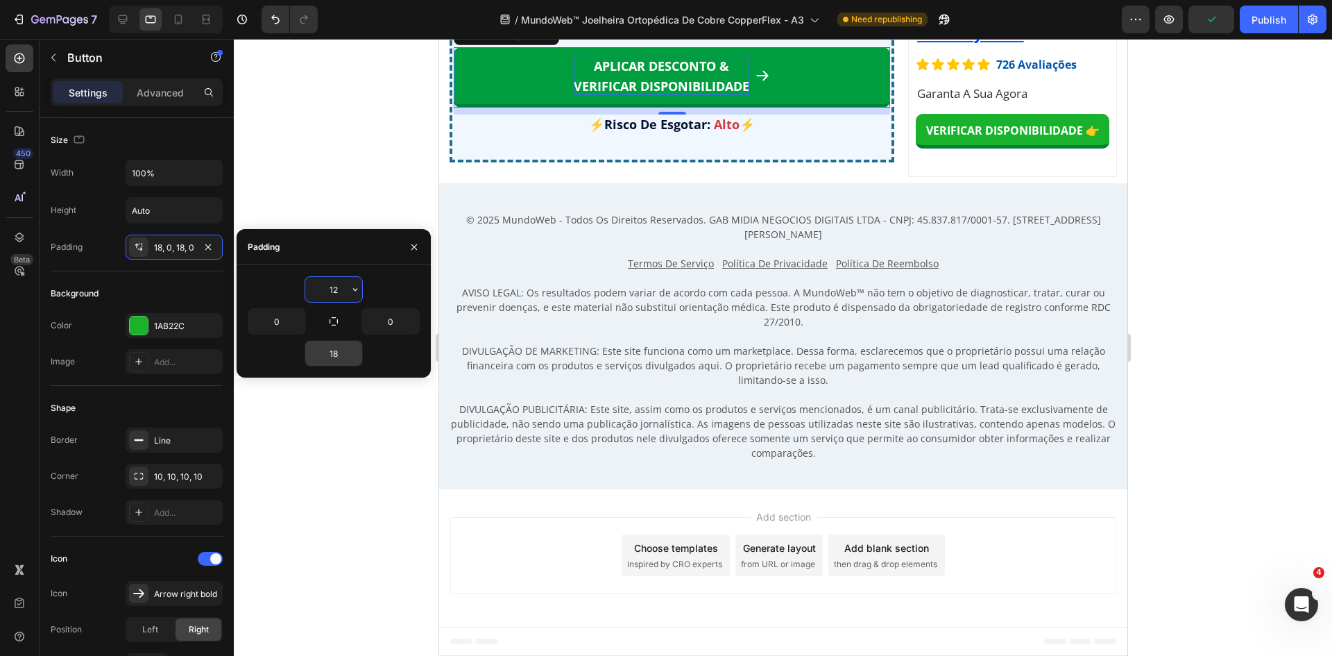
type input "12"
click at [337, 350] on input "18" at bounding box center [333, 353] width 57 height 25
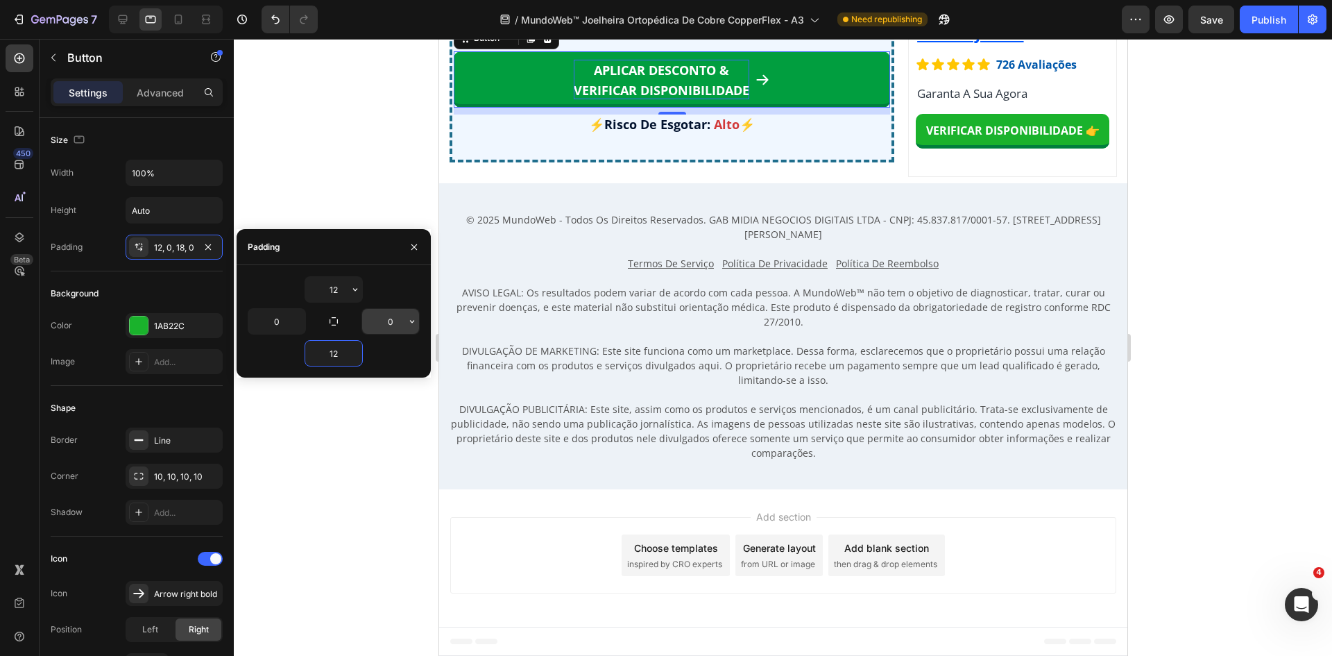
type input "12"
click at [378, 321] on input "0" at bounding box center [390, 321] width 57 height 25
type input "5"
click at [279, 318] on input "0" at bounding box center [276, 321] width 57 height 25
type input "5"
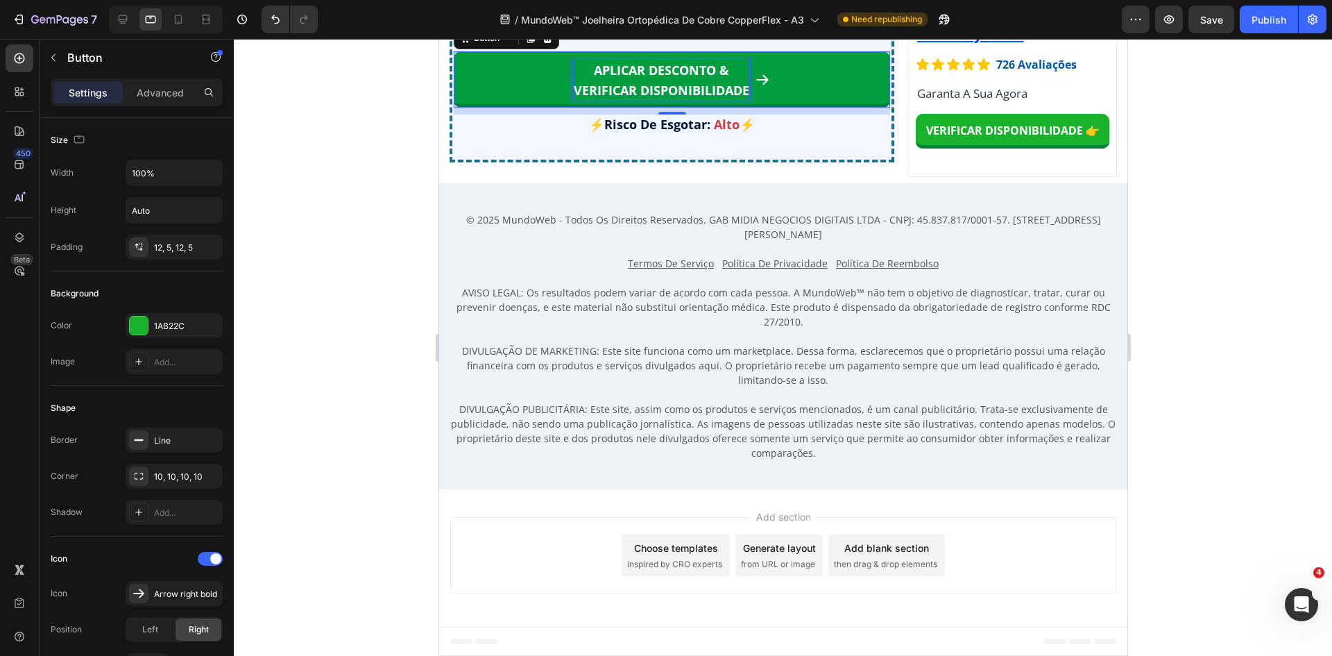
click at [670, 78] on strong "APLICAR DESCONTO &" at bounding box center [660, 70] width 135 height 17
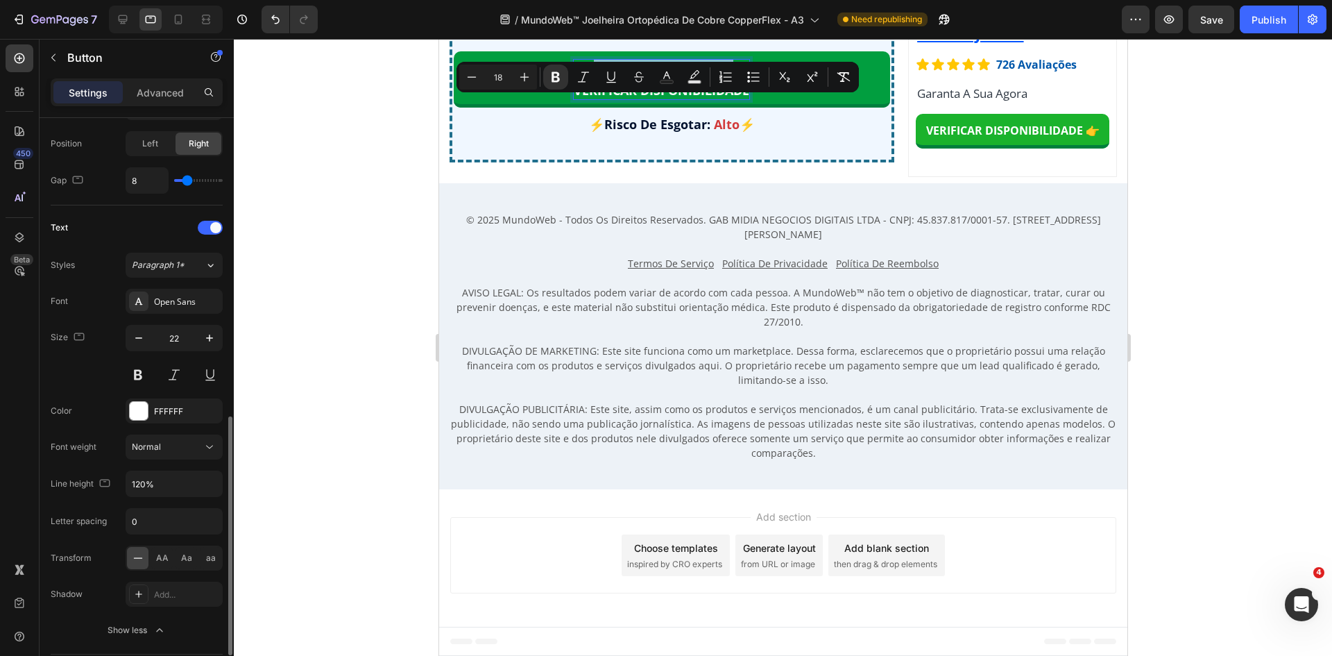
scroll to position [694, 0]
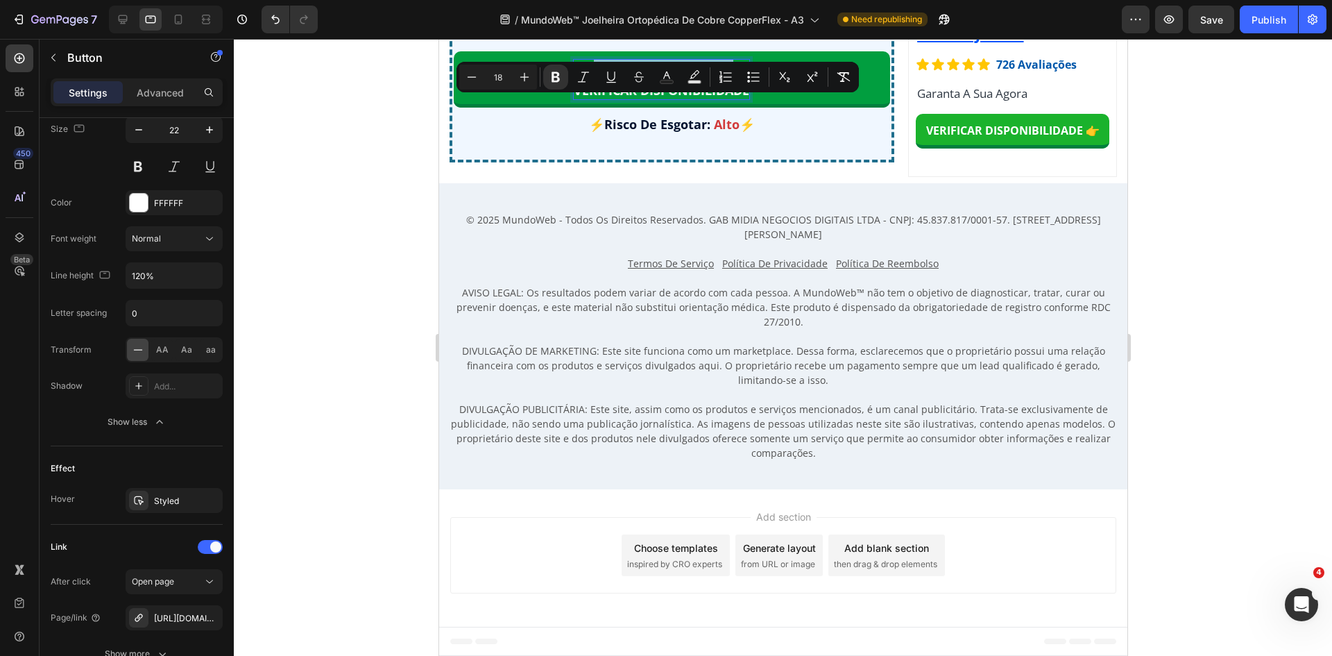
click at [672, 99] on p "APLICAR DESCONTO & VERIFICAR DISPONIBILIDADE" at bounding box center [661, 80] width 176 height 40
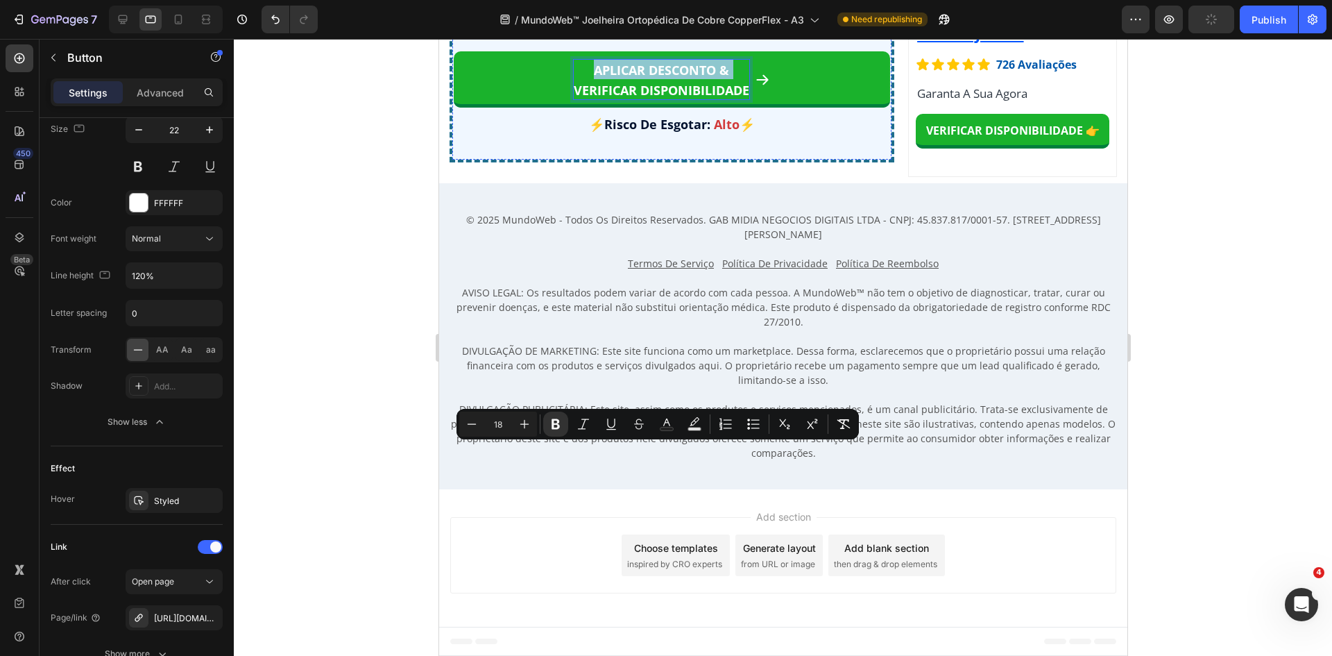
scroll to position [11409, 0]
click at [842, 423] on icon "Editor contextual toolbar" at bounding box center [843, 424] width 13 height 10
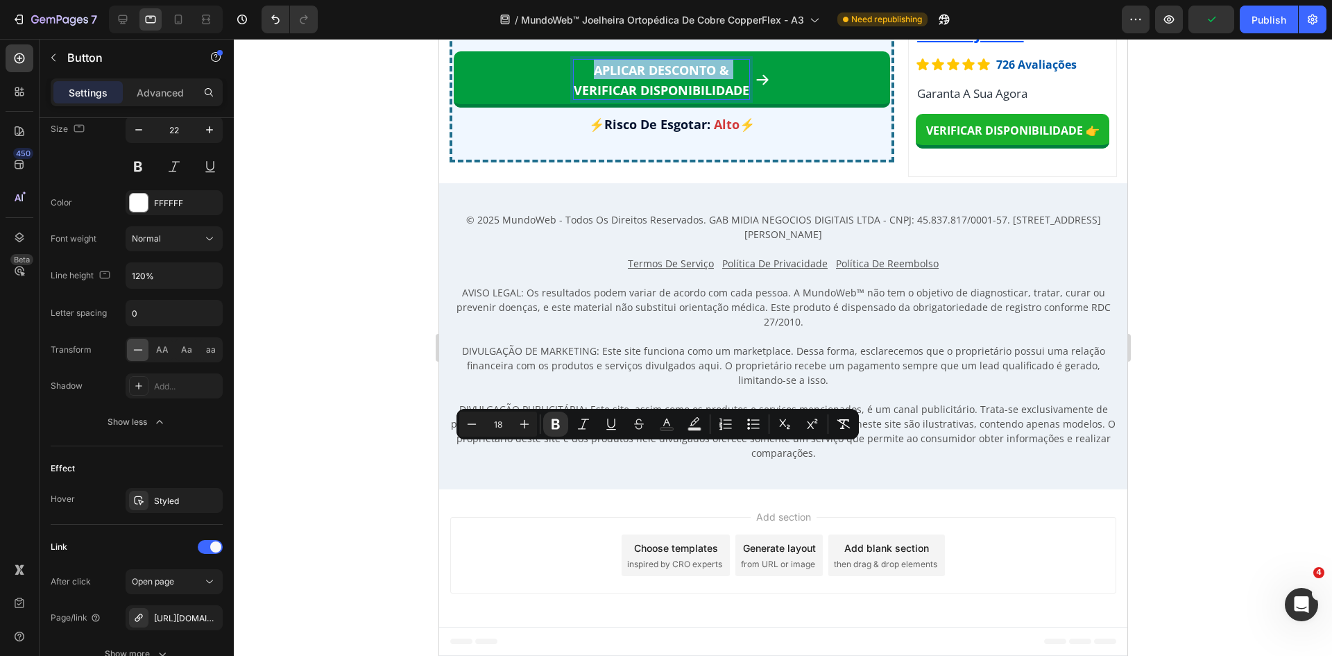
type input "22"
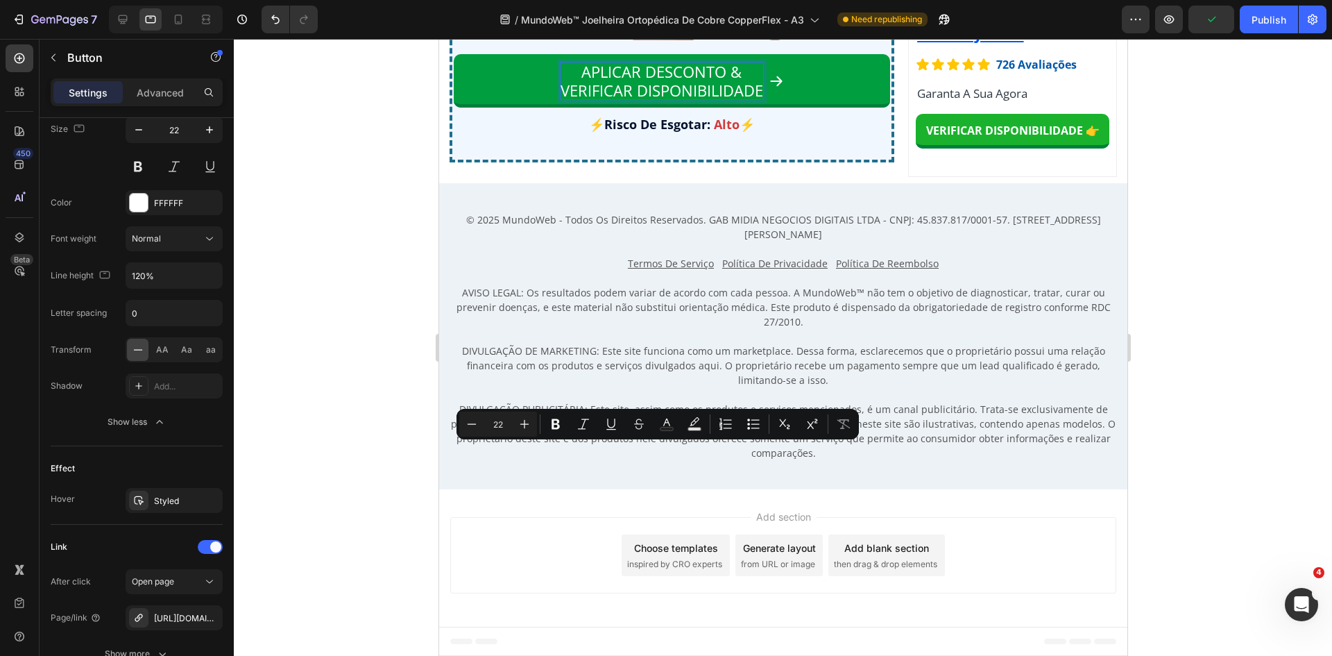
click at [660, 99] on p "APLICAR DESCONTO & VERIFICAR DISPONIBILIDADE" at bounding box center [661, 80] width 203 height 37
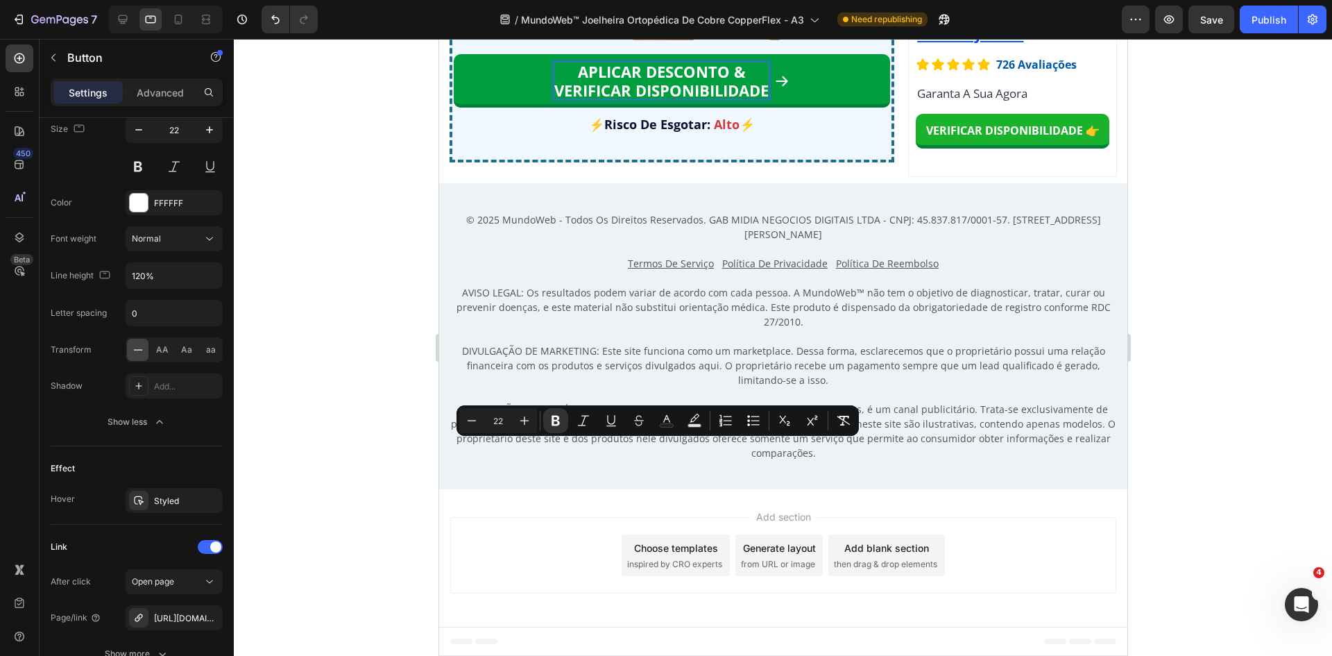
click at [716, 101] on strong "VERIFICAR DISPONIBILIDADE" at bounding box center [661, 90] width 214 height 21
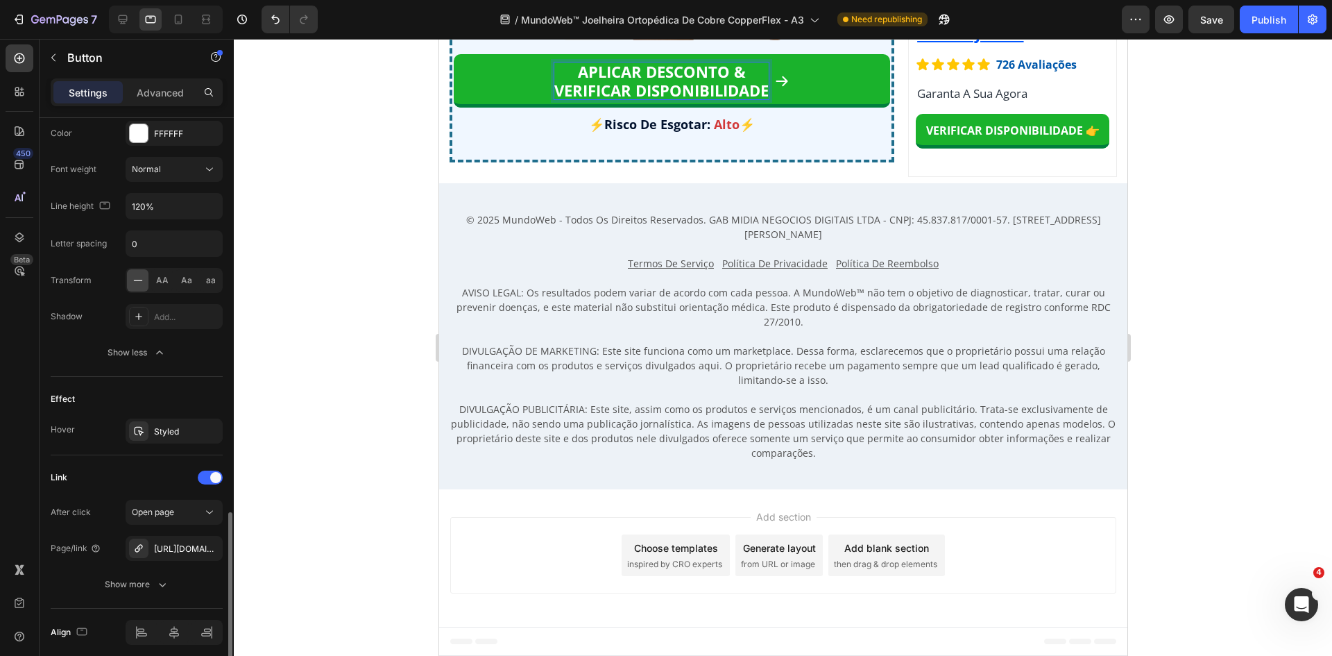
scroll to position [819, 0]
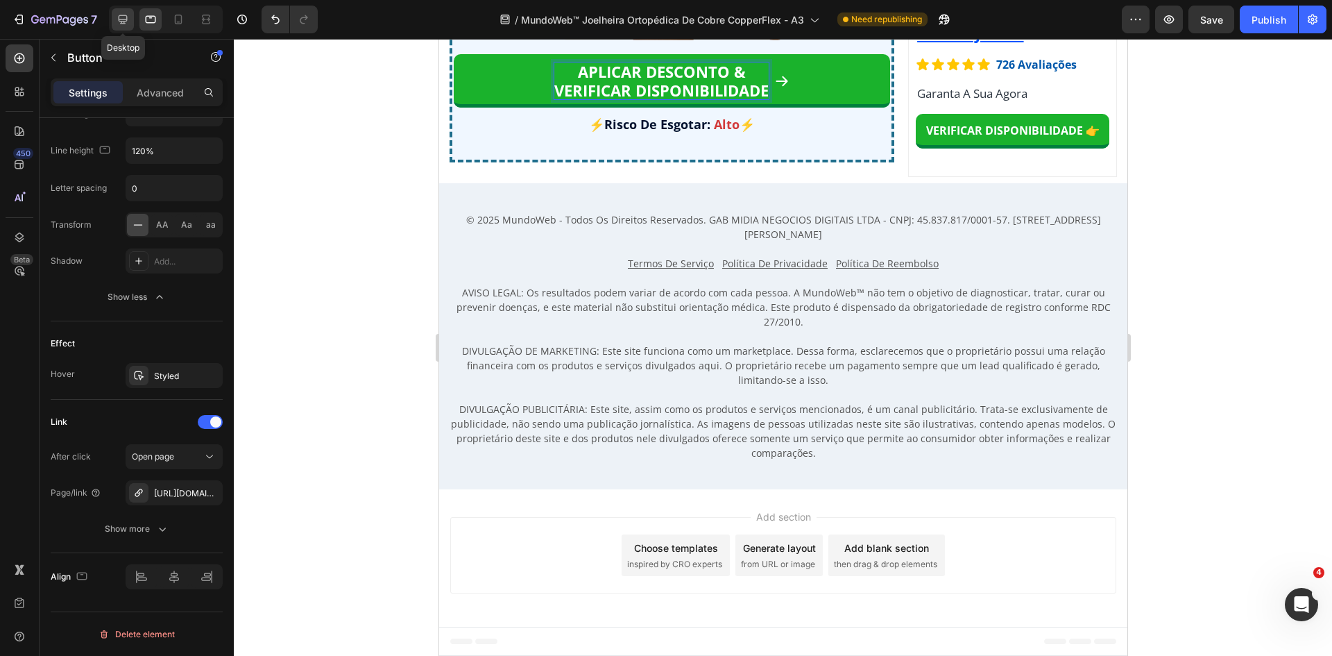
click at [128, 17] on icon at bounding box center [123, 19] width 14 height 14
type input "24"
type input "130%"
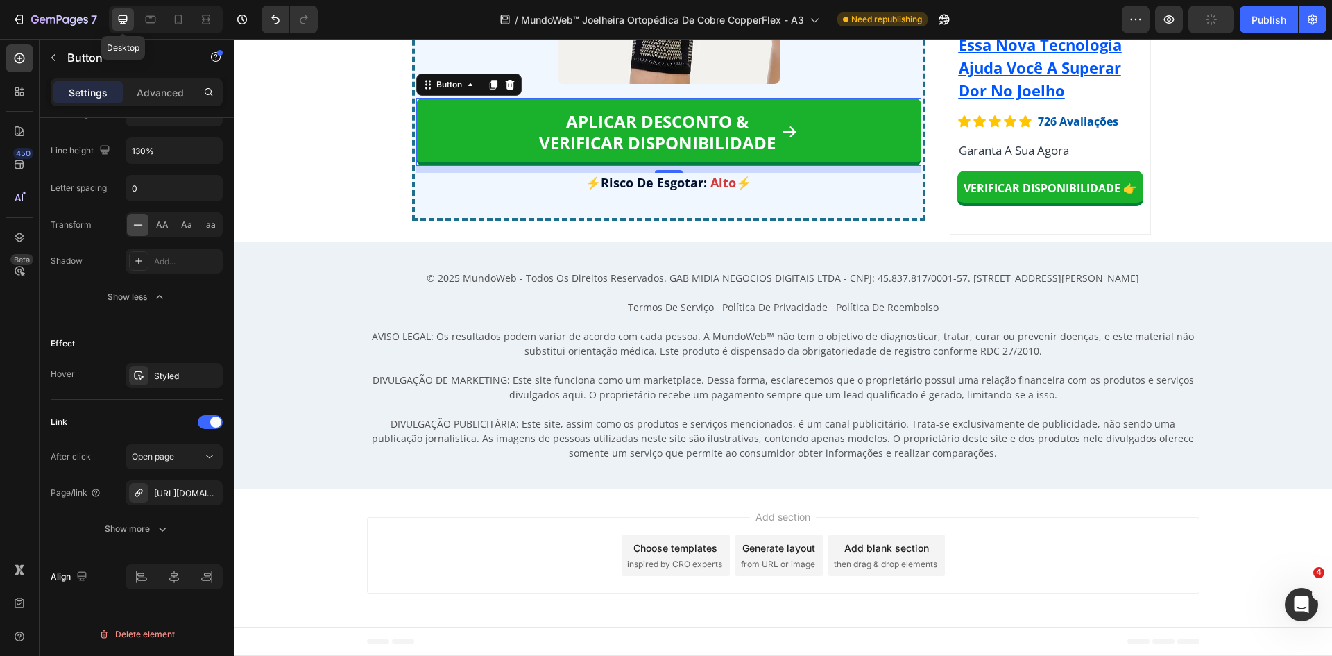
scroll to position [10827, 0]
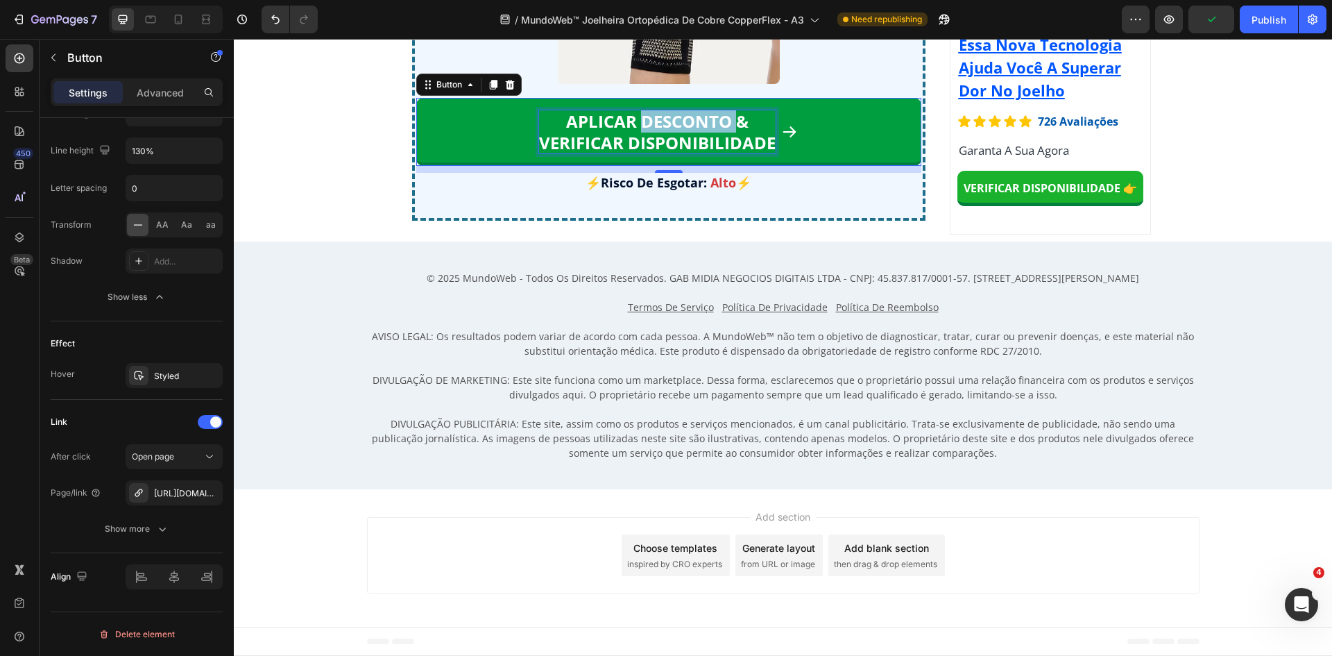
click at [654, 117] on strong "APLICAR DESCONTO &" at bounding box center [657, 121] width 182 height 23
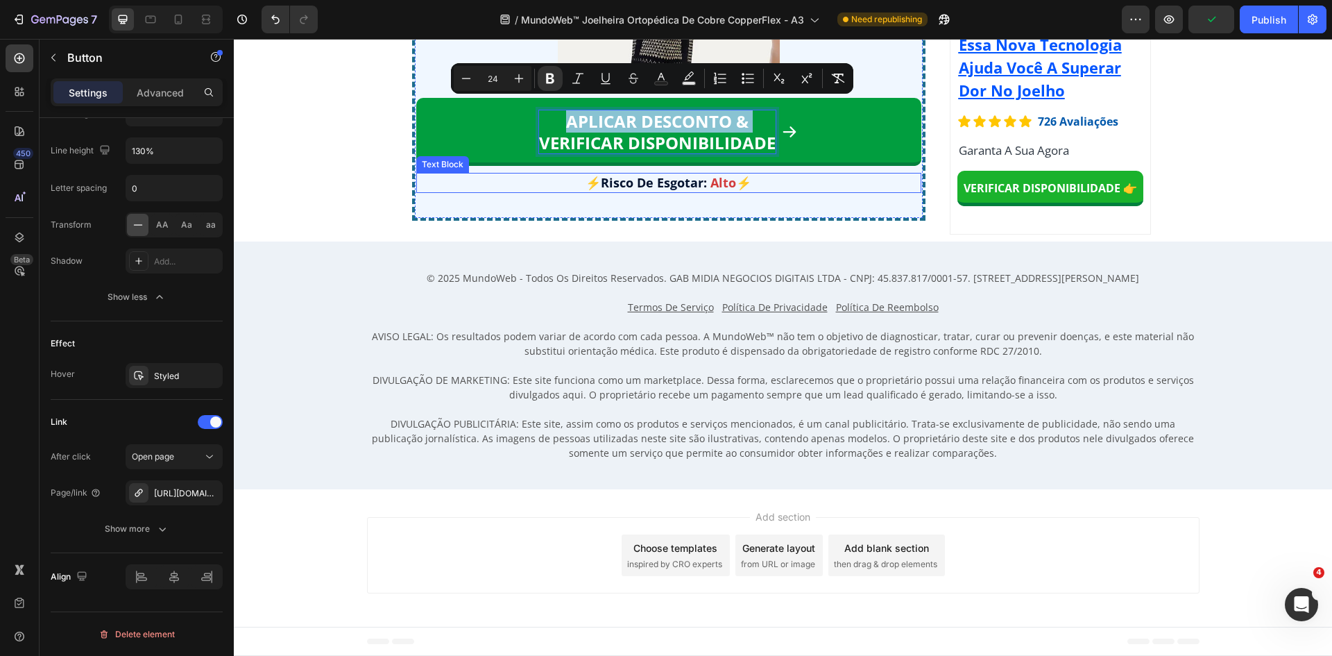
click at [656, 174] on span "Risco De Esgotar:" at bounding box center [654, 182] width 106 height 17
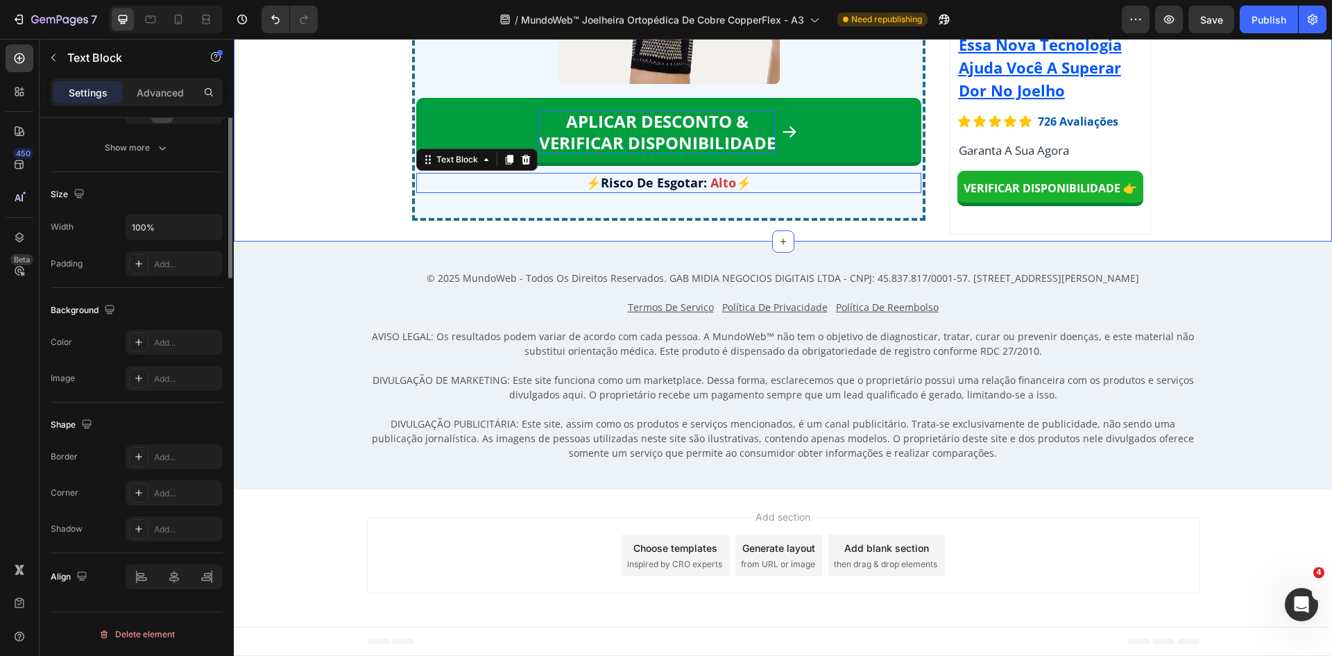
scroll to position [0, 0]
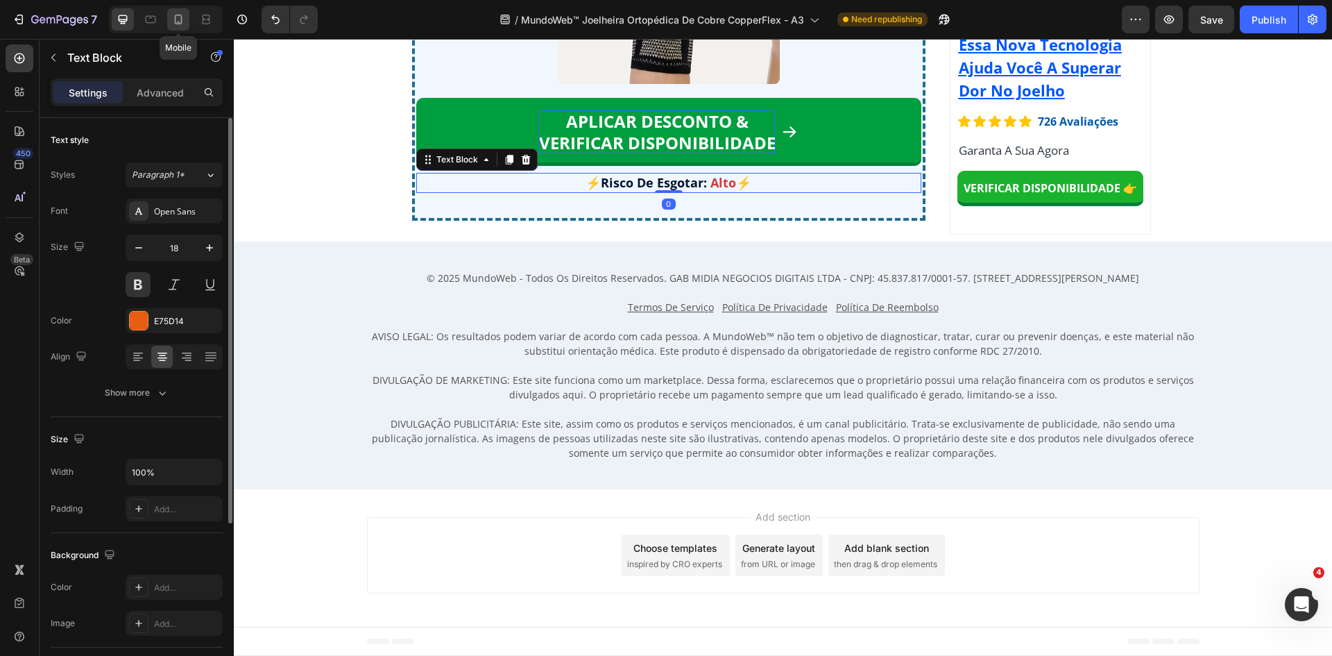
click at [174, 24] on icon at bounding box center [178, 19] width 14 height 14
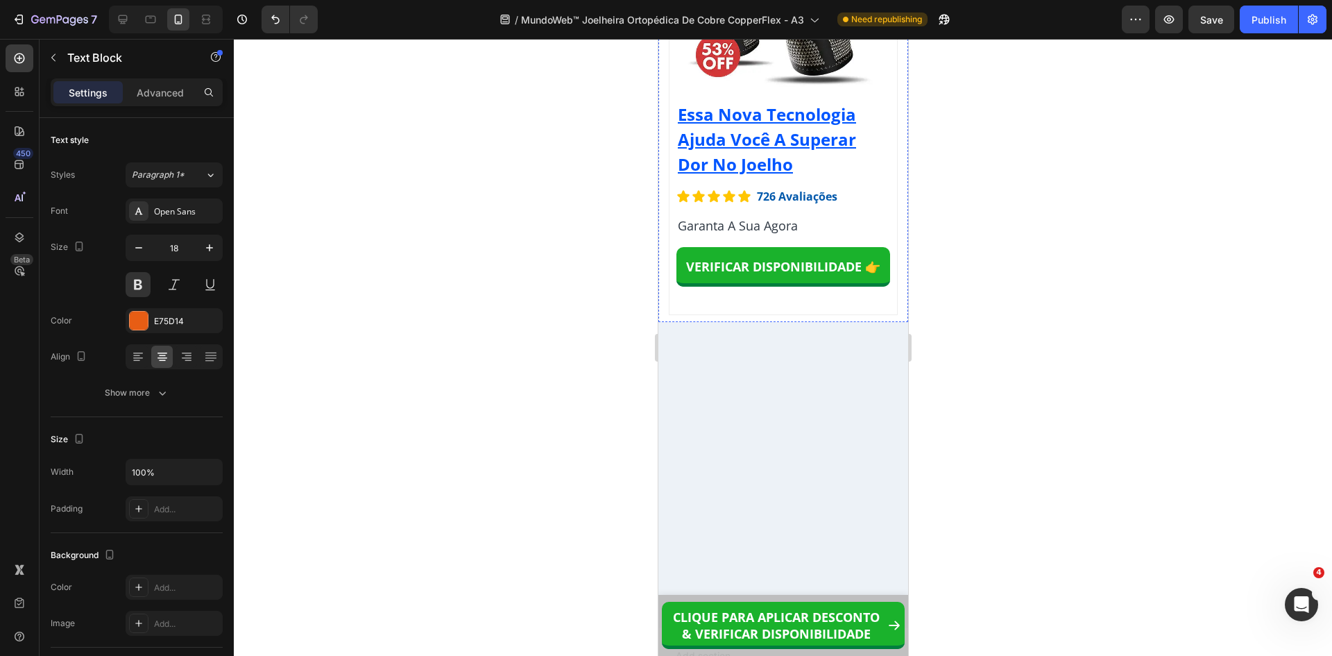
scroll to position [12829, 0]
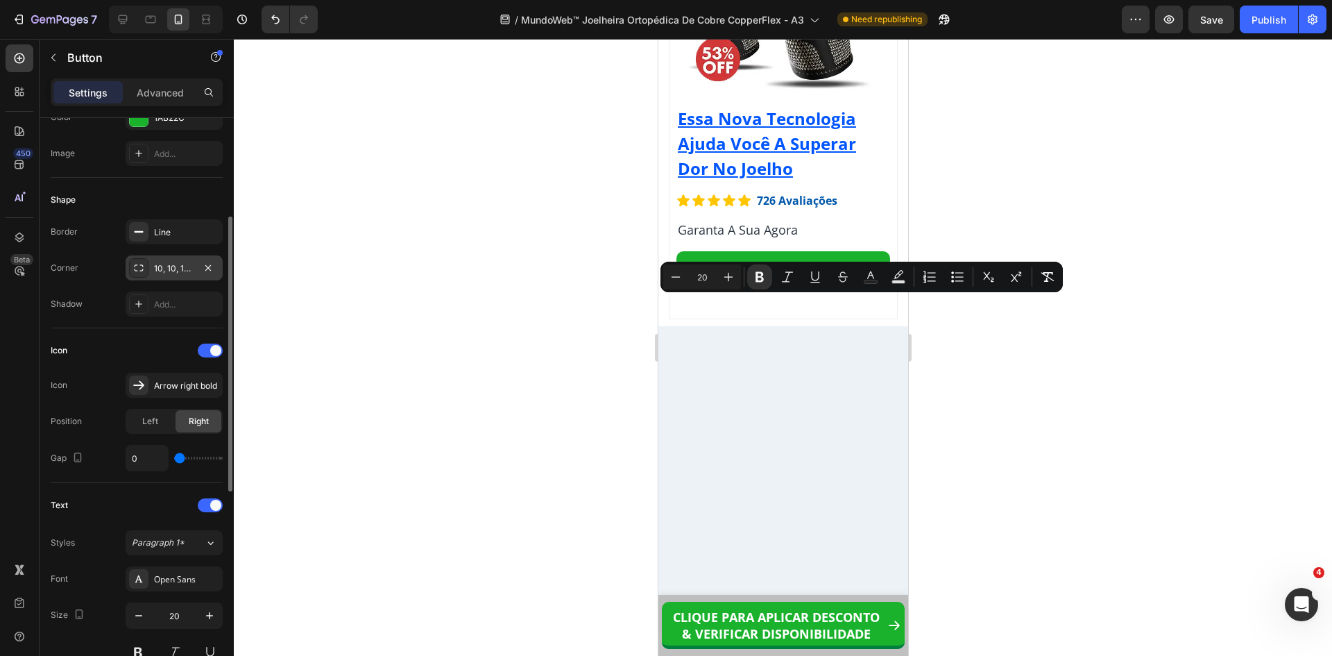
scroll to position [278, 0]
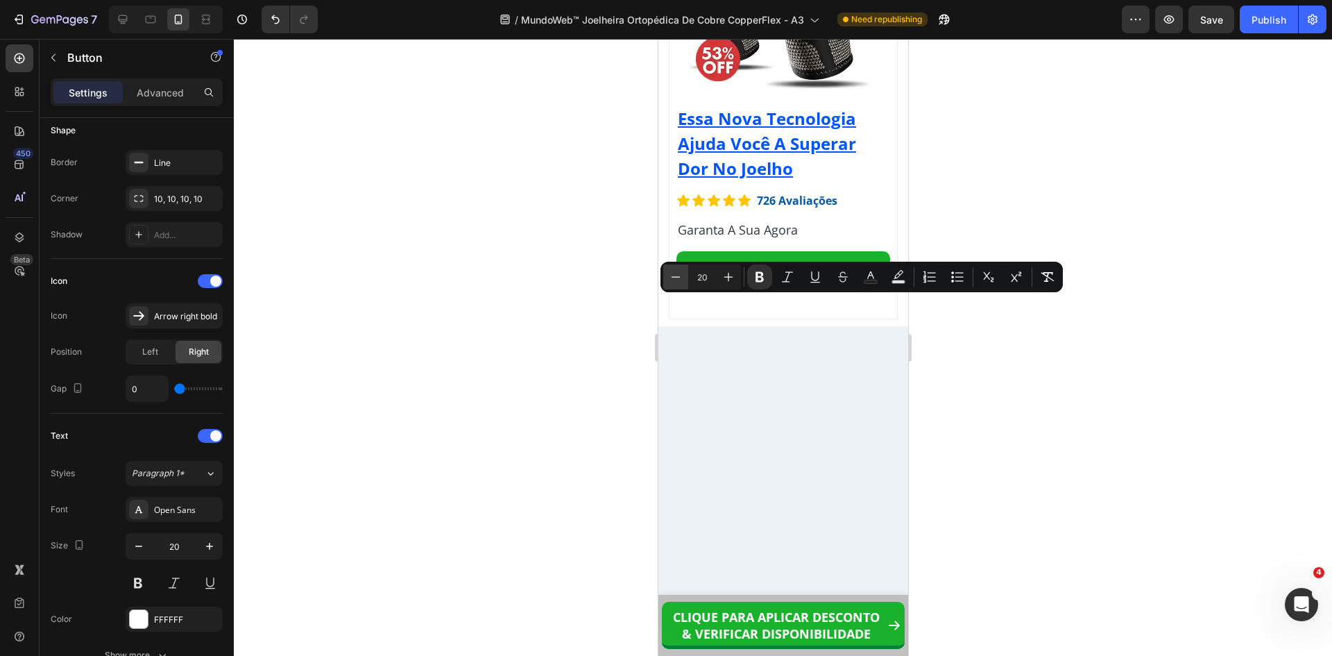
click at [680, 278] on icon "Editor contextual toolbar" at bounding box center [676, 277] width 14 height 14
type input "19"
click at [169, 22] on div at bounding box center [178, 19] width 22 height 22
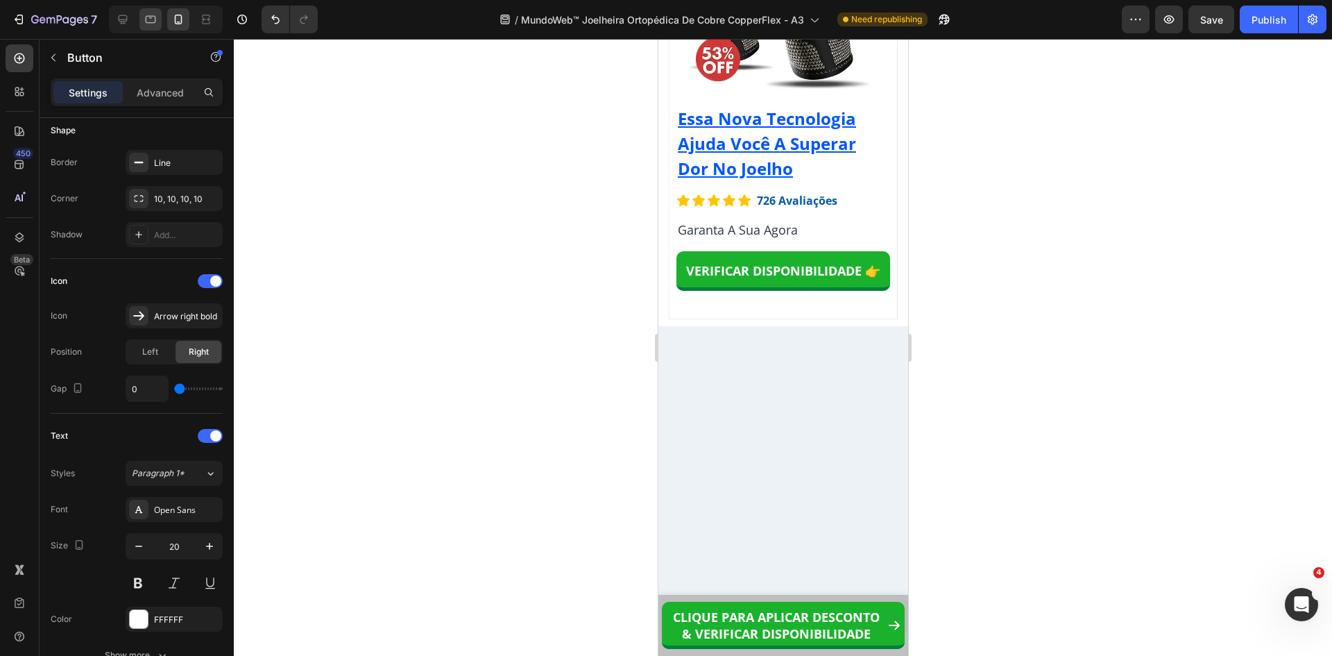
click at [157, 18] on icon at bounding box center [151, 19] width 14 height 14
type input "8"
type input "22"
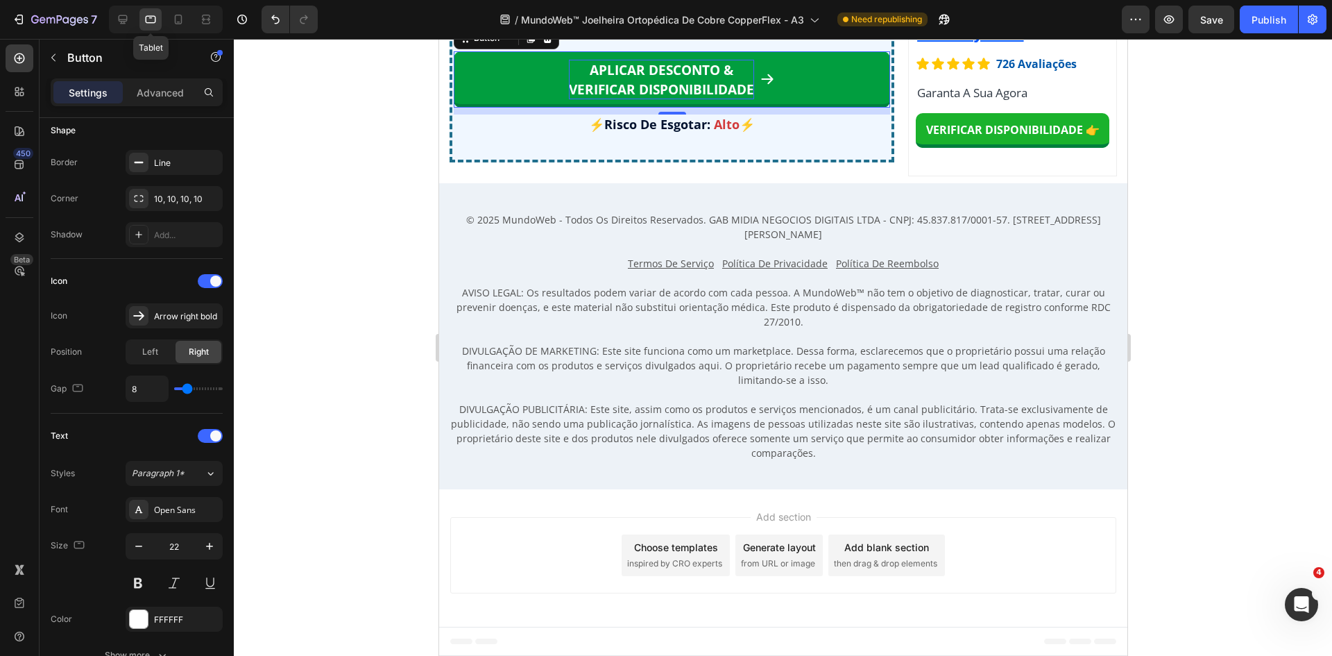
scroll to position [11756, 0]
click at [637, 79] on strong "APLICAR DESCONTO &" at bounding box center [661, 70] width 144 height 18
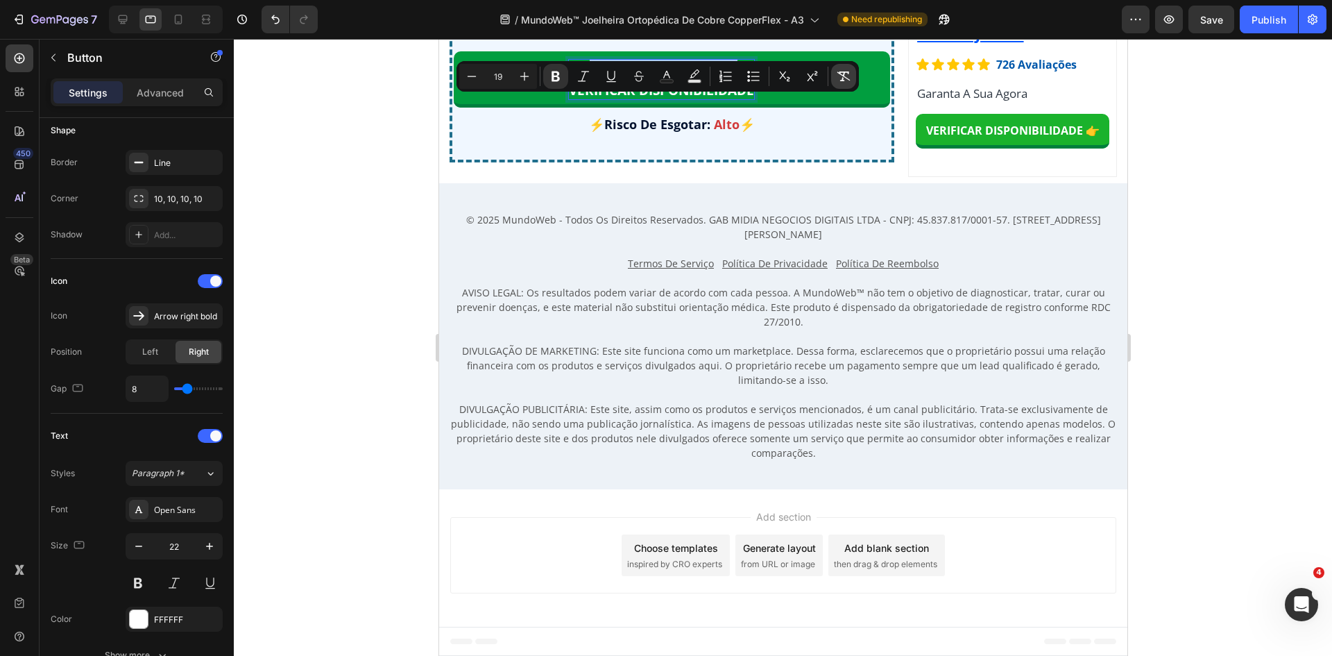
click at [846, 71] on icon "Editor contextual toolbar" at bounding box center [843, 76] width 13 height 10
type input "22"
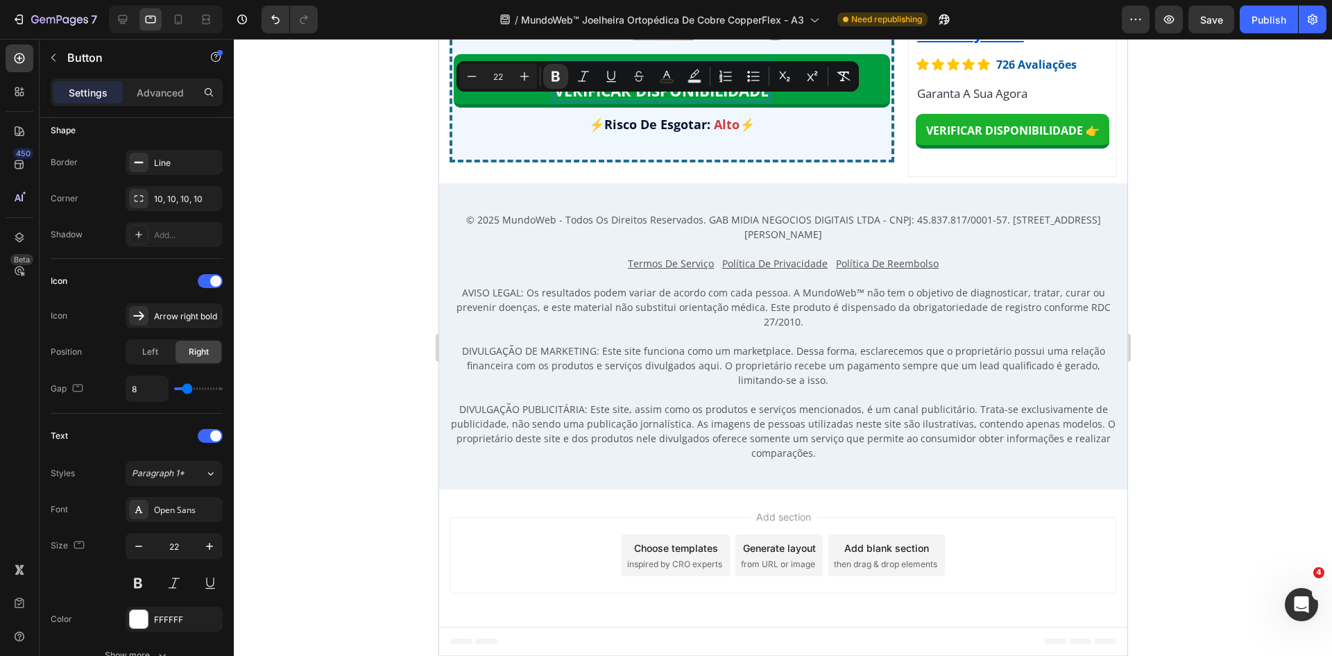
click at [649, 101] on strong "VERIFICAR DISPONIBILIDADE" at bounding box center [661, 90] width 214 height 21
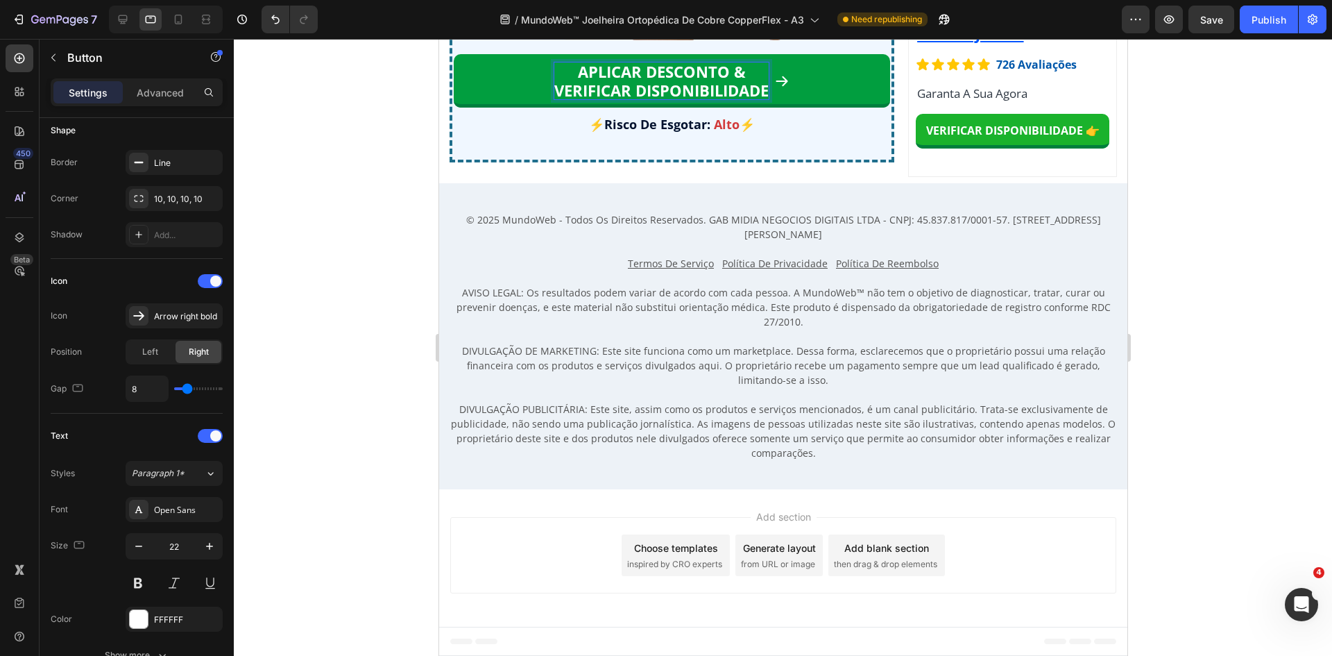
click at [645, 82] on strong "APLICAR DESCONTO &" at bounding box center [661, 71] width 168 height 21
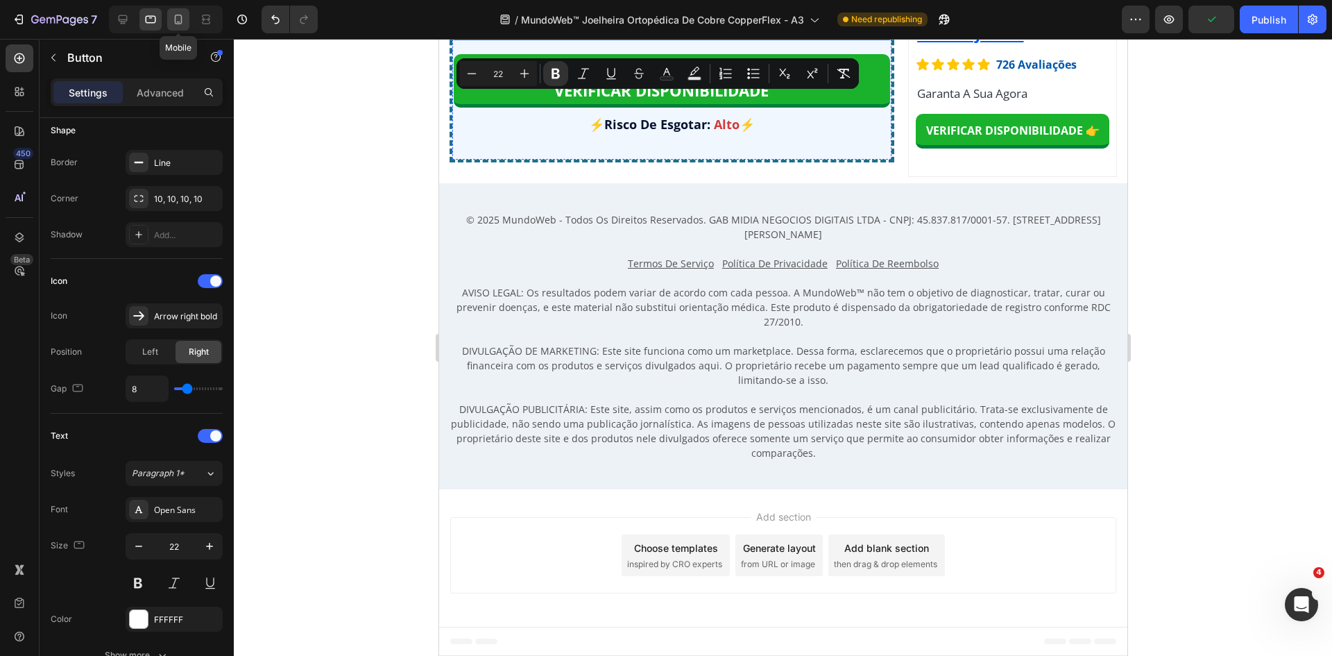
click at [178, 19] on icon at bounding box center [178, 19] width 14 height 14
type input "0"
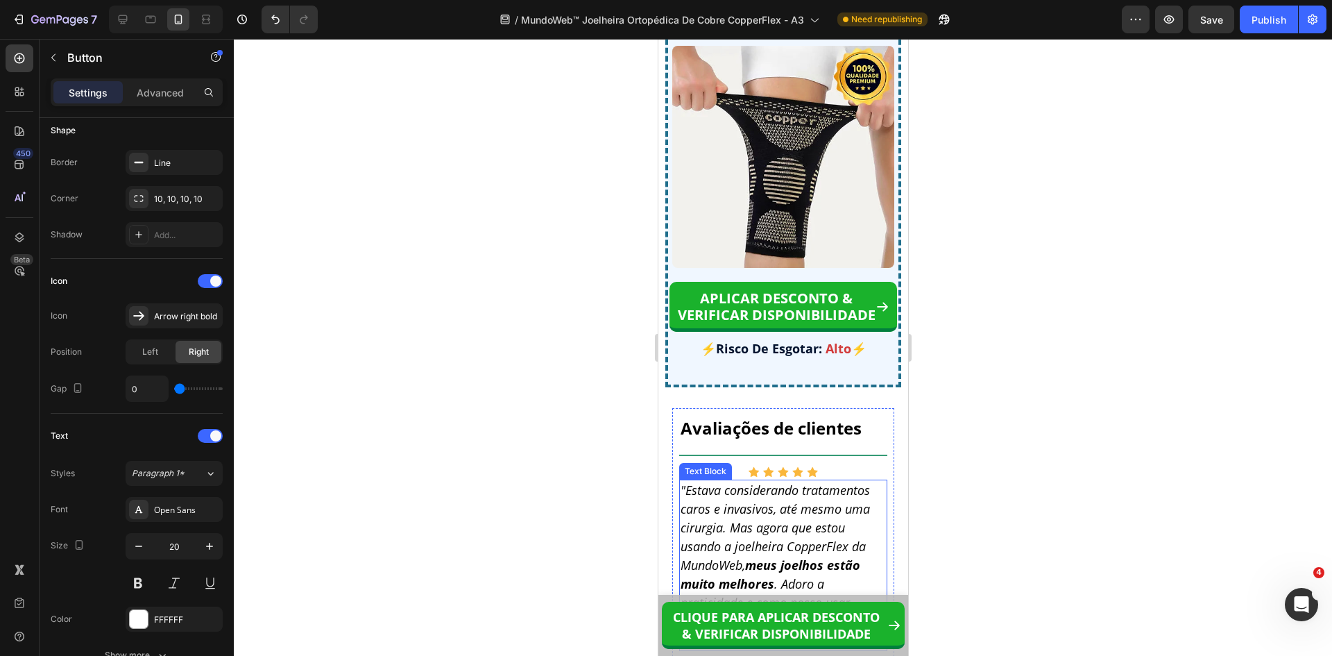
scroll to position [12674, 0]
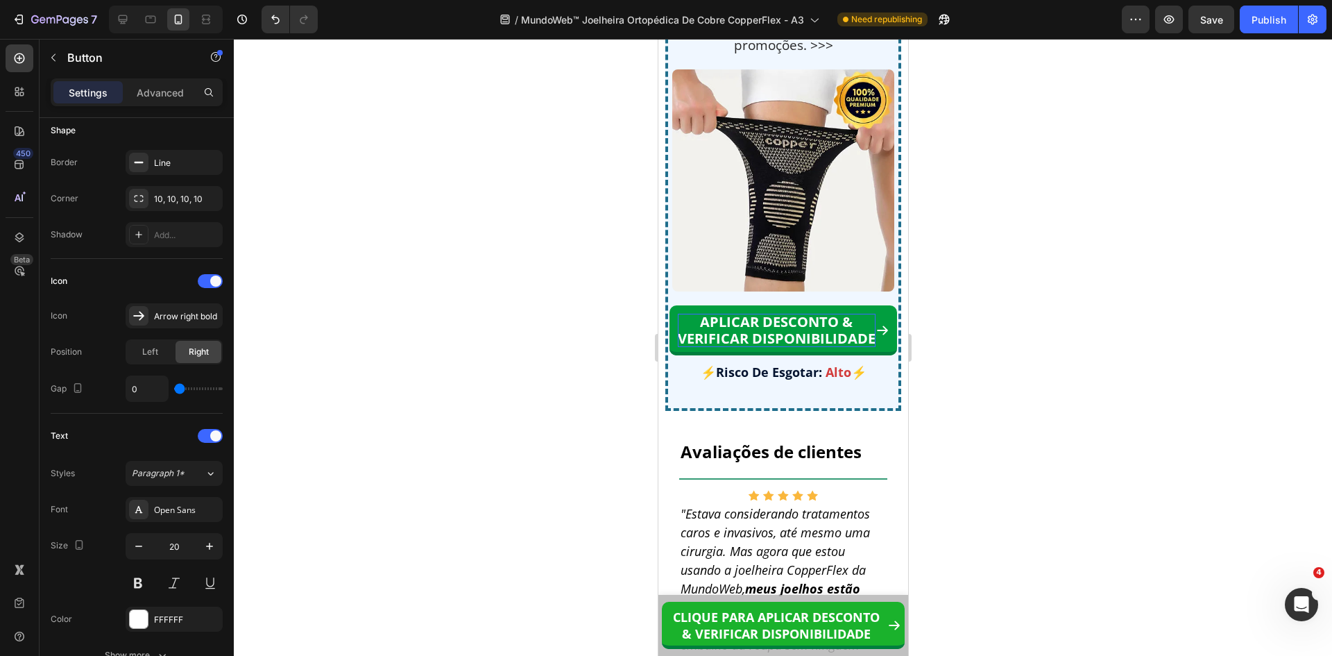
click at [799, 348] on strong "VERIFICAR DISPONIBILIDADE" at bounding box center [776, 338] width 198 height 19
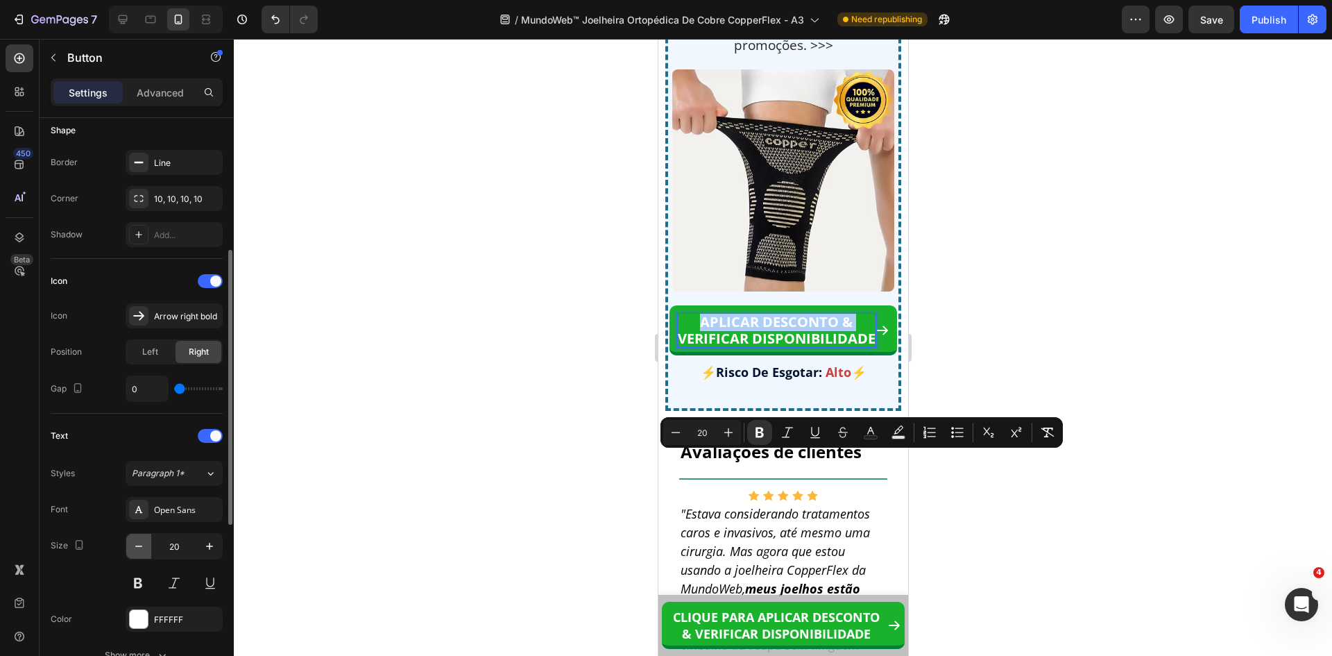
click at [135, 545] on icon "button" at bounding box center [139, 546] width 14 height 14
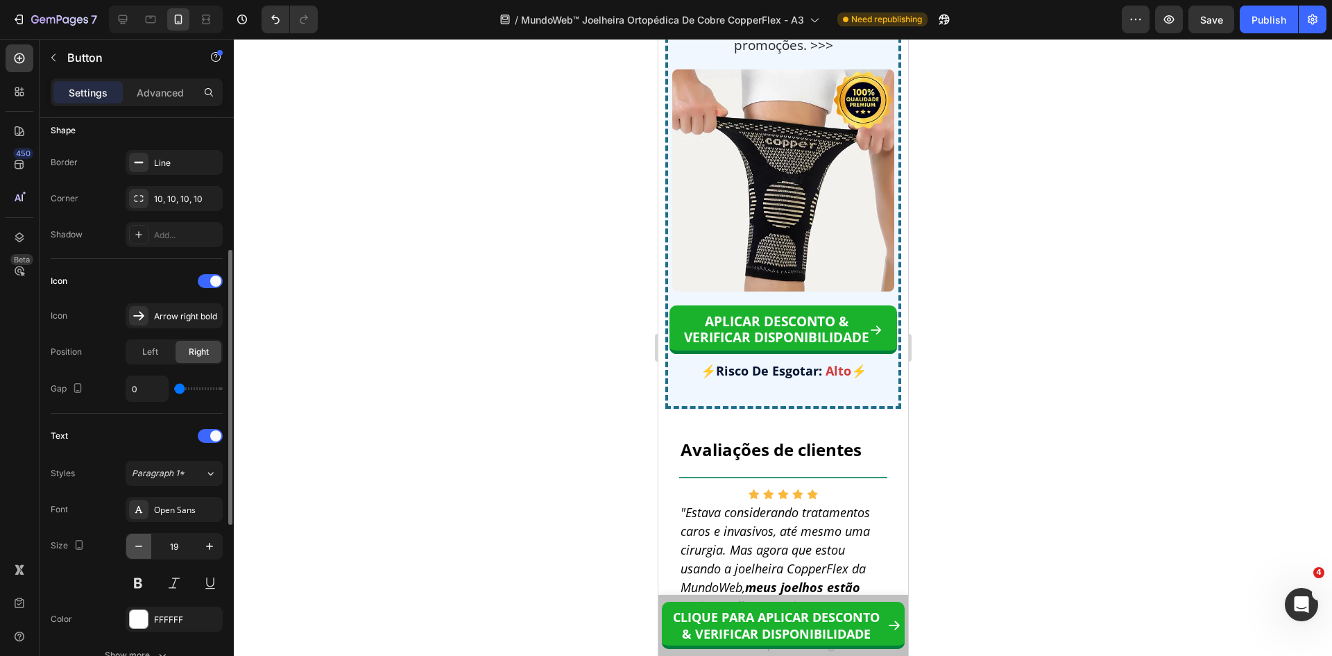
click at [135, 545] on icon "button" at bounding box center [139, 546] width 14 height 14
type input "18"
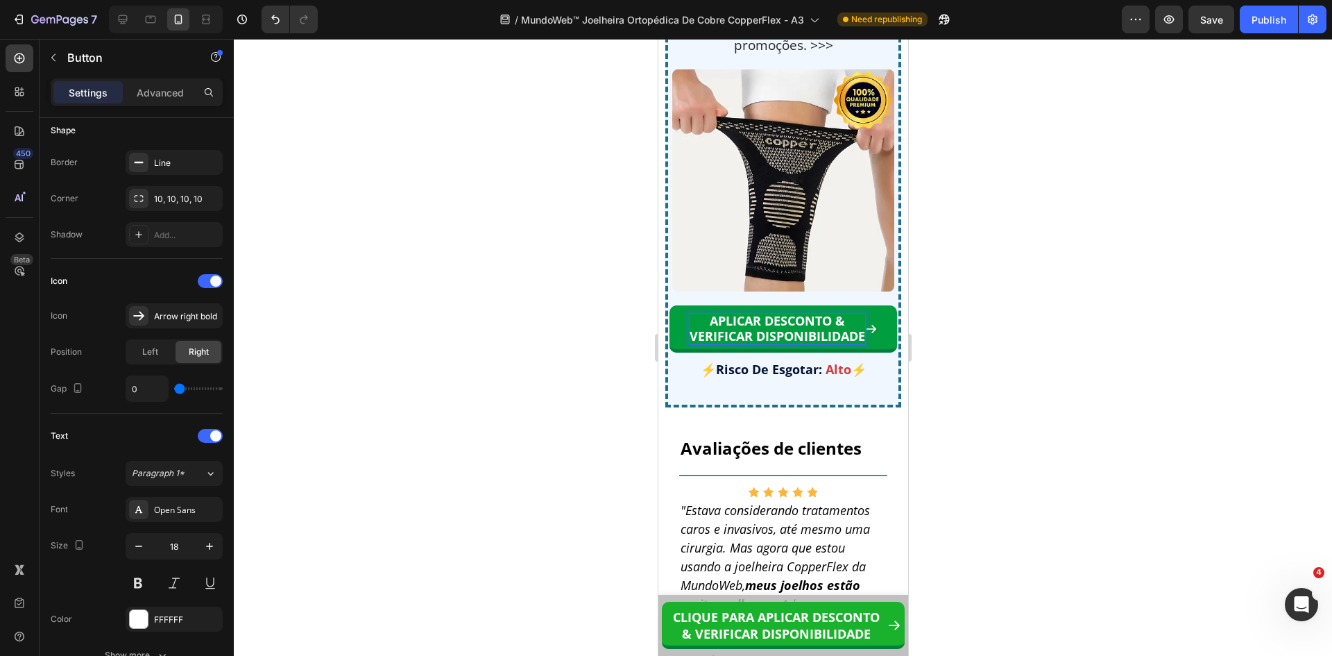
click at [741, 344] on strong "VERIFICAR DISPONIBILIDADE" at bounding box center [777, 335] width 176 height 17
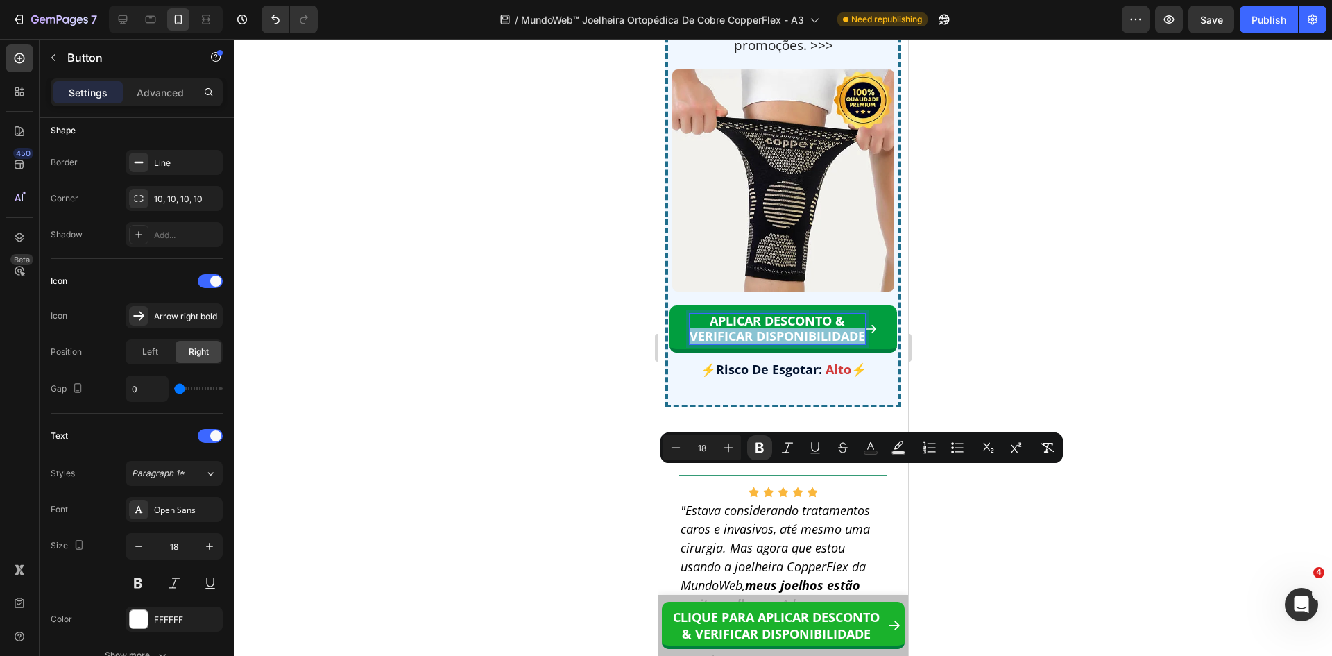
click at [741, 344] on strong "VERIFICAR DISPONIBILIDADE" at bounding box center [777, 335] width 176 height 17
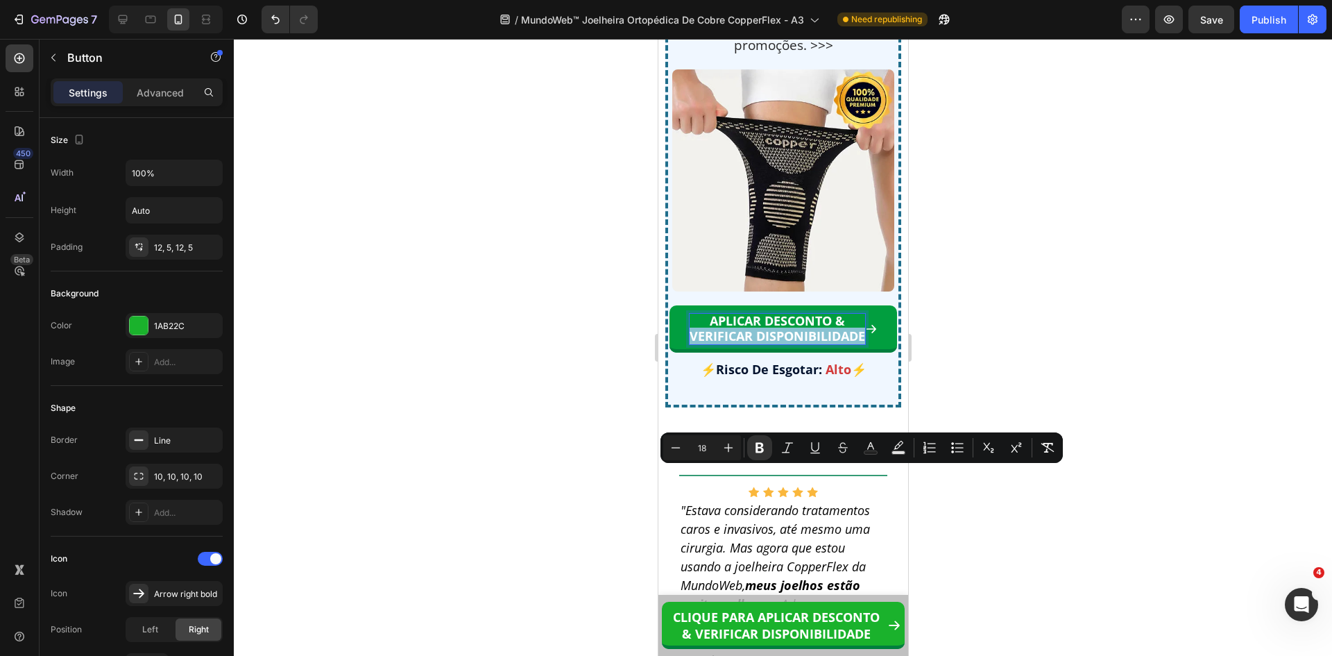
click at [799, 344] on strong "VERIFICAR DISPONIBILIDADE" at bounding box center [777, 335] width 176 height 17
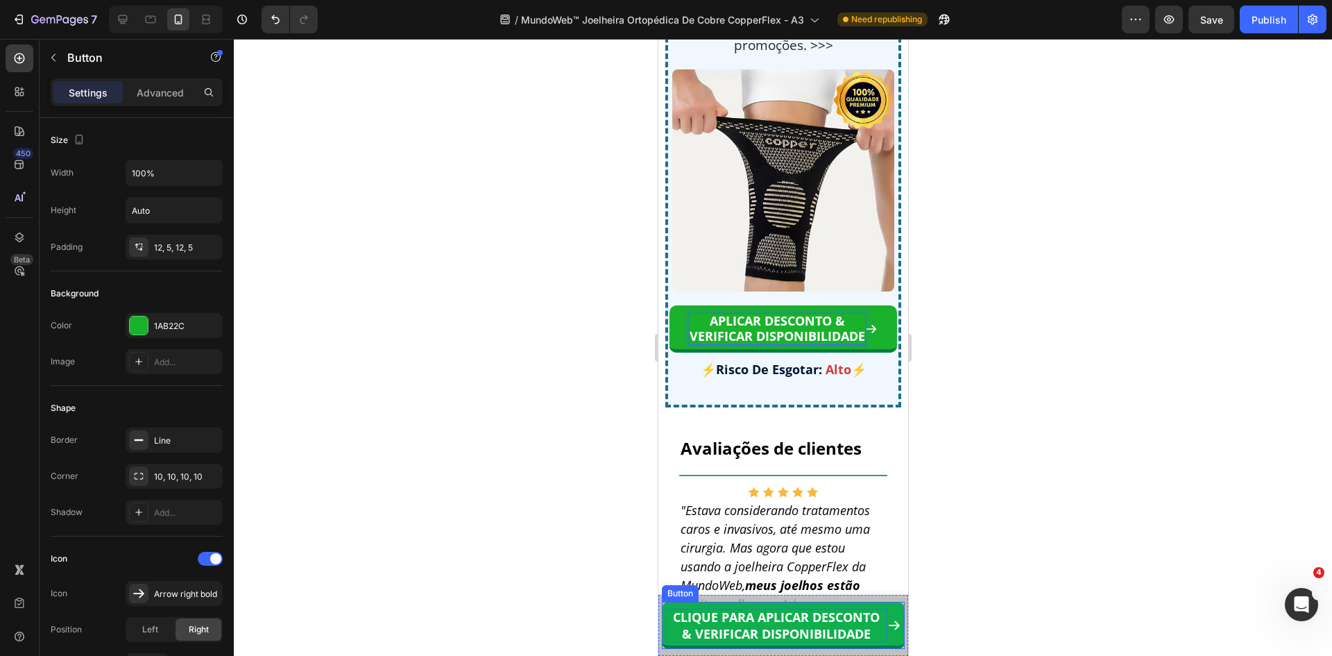
click at [848, 622] on strong "CLIQUE PARA APLICAR DESCONTO & VERIFICAR DISPONIBILIDADE" at bounding box center [775, 624] width 207 height 33
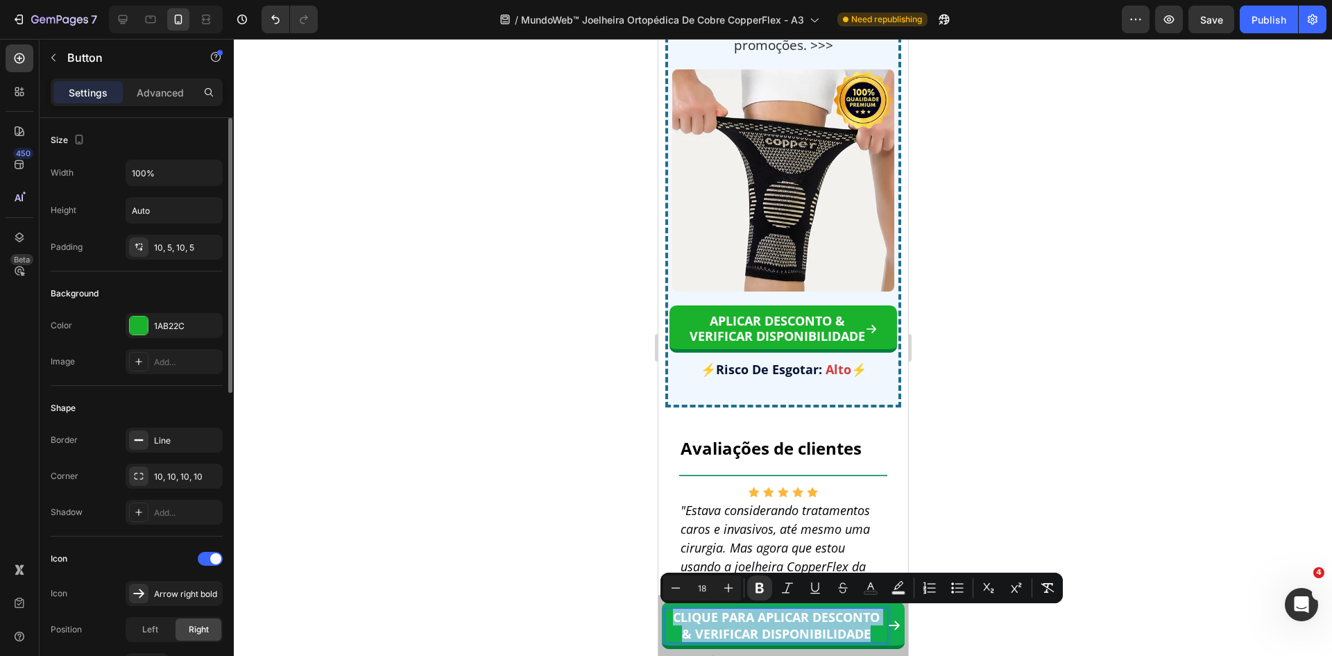
scroll to position [347, 0]
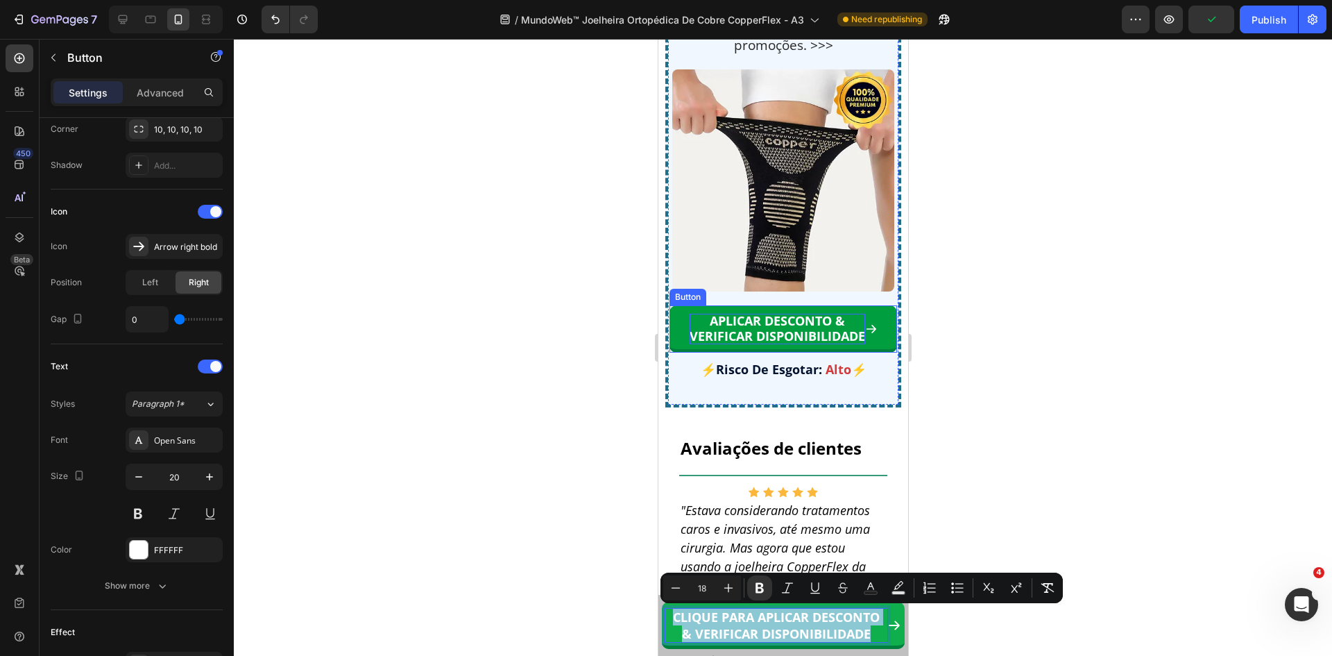
click at [733, 329] on strong "APLICAR DESCONTO &" at bounding box center [776, 320] width 135 height 17
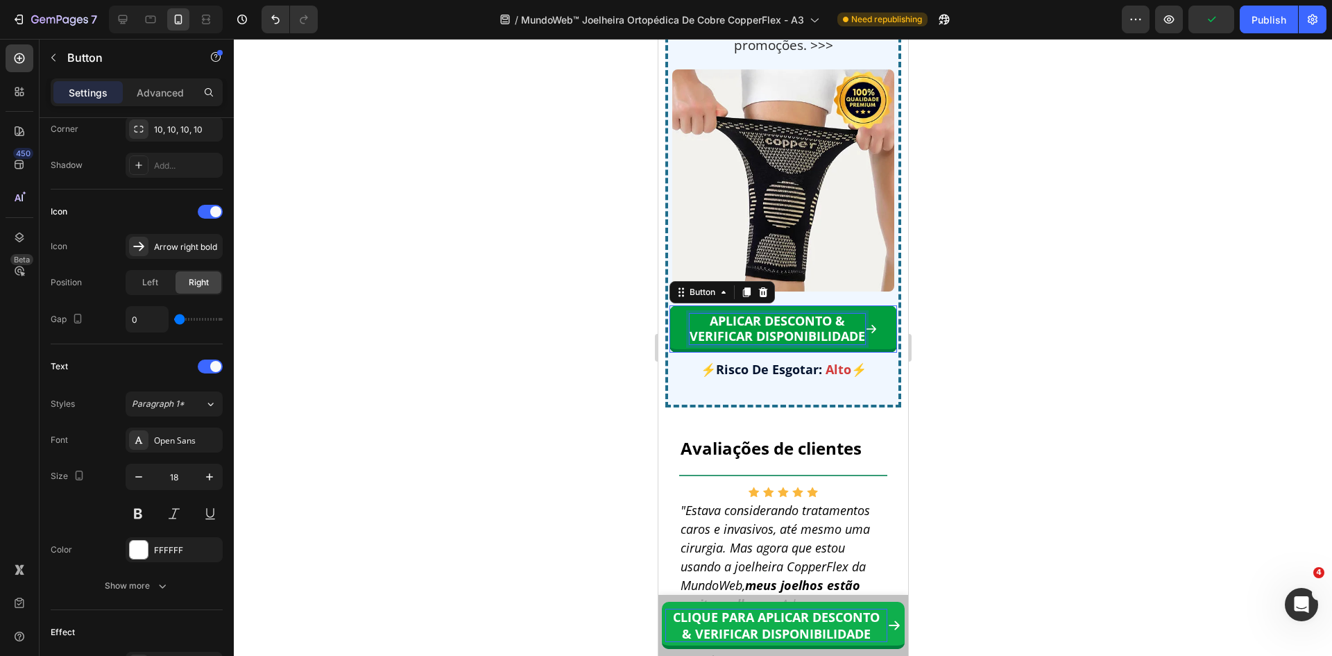
click at [733, 329] on strong "APLICAR DESCONTO &" at bounding box center [776, 320] width 135 height 17
click at [738, 344] on strong "VERIFICAR DISPONIBILIDADE" at bounding box center [777, 335] width 176 height 17
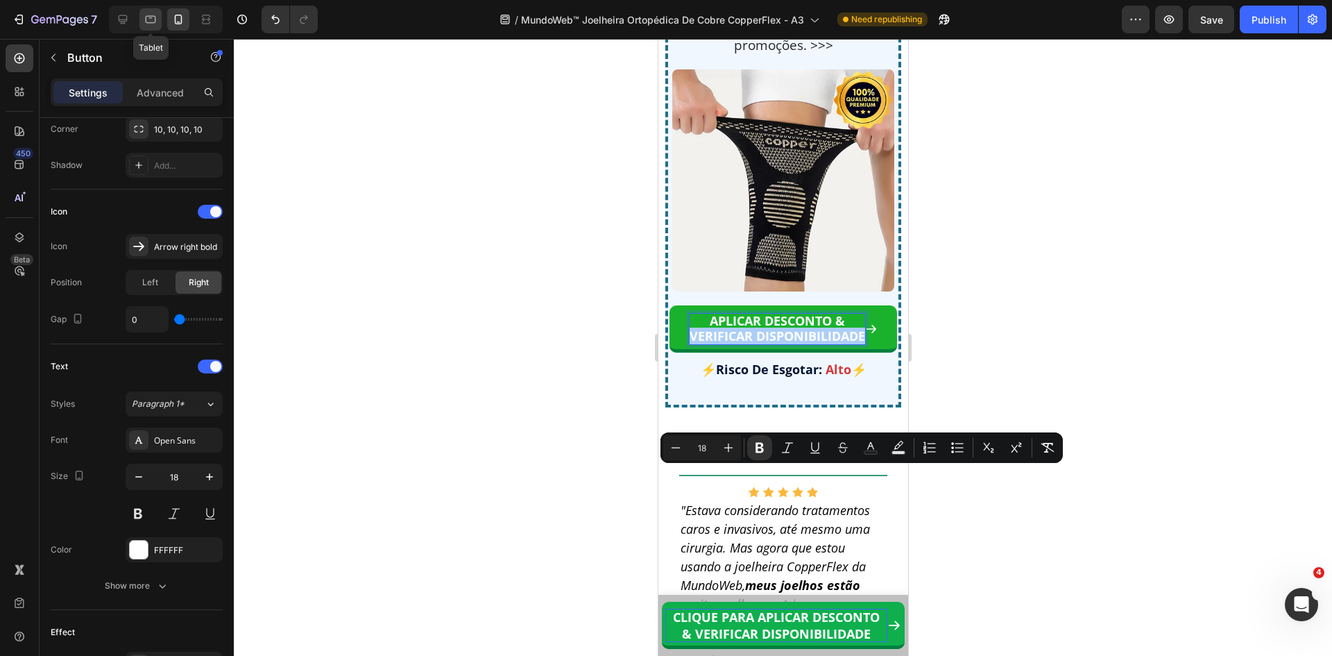
click at [146, 23] on icon at bounding box center [151, 20] width 10 height 8
type input "8"
type input "22"
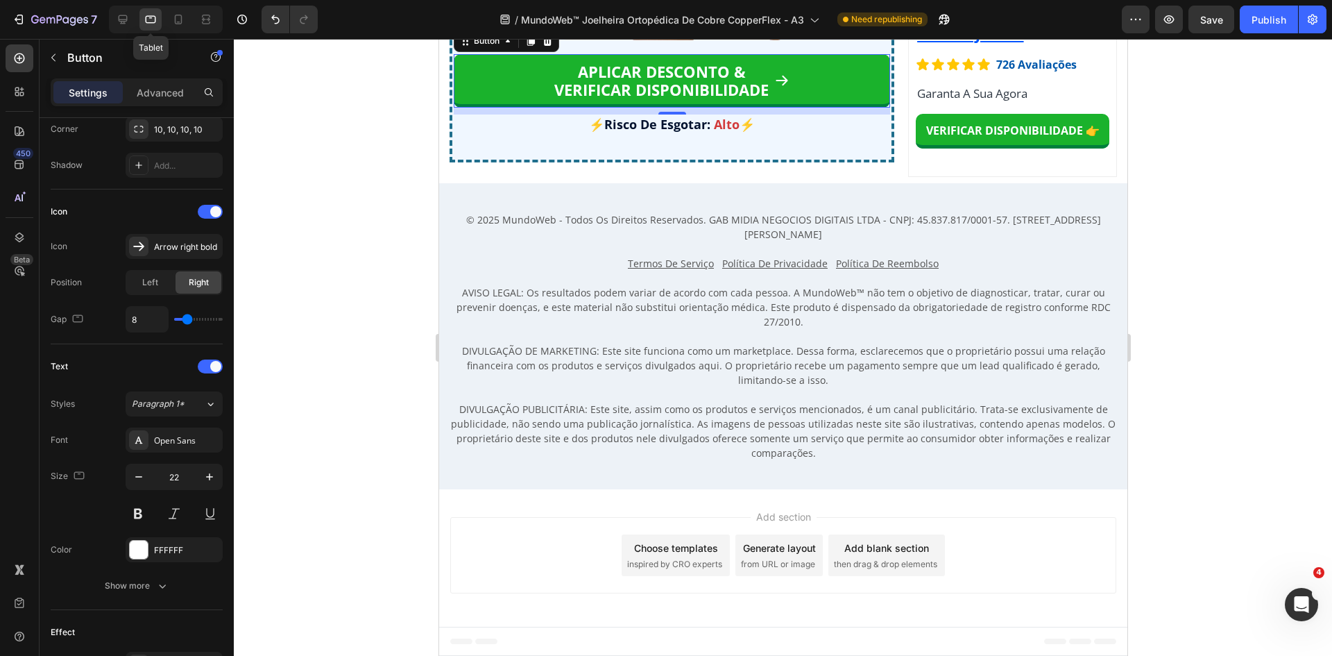
scroll to position [11756, 0]
click at [182, 22] on icon at bounding box center [179, 20] width 8 height 10
type input "0"
type input "18"
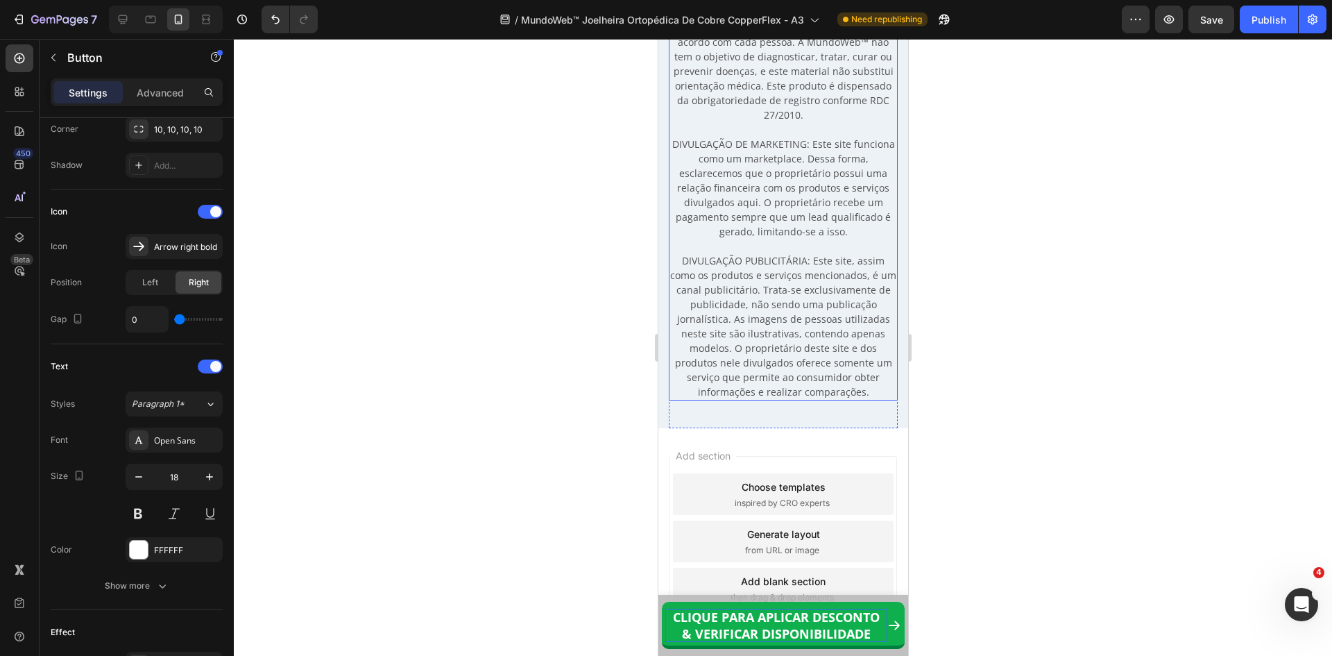
scroll to position [12824, 0]
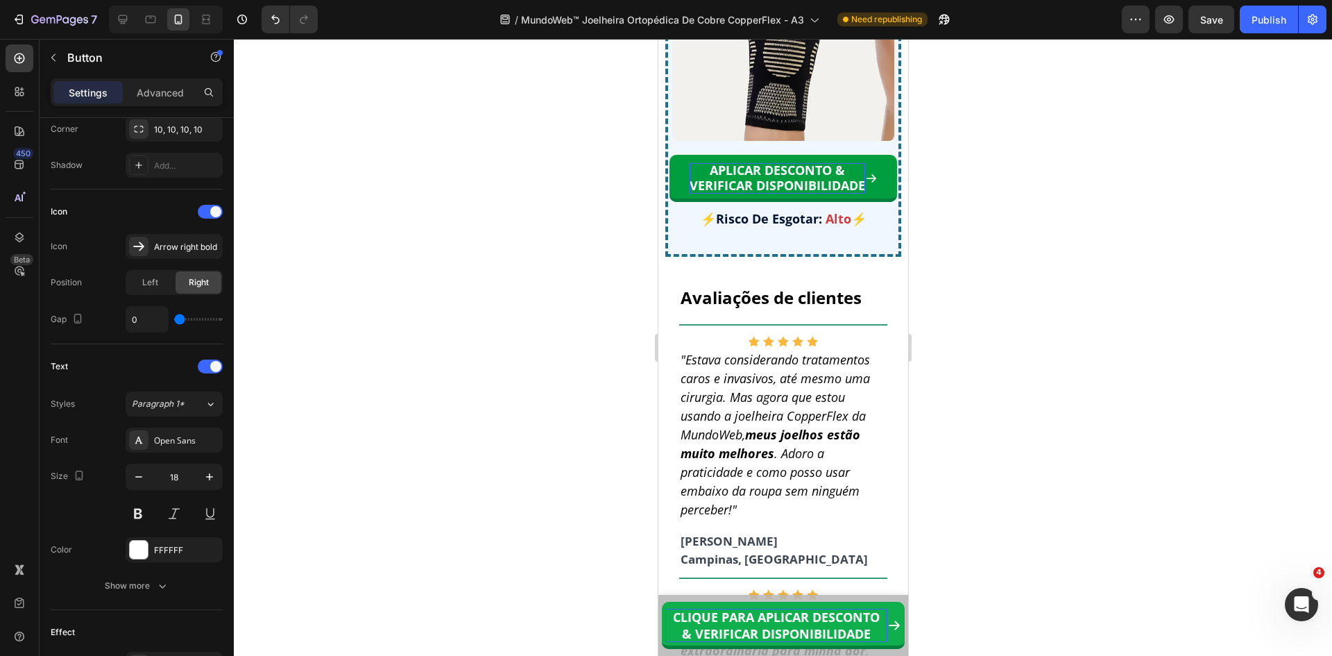
click at [826, 194] on strong "VERIFICAR DISPONIBILIDADE" at bounding box center [777, 185] width 176 height 17
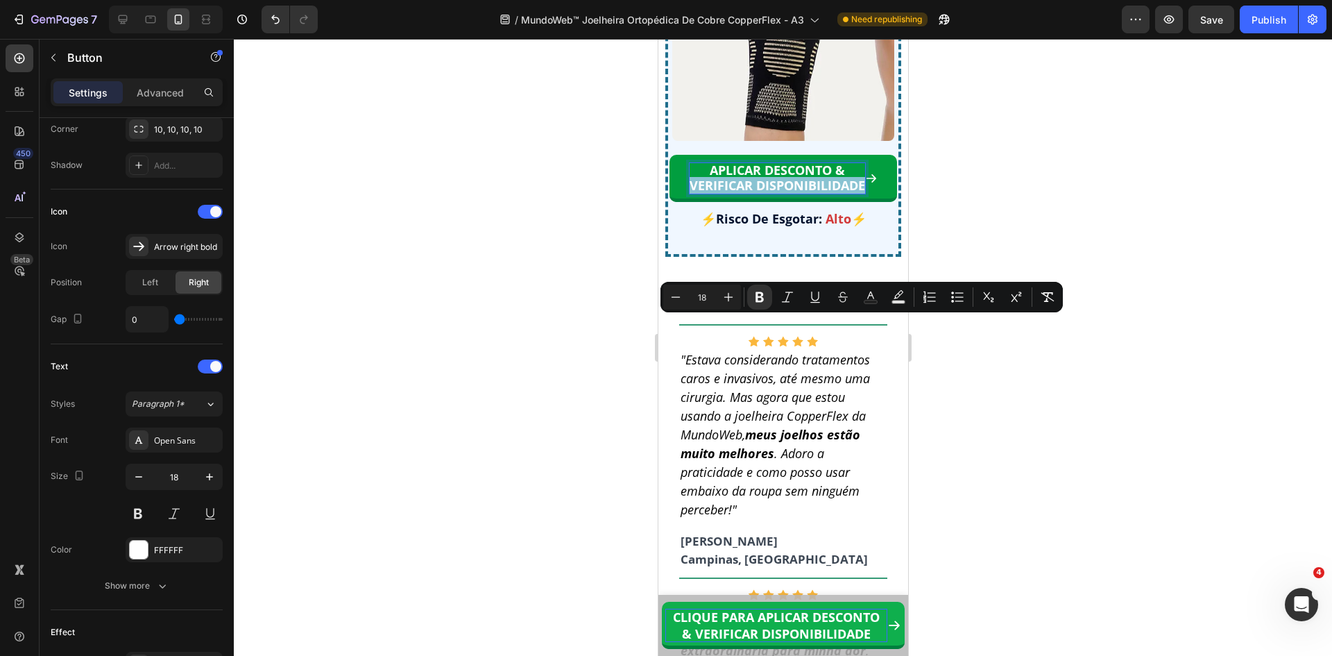
click at [826, 194] on strong "VERIFICAR DISPONIBILIDADE" at bounding box center [777, 185] width 176 height 17
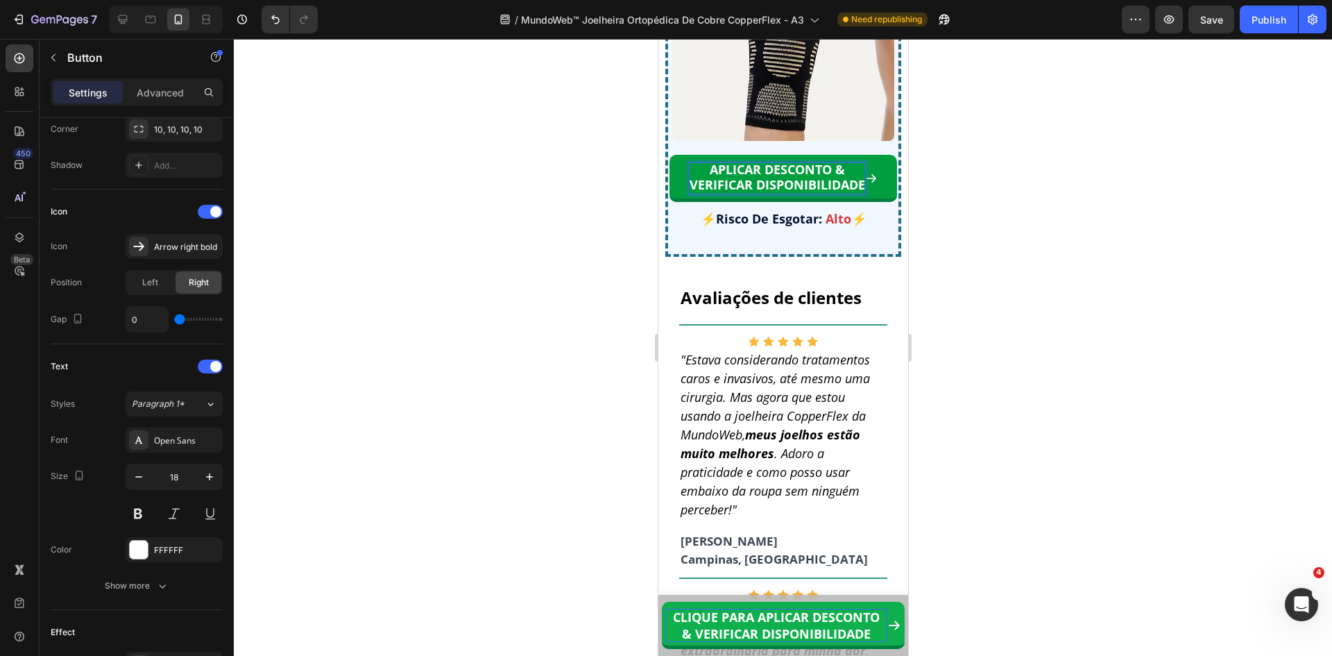
scroll to position [0, 0]
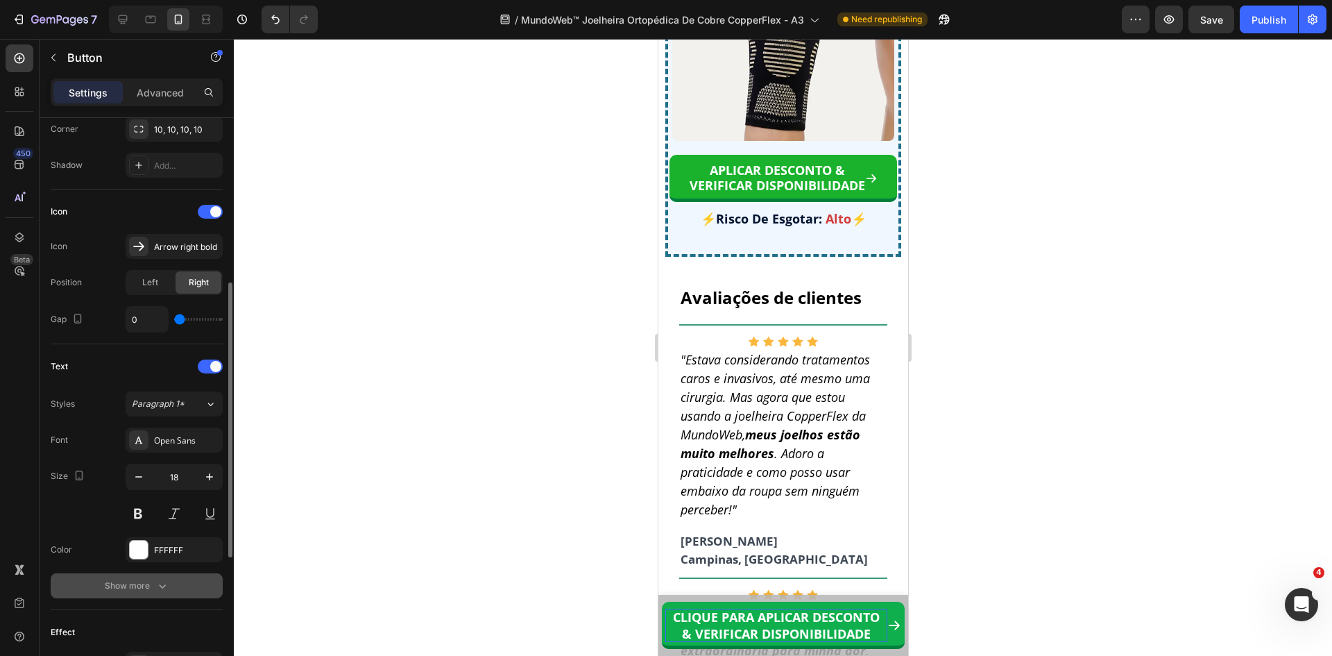
click at [153, 584] on div "Show more" at bounding box center [137, 586] width 65 height 14
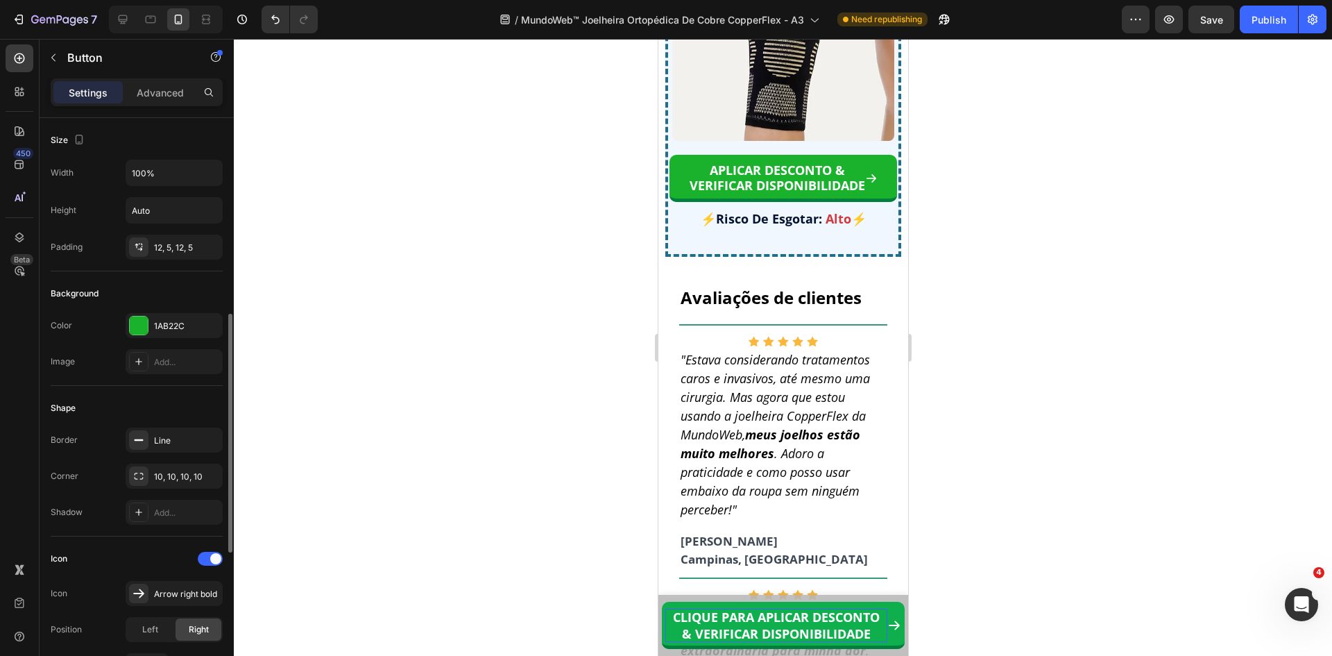
scroll to position [139, 0]
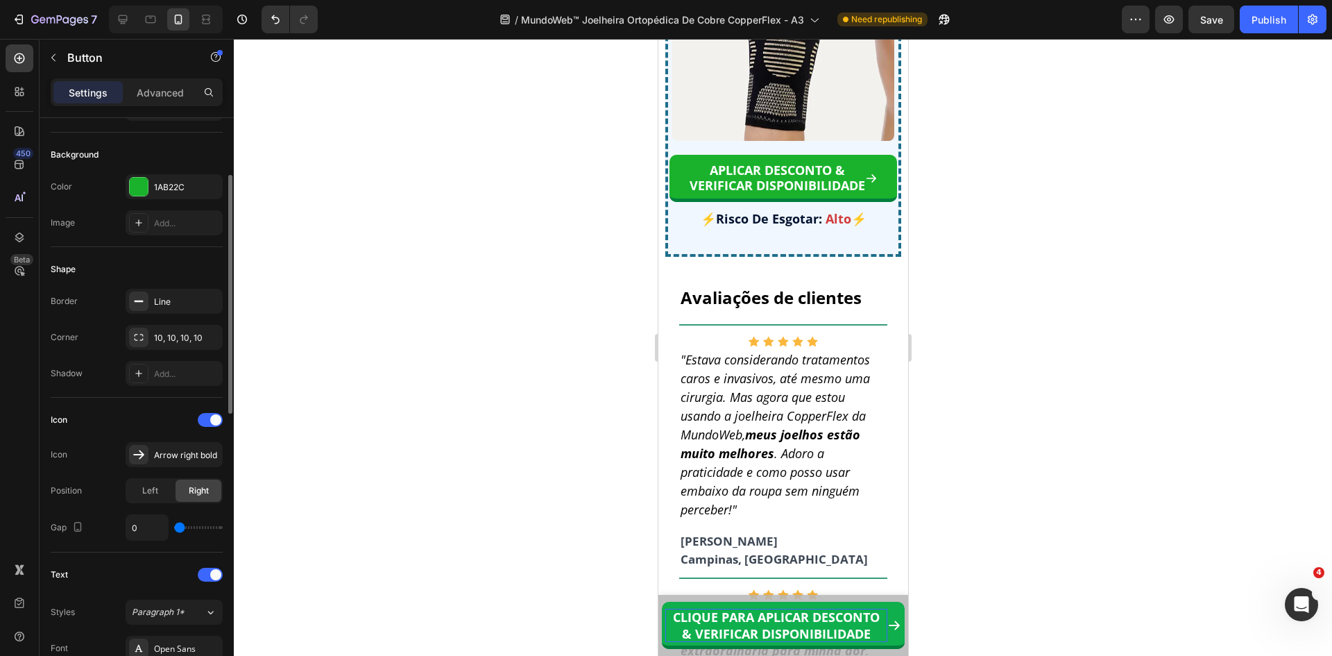
type input "1"
type input "4"
type input "6"
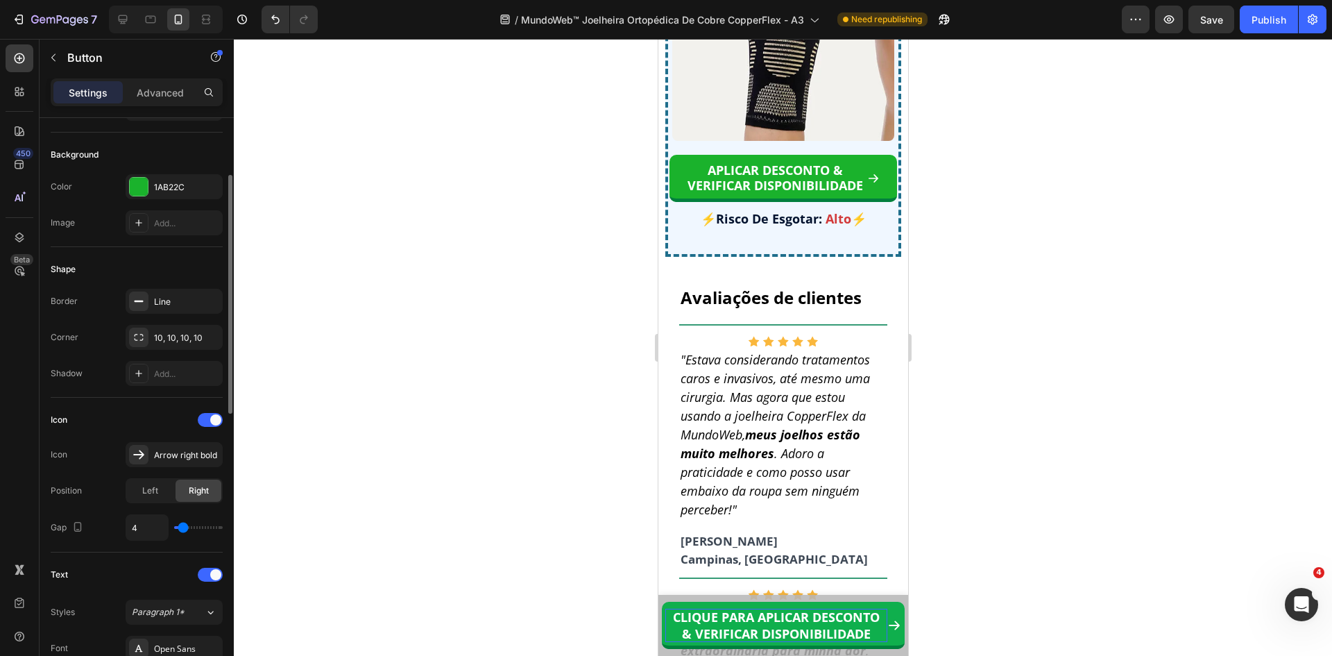
type input "6"
type input "7"
type input "6"
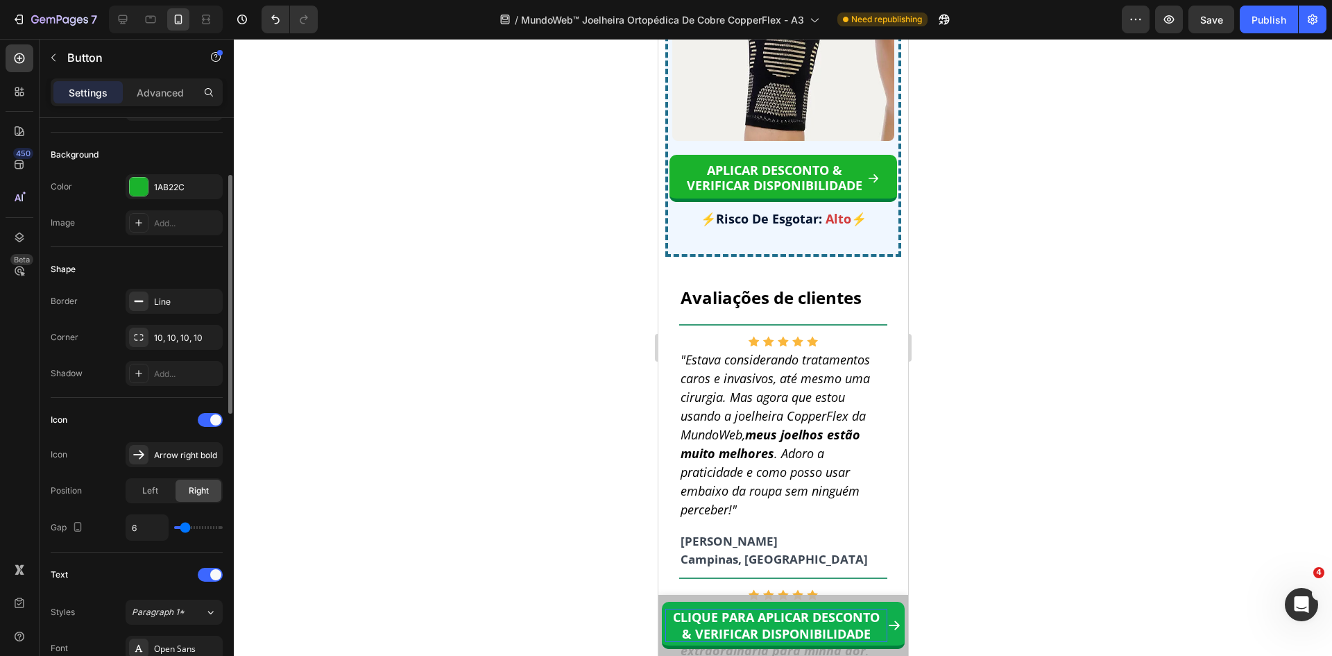
type input "5"
type input "4"
type input "3"
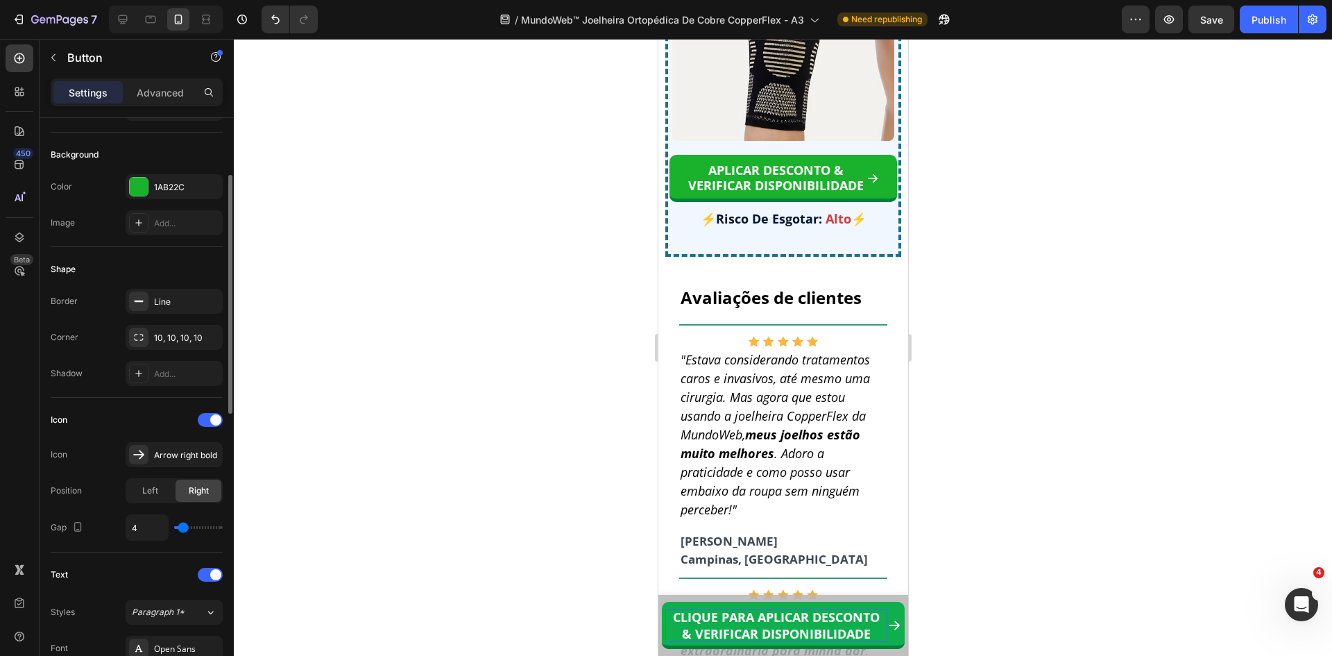
type input "3"
type input "1"
type input "0"
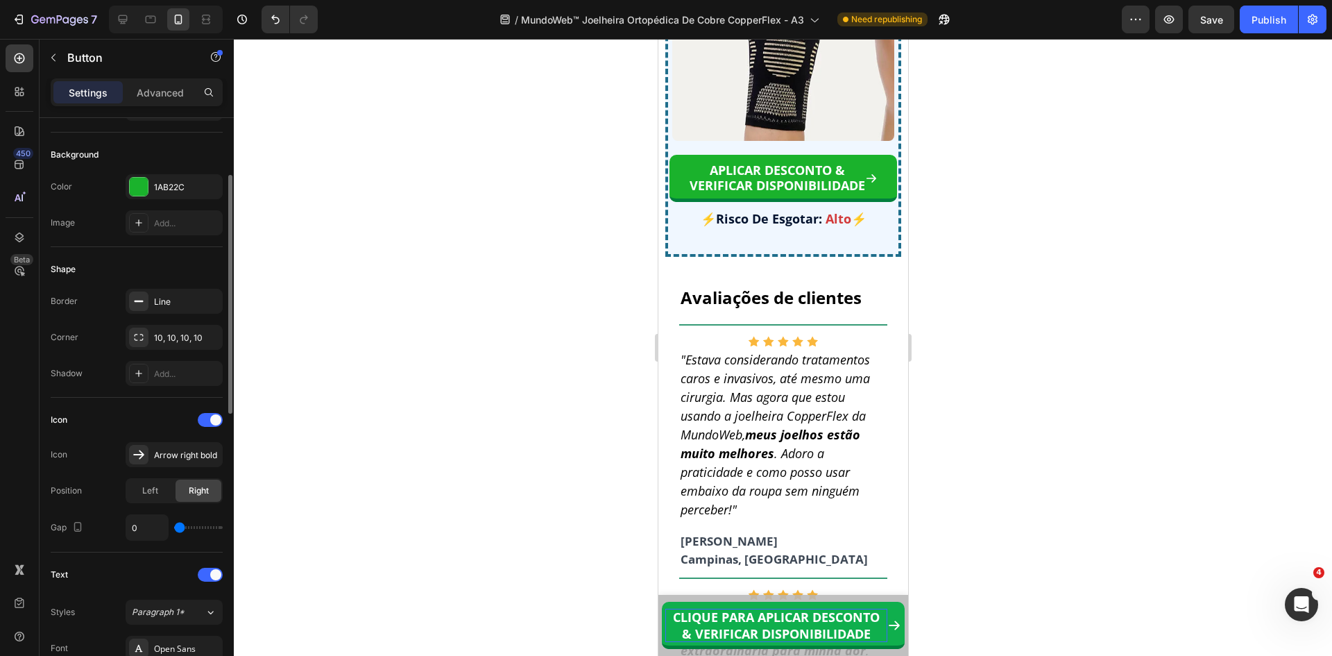
click at [178, 529] on input "range" at bounding box center [198, 527] width 49 height 3
type input "1"
type input "2"
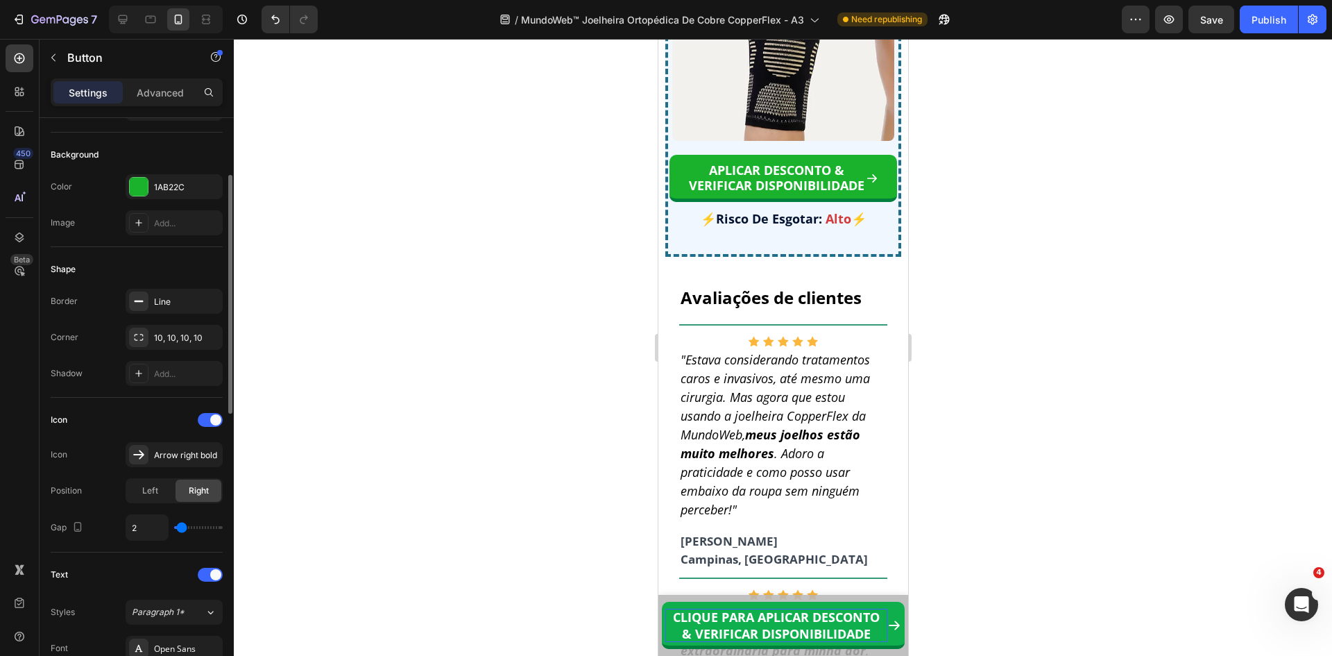
type input "3"
type input "4"
type input "5"
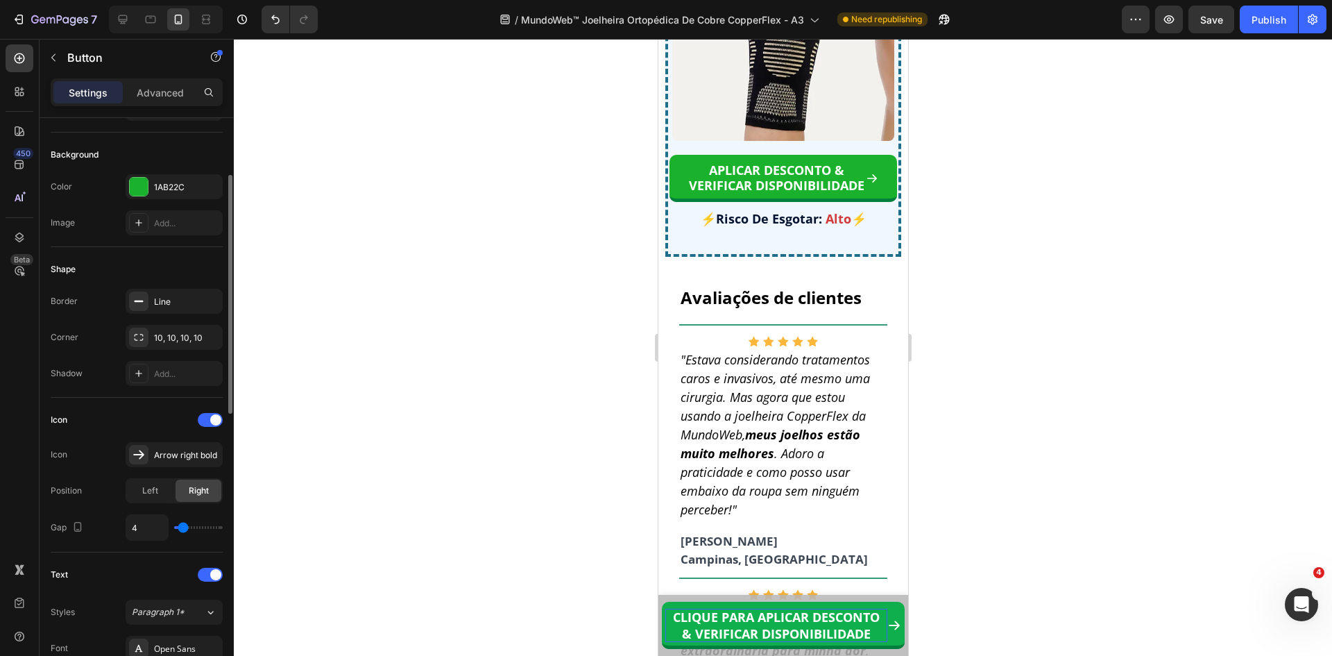
type input "5"
type input "4"
type input "0"
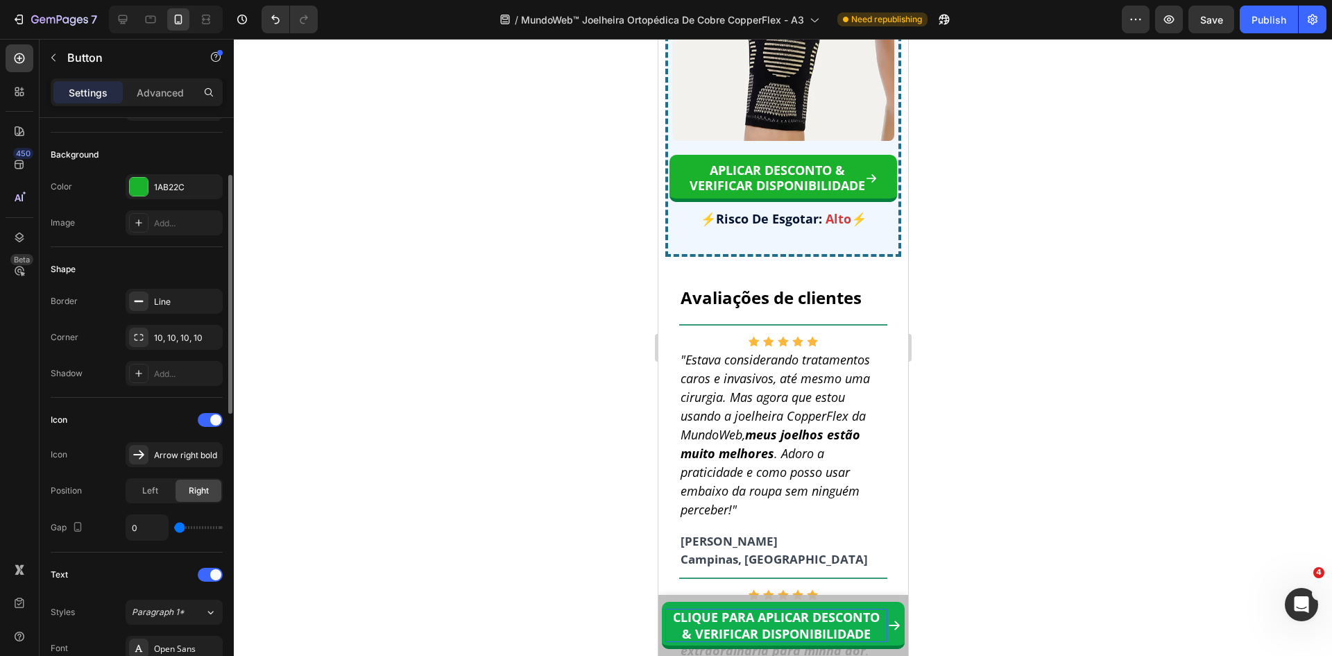
type input "1"
type input "2"
click at [182, 529] on input "range" at bounding box center [198, 527] width 49 height 3
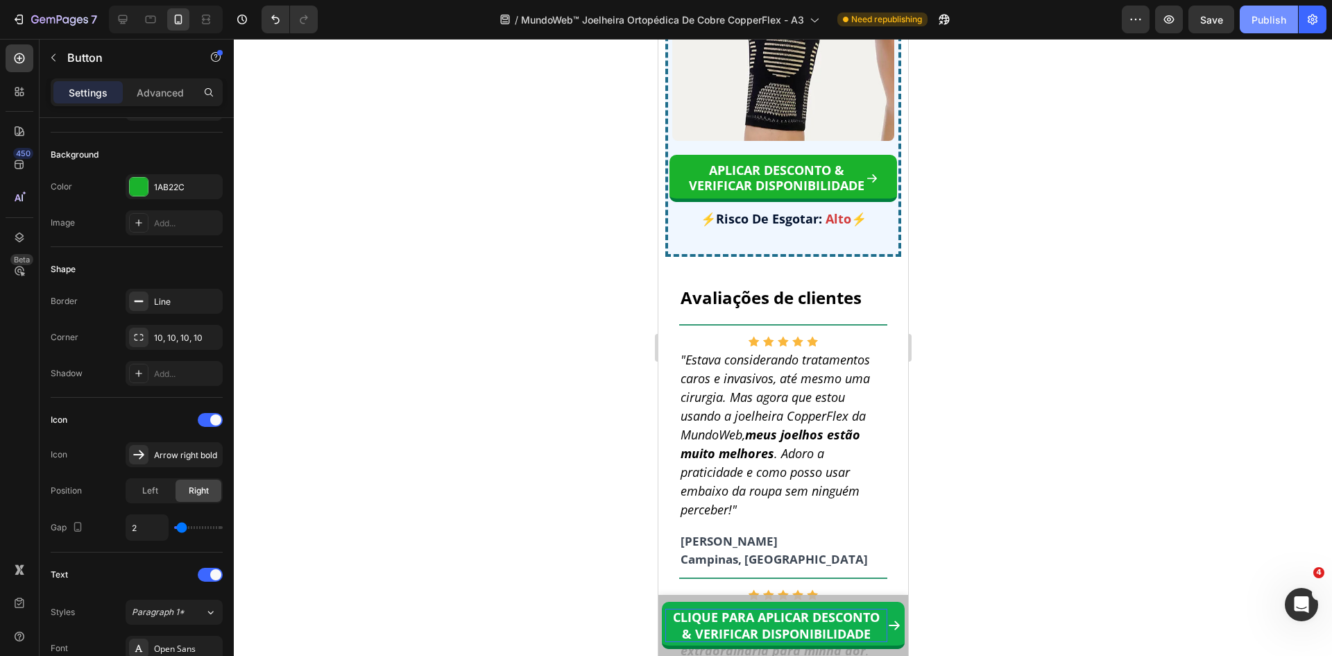
click at [1269, 14] on div "Publish" at bounding box center [1269, 19] width 35 height 15
